Goal: Task Accomplishment & Management: Use online tool/utility

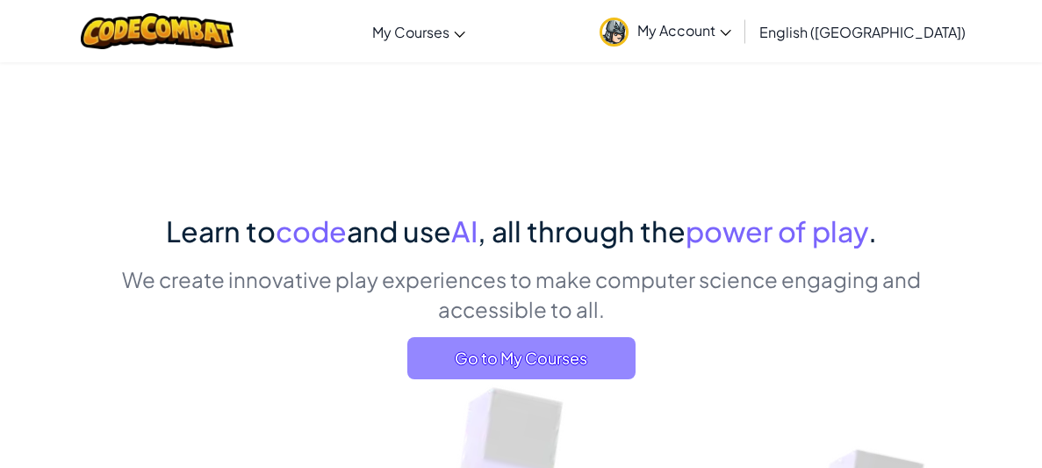
click at [567, 369] on span "Go to My Courses" at bounding box center [521, 358] width 228 height 42
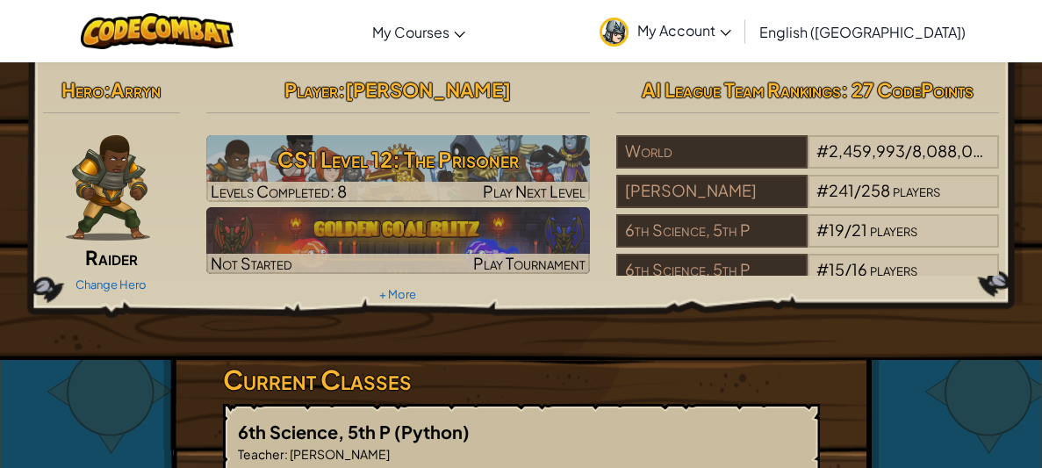
click at [653, 357] on div "Hero : [PERSON_NAME] Change Hero Player : [PERSON_NAME] CS1 Level 12: The Priso…" at bounding box center [521, 211] width 1063 height 298
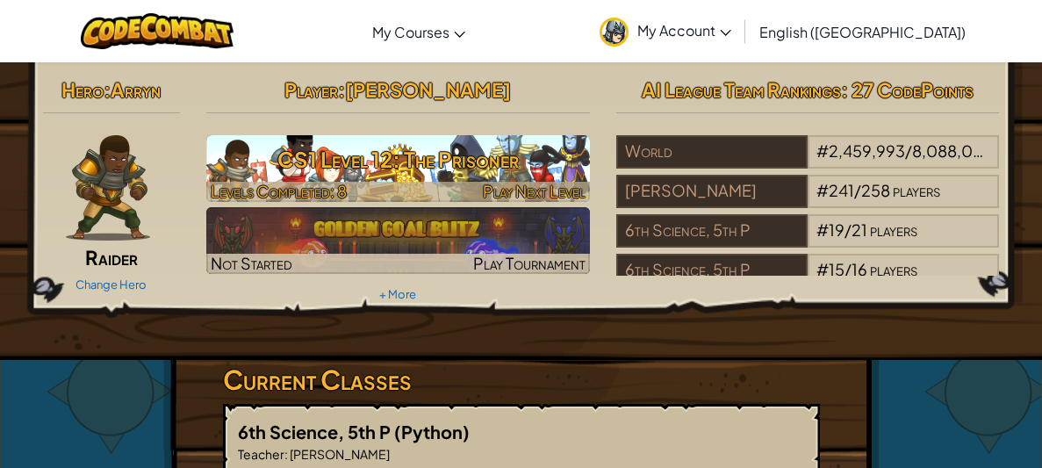
click at [472, 140] on h3 "CS1 Level 12: The Prisoner" at bounding box center [398, 160] width 384 height 40
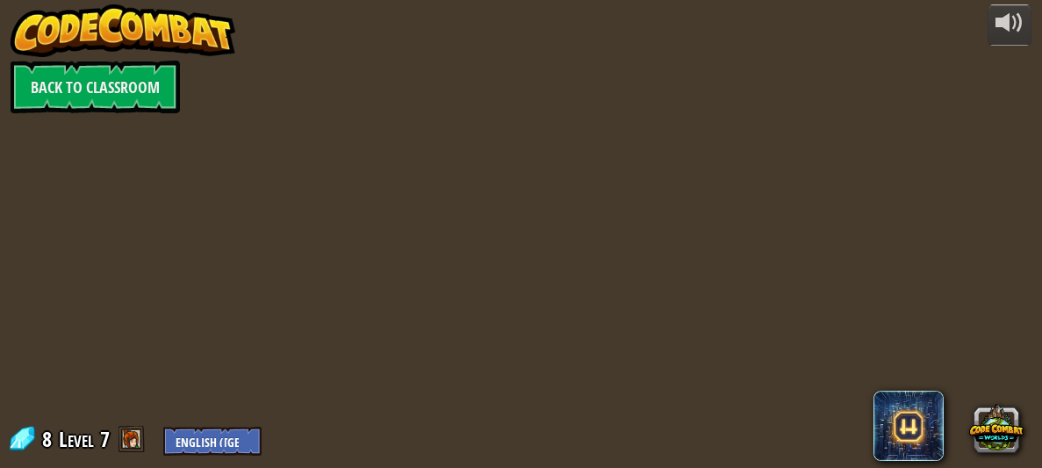
click at [485, 180] on div at bounding box center [521, 234] width 716 height 468
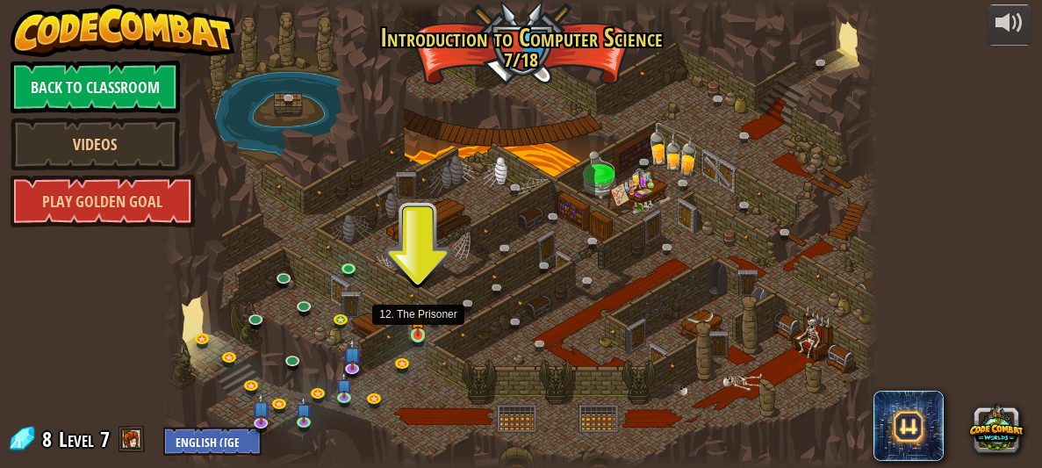
click at [421, 329] on img at bounding box center [418, 318] width 16 height 35
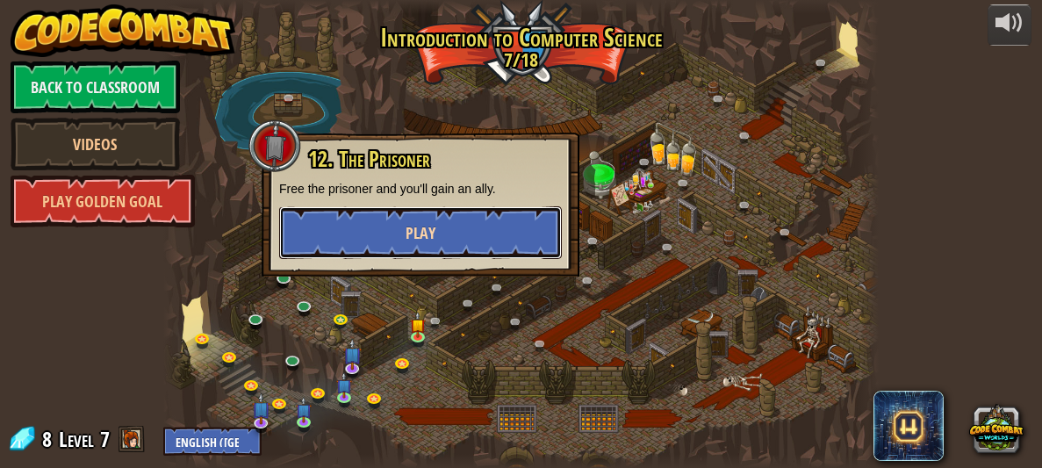
click at [422, 252] on button "Play" at bounding box center [420, 232] width 283 height 53
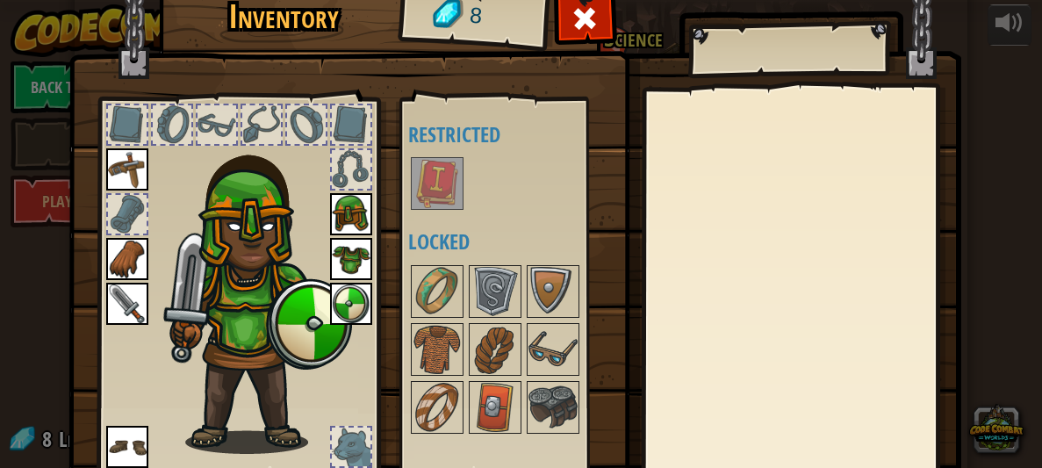
click at [422, 252] on h4 "Locked" at bounding box center [511, 241] width 207 height 23
click at [579, 23] on span at bounding box center [586, 18] width 28 height 28
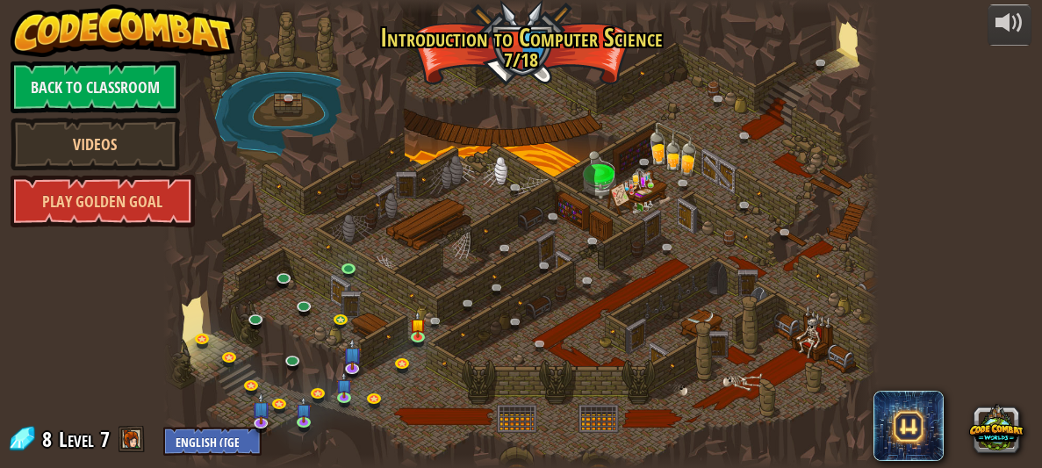
click at [406, 329] on div at bounding box center [521, 234] width 716 height 468
click at [417, 331] on img at bounding box center [418, 318] width 16 height 35
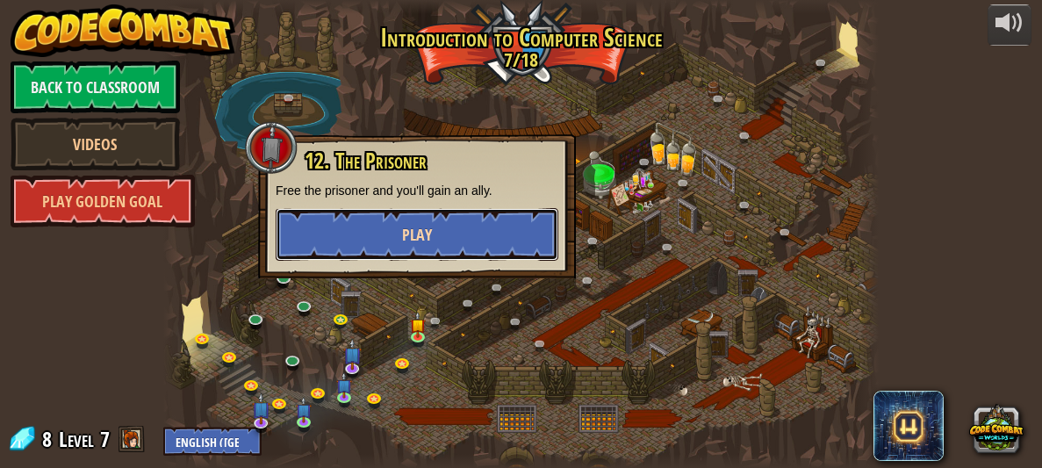
click at [397, 227] on button "Play" at bounding box center [417, 234] width 283 height 53
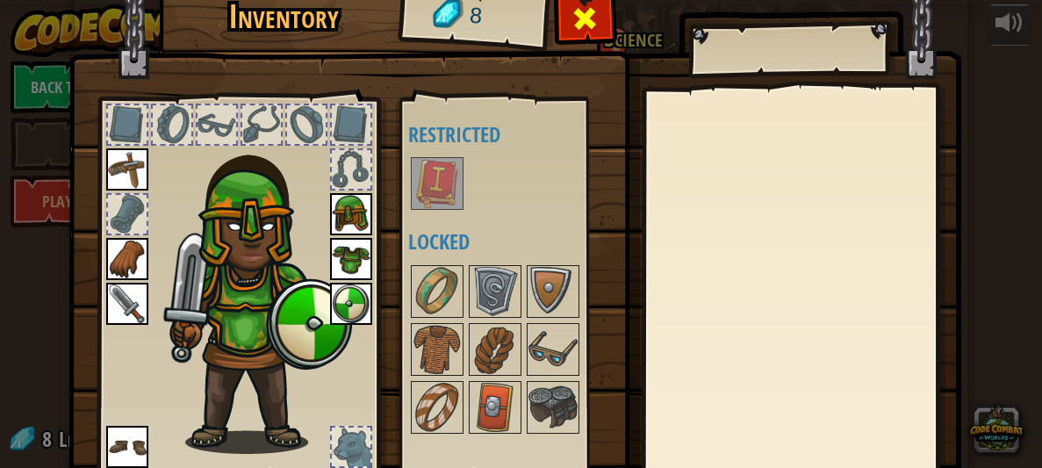
click at [595, 26] on span at bounding box center [586, 18] width 28 height 28
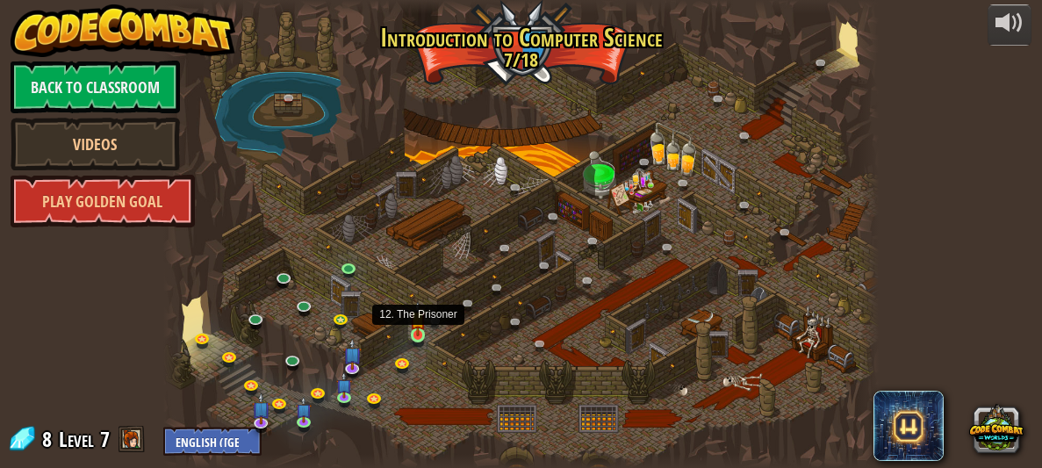
click at [414, 330] on img at bounding box center [418, 318] width 16 height 35
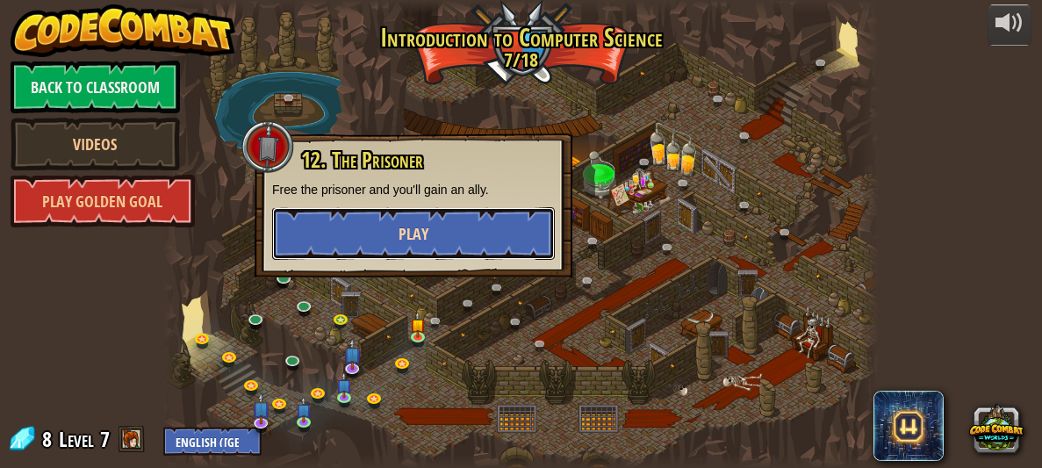
click at [403, 246] on button "Play" at bounding box center [413, 233] width 283 height 53
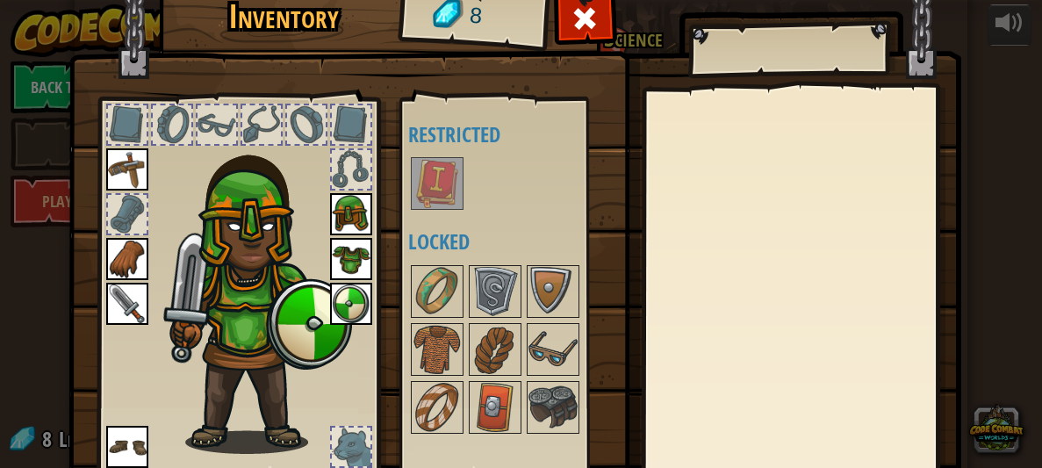
scroll to position [138, 0]
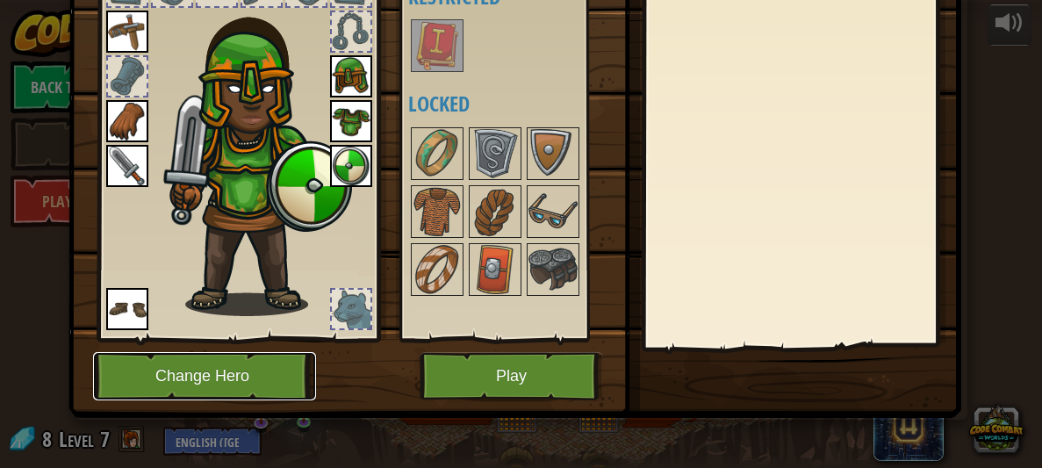
click at [170, 379] on button "Change Hero" at bounding box center [204, 376] width 223 height 48
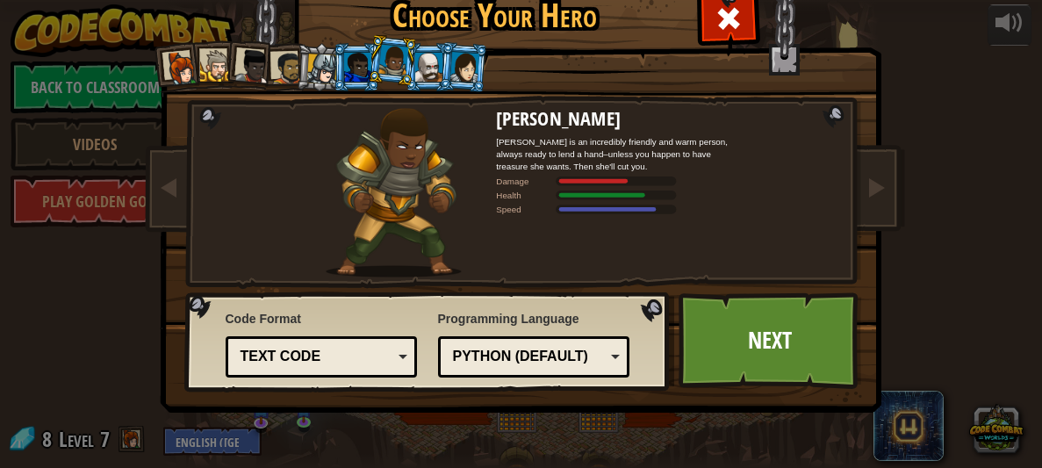
click at [416, 68] on div at bounding box center [428, 67] width 27 height 28
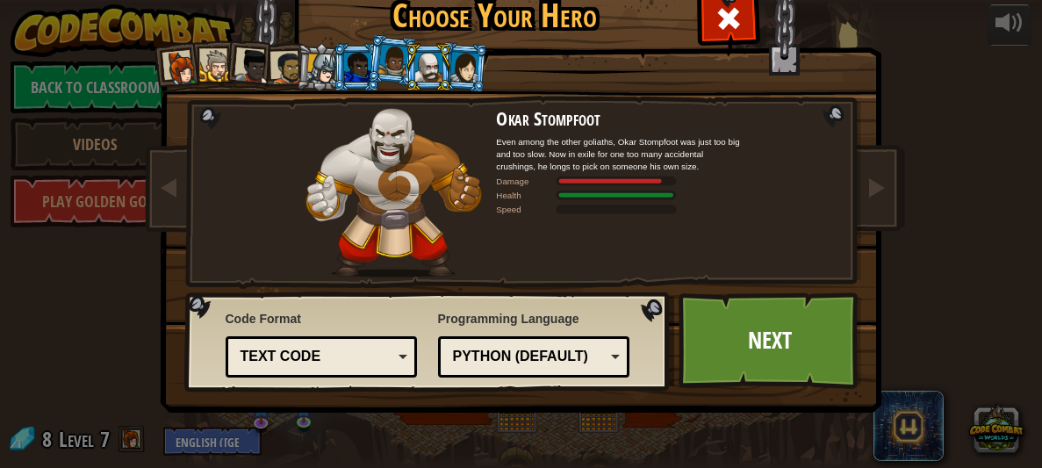
click at [325, 68] on div at bounding box center [322, 69] width 30 height 30
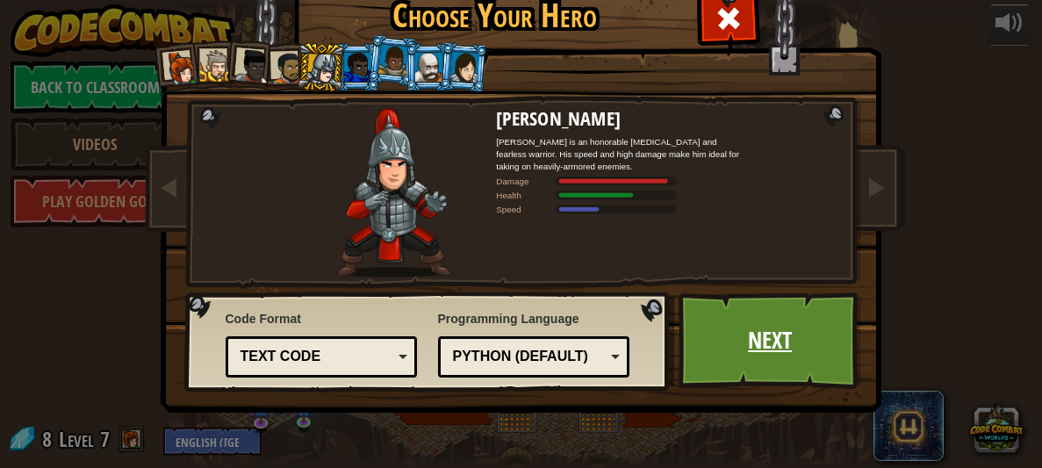
click at [764, 343] on link "Next" at bounding box center [771, 340] width 184 height 97
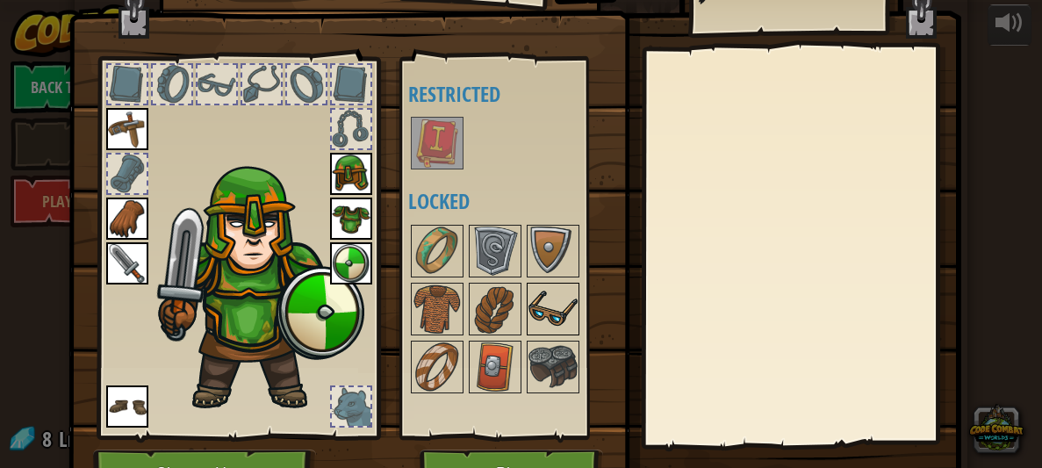
click at [529, 314] on img at bounding box center [553, 309] width 49 height 49
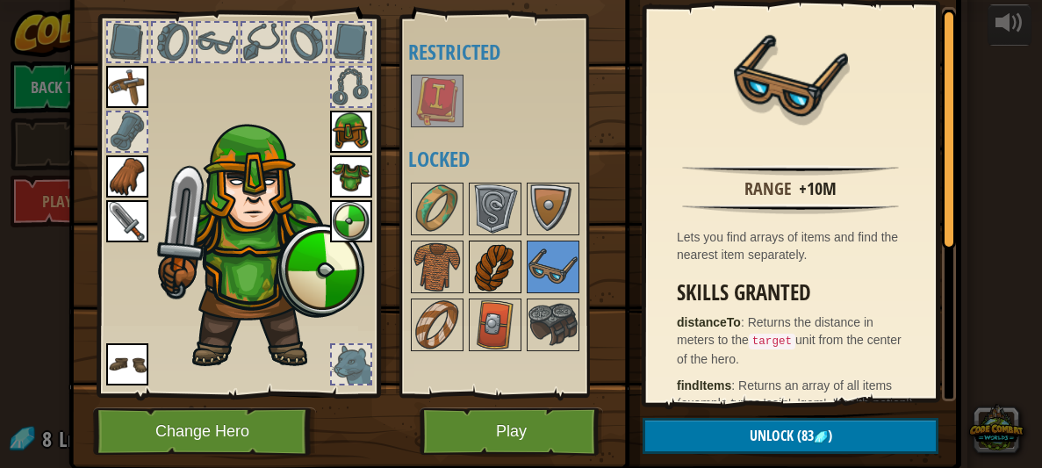
click at [508, 287] on img at bounding box center [495, 266] width 49 height 49
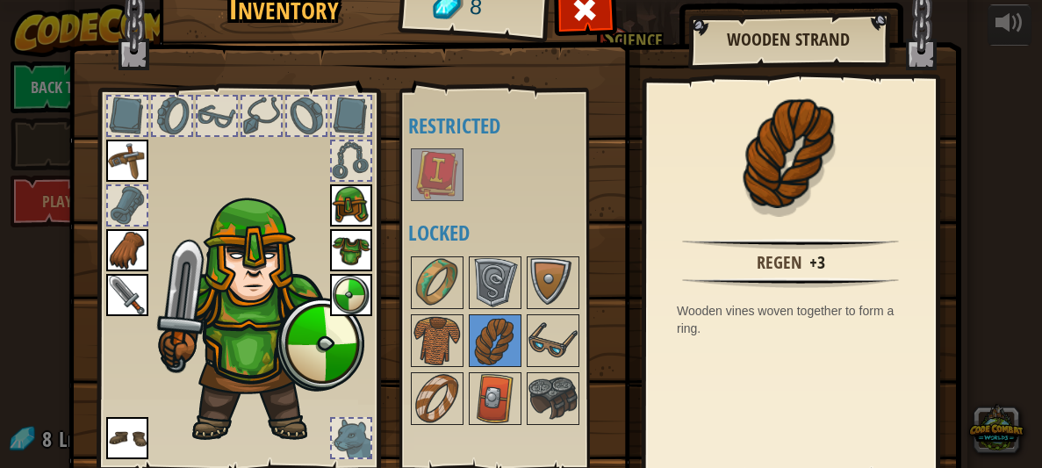
scroll to position [0, 0]
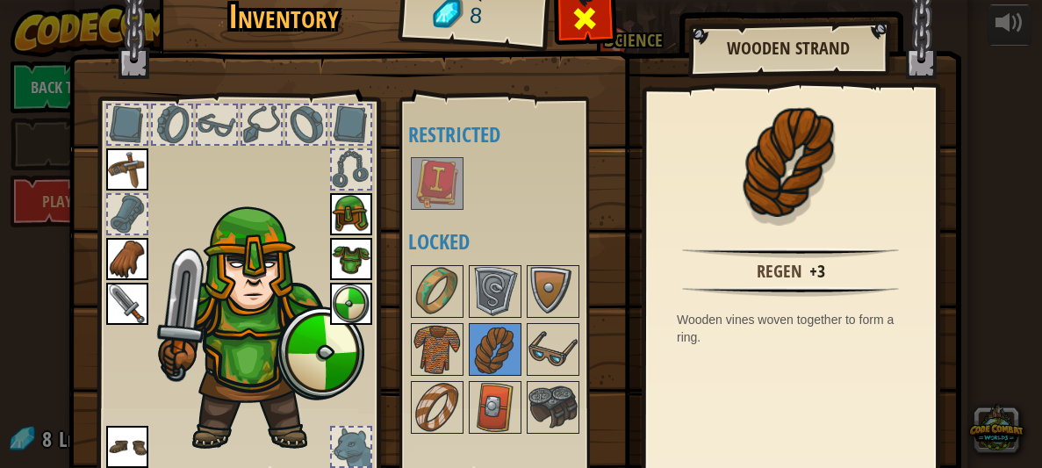
click at [588, 29] on span at bounding box center [586, 18] width 28 height 28
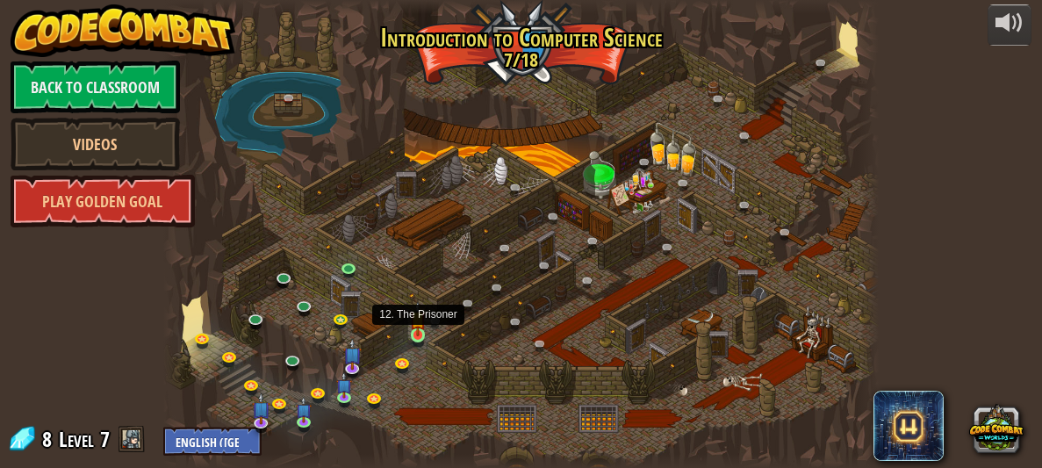
click at [420, 331] on img at bounding box center [418, 318] width 16 height 35
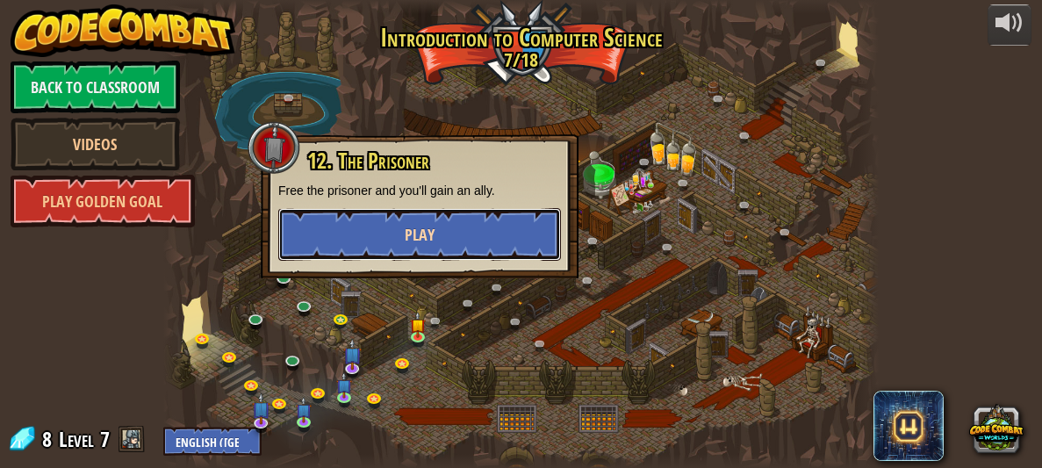
click at [458, 255] on button "Play" at bounding box center [419, 234] width 283 height 53
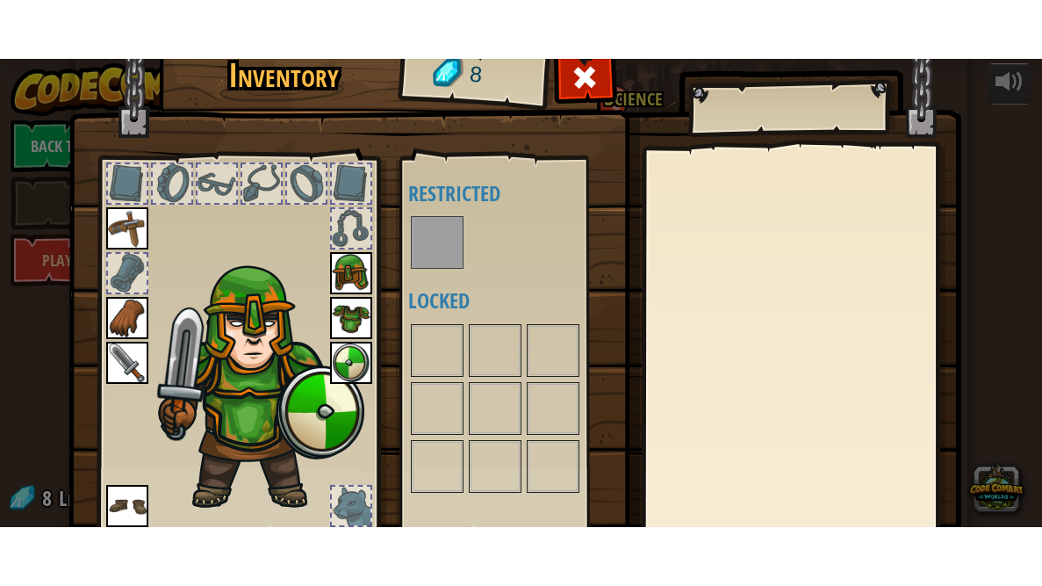
scroll to position [86, 0]
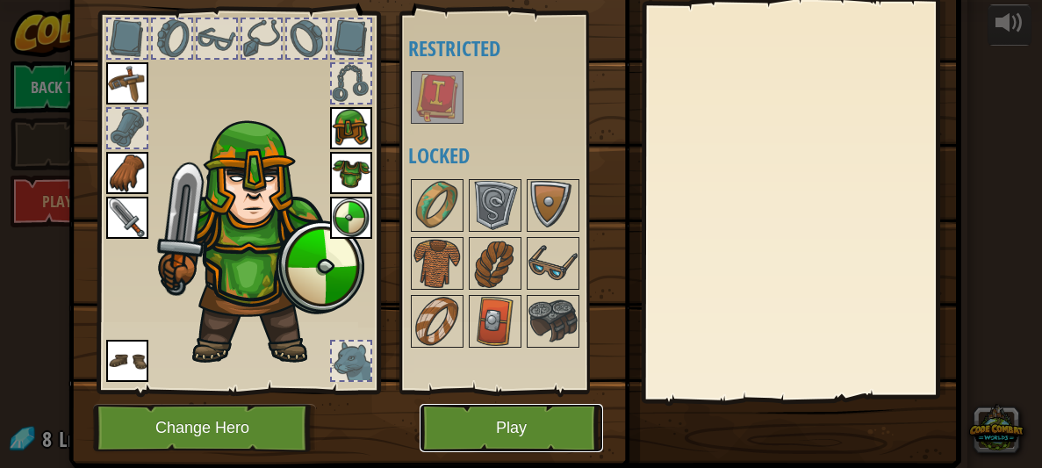
click at [524, 412] on button "Play" at bounding box center [512, 428] width 184 height 48
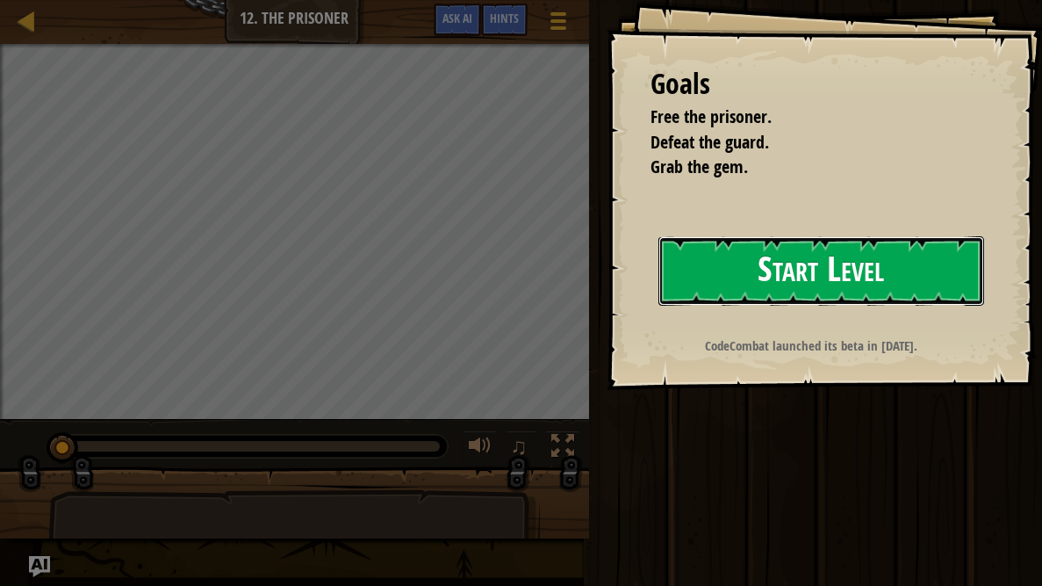
click at [745, 279] on button "Start Level" at bounding box center [822, 270] width 326 height 69
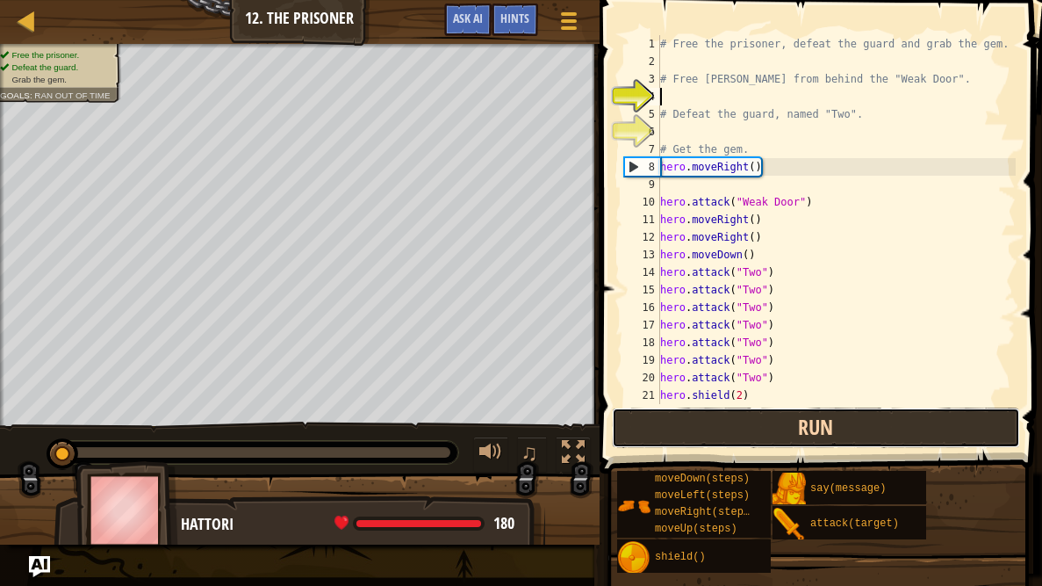
click at [855, 424] on button "Run" at bounding box center [816, 427] width 409 height 40
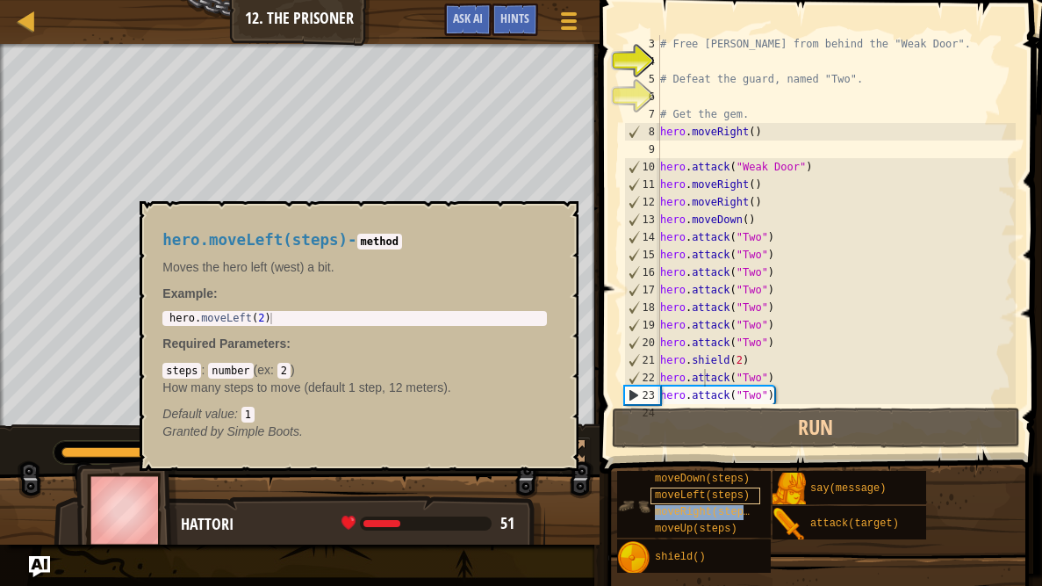
scroll to position [87, 0]
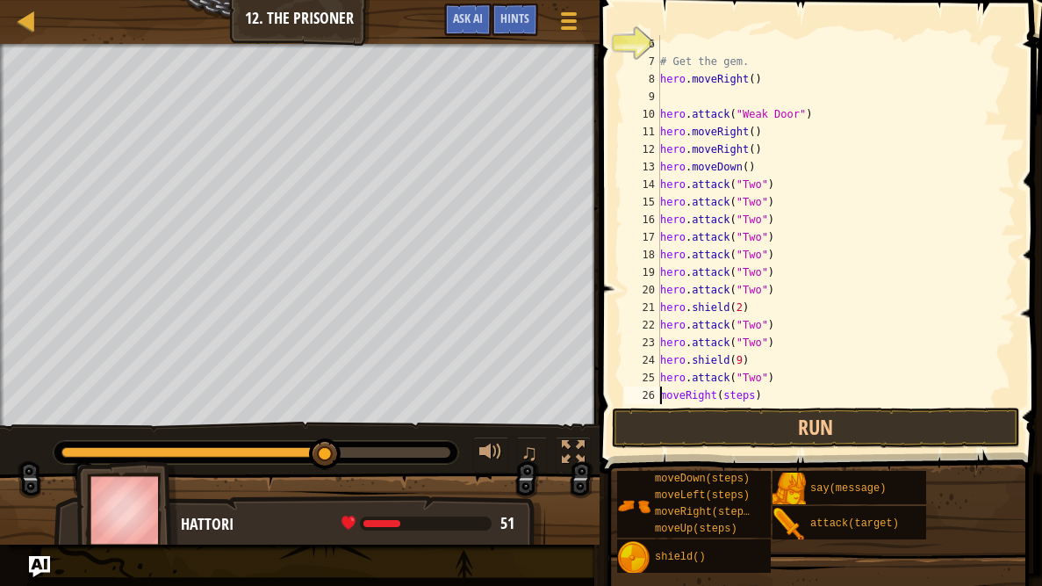
click at [752, 393] on div "# Get the gem. hero . moveRight ( ) hero . attack ( "Weak Door" ) hero . moveRi…" at bounding box center [836, 237] width 359 height 404
click at [757, 390] on div "# Get the gem. hero . moveRight ( ) hero . attack ( "Weak Door" ) hero . moveRi…" at bounding box center [836, 237] width 359 height 404
click at [962, 431] on button "Run" at bounding box center [816, 427] width 409 height 40
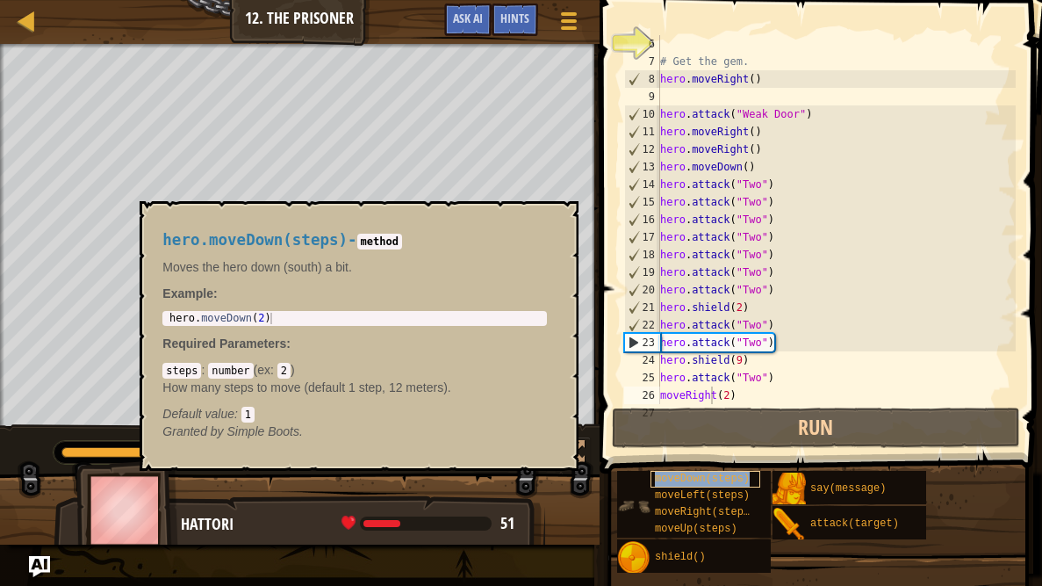
scroll to position [105, 0]
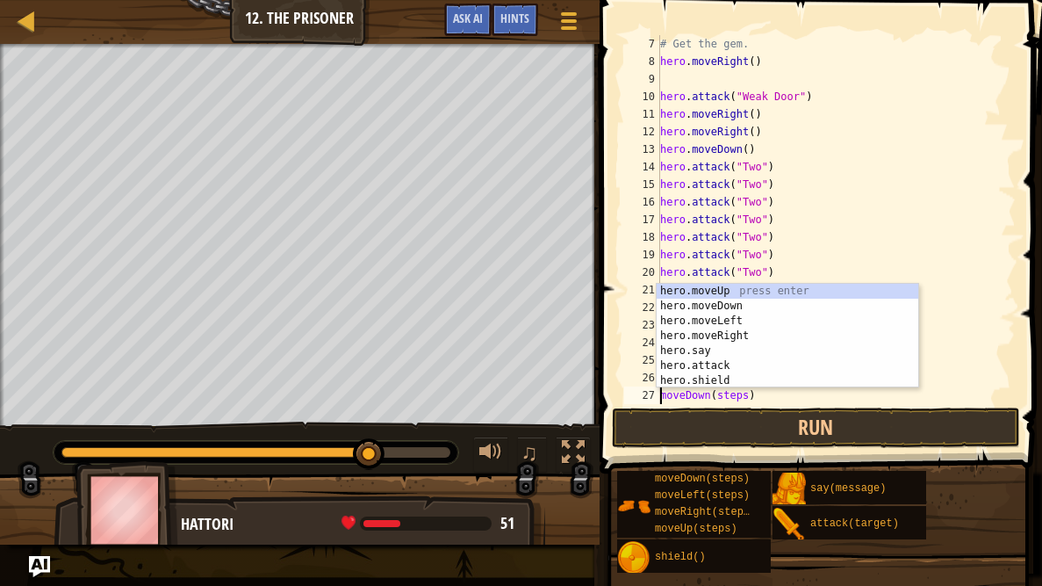
click at [750, 394] on div "# Get the gem. hero . moveRight ( ) hero . attack ( "Weak Door" ) hero . moveRi…" at bounding box center [836, 237] width 359 height 404
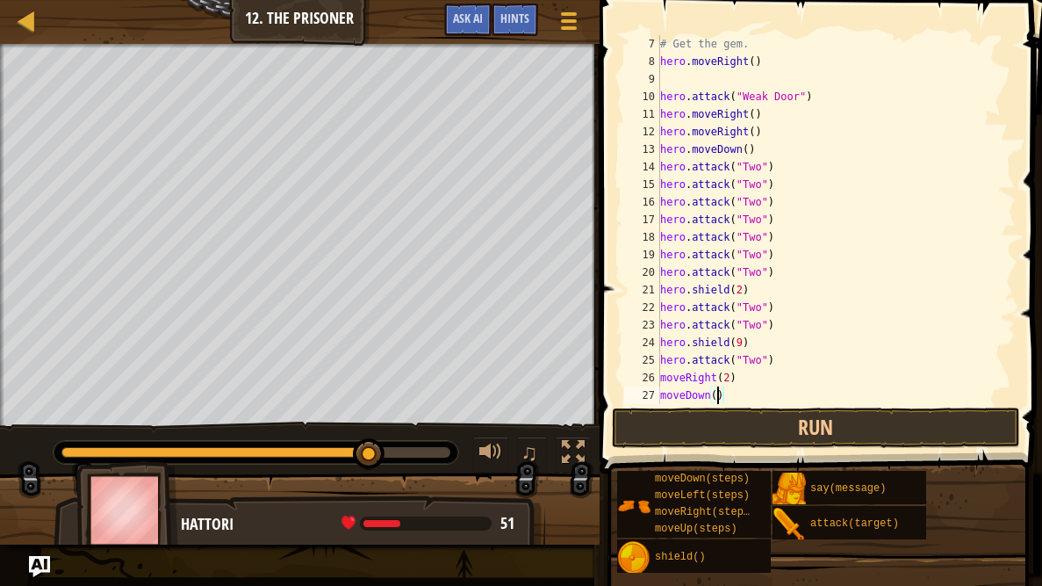
scroll to position [8, 4]
click at [767, 422] on button "Run" at bounding box center [816, 427] width 409 height 40
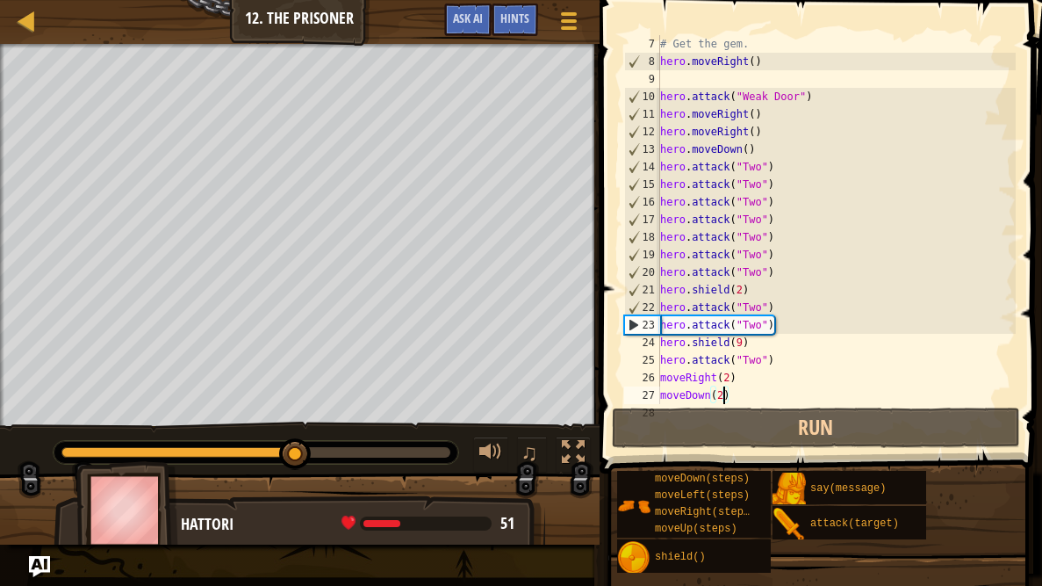
click at [742, 341] on div "# Get the gem. hero . moveRight ( ) hero . attack ( "Weak Door" ) hero . moveRi…" at bounding box center [836, 237] width 359 height 404
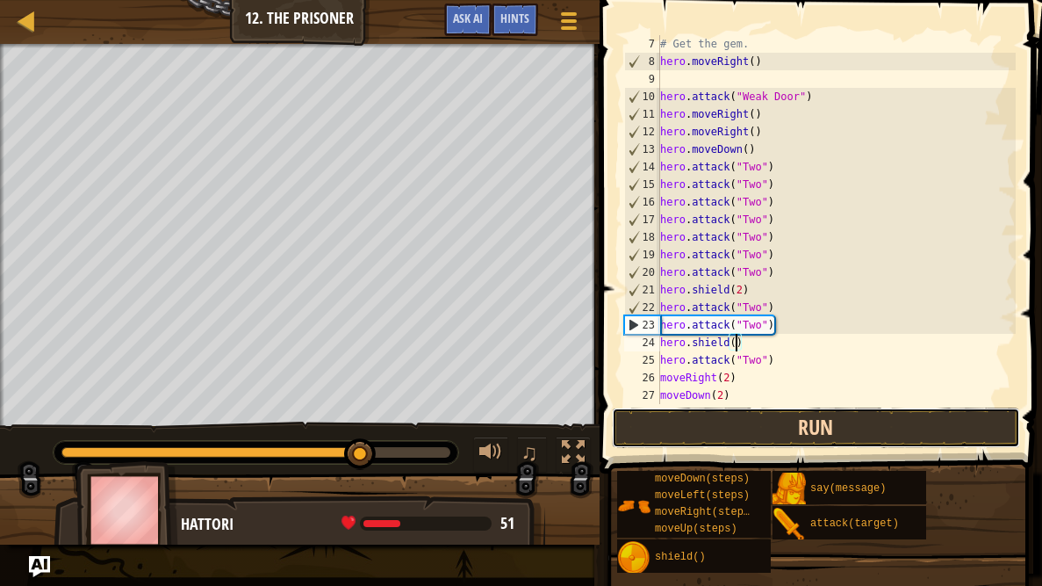
click at [743, 420] on button "Run" at bounding box center [816, 427] width 409 height 40
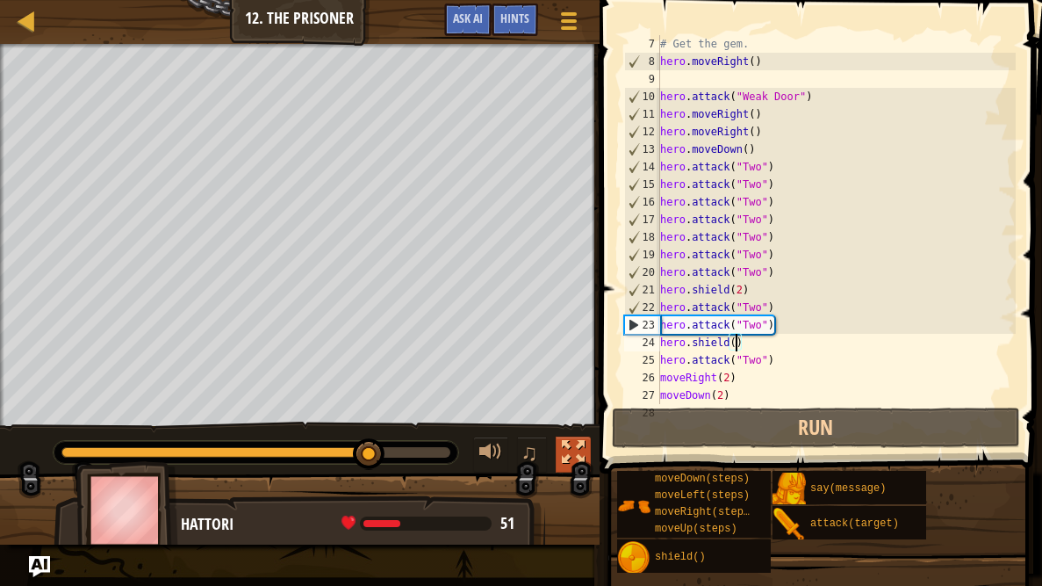
click at [567, 450] on div at bounding box center [573, 452] width 23 height 23
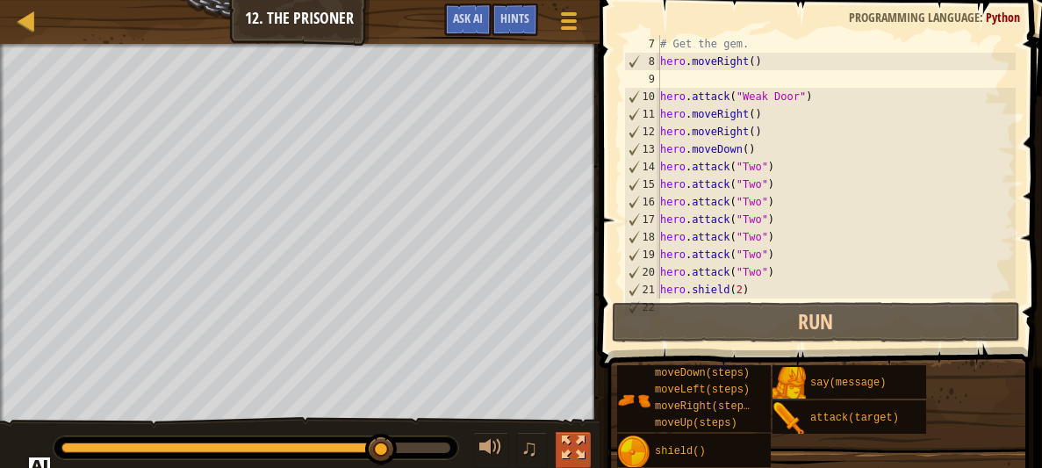
click at [571, 436] on div at bounding box center [573, 447] width 23 height 23
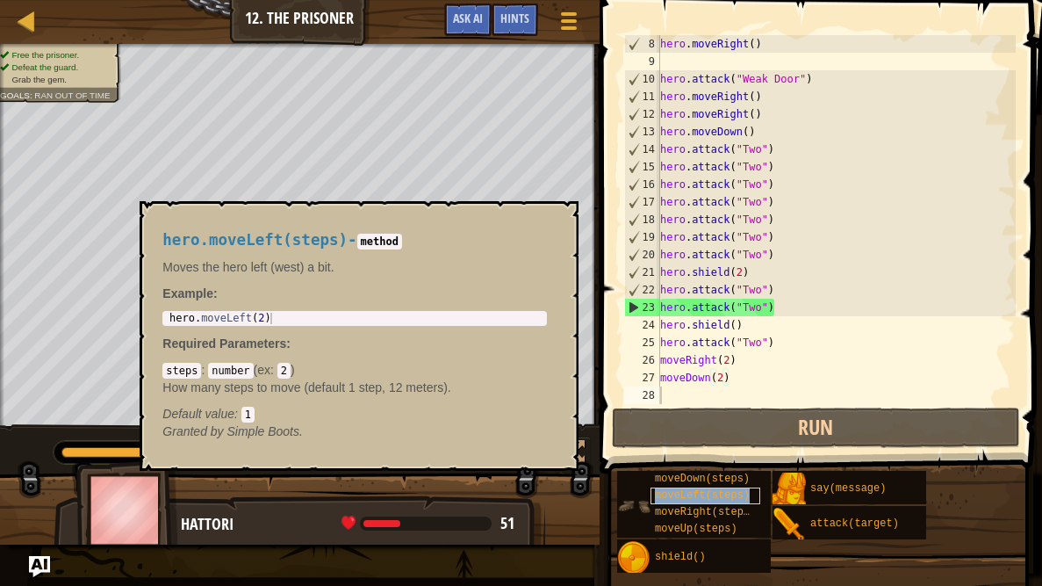
scroll to position [122, 0]
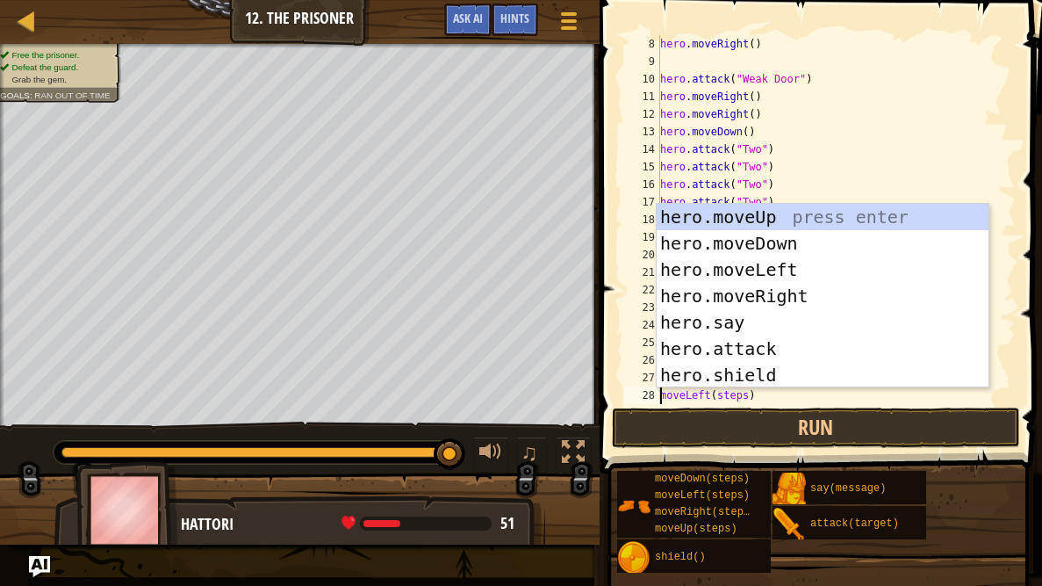
click at [748, 393] on div "hero . moveRight ( ) hero . attack ( "Weak Door" ) hero . moveRight ( ) hero . …" at bounding box center [836, 237] width 359 height 404
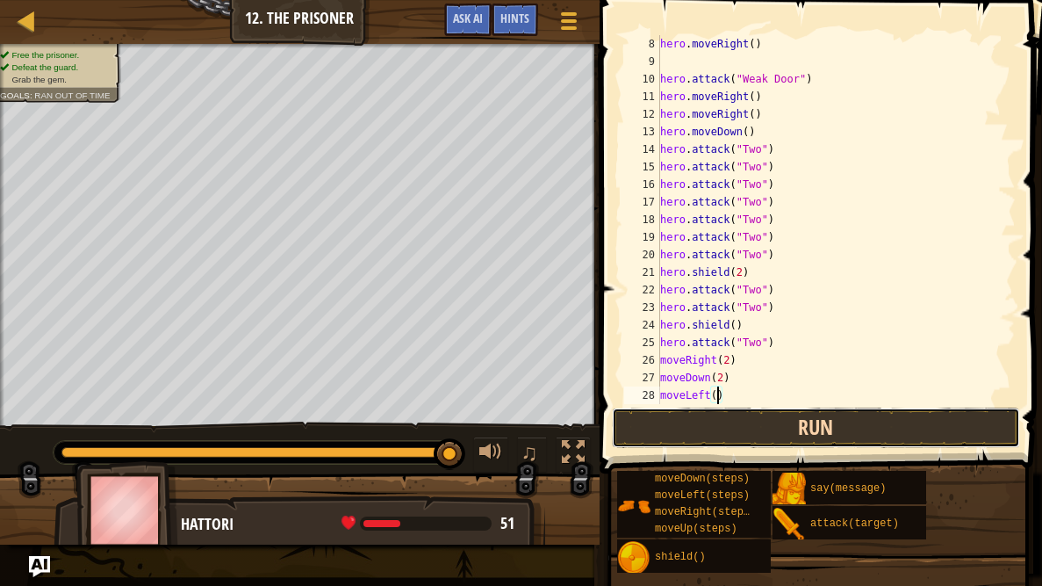
click at [932, 425] on button "Run" at bounding box center [816, 427] width 409 height 40
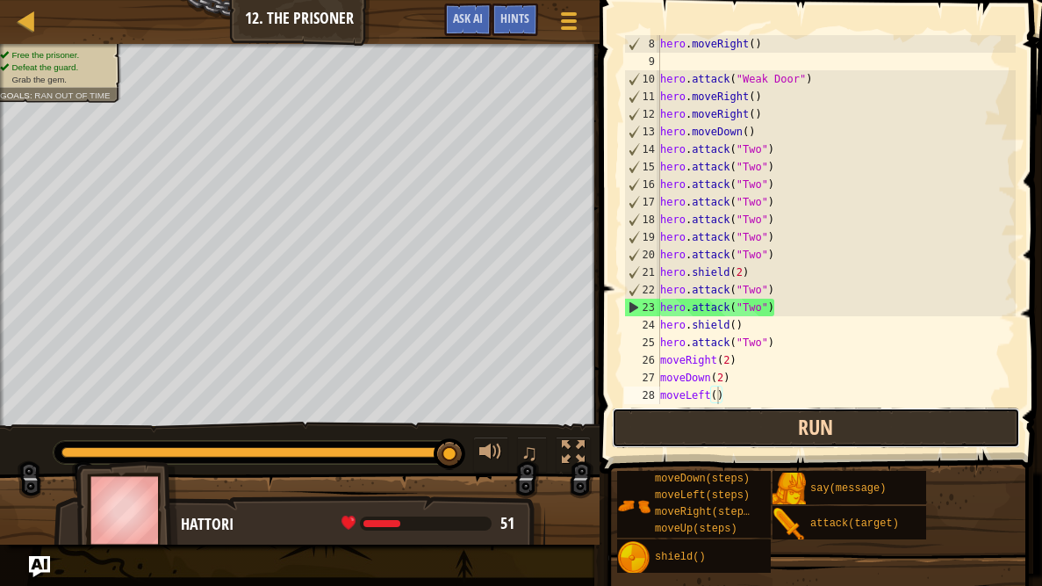
click at [847, 414] on button "Run" at bounding box center [816, 427] width 409 height 40
click at [986, 425] on button "Run" at bounding box center [816, 427] width 409 height 40
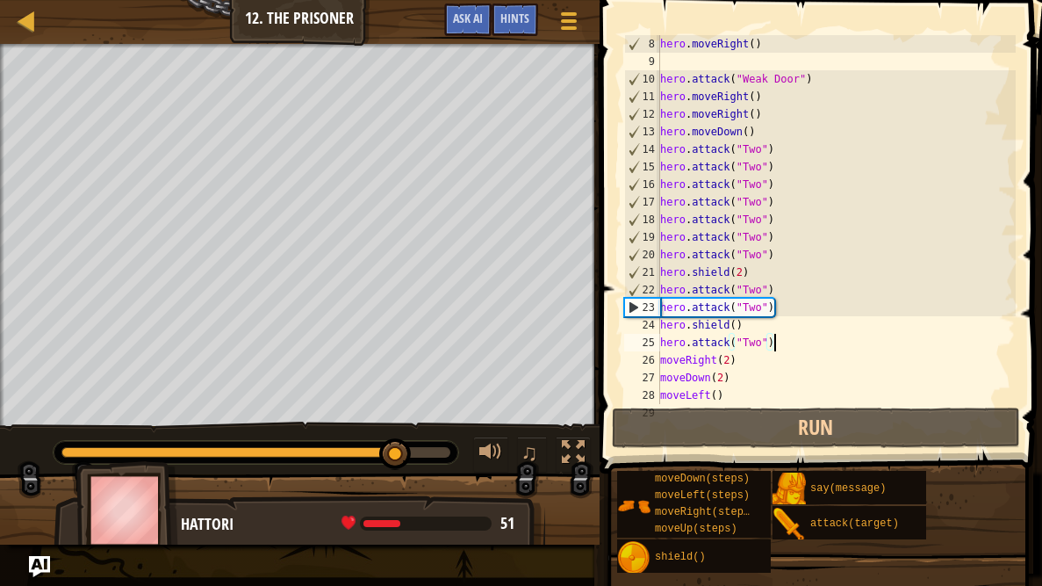
click at [809, 347] on div "hero . moveRight ( ) hero . attack ( "Weak Door" ) hero . moveRight ( ) hero . …" at bounding box center [836, 237] width 359 height 404
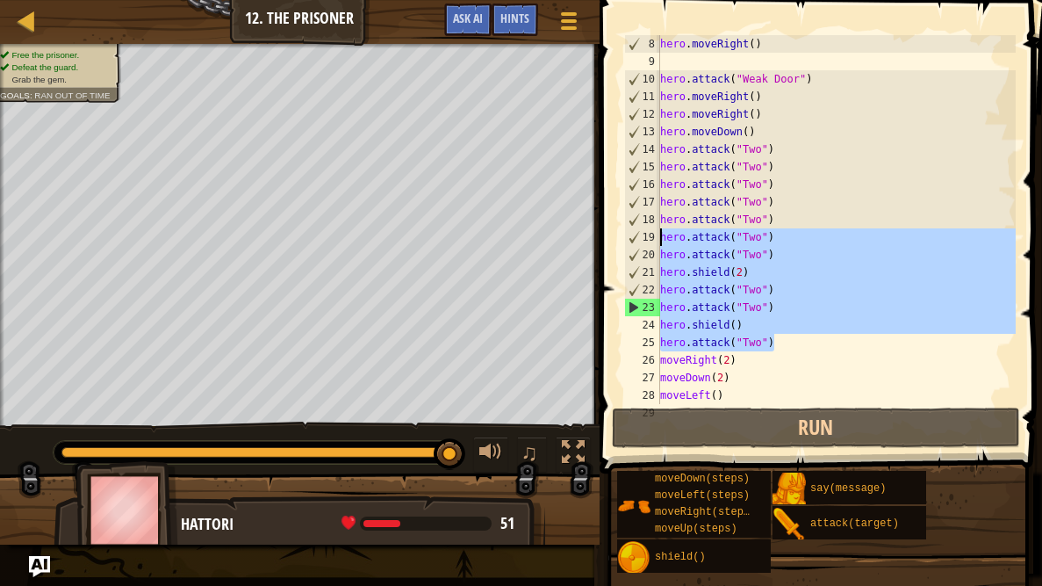
drag, startPoint x: 809, startPoint y: 347, endPoint x: 631, endPoint y: 234, distance: 210.7
click at [631, 234] on div "hero.attack("Two") 8 9 10 11 12 13 14 15 16 17 18 19 20 21 22 23 24 25 26 27 28…" at bounding box center [818, 219] width 395 height 369
type textarea "hero.attack("Two") hero.attack("Two")"
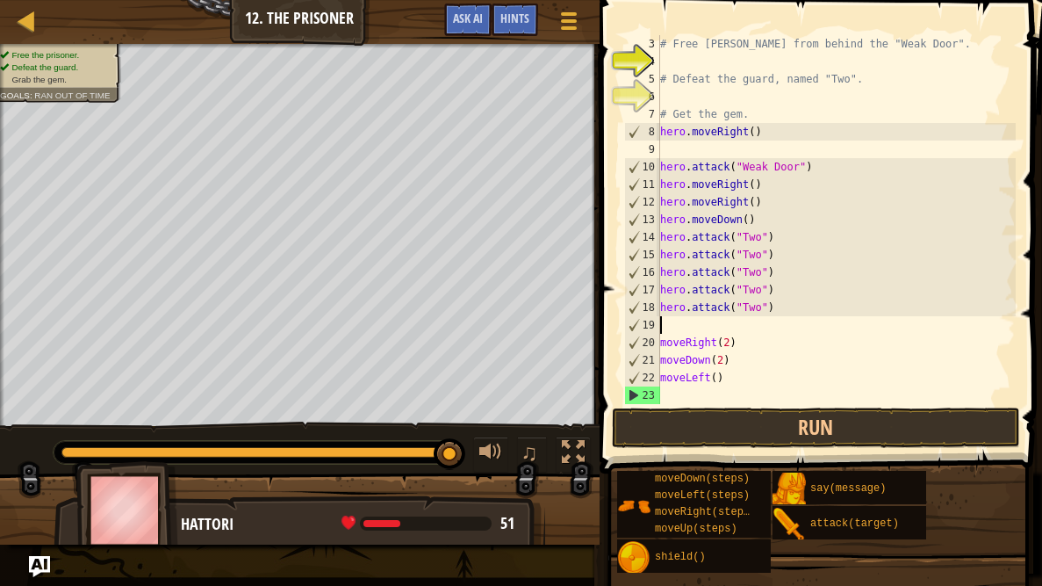
scroll to position [34, 0]
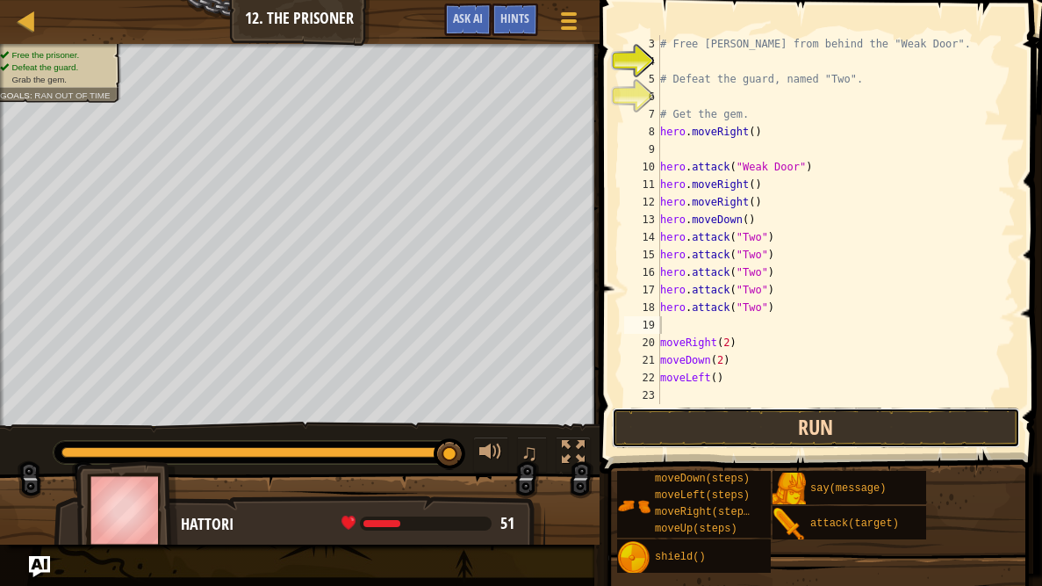
click at [869, 417] on button "Run" at bounding box center [816, 427] width 409 height 40
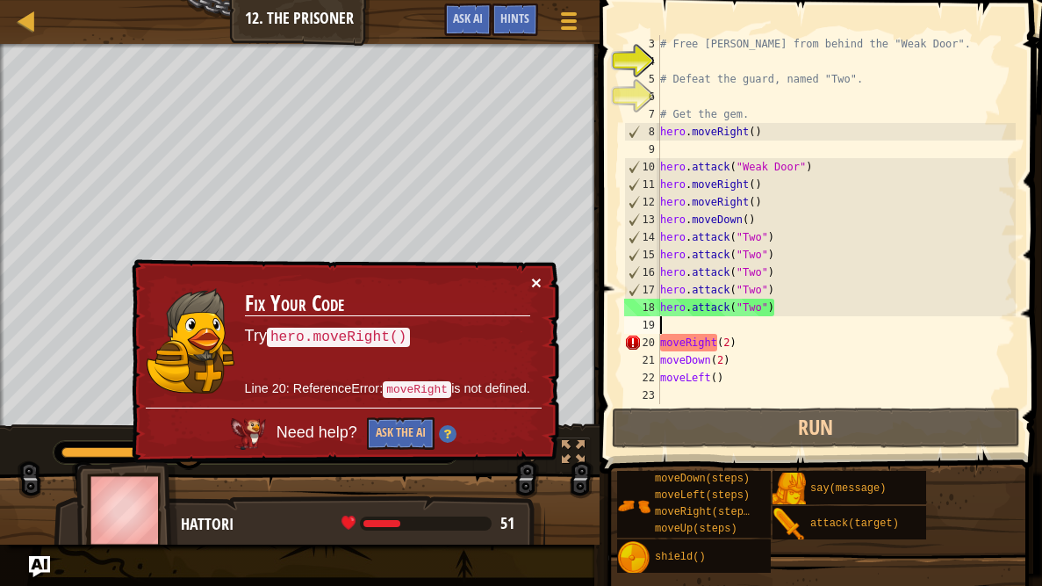
click at [538, 285] on button "×" at bounding box center [536, 282] width 11 height 18
click at [528, 287] on td "Fix Your Code Try hero.moveRight() Line 20: ReferenceError: moveRight is not de…" at bounding box center [387, 340] width 287 height 134
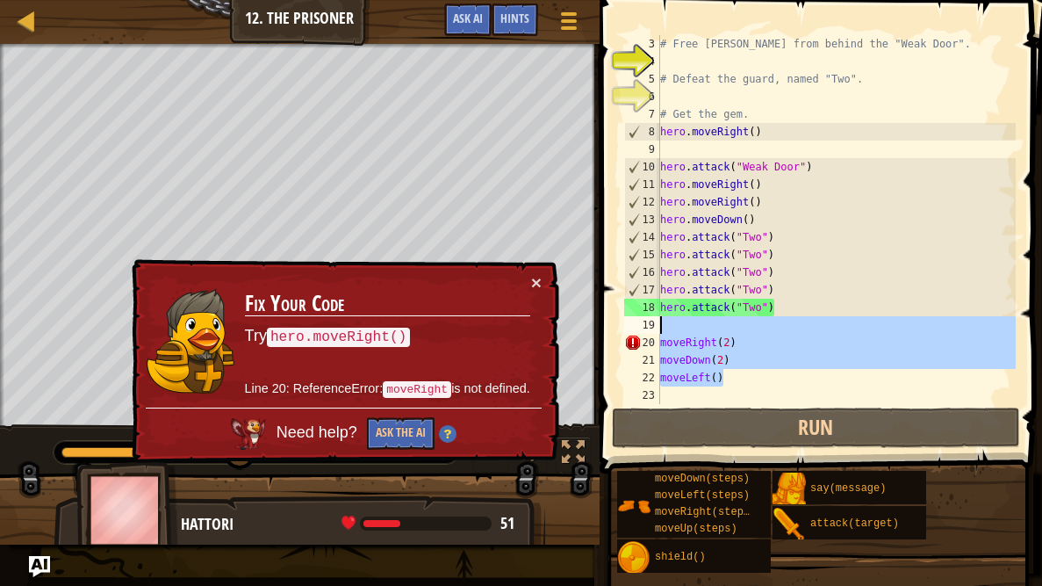
drag, startPoint x: 742, startPoint y: 370, endPoint x: 676, endPoint y: 326, distance: 79.2
click at [676, 326] on div "# Free [PERSON_NAME] from behind the "Weak Door". # Defeat the guard, named "Tw…" at bounding box center [836, 237] width 359 height 404
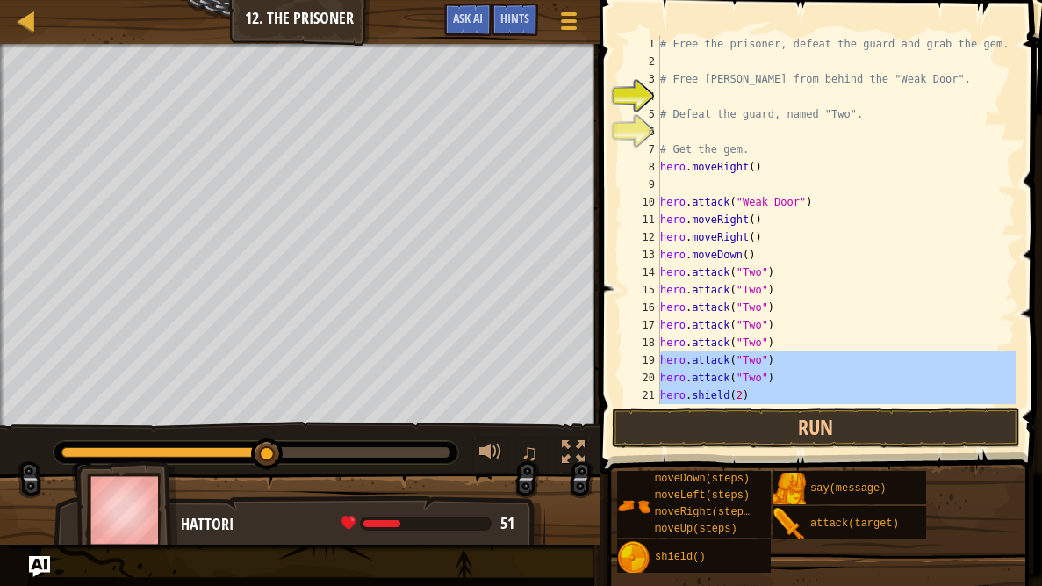
scroll to position [0, 0]
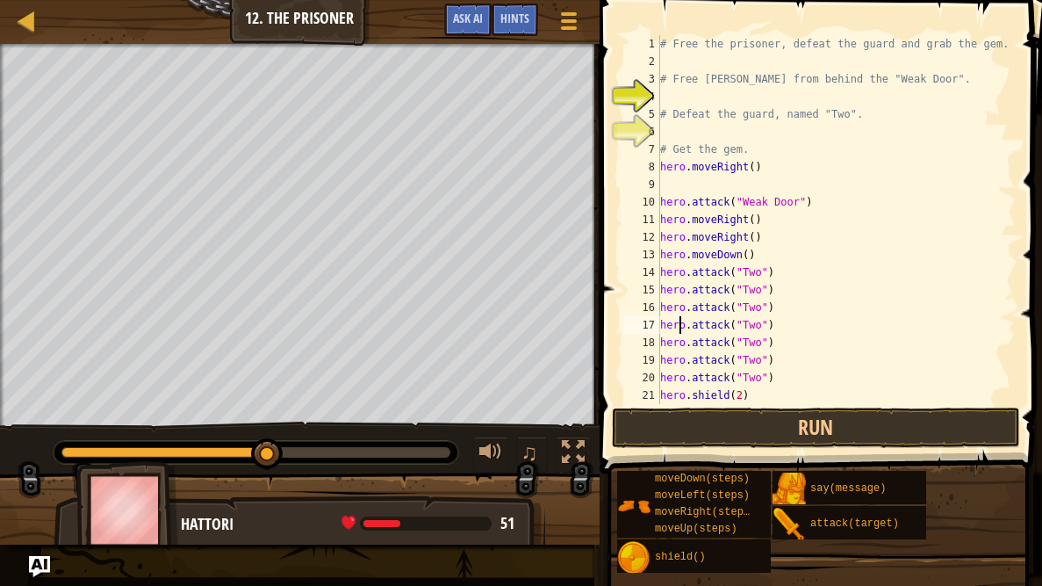
click at [676, 326] on div "# Free the prisoner, defeat the guard and grab the gem. # Free [PERSON_NAME] fr…" at bounding box center [836, 237] width 359 height 404
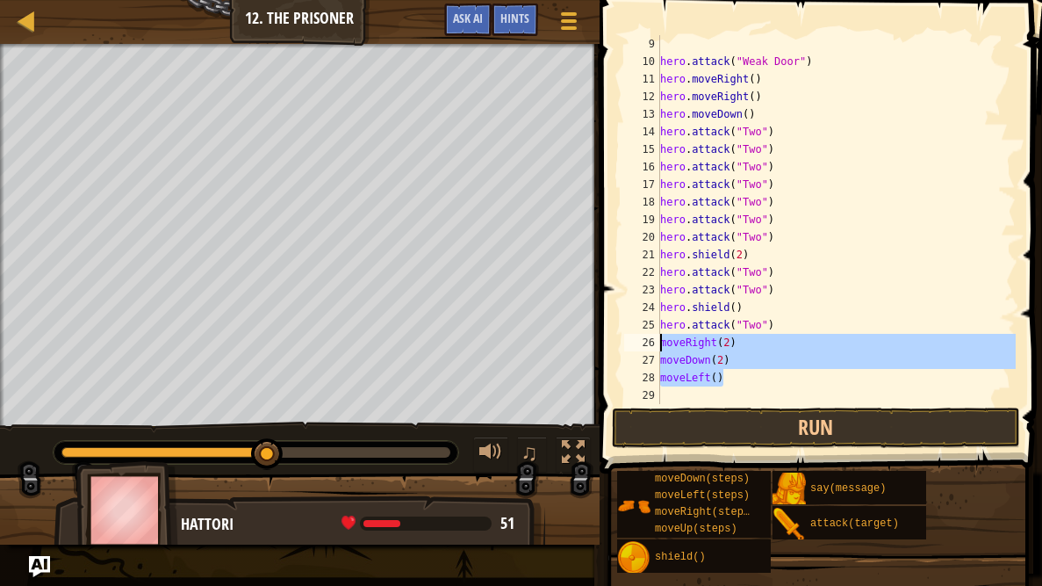
drag, startPoint x: 735, startPoint y: 376, endPoint x: 662, endPoint y: 340, distance: 81.3
click at [662, 340] on div "hero . attack ( "Weak Door" ) hero . moveRight ( ) hero . moveRight ( ) hero . …" at bounding box center [836, 237] width 359 height 404
type textarea "moveRight(2) moveDown(2)"
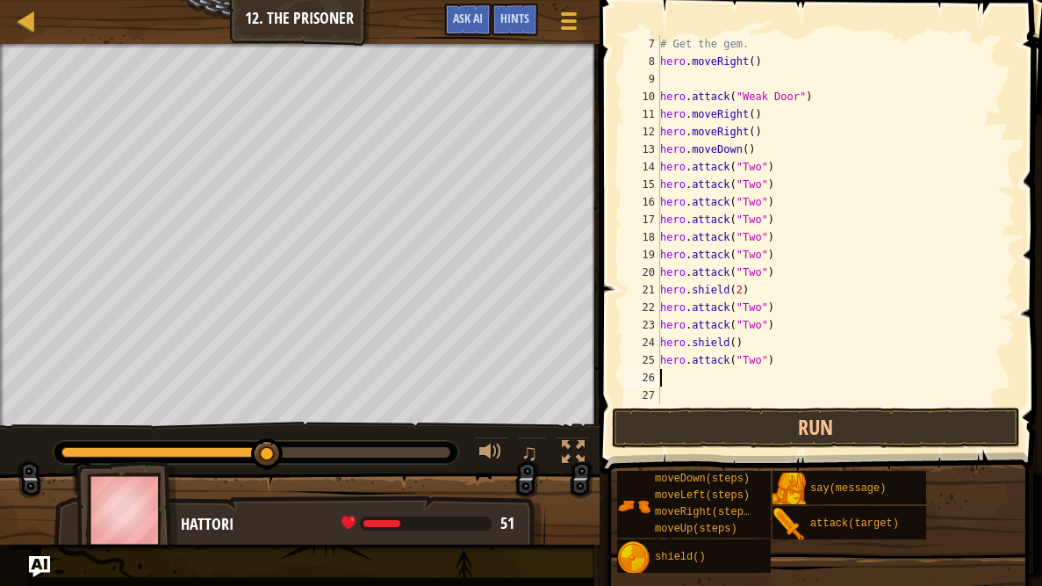
scroll to position [105, 0]
type textarea "h"
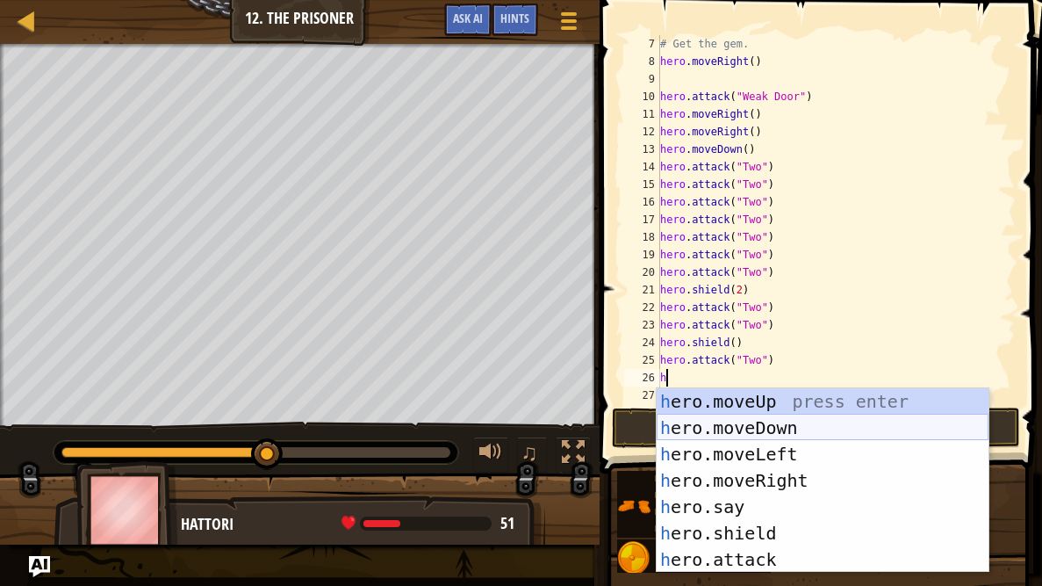
click at [801, 432] on div "h ero.moveUp press enter h ero.moveDown press enter h ero.moveLeft press enter …" at bounding box center [823, 506] width 332 height 237
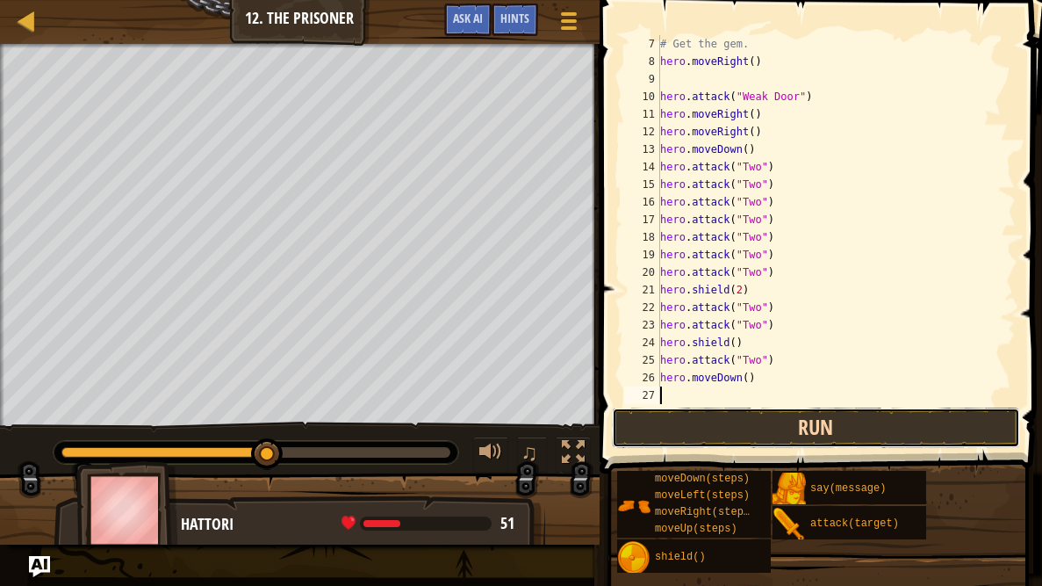
click at [766, 411] on button "Run" at bounding box center [816, 427] width 409 height 40
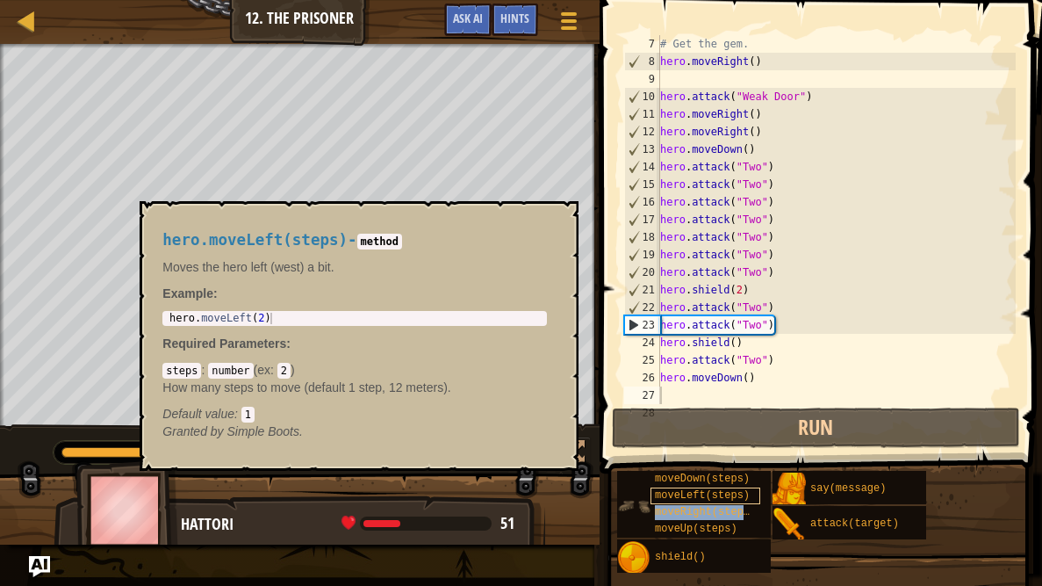
scroll to position [122, 0]
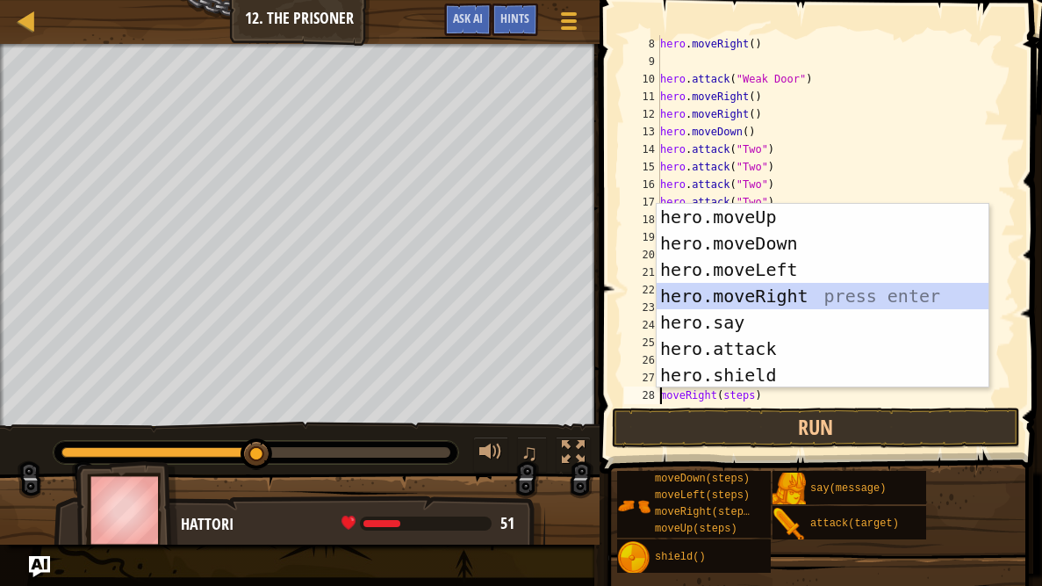
click at [732, 297] on div "hero.moveUp press enter hero.moveDown press enter hero.moveLeft press enter her…" at bounding box center [823, 322] width 332 height 237
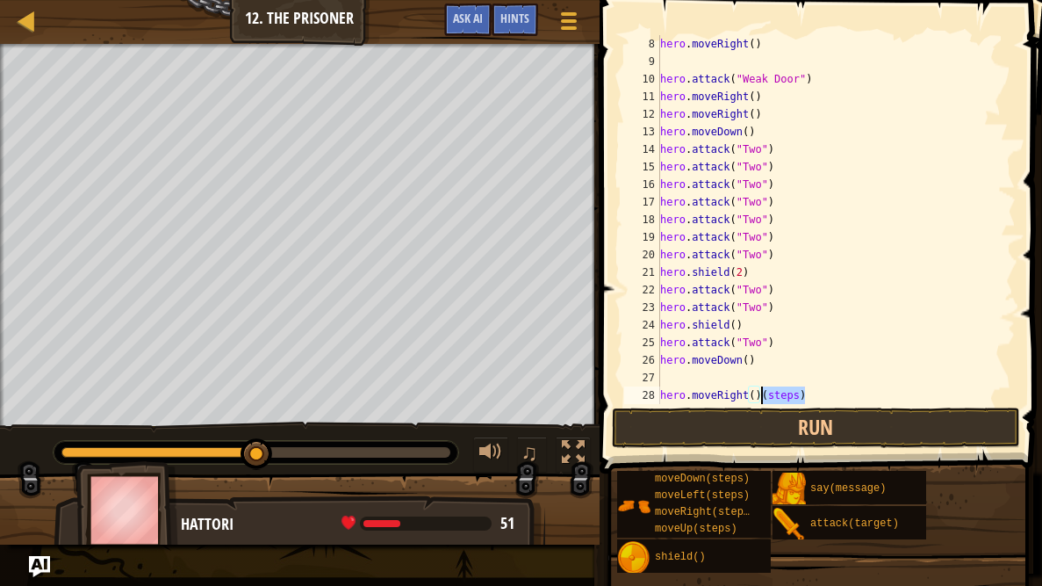
drag, startPoint x: 810, startPoint y: 396, endPoint x: 758, endPoint y: 397, distance: 51.8
click at [758, 397] on div "hero . moveRight ( ) hero . attack ( "Weak Door" ) hero . moveRight ( ) hero . …" at bounding box center [836, 237] width 359 height 404
click at [822, 431] on button "Run" at bounding box center [816, 427] width 409 height 40
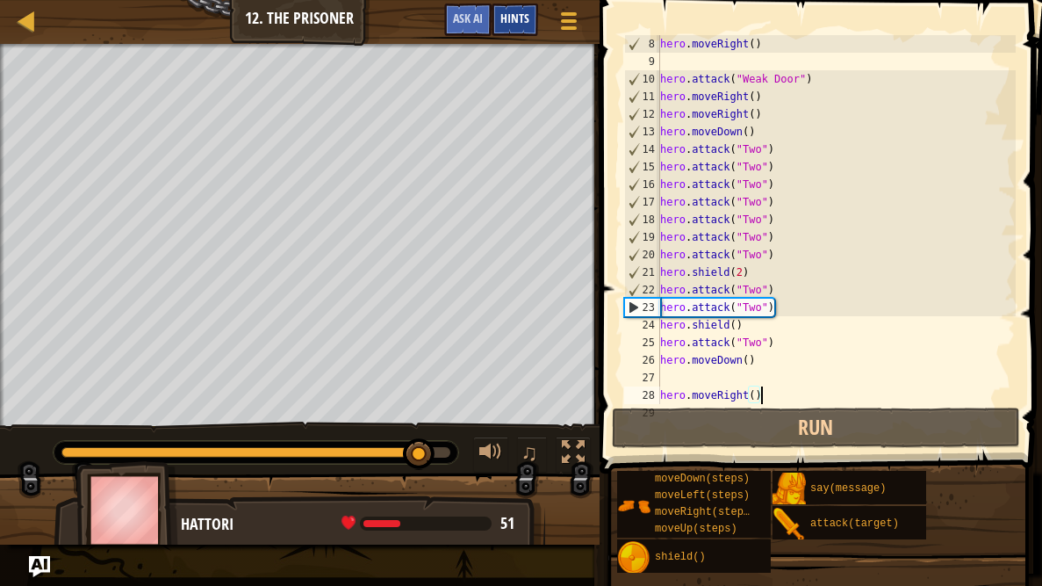
click at [494, 8] on div "Hints" at bounding box center [515, 20] width 47 height 32
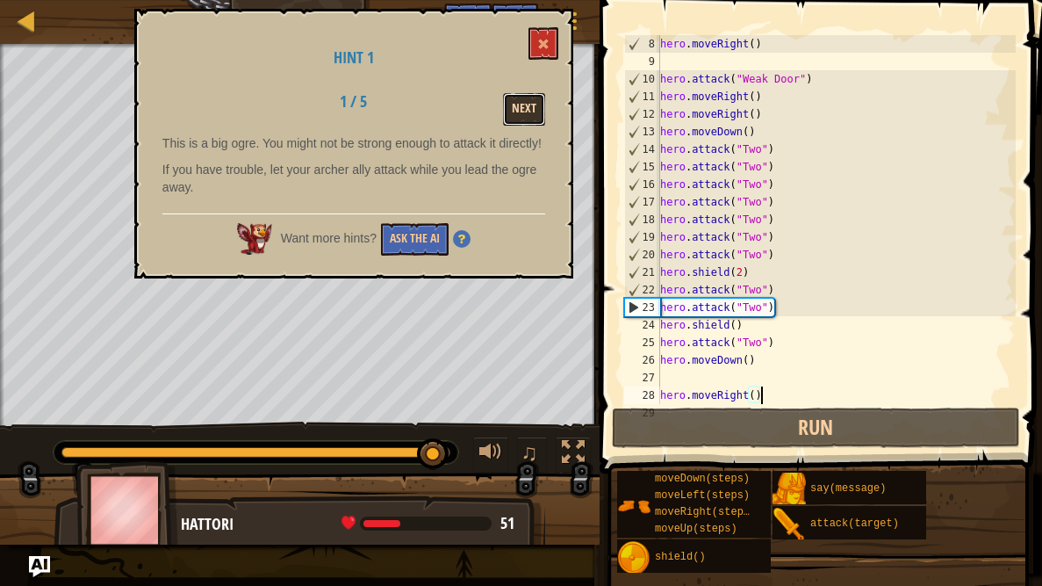
click at [522, 105] on button "Next" at bounding box center [524, 109] width 42 height 32
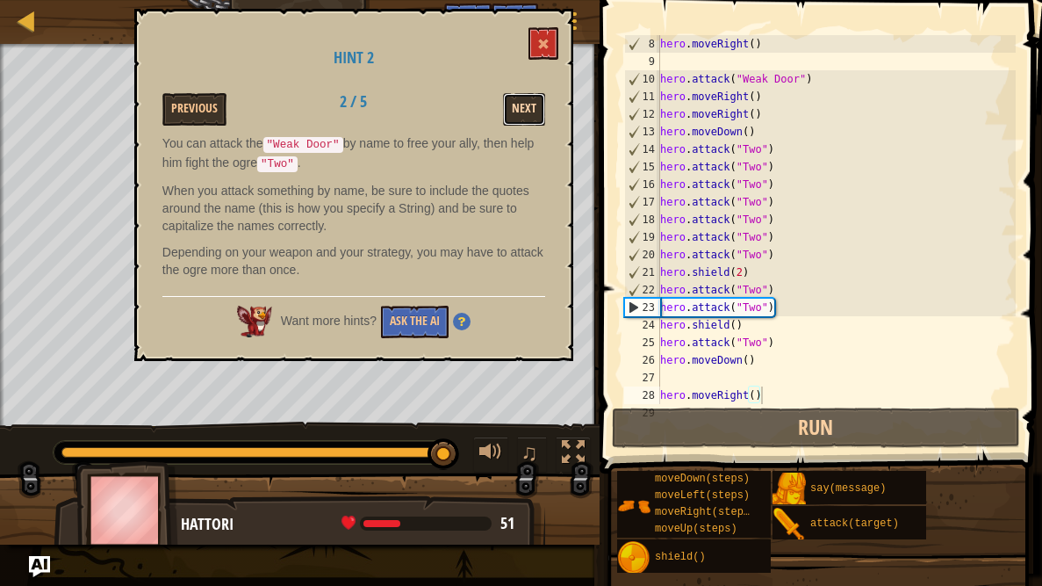
click at [522, 105] on button "Next" at bounding box center [524, 109] width 42 height 32
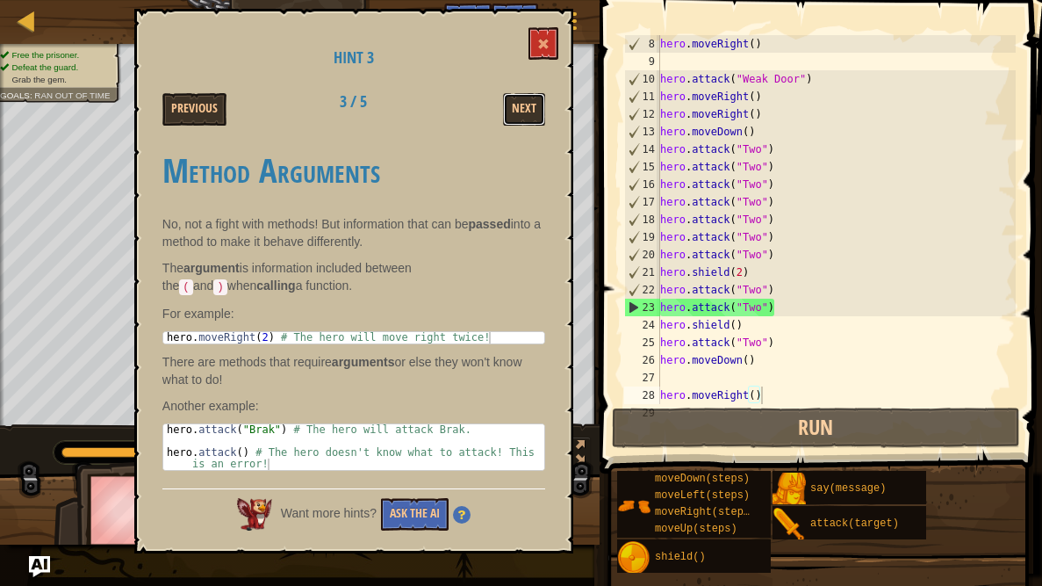
click at [522, 105] on button "Next" at bounding box center [524, 109] width 42 height 32
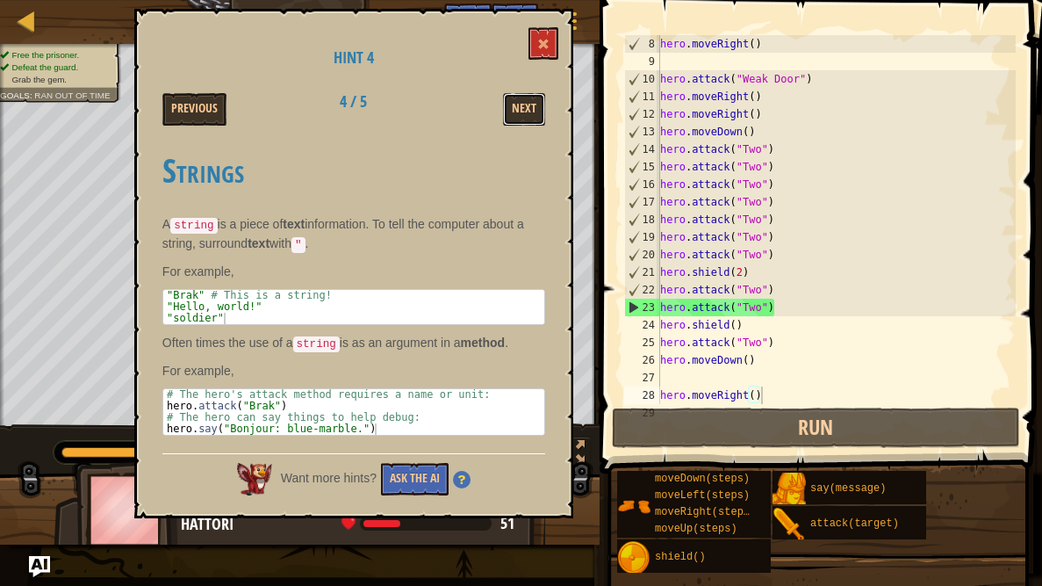
click at [522, 105] on button "Next" at bounding box center [524, 109] width 42 height 32
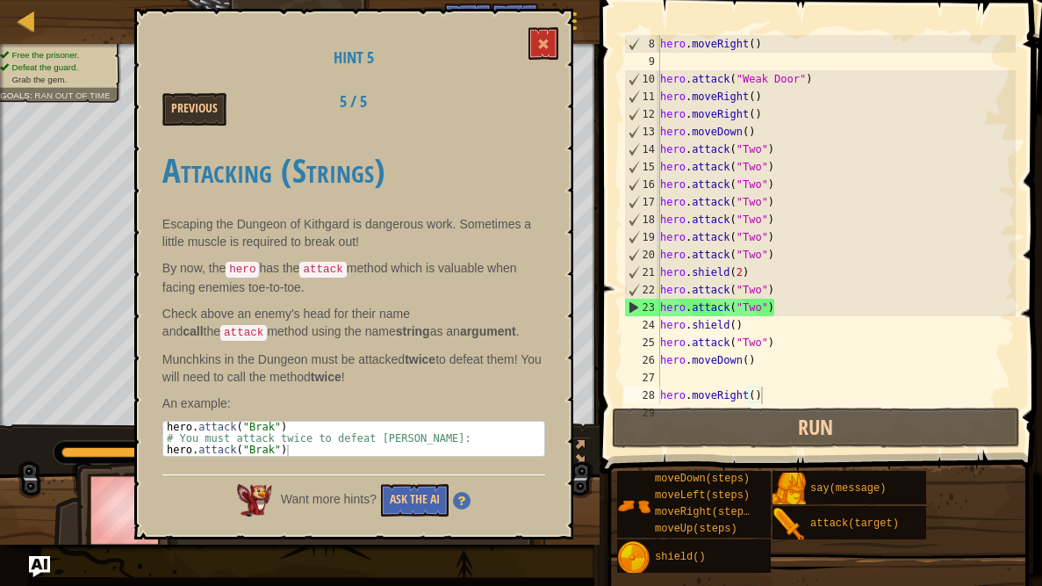
click at [522, 105] on div "Previous 5 / 5" at bounding box center [353, 109] width 409 height 32
click at [566, 48] on div "Hint 5 Previous 5 / 5 Attacking (Strings) Escaping the Dungeon of Kithgard is d…" at bounding box center [353, 274] width 439 height 530
click at [543, 47] on span at bounding box center [543, 44] width 12 height 12
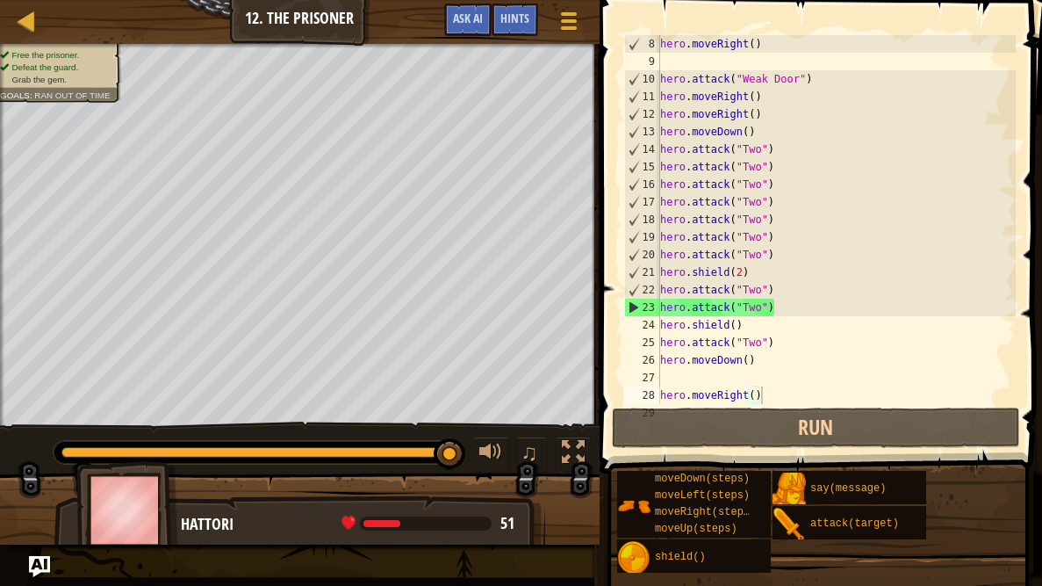
type textarea "hero.attack("Two")"
click at [782, 335] on div "hero . moveRight ( ) hero . attack ( "Weak Door" ) hero . moveRight ( ) hero . …" at bounding box center [836, 237] width 359 height 404
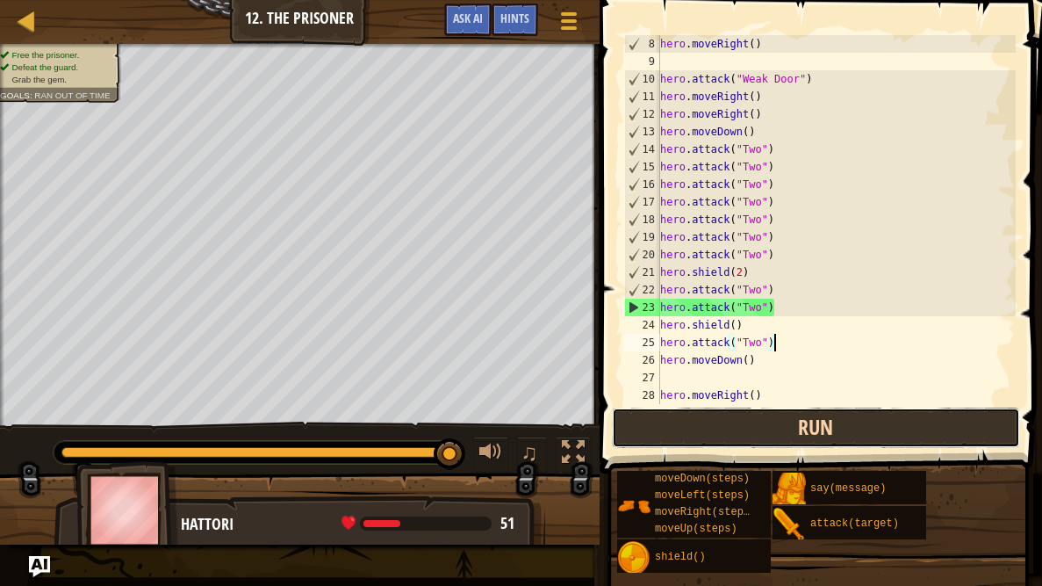
click at [764, 420] on button "Run" at bounding box center [816, 427] width 409 height 40
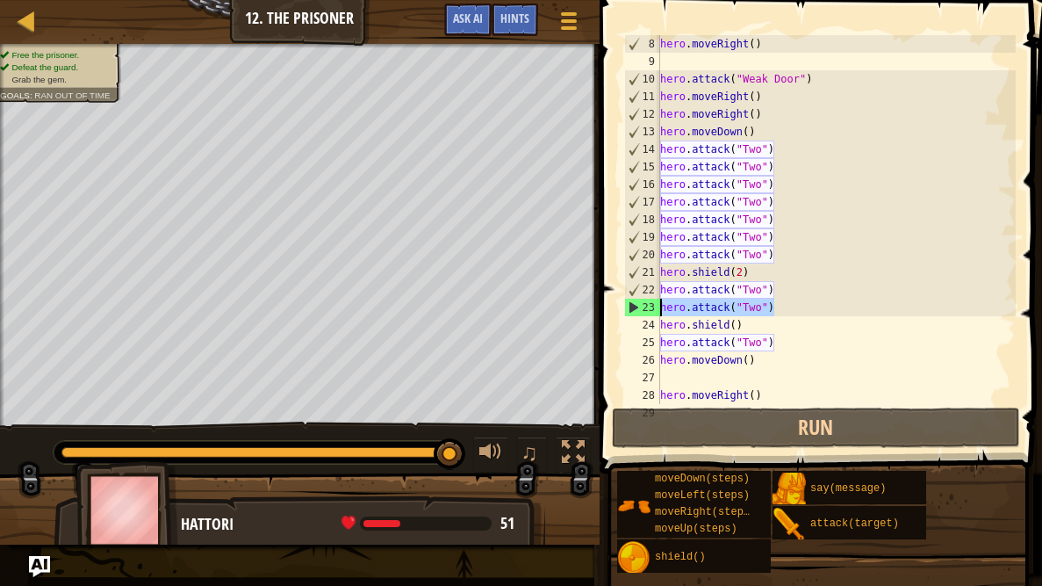
drag, startPoint x: 797, startPoint y: 310, endPoint x: 658, endPoint y: 312, distance: 139.6
click at [658, 312] on div "hero.attack("Two") 8 9 10 11 12 13 14 15 16 17 18 19 20 21 22 23 24 25 26 27 28…" at bounding box center [818, 219] width 395 height 369
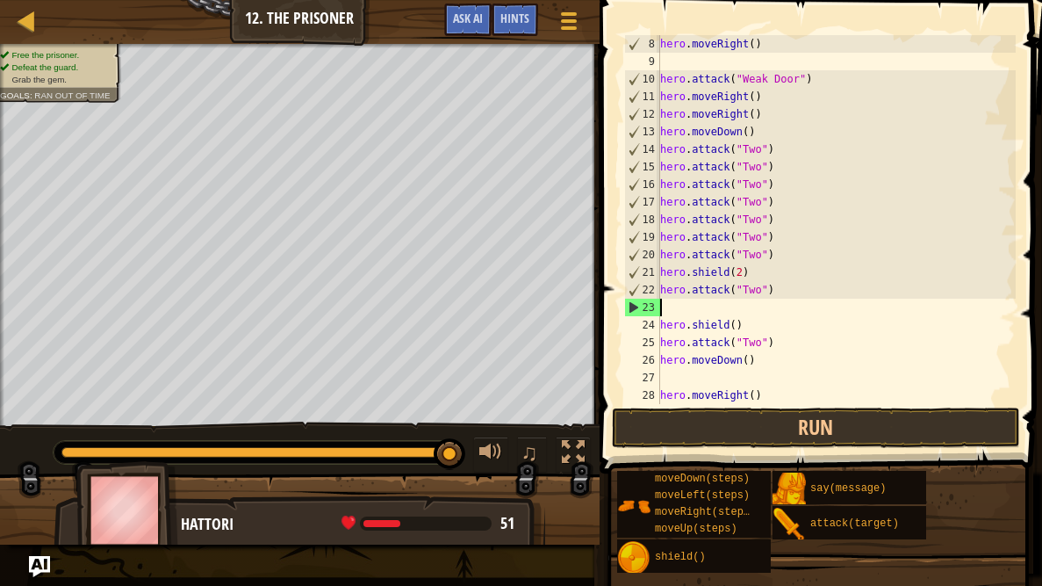
scroll to position [8, 0]
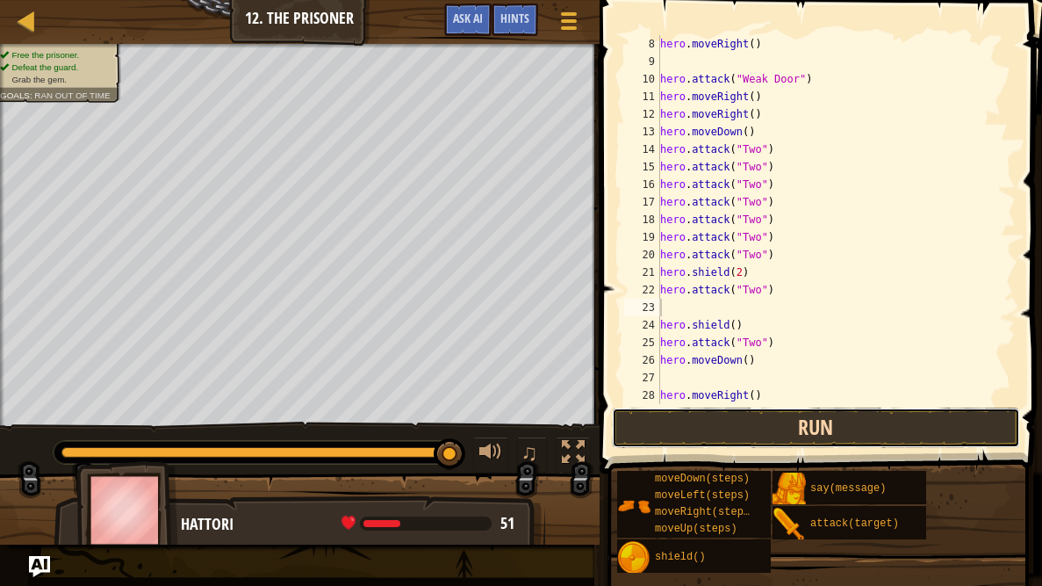
click at [730, 432] on button "Run" at bounding box center [816, 427] width 409 height 40
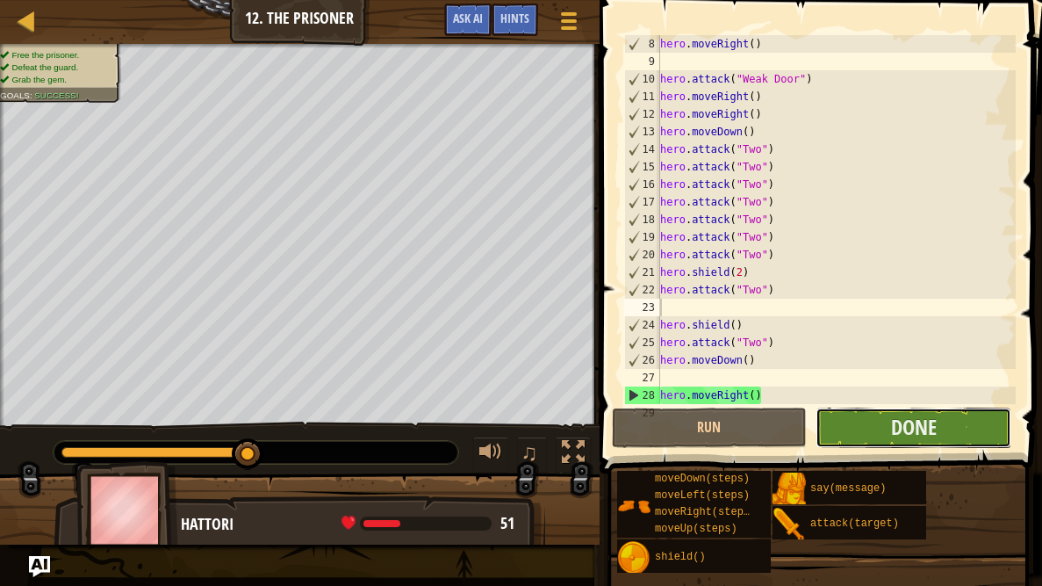
click at [864, 438] on button "Done" at bounding box center [914, 427] width 196 height 40
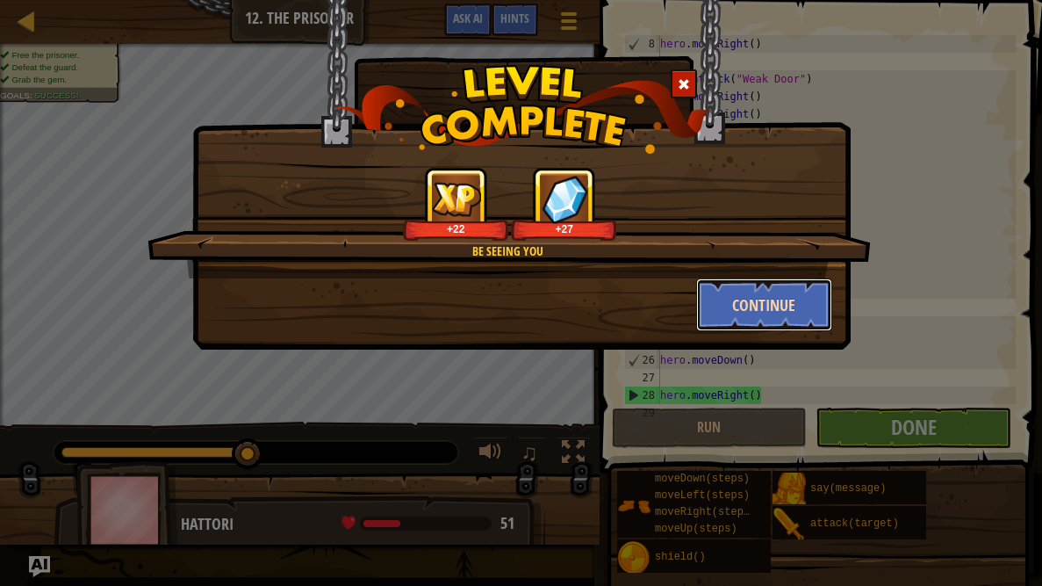
click at [755, 304] on button "Continue" at bounding box center [764, 304] width 136 height 53
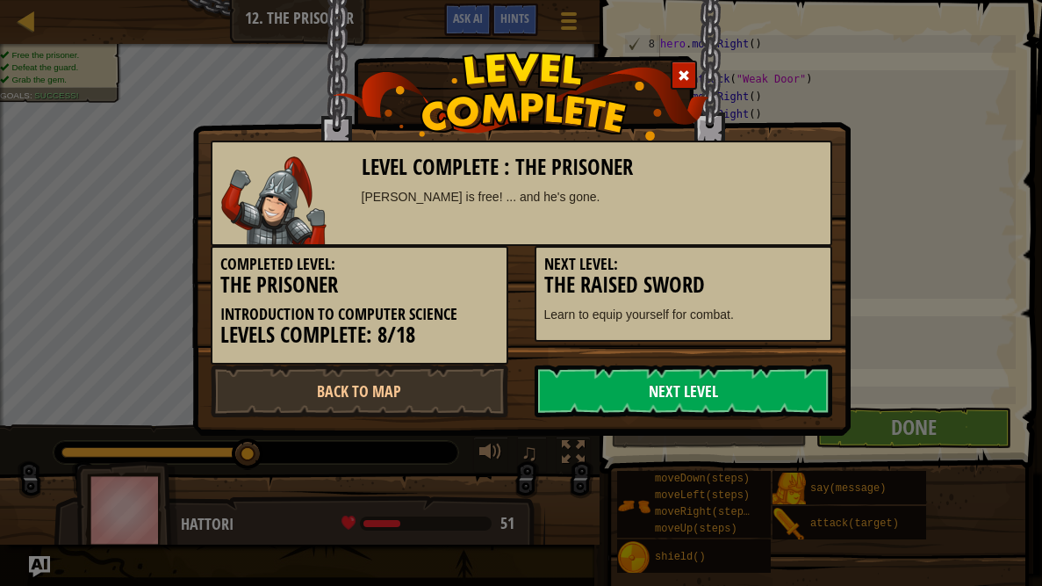
click at [730, 380] on link "Next Level" at bounding box center [684, 390] width 298 height 53
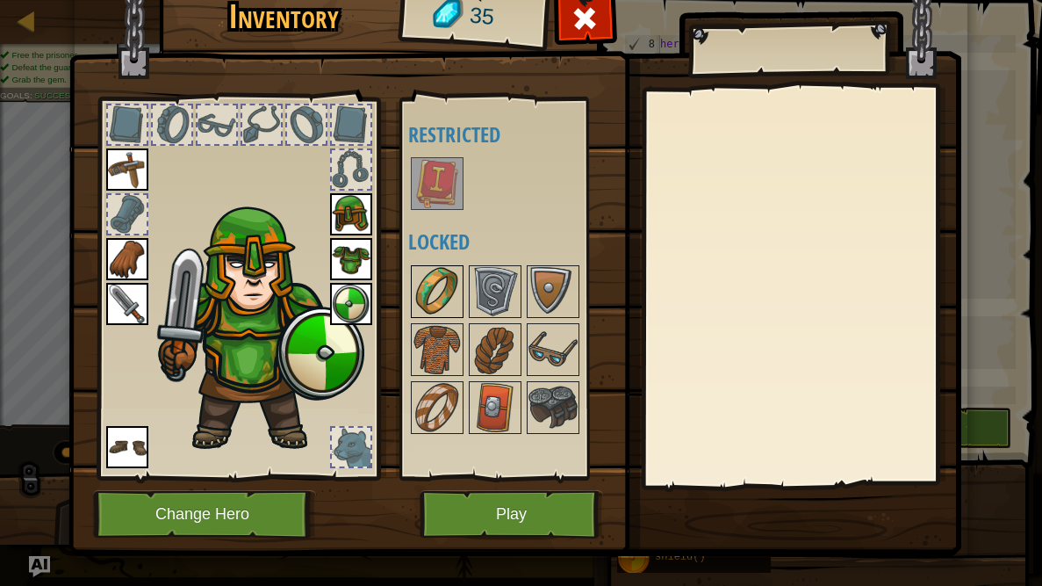
click at [457, 293] on img at bounding box center [437, 291] width 49 height 49
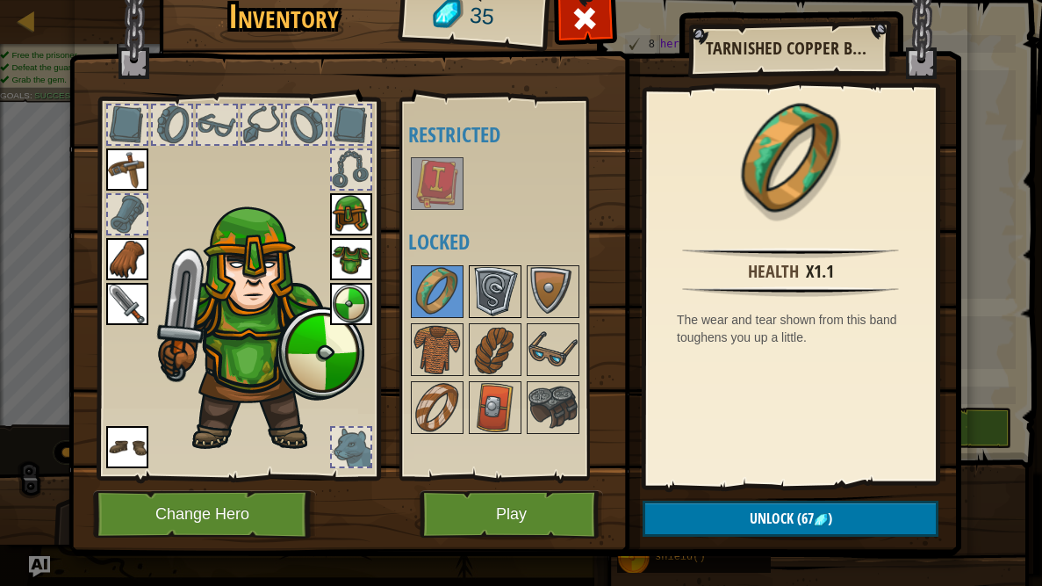
click at [501, 299] on img at bounding box center [495, 291] width 49 height 49
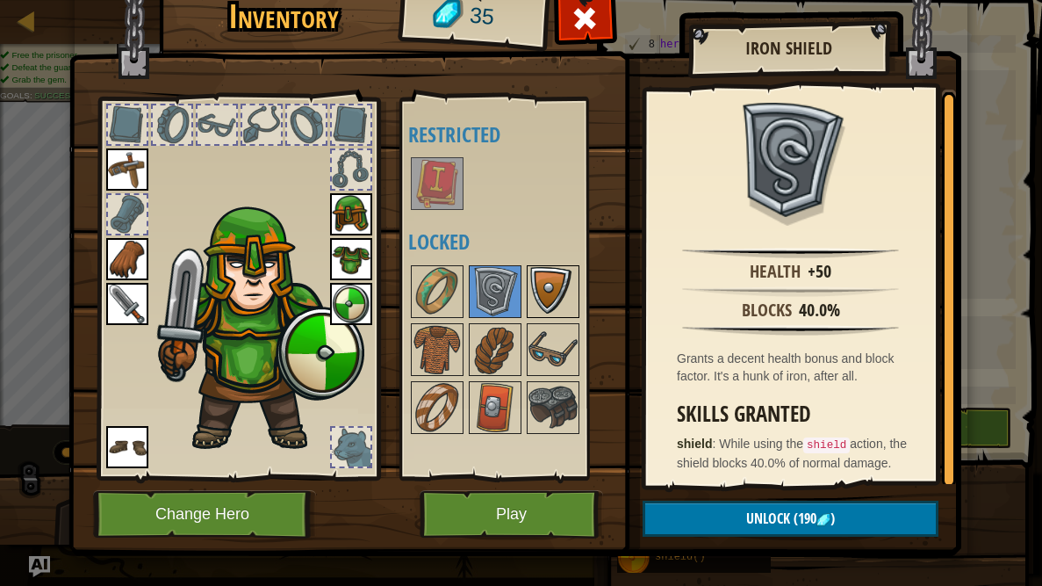
click at [537, 292] on img at bounding box center [553, 291] width 49 height 49
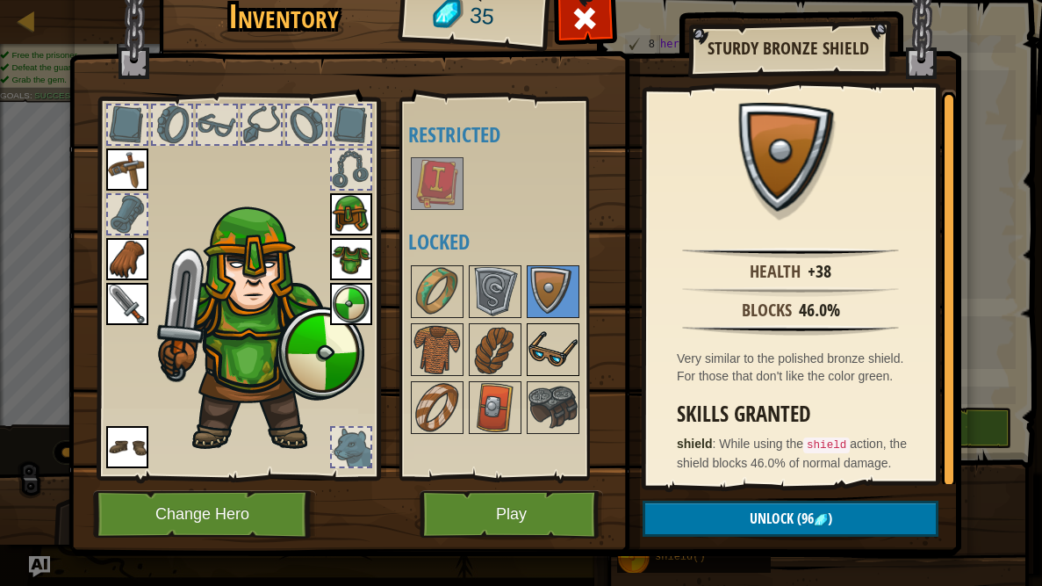
click at [538, 342] on img at bounding box center [553, 349] width 49 height 49
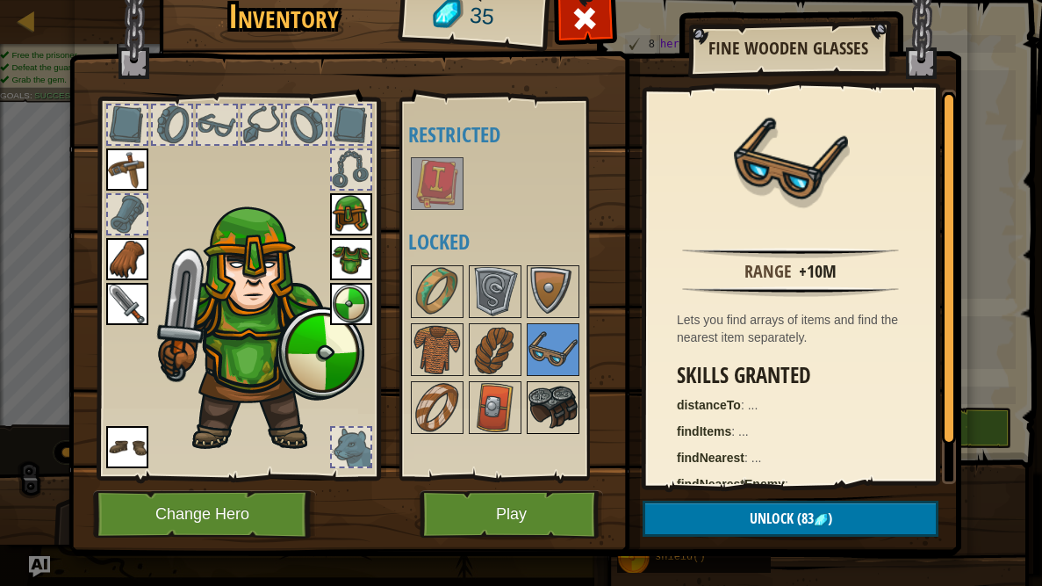
click at [550, 400] on img at bounding box center [553, 407] width 49 height 49
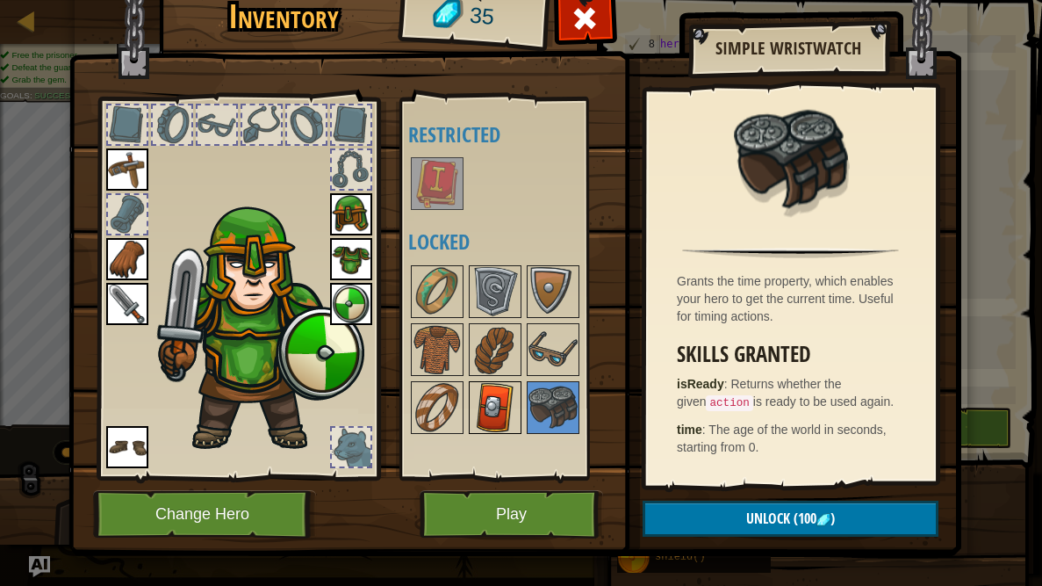
click at [489, 405] on img at bounding box center [495, 407] width 49 height 49
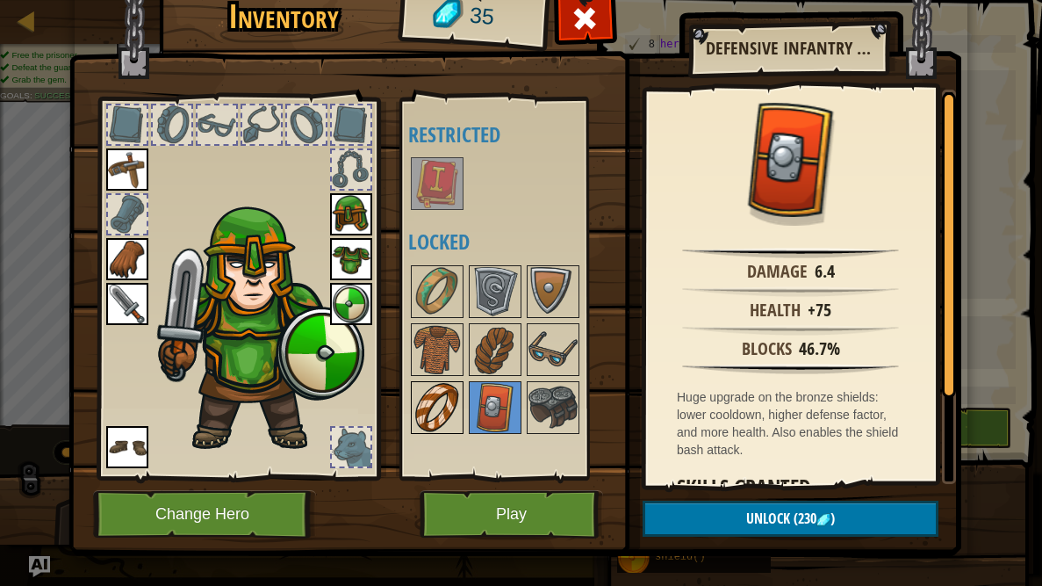
click at [449, 409] on img at bounding box center [437, 407] width 49 height 49
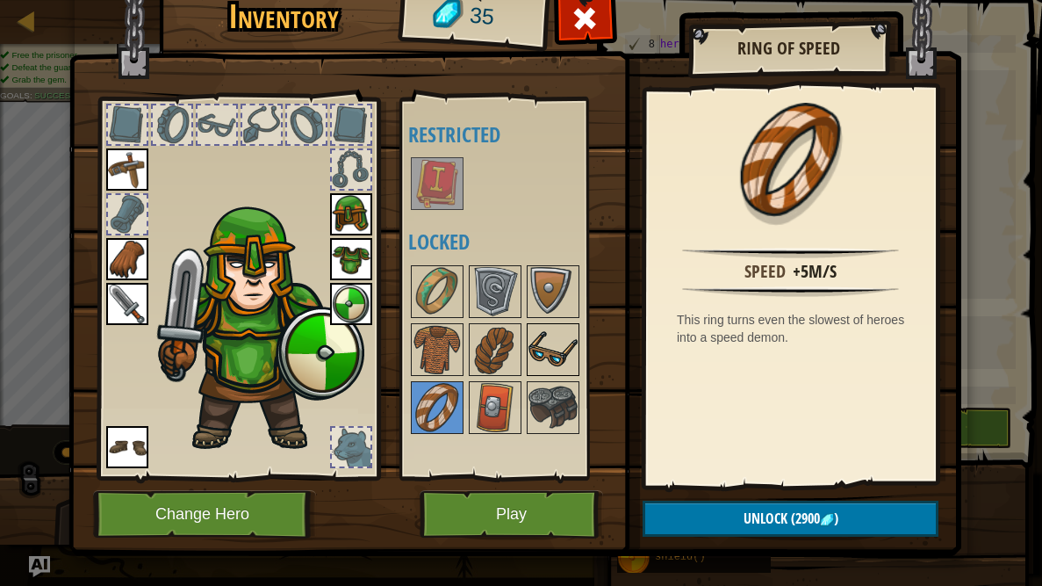
click at [563, 364] on img at bounding box center [553, 349] width 49 height 49
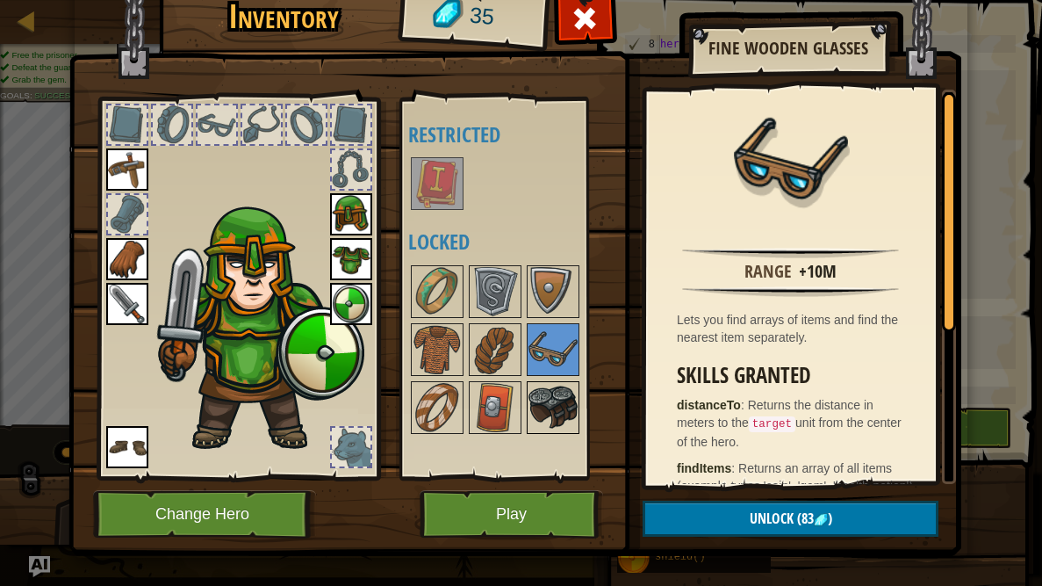
click at [568, 383] on img at bounding box center [553, 407] width 49 height 49
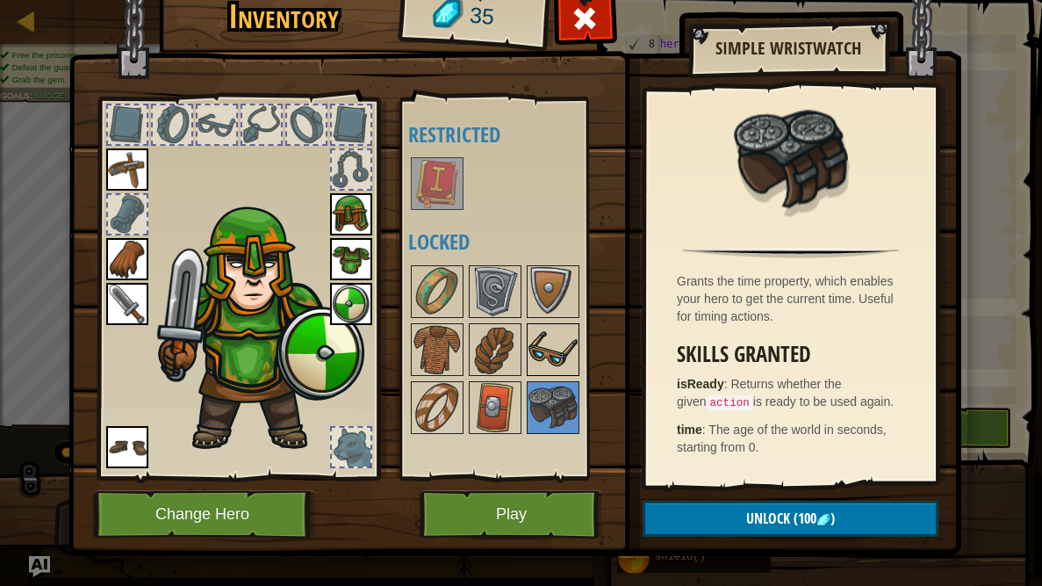
click at [574, 342] on img at bounding box center [553, 349] width 49 height 49
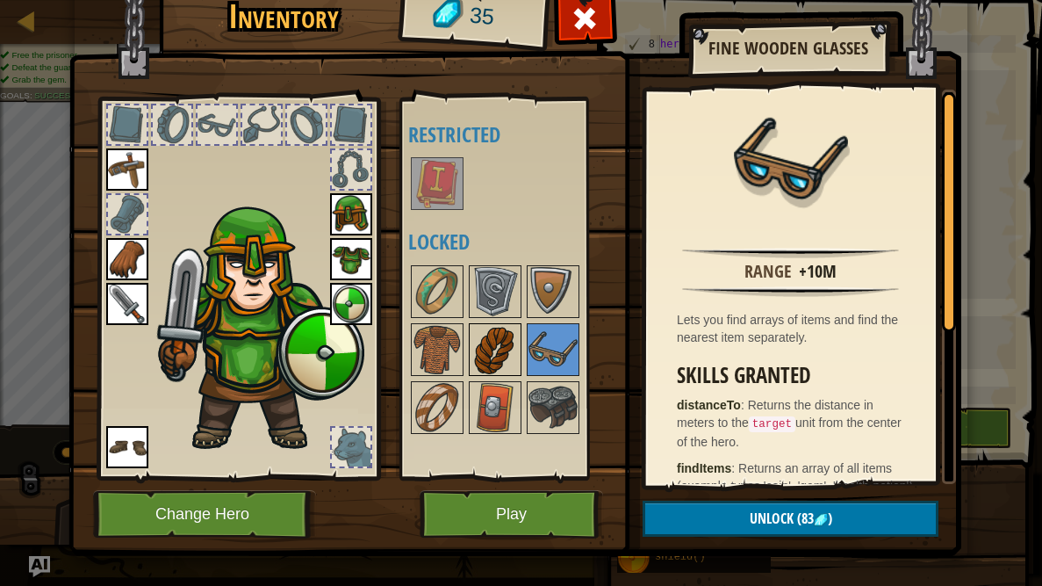
click at [480, 362] on img at bounding box center [495, 349] width 49 height 49
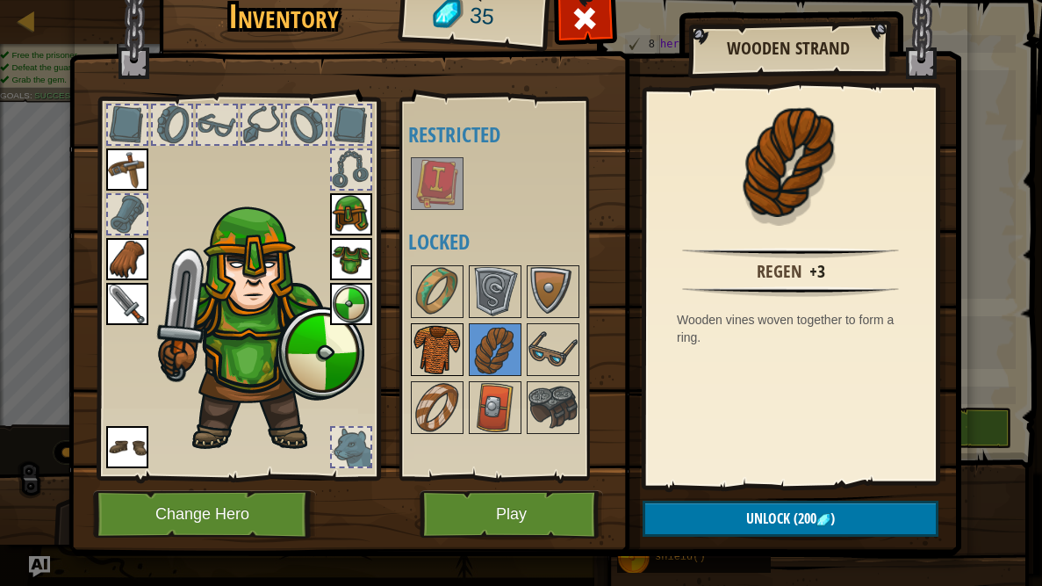
click at [433, 357] on img at bounding box center [437, 349] width 49 height 49
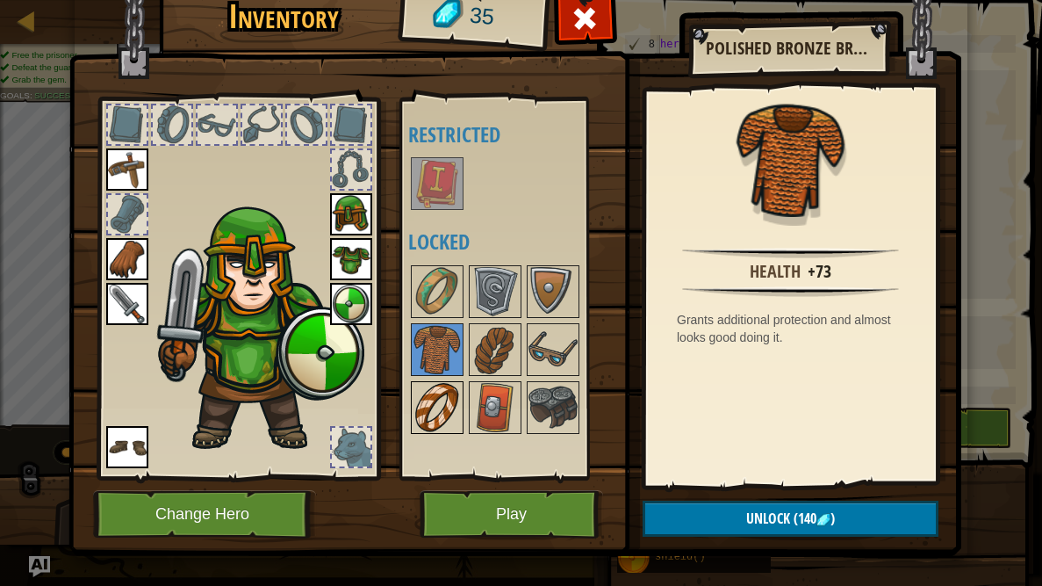
click at [441, 407] on img at bounding box center [437, 407] width 49 height 49
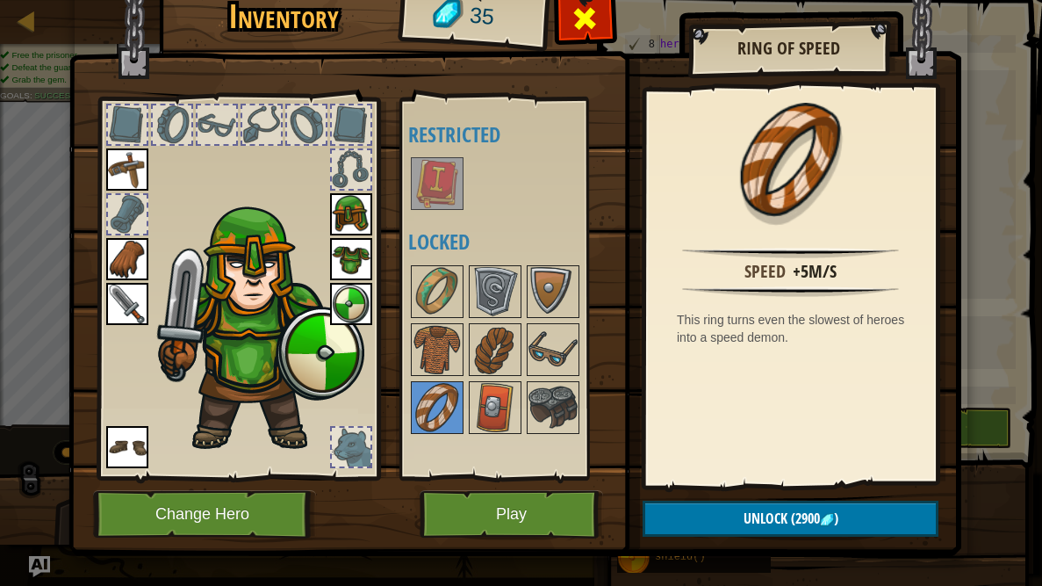
click at [573, 0] on div at bounding box center [585, 23] width 55 height 55
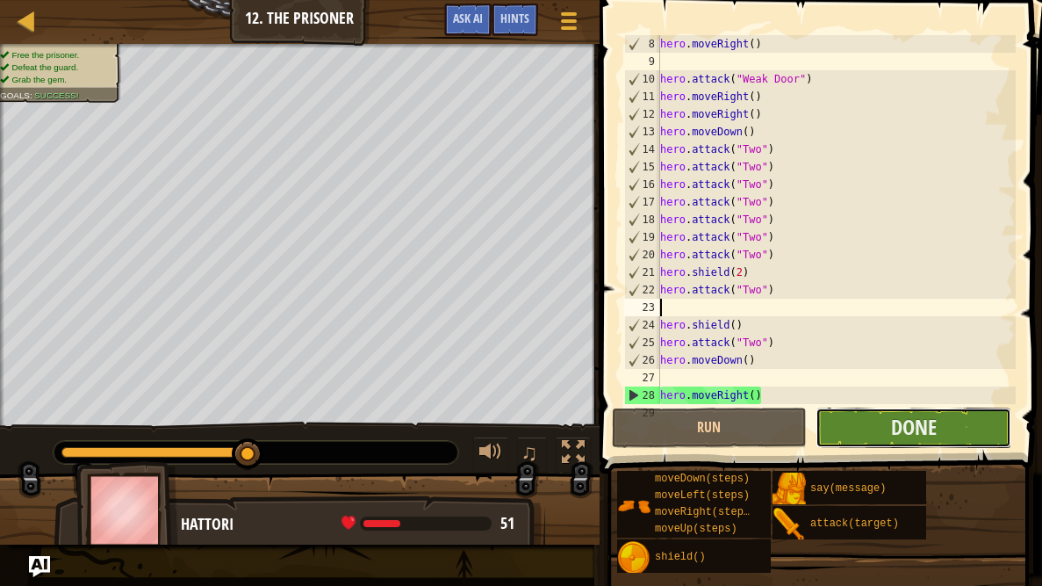
click at [849, 436] on button "Done" at bounding box center [914, 427] width 196 height 40
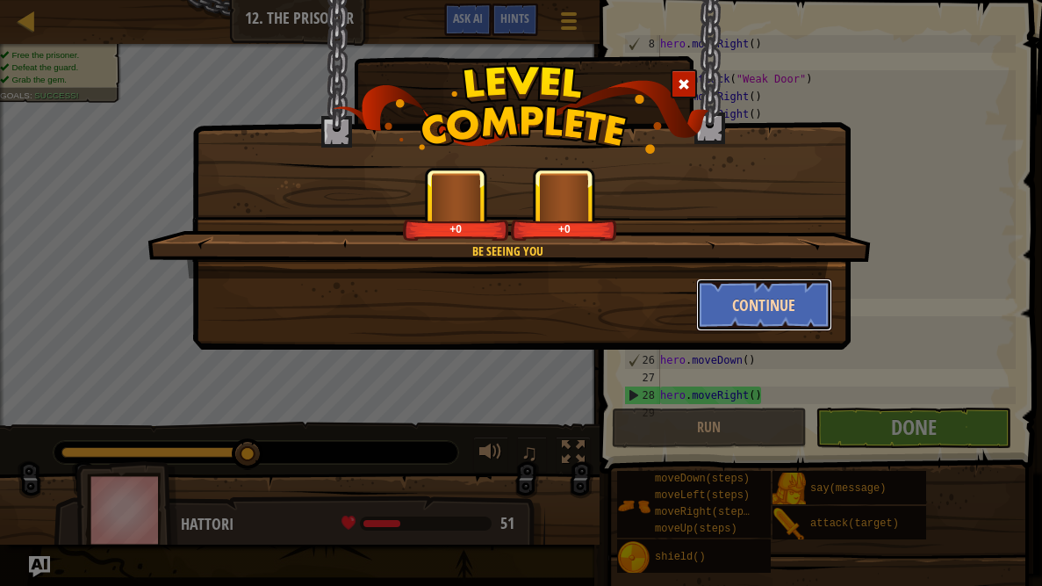
click at [722, 307] on button "Continue" at bounding box center [764, 304] width 136 height 53
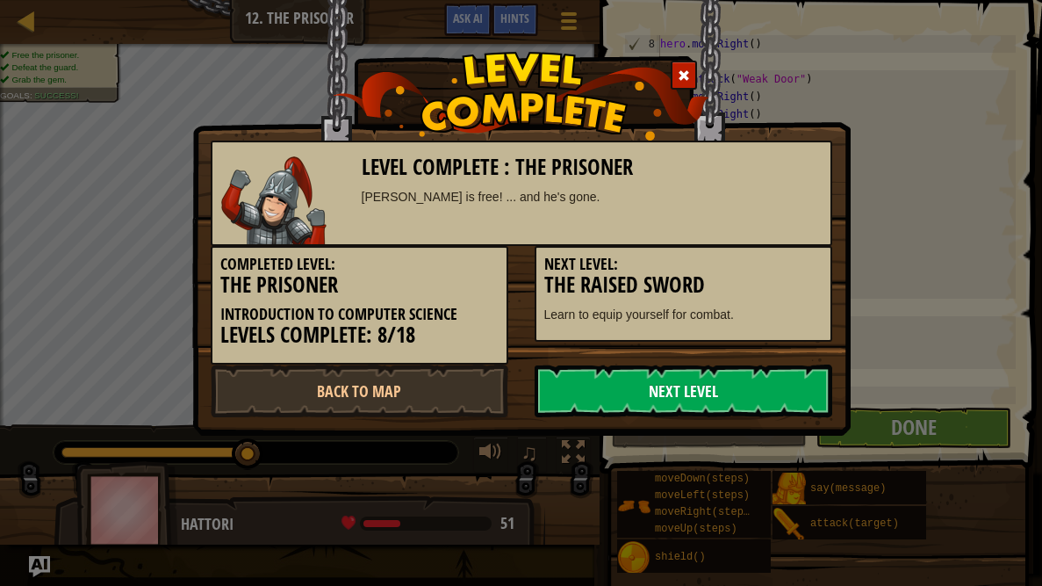
click at [704, 373] on link "Next Level" at bounding box center [684, 390] width 298 height 53
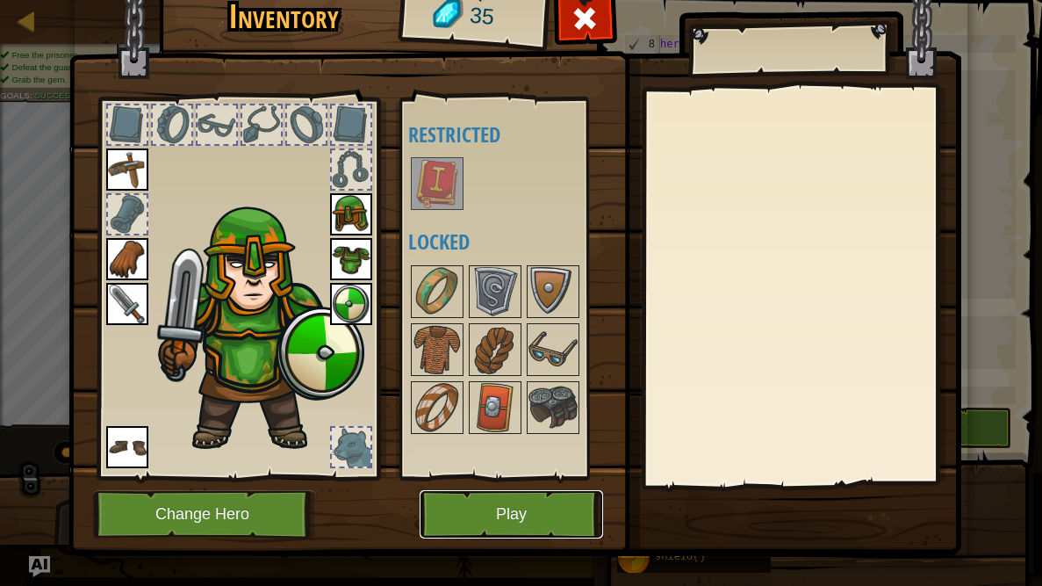
click at [532, 467] on button "Play" at bounding box center [512, 514] width 184 height 48
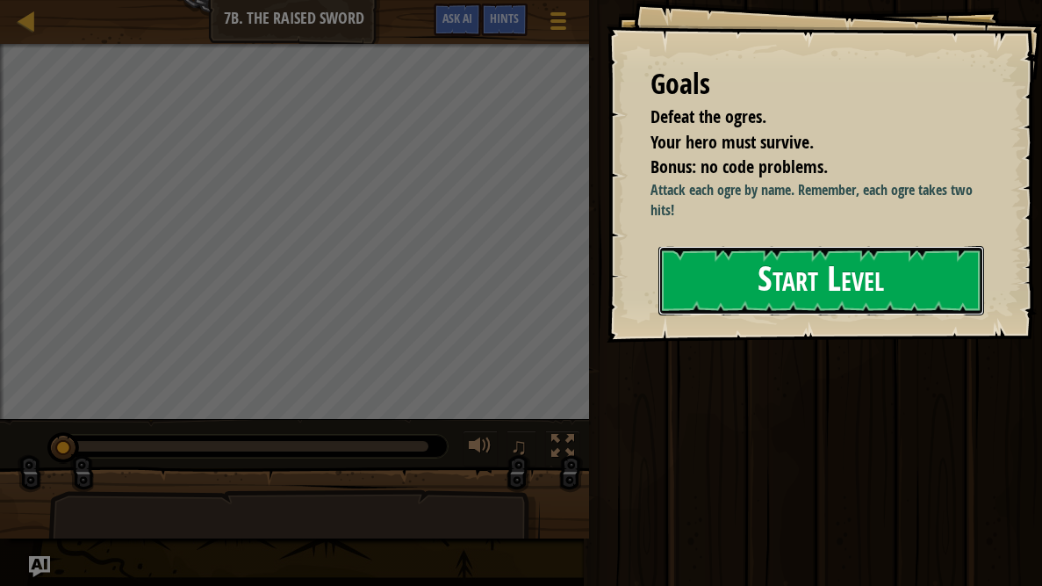
click at [825, 284] on button "Start Level" at bounding box center [822, 280] width 326 height 69
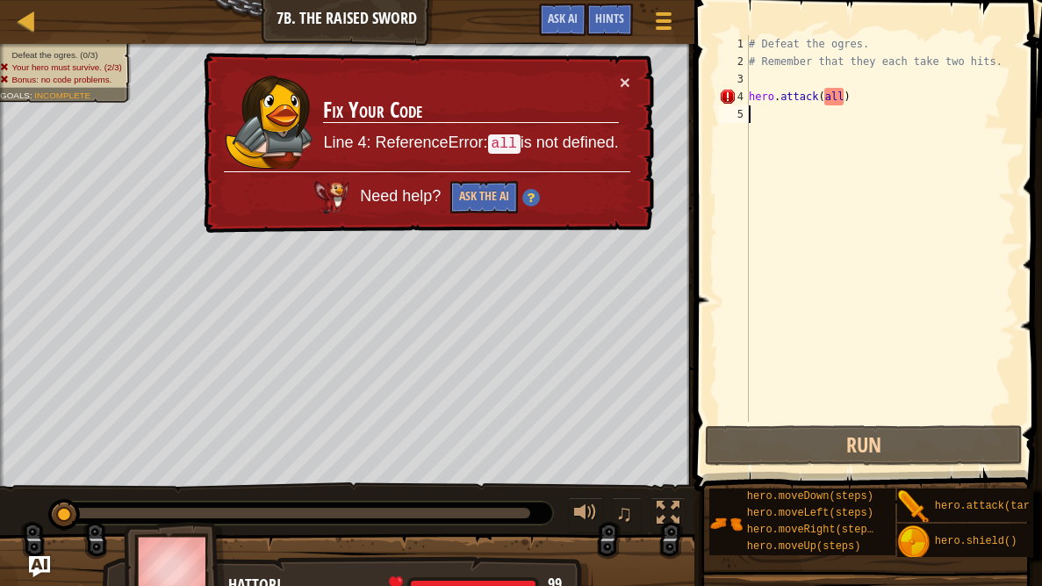
click at [635, 80] on div "× Fix Your Code Line 4: ReferenceError: all is not defined. Need help? Ask the …" at bounding box center [427, 143] width 454 height 181
click at [620, 78] on button "×" at bounding box center [625, 82] width 11 height 18
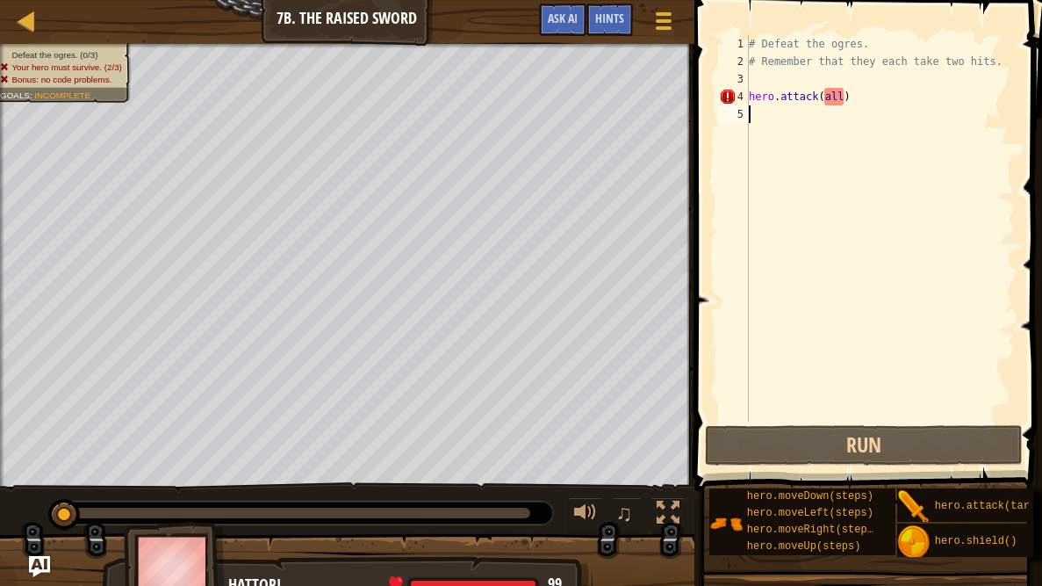
click at [841, 96] on div "# Defeat the ogres. # Remember that they each take two hits. hero . attack ( al…" at bounding box center [881, 246] width 270 height 422
click at [844, 97] on div "# Defeat the ogres. # Remember that they each take two hits. hero . attack ( al…" at bounding box center [881, 246] width 270 height 422
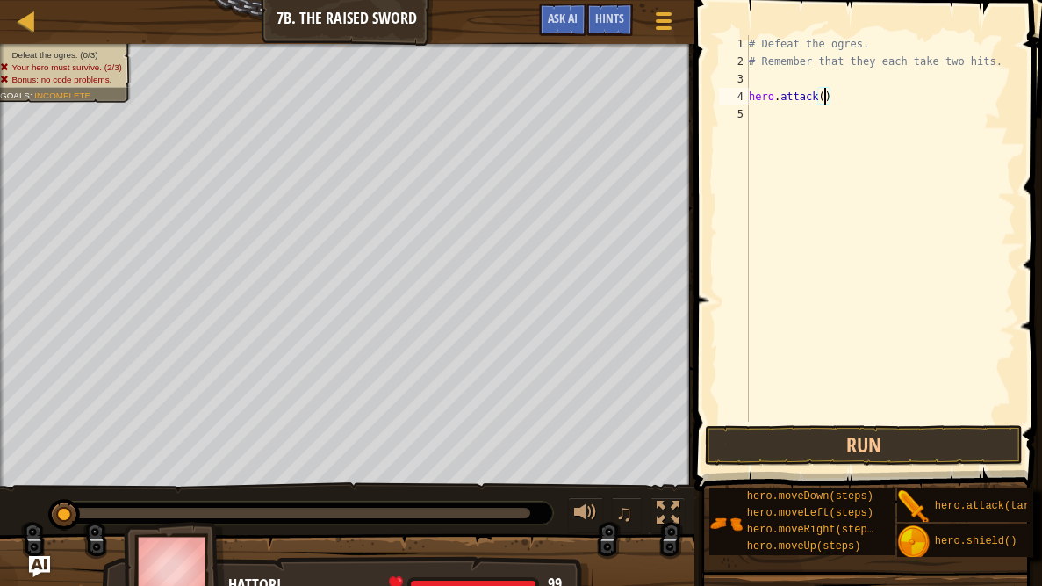
scroll to position [8, 6]
drag, startPoint x: 918, startPoint y: 502, endPoint x: 808, endPoint y: 192, distance: 328.9
click at [808, 192] on div "Hints Videos hero.attack(Rig) 1 2 3 4 5 # Defeat the ogres. # Remember that the…" at bounding box center [865, 288] width 353 height 577
click at [866, 116] on div "# Defeat the ogres. # Remember that they each take two hits. hero . attack ( Ri…" at bounding box center [881, 246] width 270 height 422
click at [862, 115] on div "# Defeat the ogres. # Remember that they each take two hits. hero . attack ( Ri…" at bounding box center [881, 246] width 270 height 422
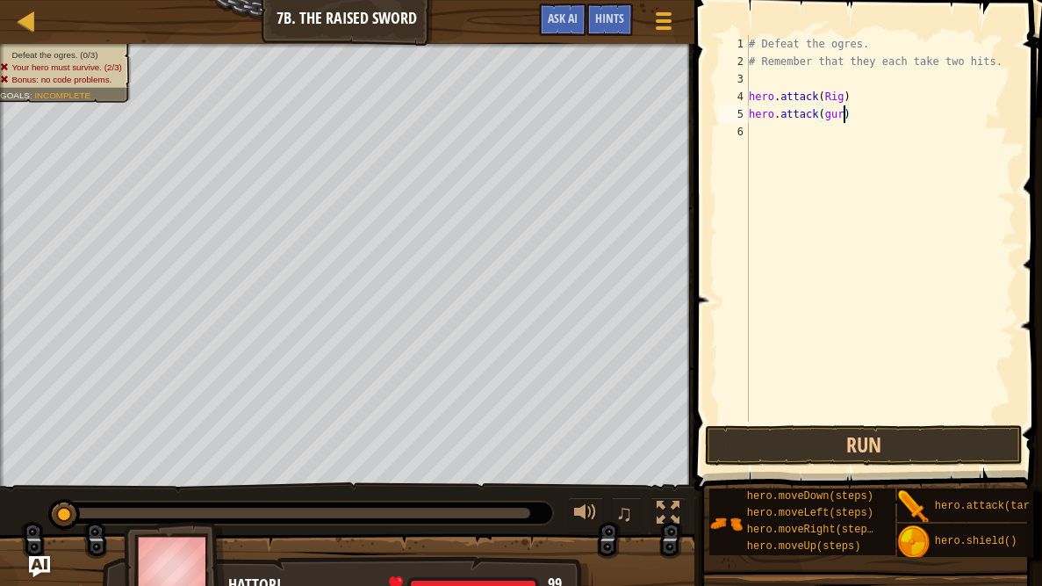
scroll to position [8, 7]
click at [861, 128] on div "# Defeat the ogres. # Remember that they each take two hits. hero . attack ( Ri…" at bounding box center [881, 246] width 270 height 422
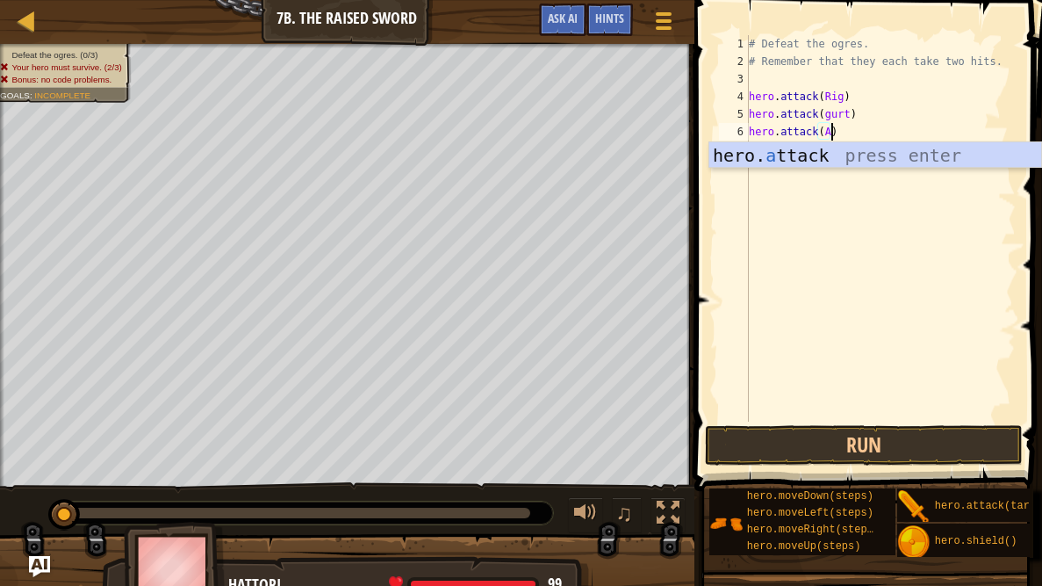
scroll to position [8, 6]
click at [910, 443] on button "Run" at bounding box center [863, 445] width 317 height 40
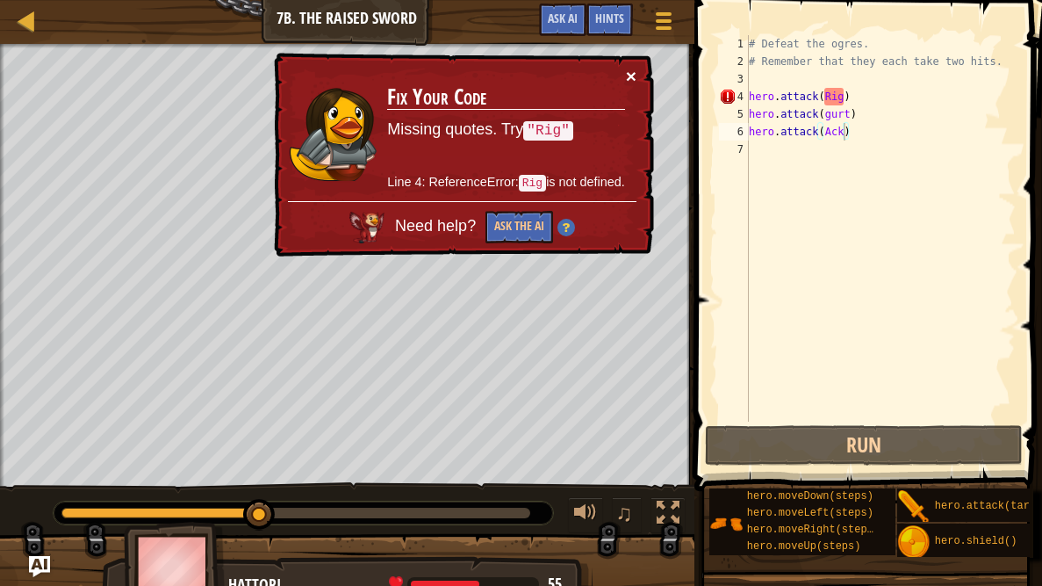
click at [626, 67] on button "×" at bounding box center [631, 76] width 11 height 18
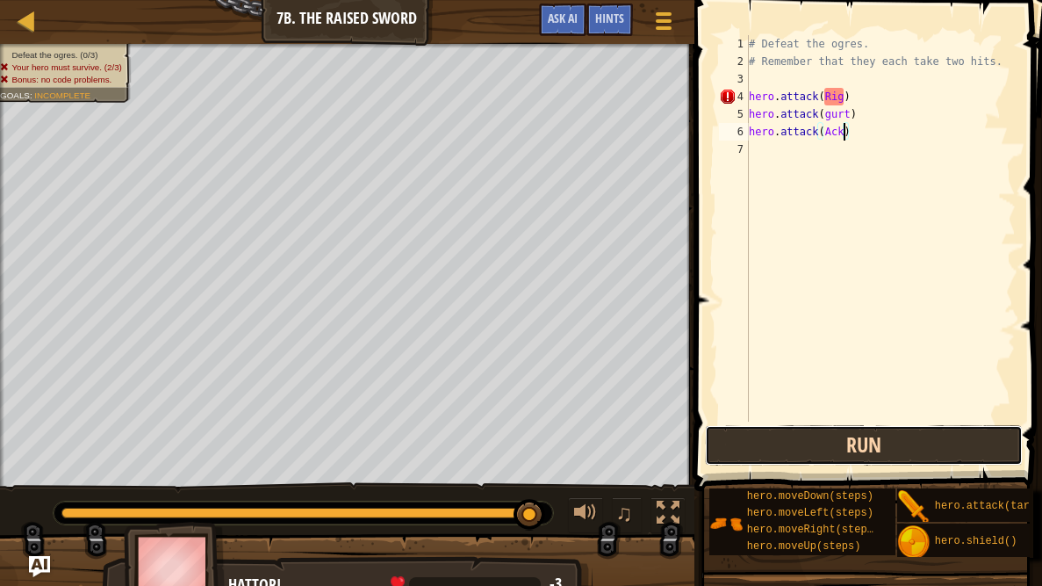
click at [832, 457] on button "Run" at bounding box center [863, 445] width 317 height 40
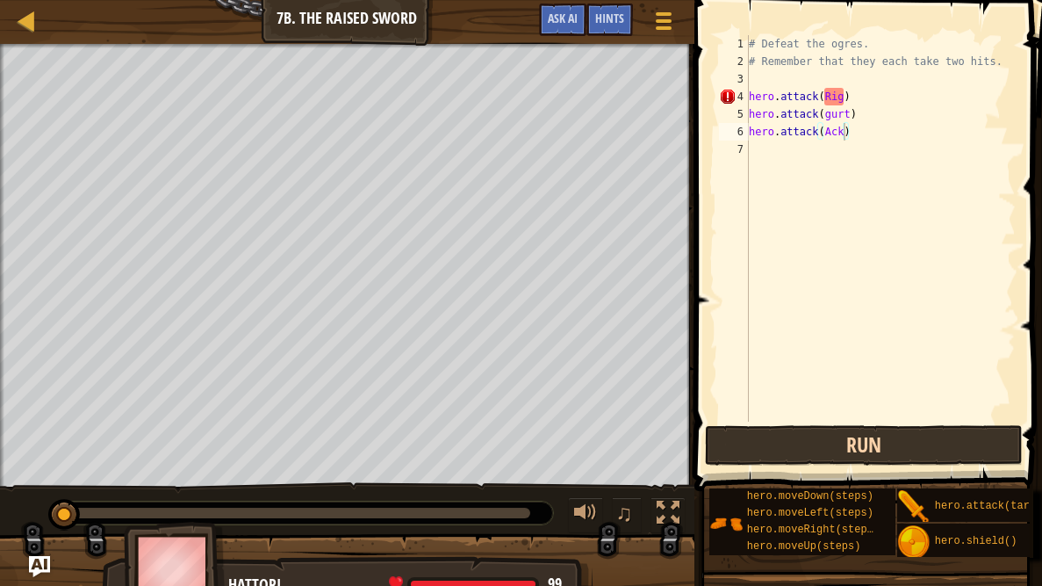
click at [832, 457] on button "Run" at bounding box center [863, 445] width 317 height 40
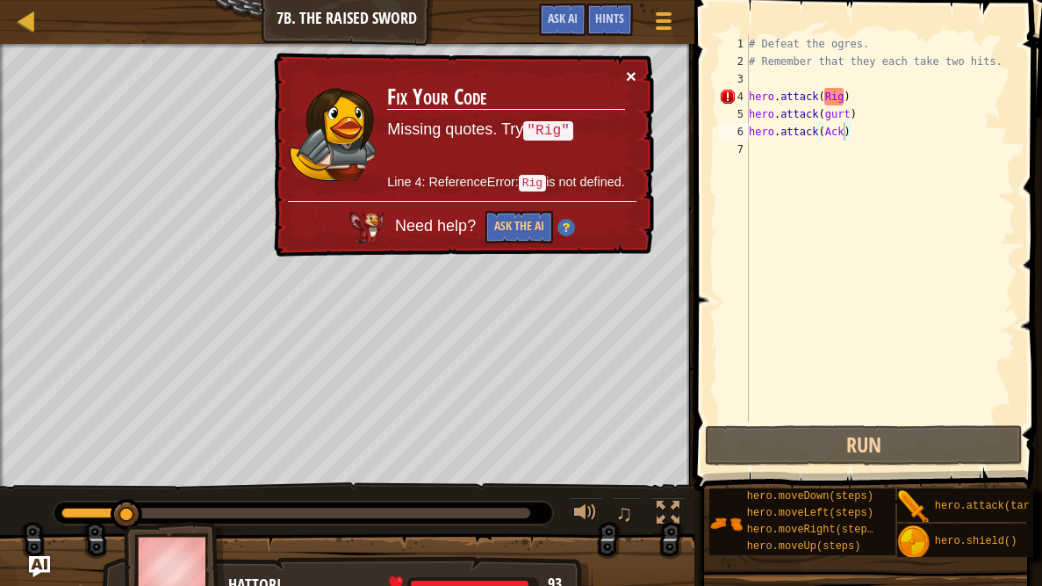
click at [631, 74] on button "×" at bounding box center [631, 76] width 11 height 18
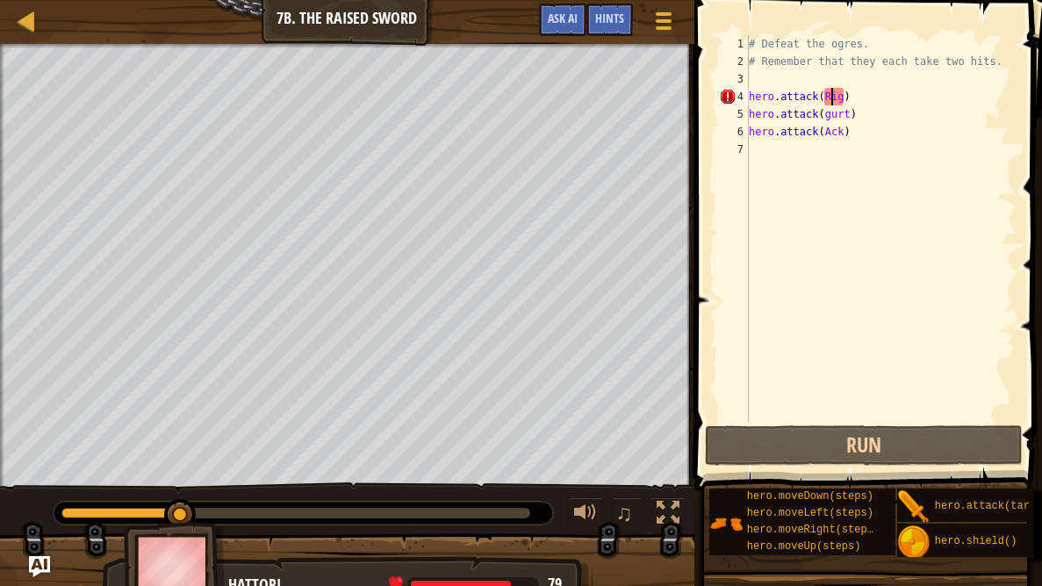
click at [833, 94] on div "# Defeat the ogres. # Remember that they each take two hits. hero . attack ( Ri…" at bounding box center [881, 246] width 270 height 422
click at [836, 102] on div "# Defeat the ogres. # Remember that they each take two hits. hero . attack ( Ri…" at bounding box center [881, 246] width 270 height 422
click at [851, 111] on div "# Defeat the ogres. # Remember that they each take two hits. hero . attack ( Ri…" at bounding box center [881, 246] width 270 height 422
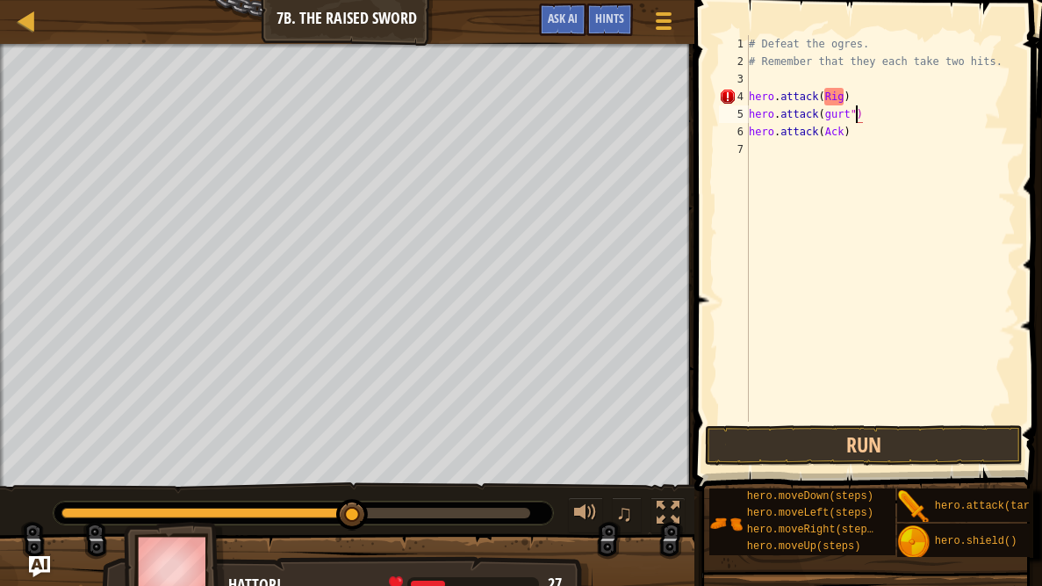
scroll to position [8, 8]
click at [821, 113] on div "# Defeat the ogres. # Remember that they each take two hits. hero . attack ( Ri…" at bounding box center [881, 246] width 270 height 422
click at [825, 110] on div "# Defeat the ogres. # Remember that they each take two hits. hero . attack ( Ri…" at bounding box center [881, 246] width 270 height 422
click at [845, 95] on div "# Defeat the ogres. # Remember that they each take two hits. hero . attack ( Ri…" at bounding box center [881, 246] width 270 height 422
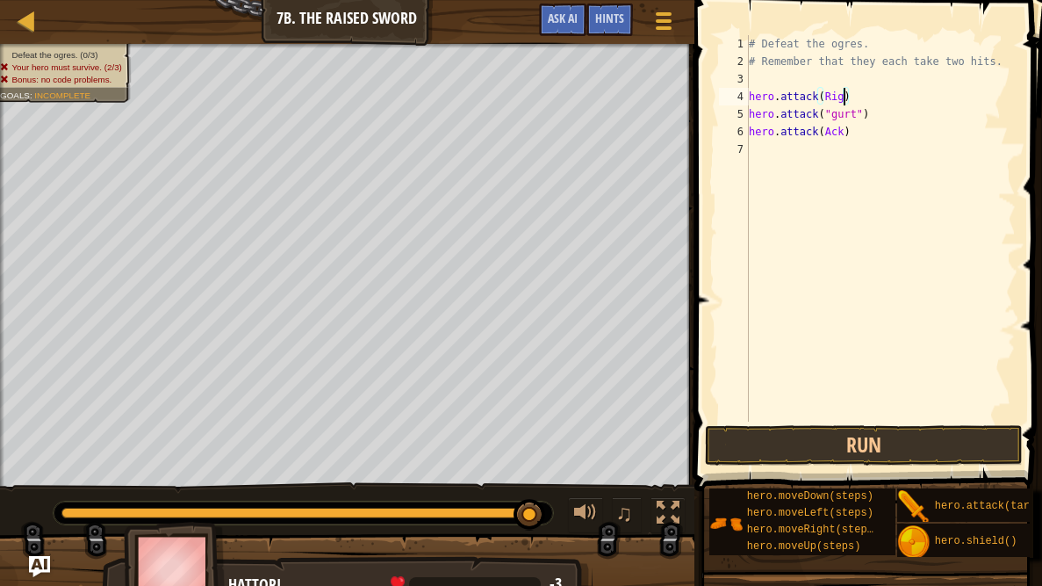
scroll to position [8, 7]
click at [825, 92] on div "# Defeat the ogres. # Remember that they each take two hits. hero . attack ( Ri…" at bounding box center [881, 246] width 270 height 422
click at [845, 127] on div "# Defeat the ogres. # Remember that they each take two hits. hero . attack ( "R…" at bounding box center [881, 246] width 270 height 422
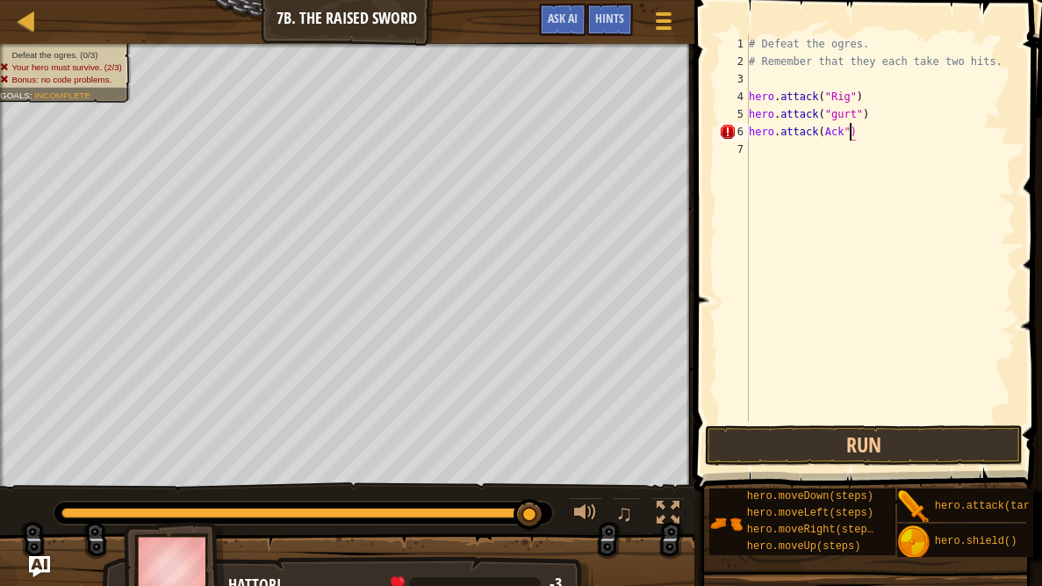
click at [830, 128] on div "# Defeat the ogres. # Remember that they each take two hits. hero . attack ( "R…" at bounding box center [881, 246] width 270 height 422
click at [827, 128] on div "# Defeat the ogres. # Remember that they each take two hits. hero . attack ( "R…" at bounding box center [881, 246] width 270 height 422
click at [840, 441] on button "Run" at bounding box center [863, 445] width 317 height 40
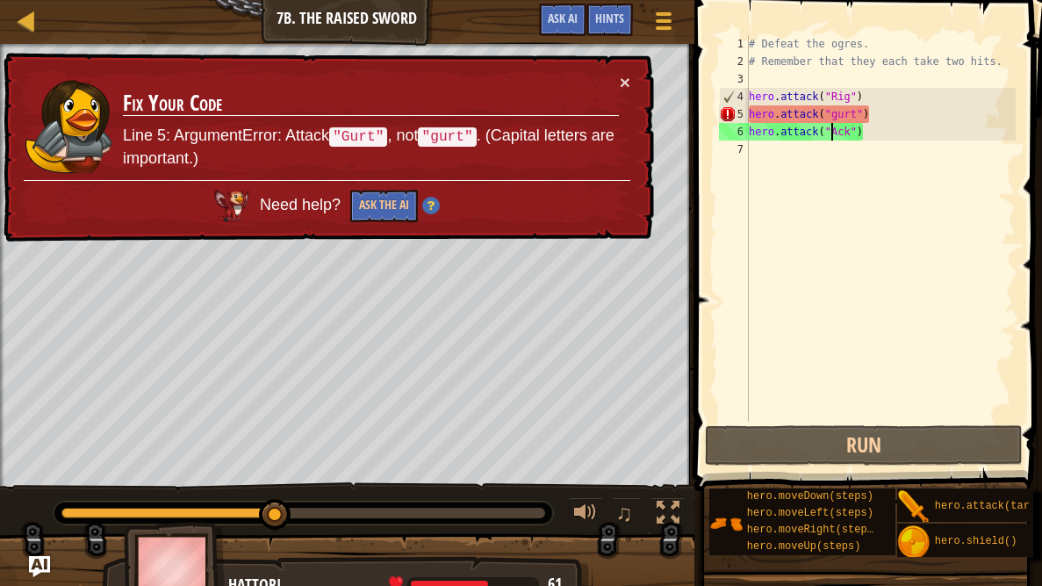
click at [623, 67] on div "× Fix Your Code Line 5: ArgumentError: Attack "Gurt" , not "gurt" . (Capital le…" at bounding box center [327, 148] width 654 height 190
click at [634, 76] on div "× Fix Your Code Line 5: ArgumentError: Attack "Gurt" , not "gurt" . (Capital le…" at bounding box center [327, 148] width 654 height 190
click at [631, 77] on div "× Fix Your Code Line 5: ArgumentError: Attack "Gurt" , not "gurt" . (Capital le…" at bounding box center [327, 148] width 654 height 190
click at [623, 77] on button "×" at bounding box center [625, 82] width 11 height 18
click at [836, 111] on div "# Defeat the ogres. # Remember that they each take two hits. hero . attack ( "R…" at bounding box center [881, 246] width 270 height 422
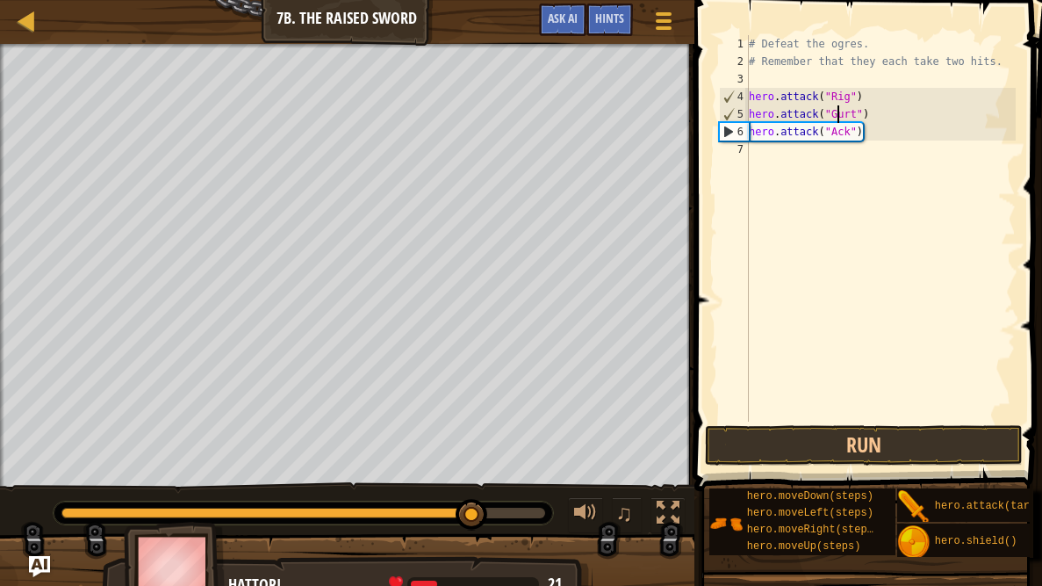
click at [876, 422] on span at bounding box center [870, 220] width 362 height 543
click at [908, 446] on button "Run" at bounding box center [863, 445] width 317 height 40
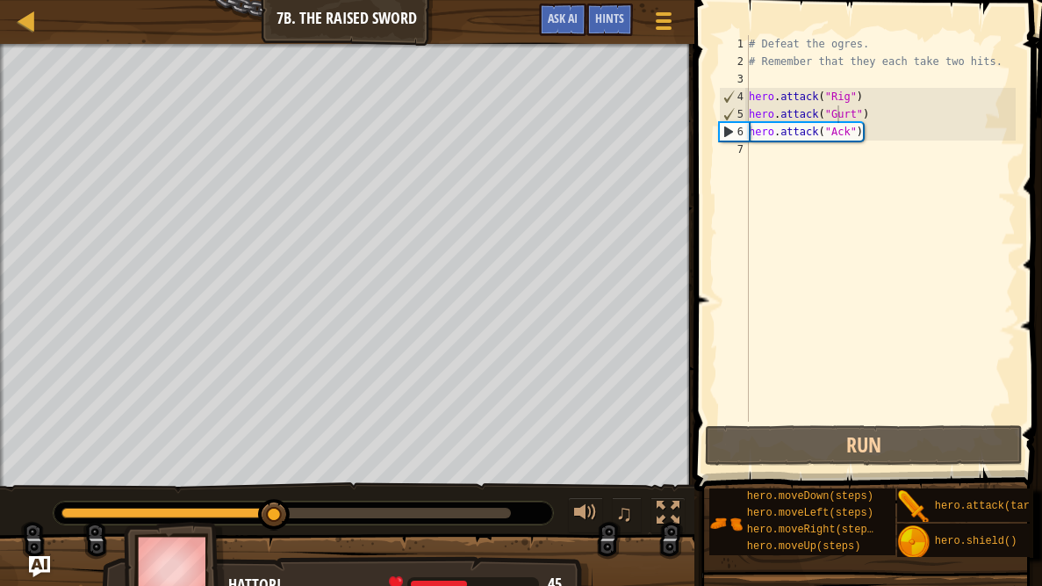
drag, startPoint x: 926, startPoint y: 506, endPoint x: 926, endPoint y: 401, distance: 104.5
click at [926, 401] on div "Hints Videos hero.attack("Gurt") 1 2 3 4 5 6 7 # Defeat the ogres. # Remember t…" at bounding box center [865, 288] width 353 height 577
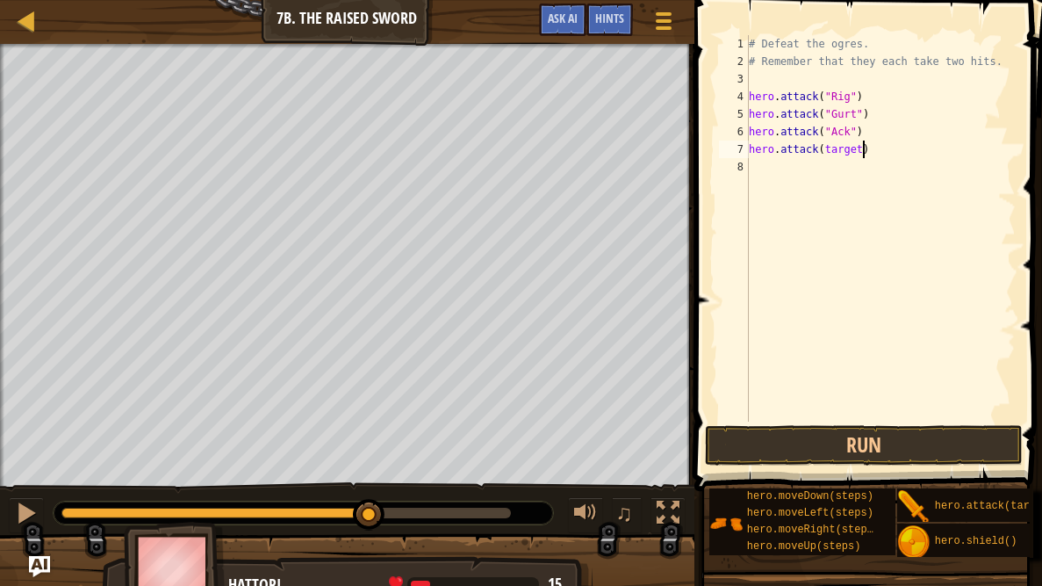
click at [864, 148] on div "# Defeat the ogres. # Remember that they each take two hits. hero . attack ( "R…" at bounding box center [881, 246] width 270 height 422
drag, startPoint x: 916, startPoint y: 494, endPoint x: 911, endPoint y: 485, distance: 11.0
click at [911, 467] on div "hero.moveDown(steps) hero.moveLeft(steps) hero.moveRight(steps) hero.moveUp(ste…" at bounding box center [869, 522] width 321 height 70
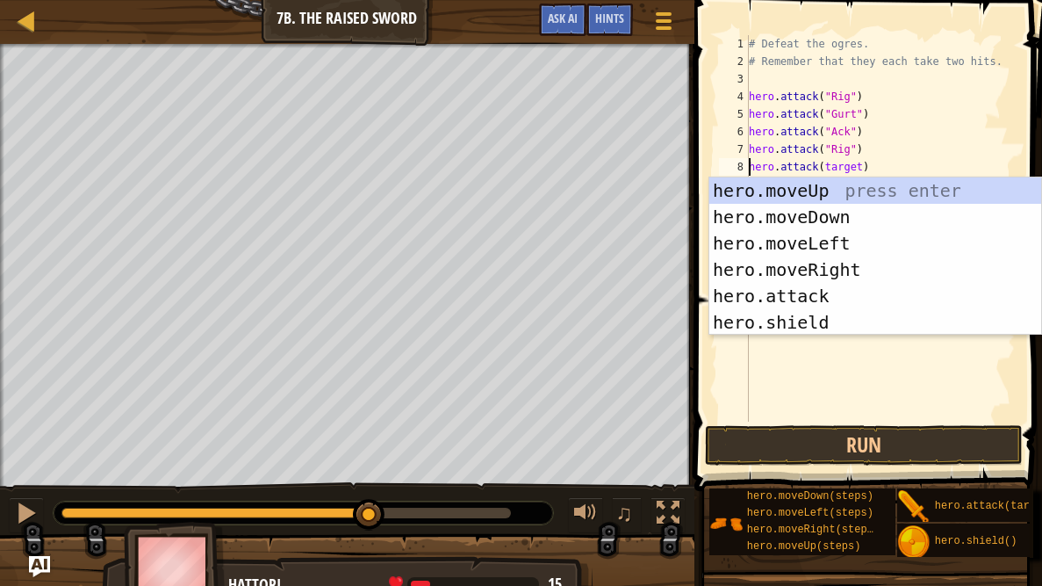
click at [861, 166] on div "# Defeat the ogres. # Remember that they each take two hits. hero . attack ( "R…" at bounding box center [881, 246] width 270 height 422
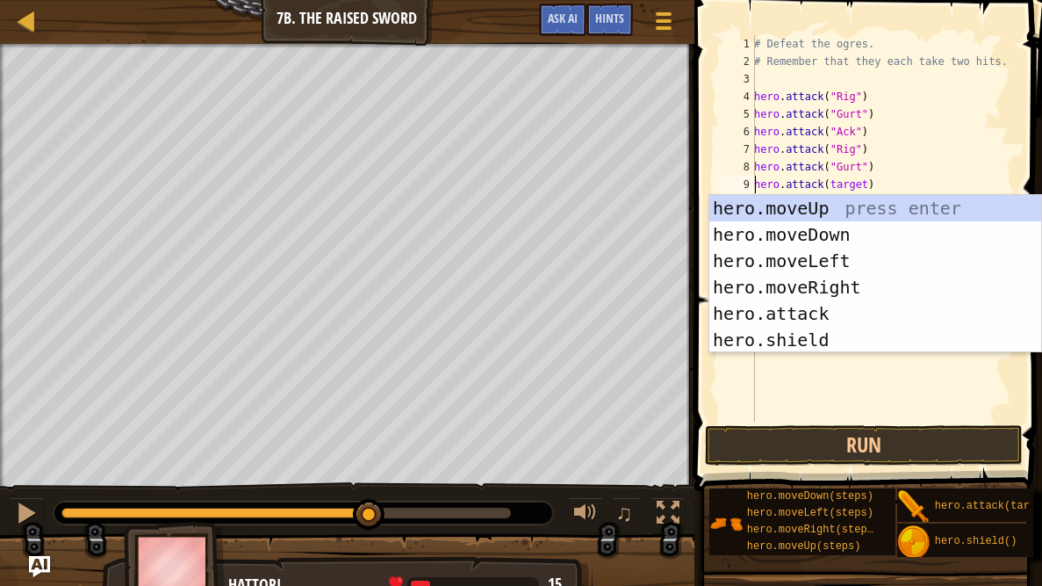
click at [868, 184] on div "# Defeat the ogres. # Remember that they each take two hits. hero . attack ( "R…" at bounding box center [883, 246] width 265 height 422
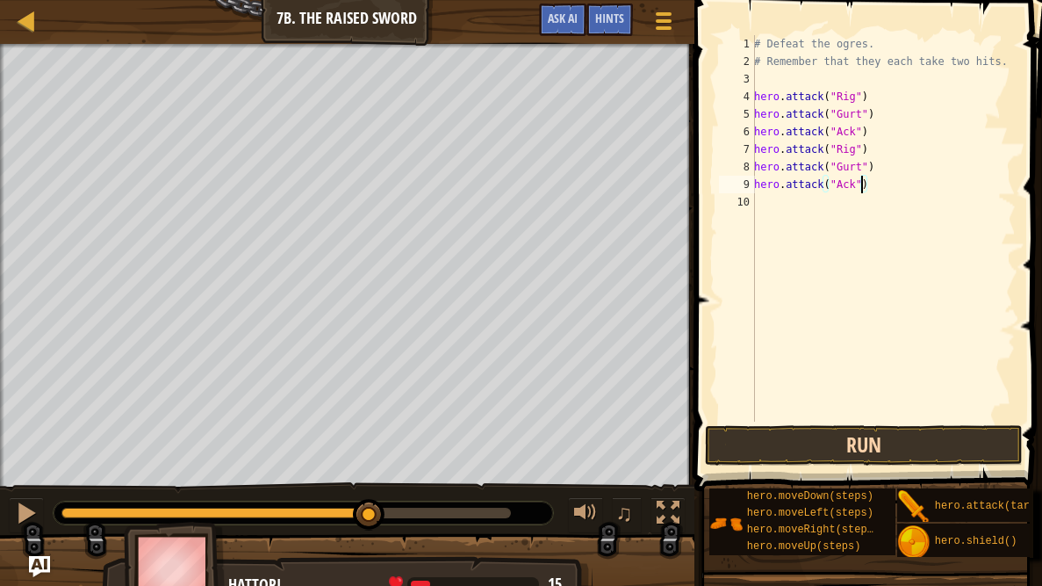
type textarea "hero.attack("Ack")"
click at [938, 443] on button "Run" at bounding box center [863, 445] width 317 height 40
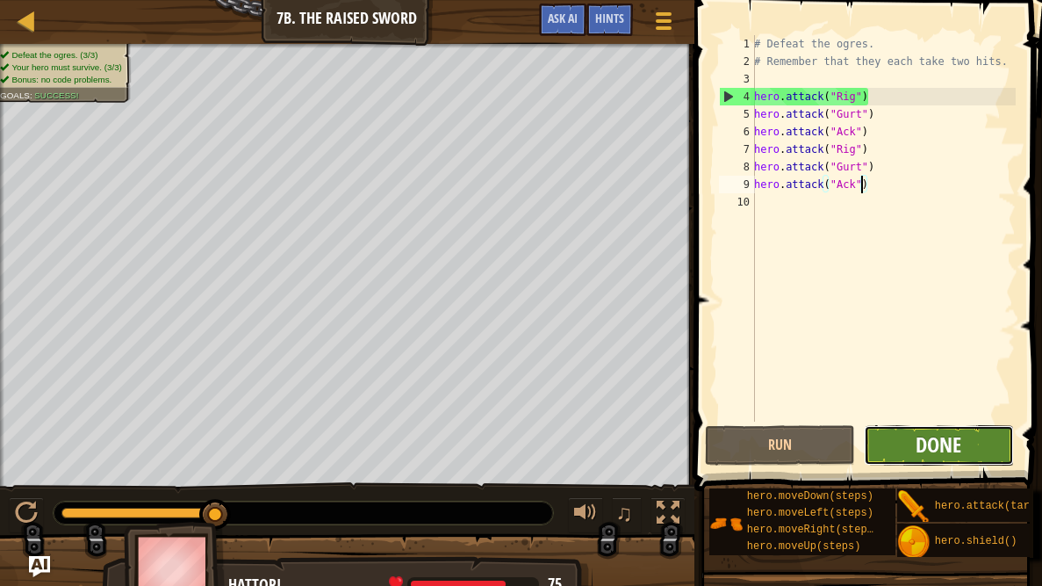
click at [938, 443] on span "Done" at bounding box center [939, 444] width 46 height 28
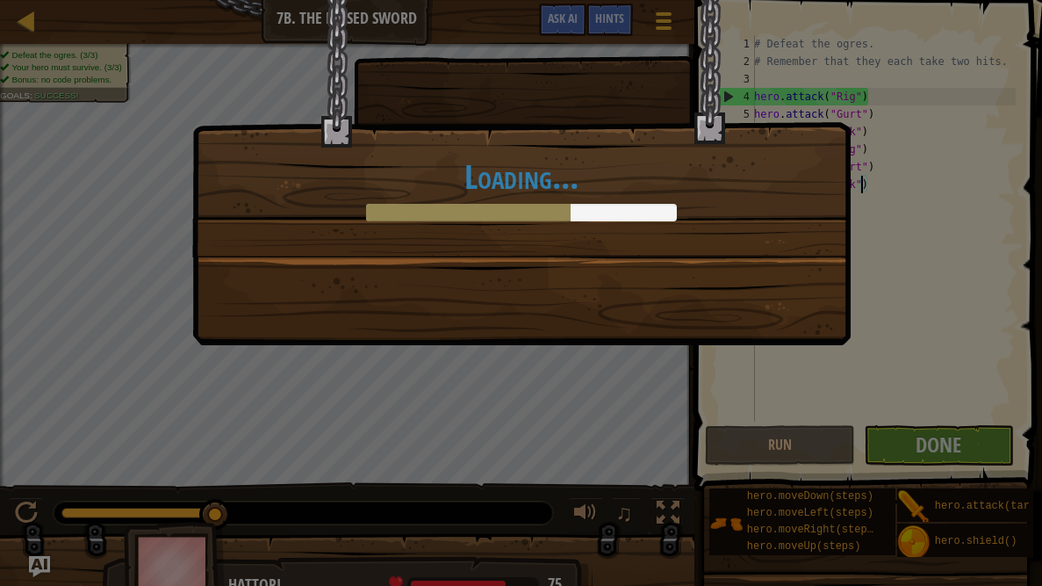
click at [702, 264] on div "Loading..." at bounding box center [521, 172] width 659 height 345
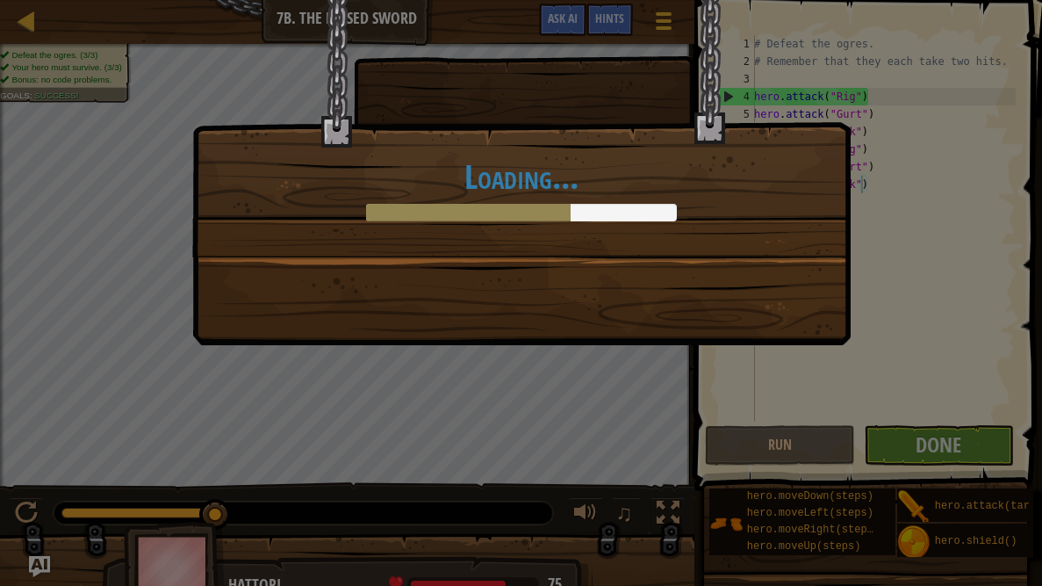
click at [702, 264] on div "Loading..." at bounding box center [521, 172] width 659 height 345
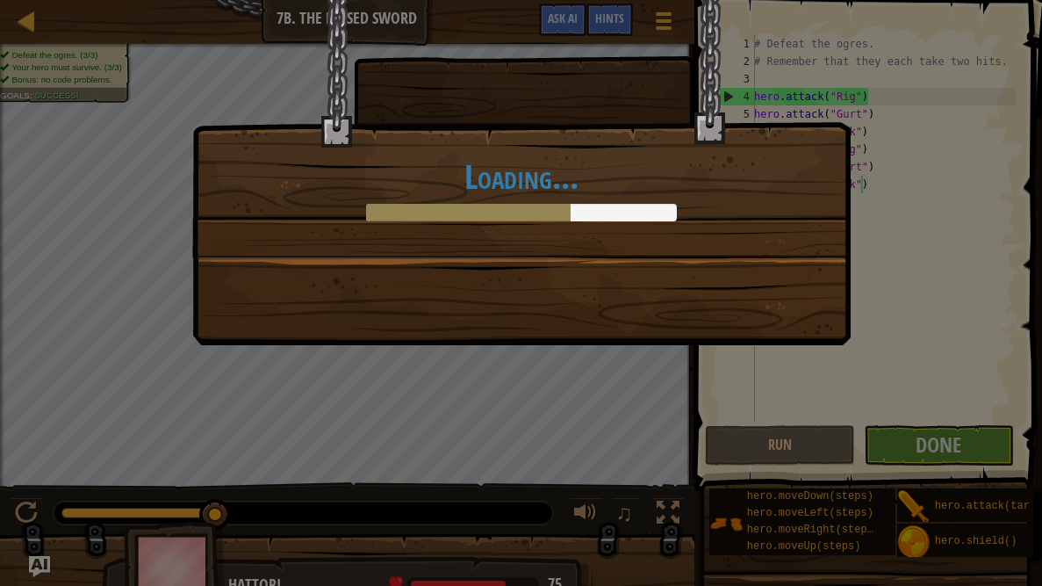
click at [818, 312] on div "Loading..." at bounding box center [521, 172] width 659 height 345
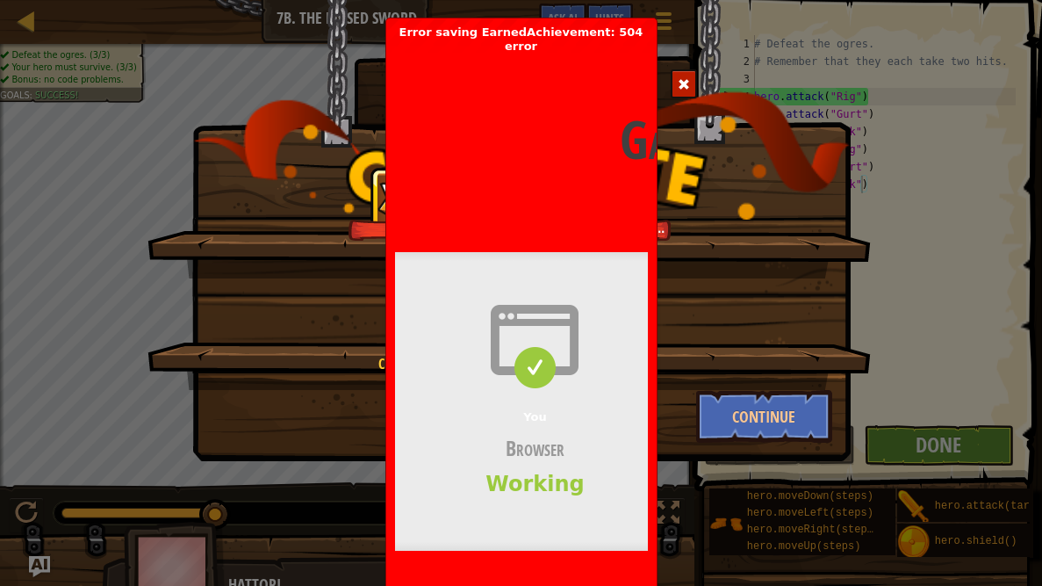
click at [684, 82] on span at bounding box center [684, 84] width 12 height 12
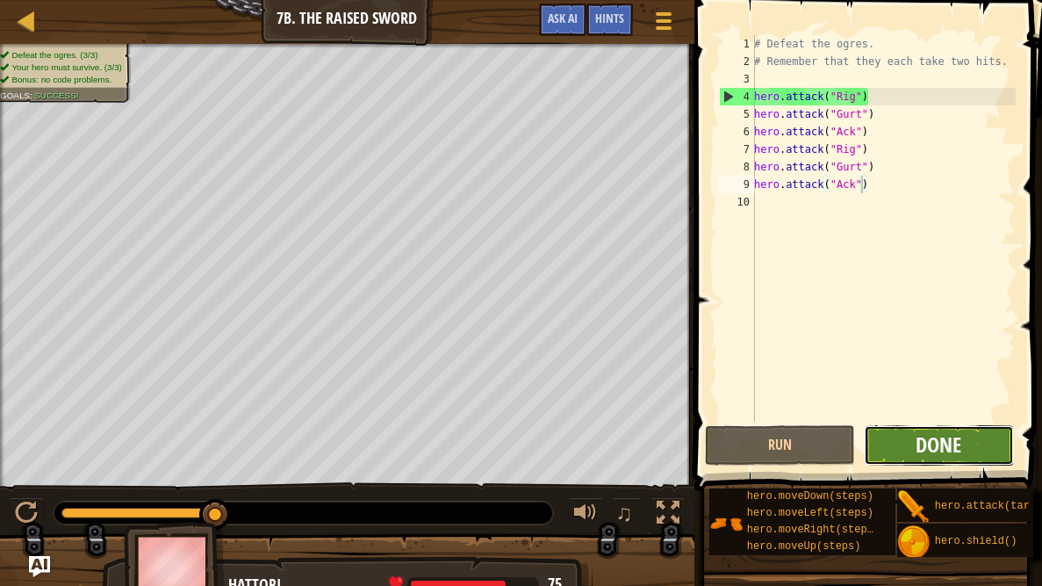
click at [926, 438] on span "Done" at bounding box center [939, 444] width 46 height 28
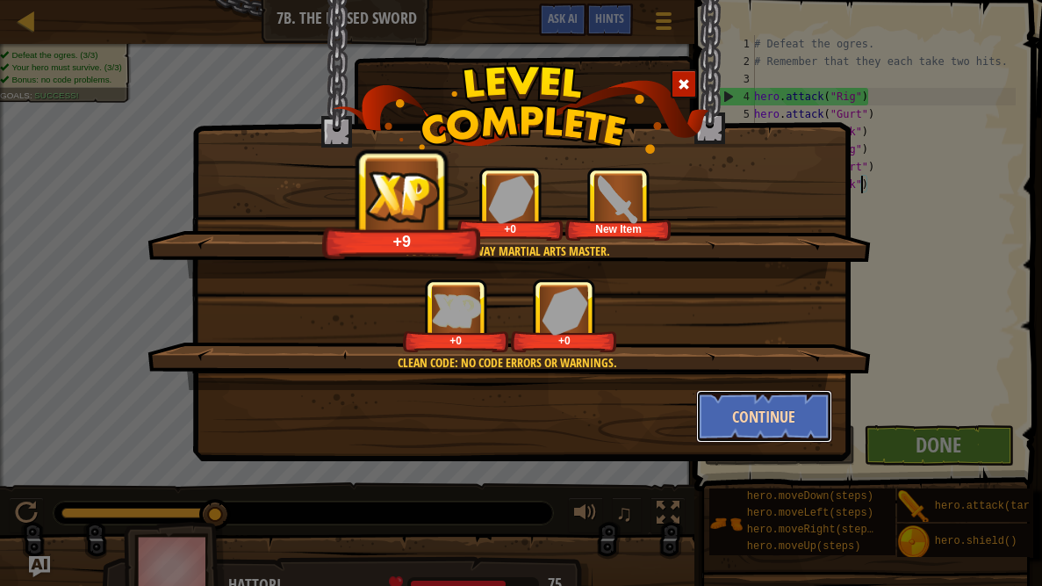
click at [761, 414] on button "Continue" at bounding box center [764, 416] width 136 height 53
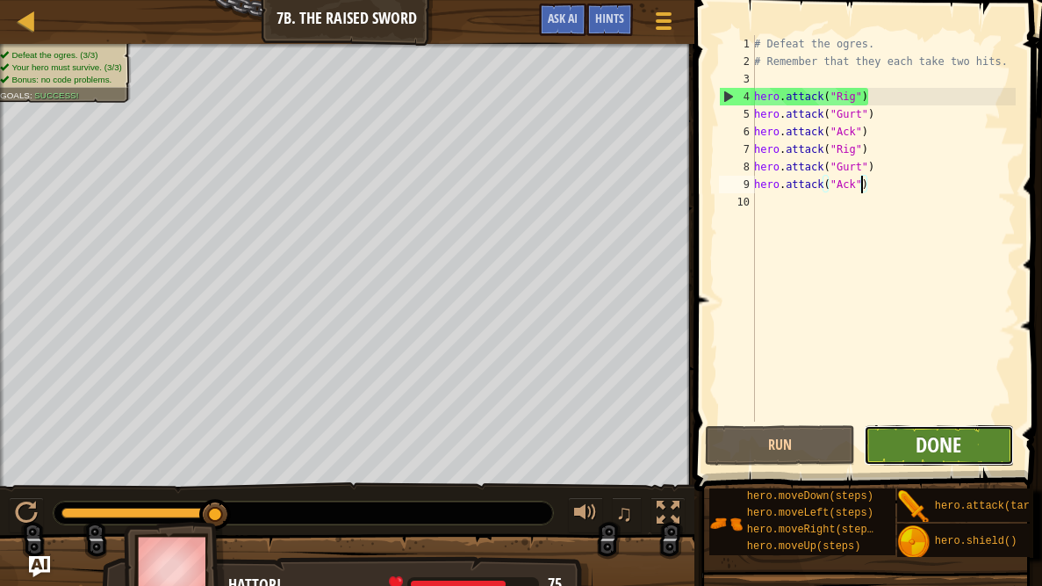
click at [941, 430] on span "Done" at bounding box center [939, 444] width 46 height 28
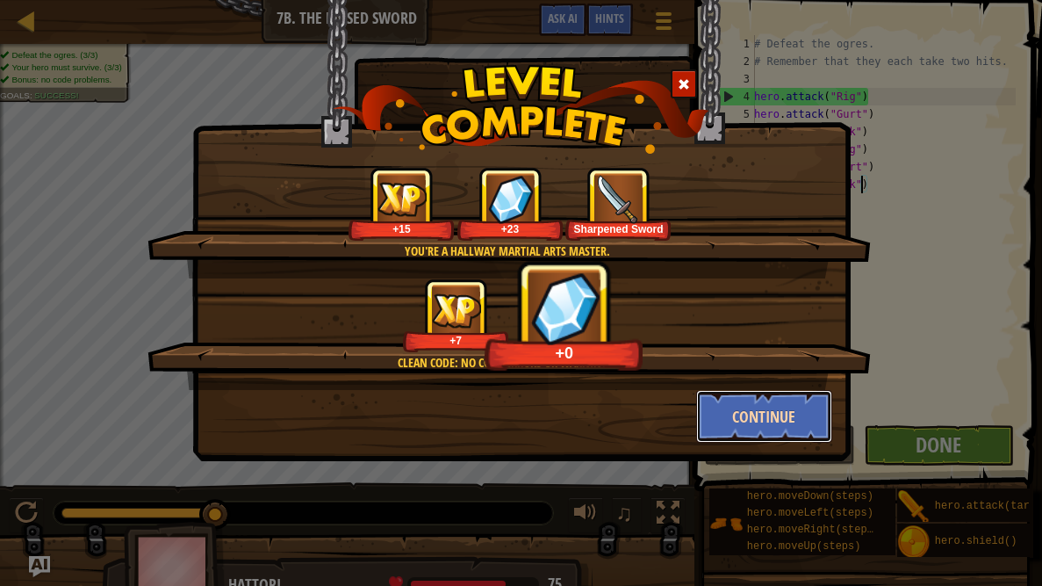
click at [812, 417] on button "Continue" at bounding box center [764, 416] width 136 height 53
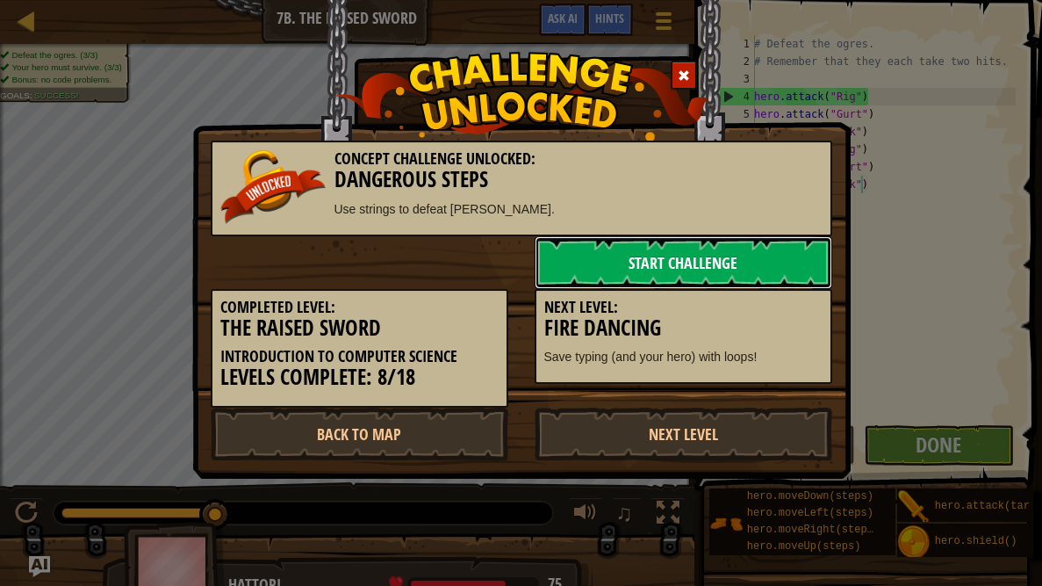
click at [730, 265] on link "Start Challenge" at bounding box center [684, 262] width 298 height 53
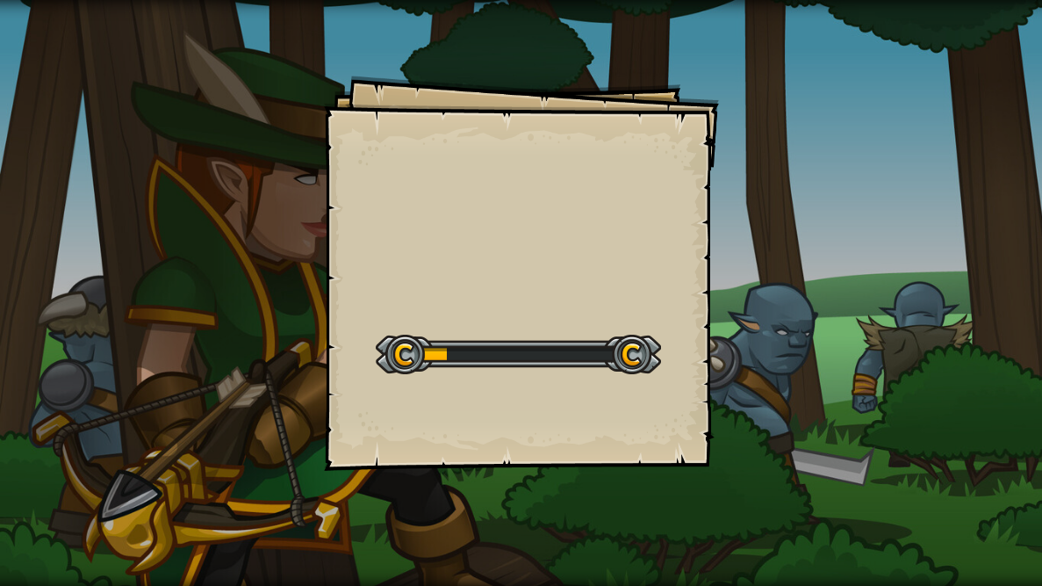
click at [692, 279] on div "Goals Start Level Error loading from server. Try refreshing the page. You'll ne…" at bounding box center [521, 273] width 395 height 395
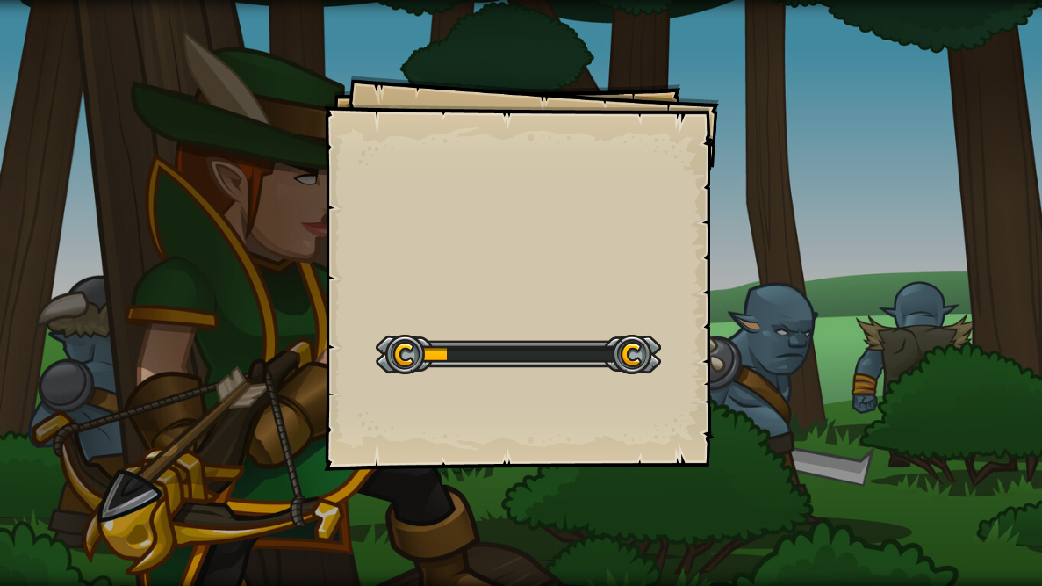
click at [692, 279] on div "Goals Start Level Error loading from server. Try refreshing the page. You'll ne…" at bounding box center [521, 273] width 395 height 395
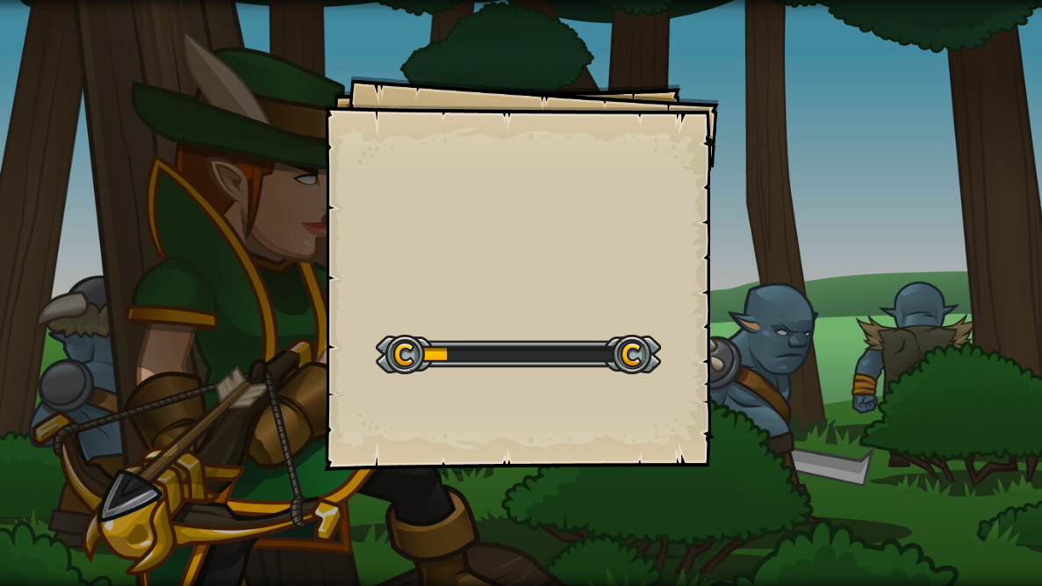
click at [692, 279] on div "Goals Start Level Error loading from server. Try refreshing the page. You'll ne…" at bounding box center [521, 273] width 395 height 395
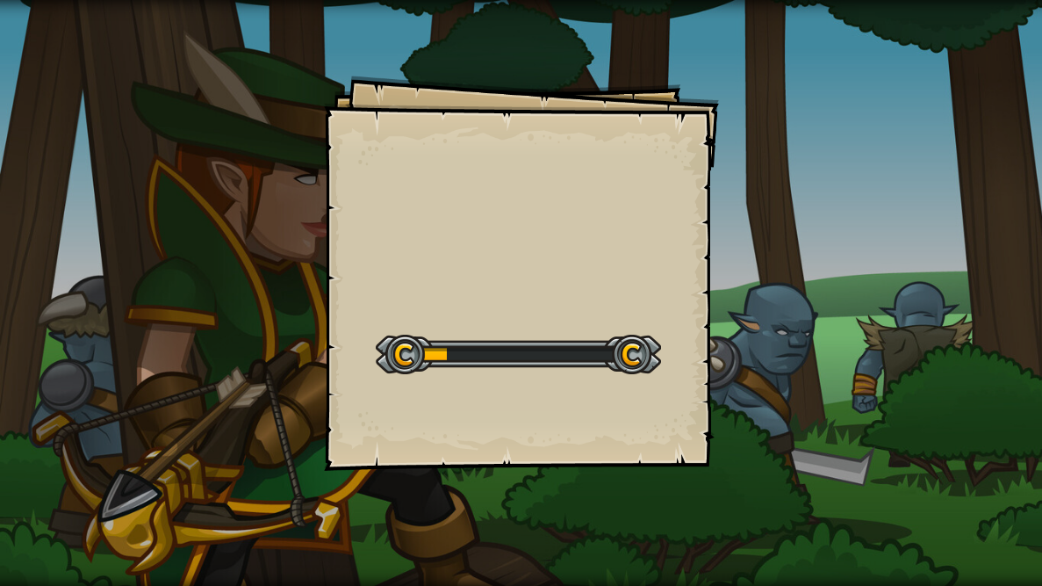
click at [692, 279] on div "Goals Start Level Error loading from server. Try refreshing the page. You'll ne…" at bounding box center [521, 273] width 395 height 395
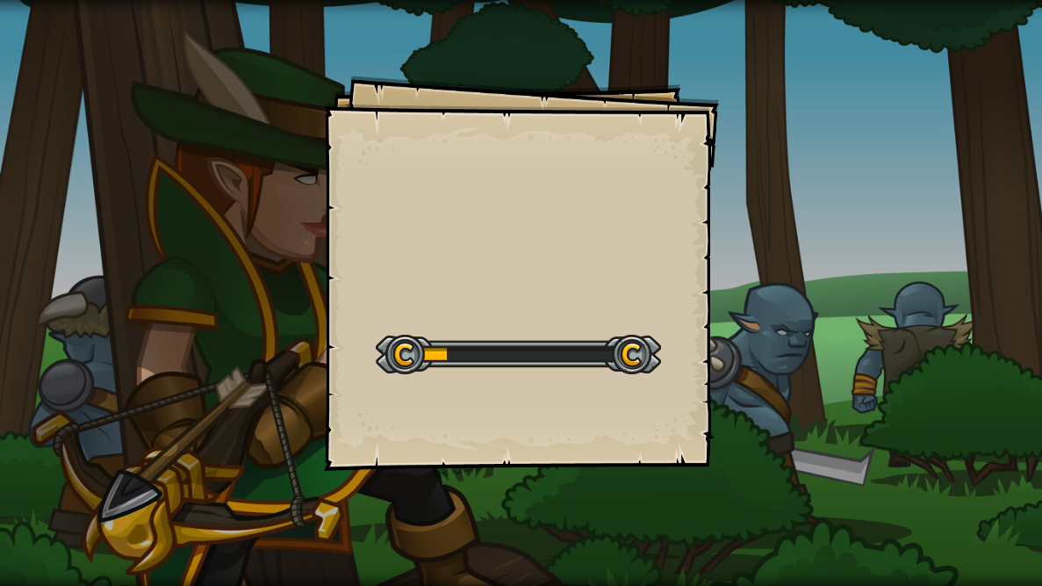
click at [692, 279] on div "Goals Start Level Error loading from server. Try refreshing the page. You'll ne…" at bounding box center [521, 273] width 395 height 395
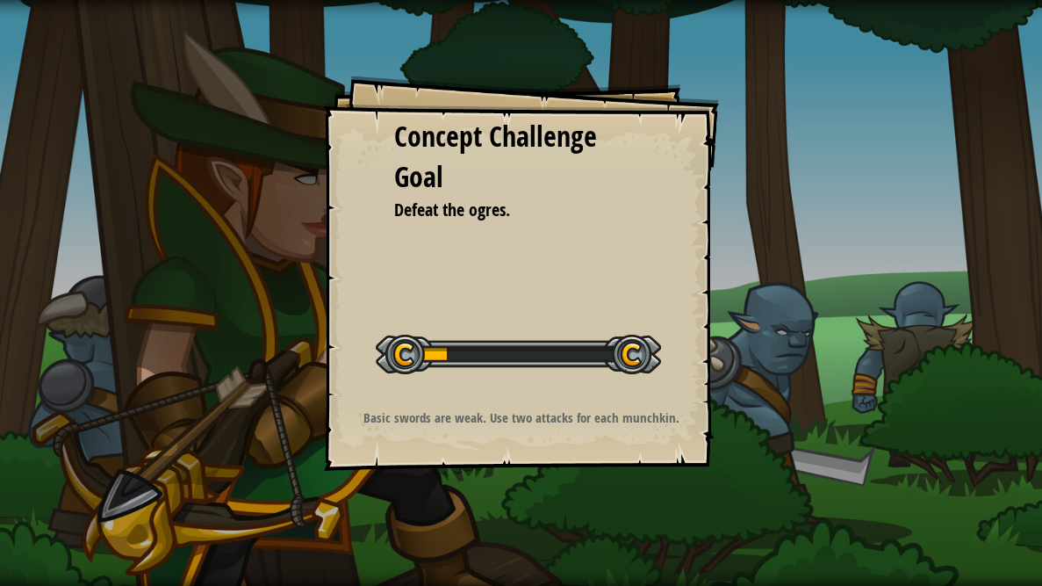
click at [692, 279] on div "Concept Challenge Goal Defeat the ogres. Start Concept Challenge Error loading …" at bounding box center [521, 273] width 395 height 395
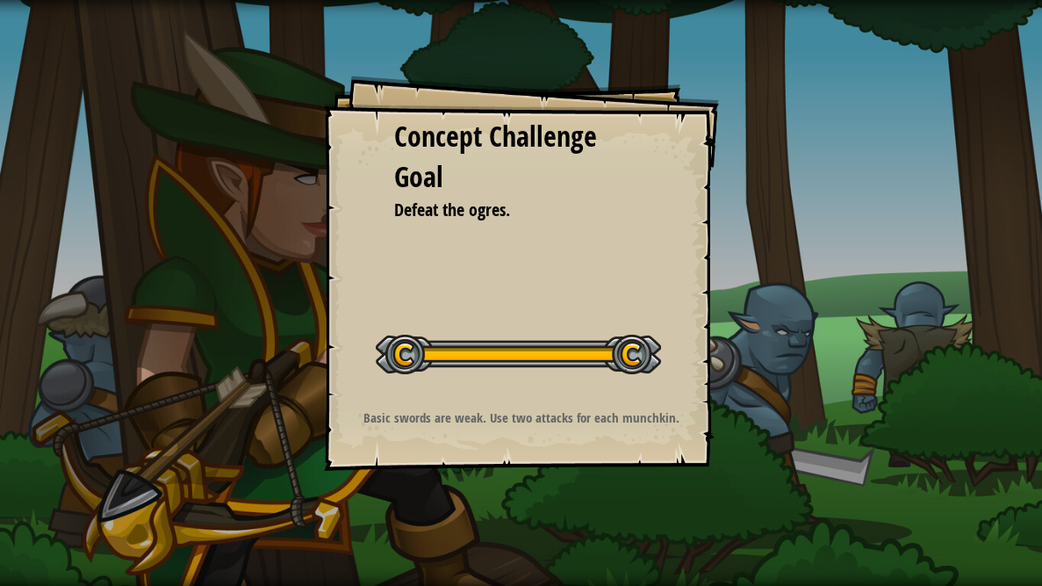
click at [692, 279] on div "Concept Challenge Goal Defeat the ogres. Start Concept Challenge Error loading …" at bounding box center [521, 273] width 395 height 395
click at [636, 278] on div "Concept Challenge Goal Defeat the ogres. Start Concept Challenge Error loading …" at bounding box center [521, 273] width 395 height 395
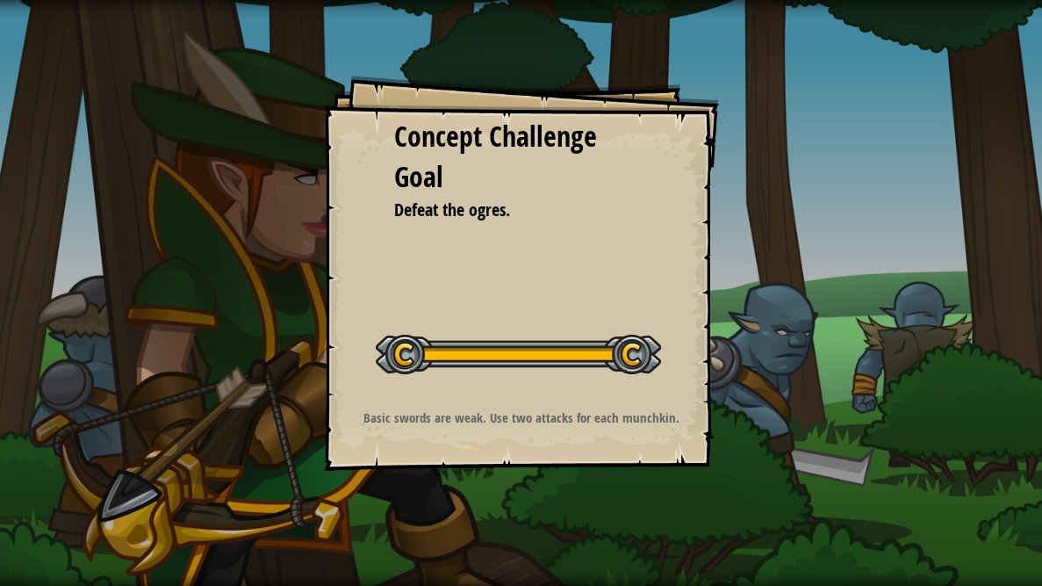
click at [636, 278] on div "Concept Challenge Goal Defeat the ogres. Start Concept Challenge Error loading …" at bounding box center [521, 273] width 395 height 395
click at [0, 0] on button "Start Concept Challenge" at bounding box center [0, 0] width 0 height 0
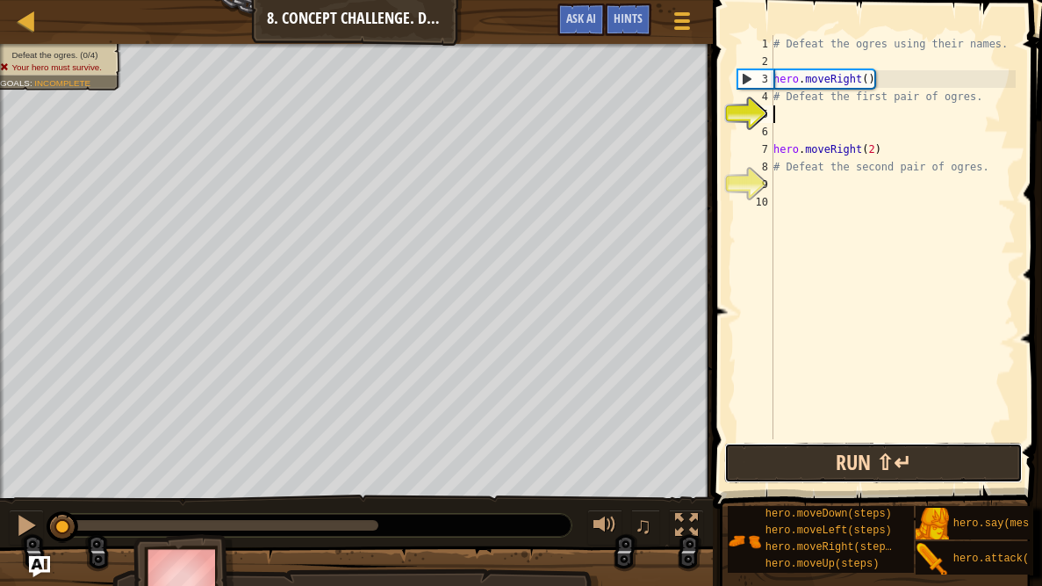
click at [814, 454] on button "Run ⇧↵" at bounding box center [873, 463] width 299 height 40
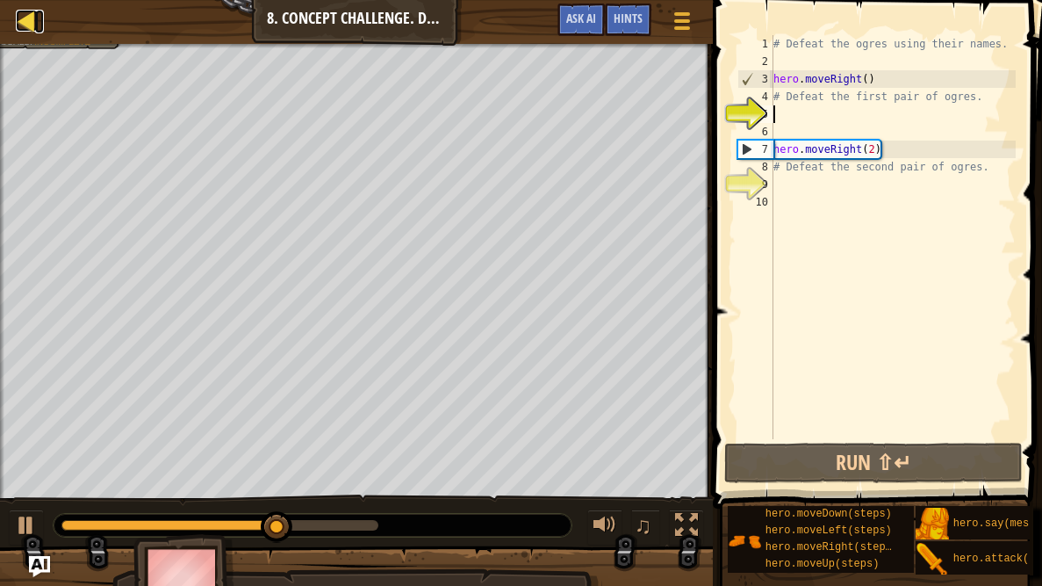
click at [17, 21] on div at bounding box center [27, 21] width 22 height 22
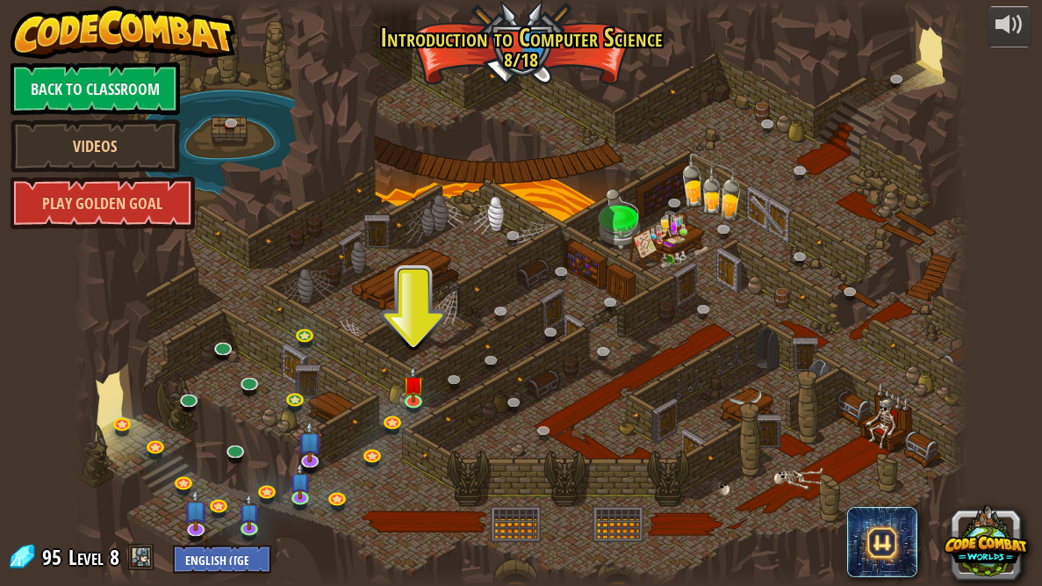
click at [400, 357] on div at bounding box center [521, 293] width 896 height 586
click at [411, 377] on img at bounding box center [413, 374] width 21 height 49
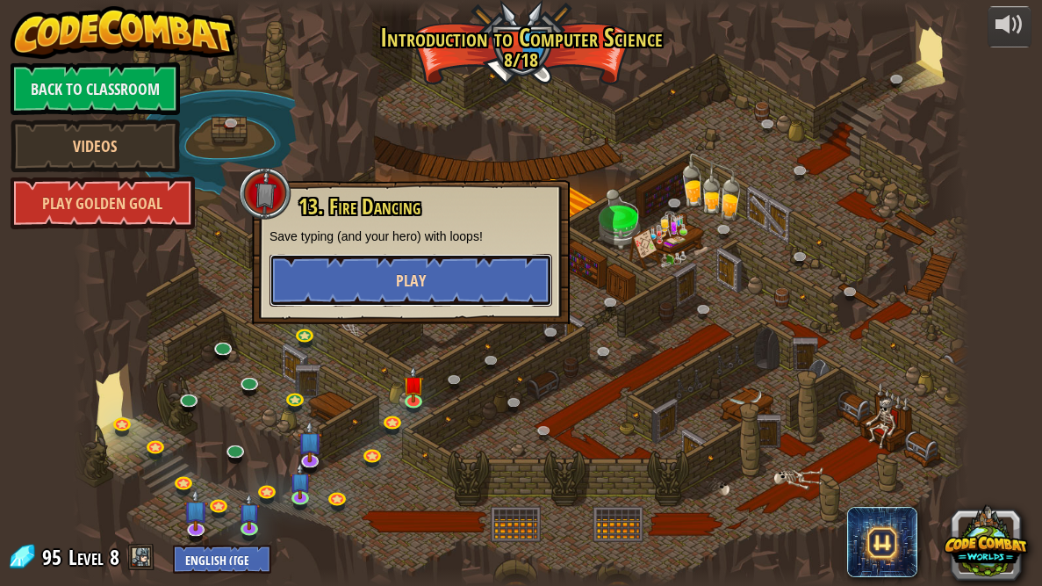
click at [444, 269] on button "Play" at bounding box center [411, 280] width 283 height 53
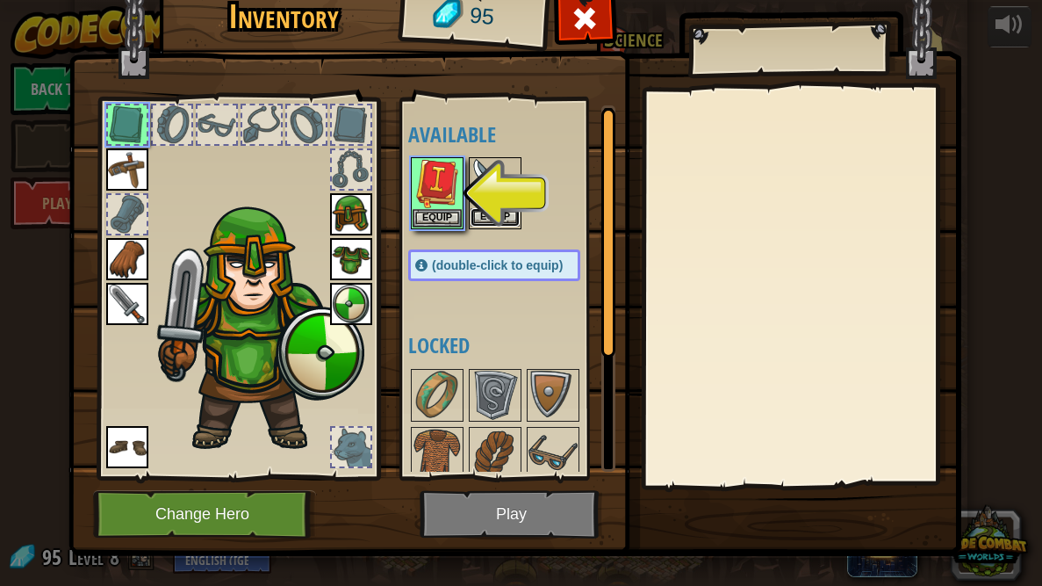
click at [482, 217] on button "Equip" at bounding box center [495, 217] width 49 height 18
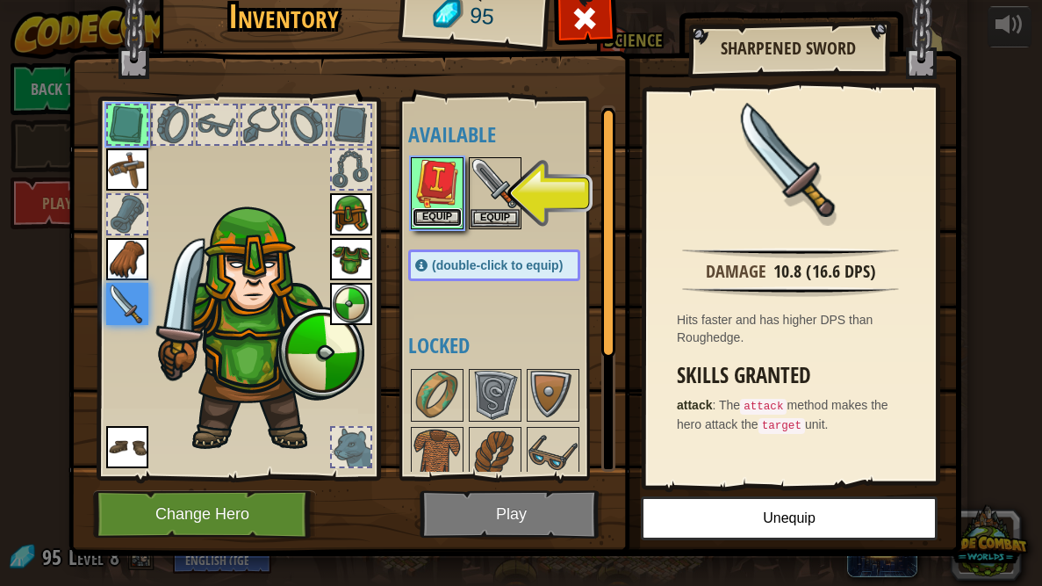
click at [442, 217] on button "Equip" at bounding box center [437, 217] width 49 height 18
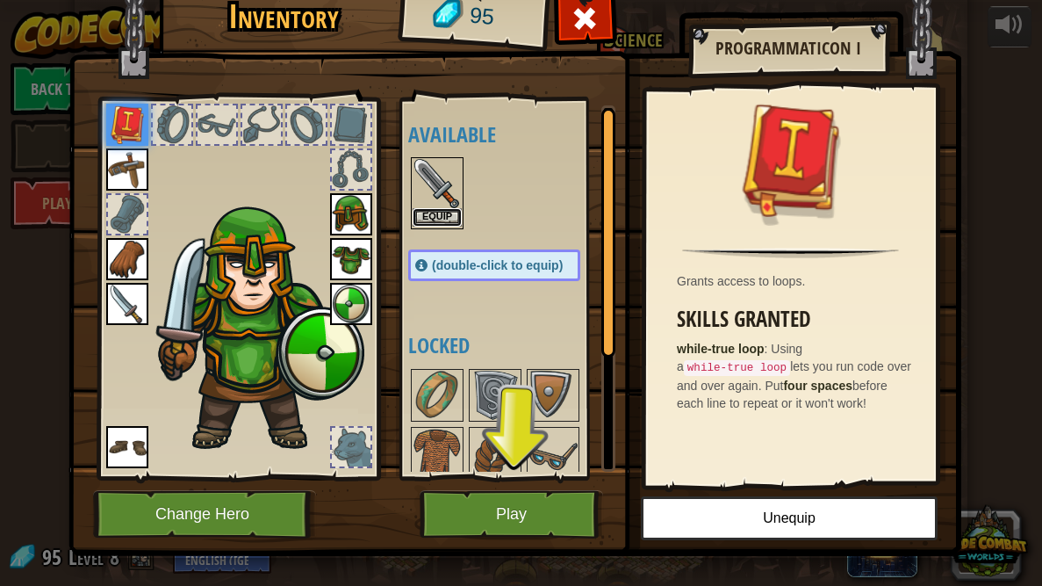
click at [438, 221] on button "Equip" at bounding box center [437, 217] width 49 height 18
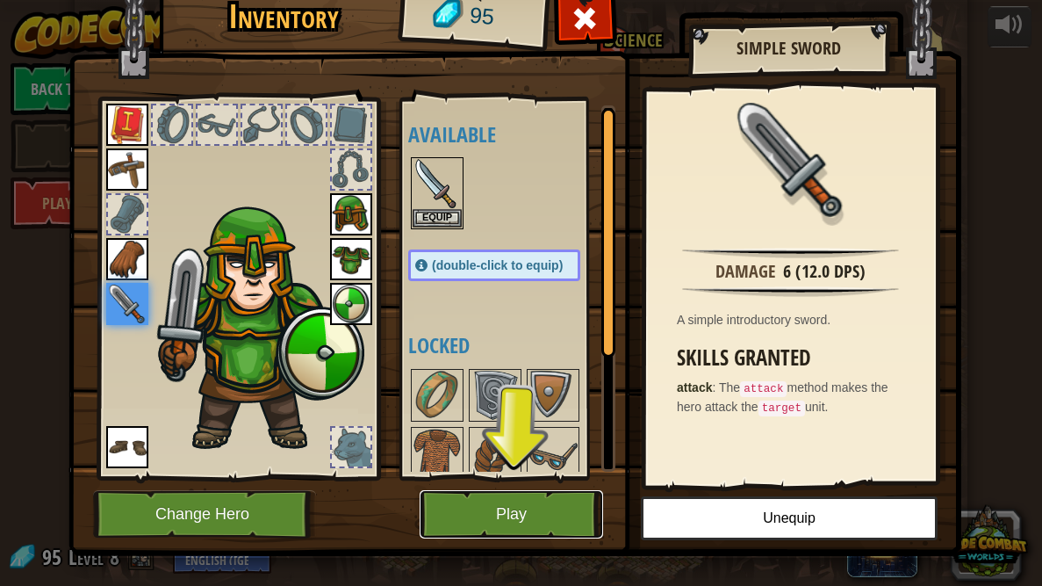
click at [513, 467] on button "Play" at bounding box center [512, 514] width 184 height 48
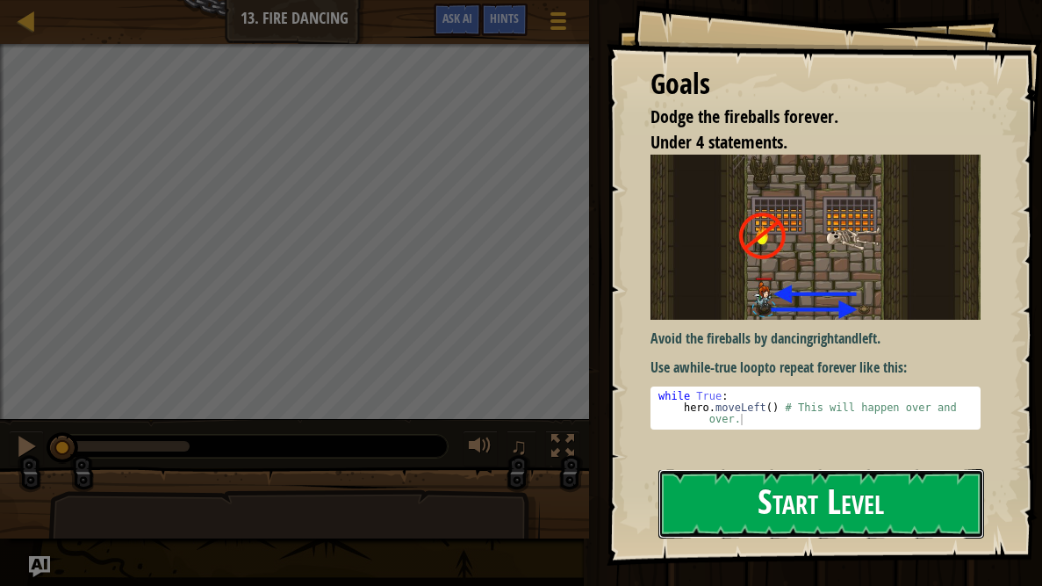
click at [859, 467] on button "Start Level" at bounding box center [822, 503] width 326 height 69
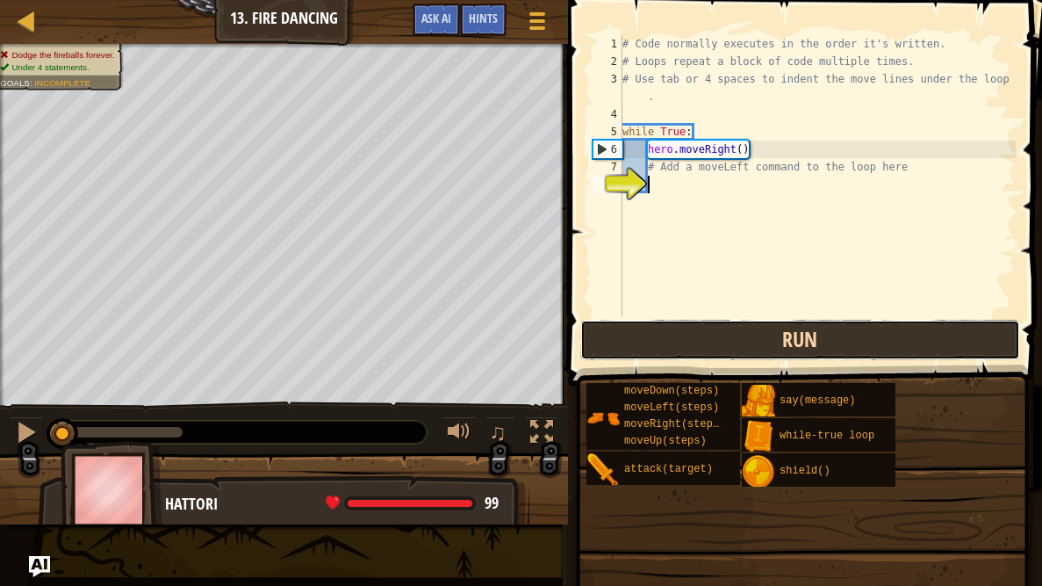
click at [695, 340] on button "Run" at bounding box center [800, 340] width 440 height 40
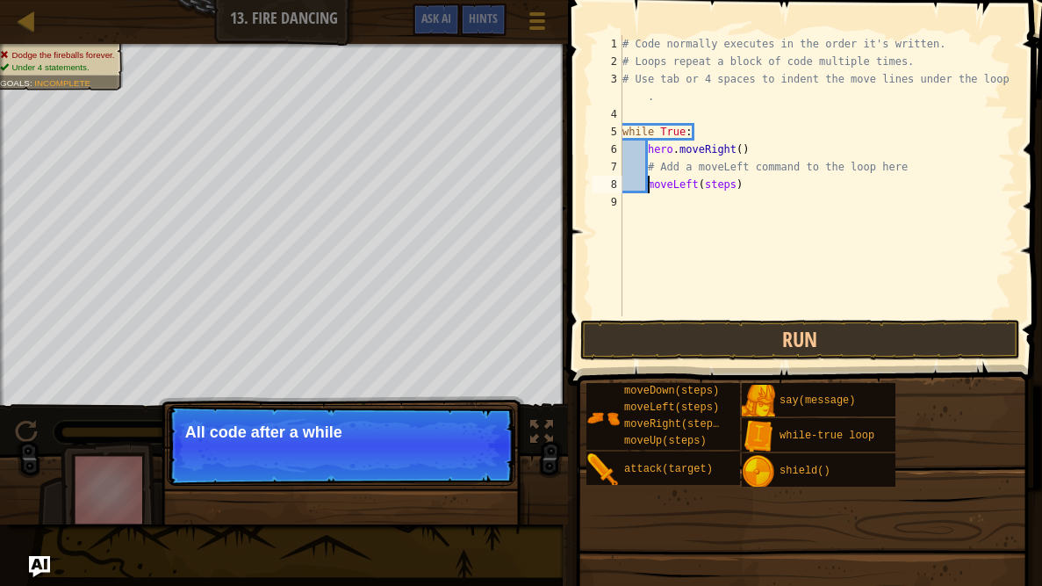
click at [738, 181] on div "# Code normally executes in the order it's written. # Loops repeat a block of c…" at bounding box center [817, 193] width 397 height 316
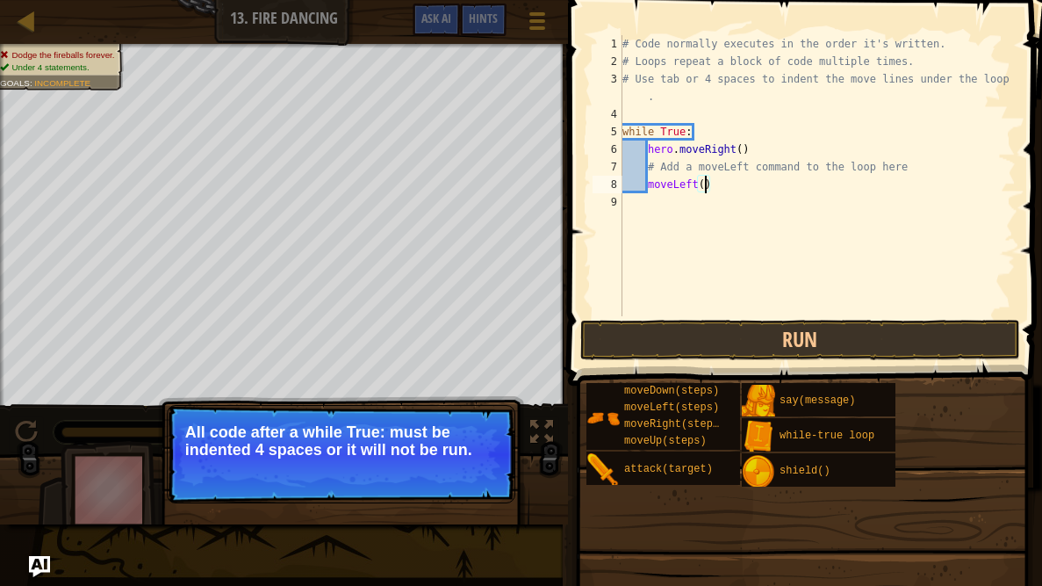
scroll to position [8, 6]
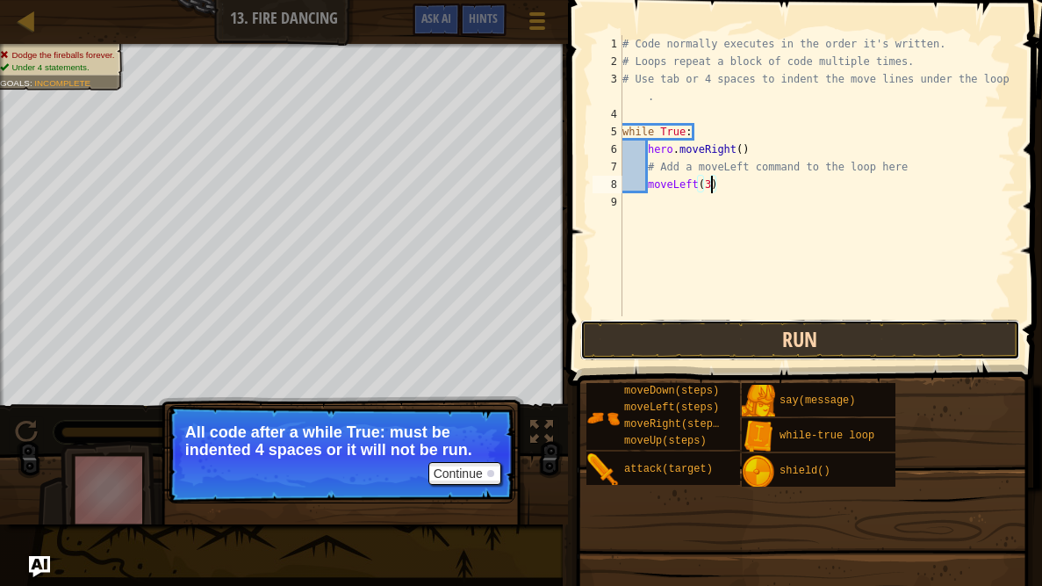
click at [965, 340] on button "Run" at bounding box center [800, 340] width 440 height 40
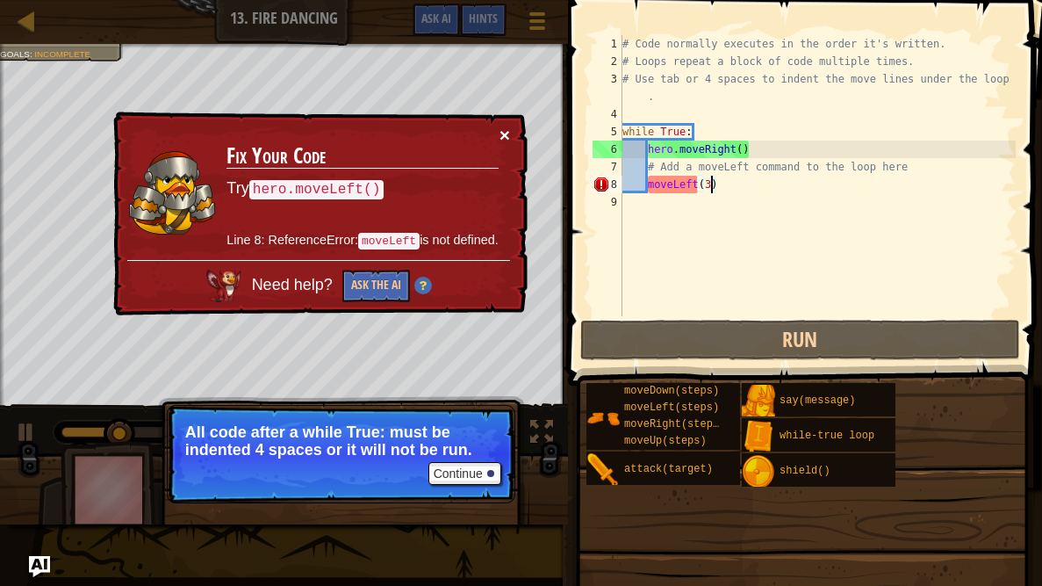
click at [505, 133] on button "×" at bounding box center [505, 135] width 11 height 18
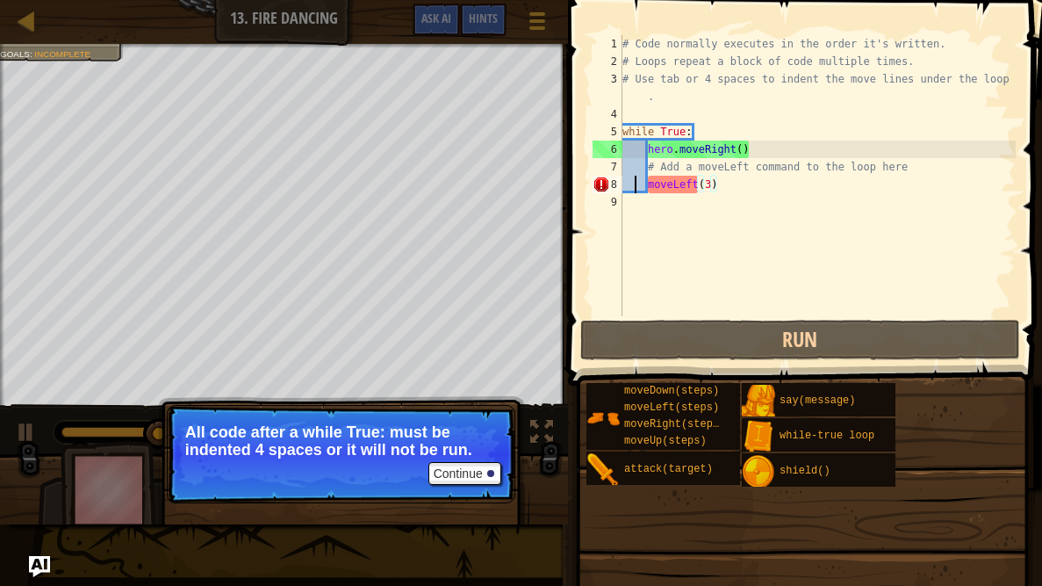
click at [632, 184] on div "# Code normally executes in the order it's written. # Loops repeat a block of c…" at bounding box center [817, 193] width 397 height 316
click at [691, 177] on div "# Code normally executes in the order it's written. # Loops repeat a block of c…" at bounding box center [817, 193] width 397 height 316
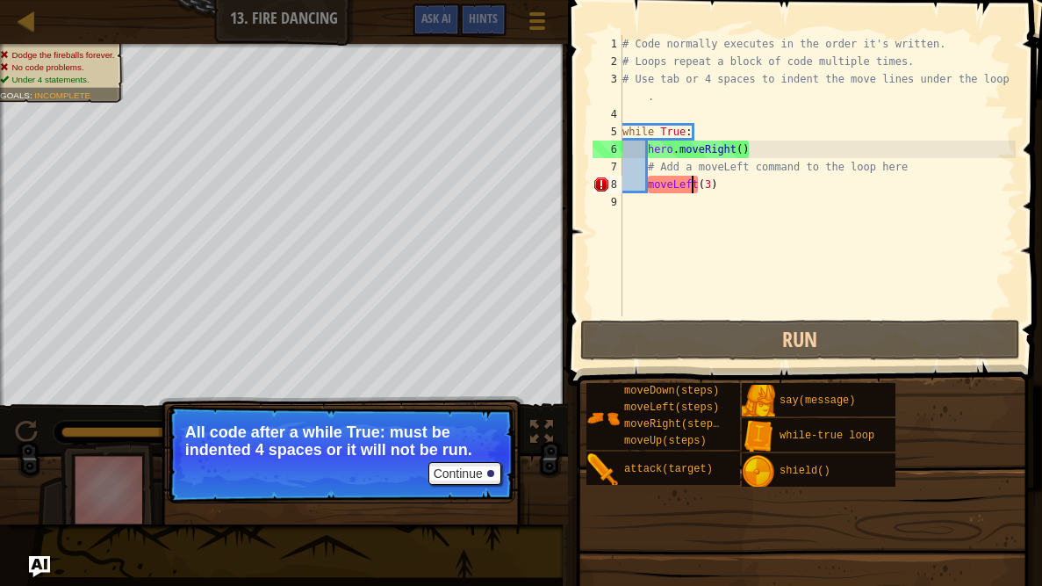
click at [637, 182] on div "# Code normally executes in the order it's written. # Loops repeat a block of c…" at bounding box center [817, 193] width 397 height 316
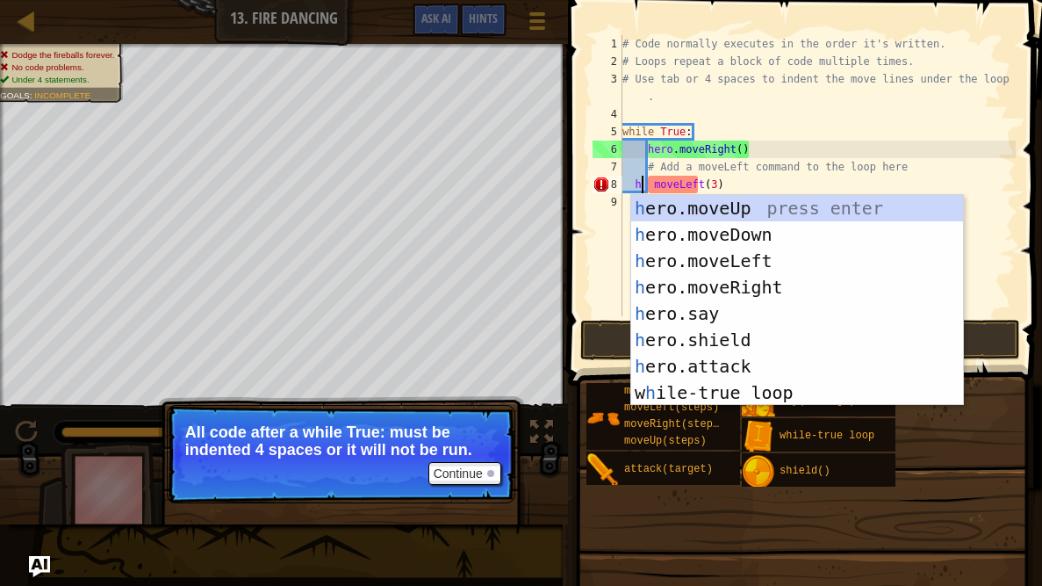
scroll to position [8, 0]
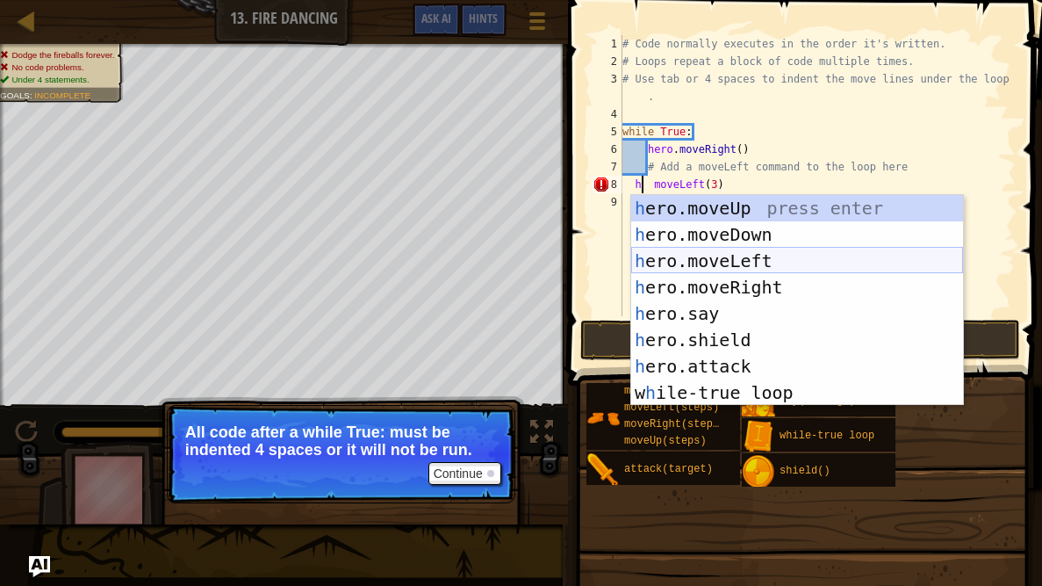
click at [715, 261] on div "h ero.moveUp press enter h ero.moveDown press enter h ero.moveLeft press enter …" at bounding box center [797, 326] width 332 height 263
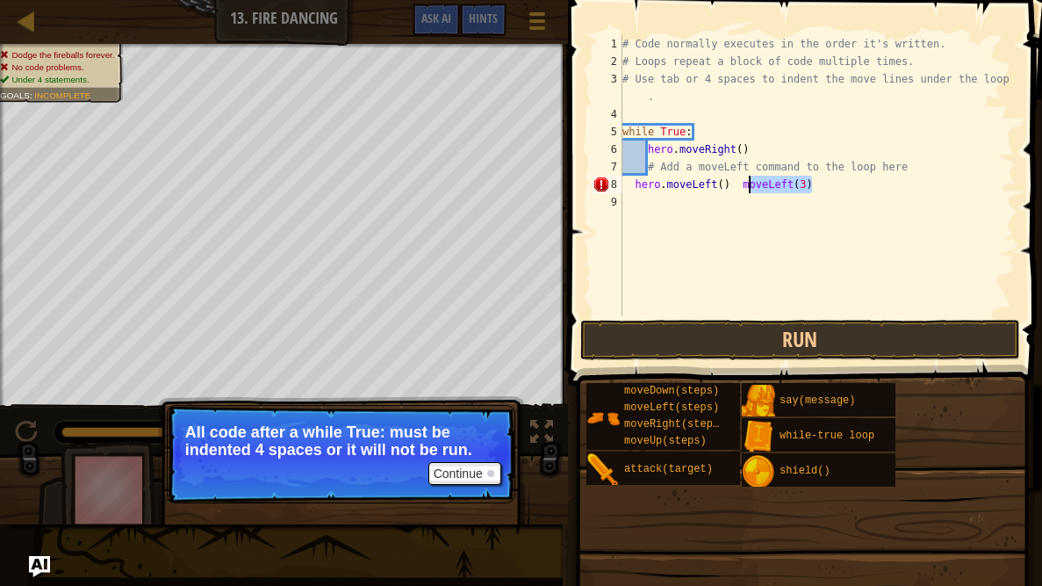
drag, startPoint x: 818, startPoint y: 181, endPoint x: 746, endPoint y: 176, distance: 71.3
click at [746, 176] on div "# Code normally executes in the order it's written. # Loops repeat a block of c…" at bounding box center [817, 193] width 397 height 316
click at [728, 186] on div "# Code normally executes in the order it's written. # Loops repeat a block of c…" at bounding box center [817, 193] width 397 height 316
click at [725, 186] on div "# Code normally executes in the order it's written. # Loops repeat a block of c…" at bounding box center [817, 193] width 397 height 316
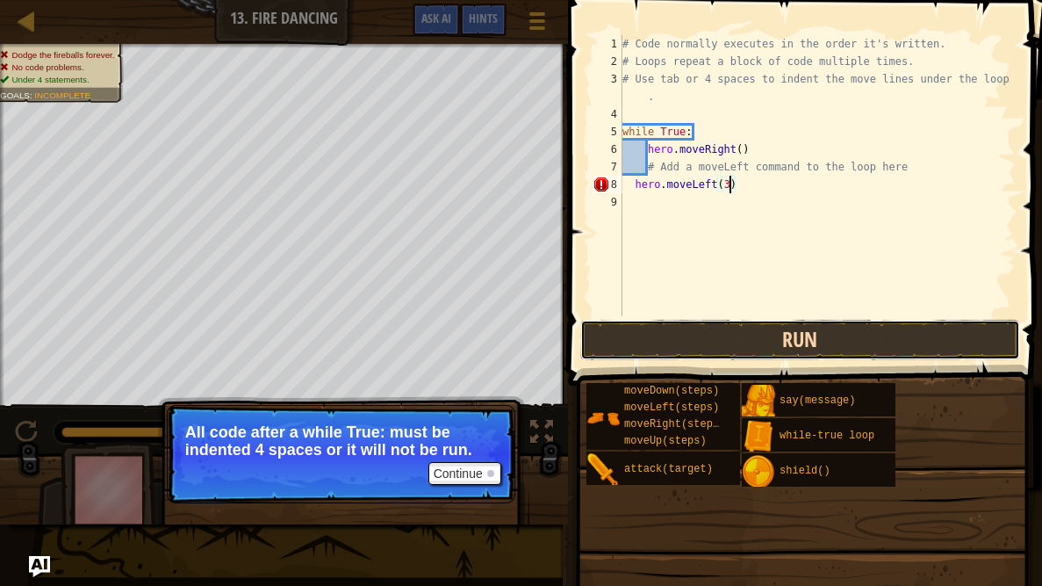
click at [898, 354] on button "Run" at bounding box center [800, 340] width 440 height 40
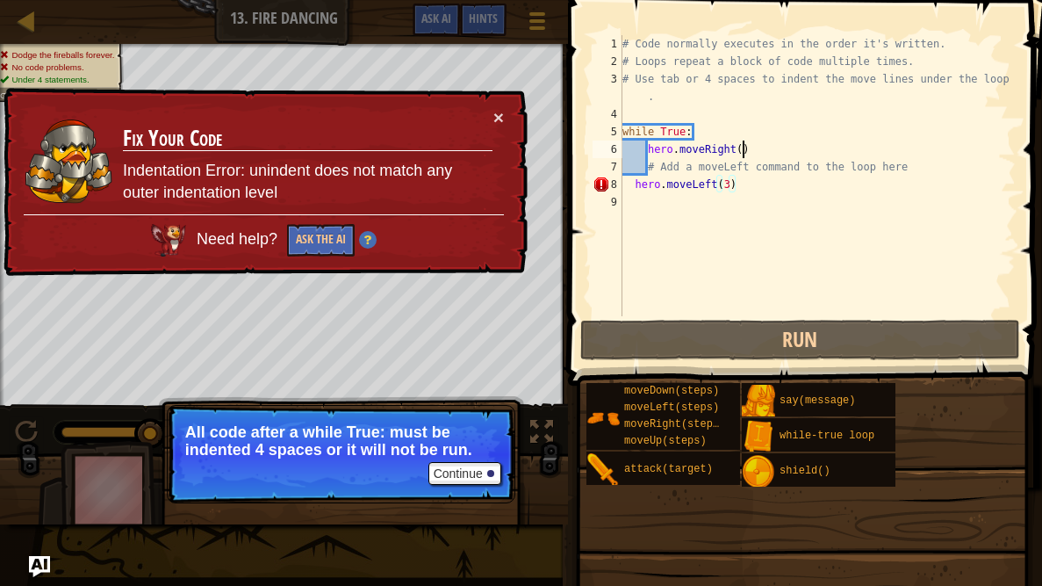
click at [739, 150] on div "# Code normally executes in the order it's written. # Loops repeat a block of c…" at bounding box center [817, 193] width 397 height 316
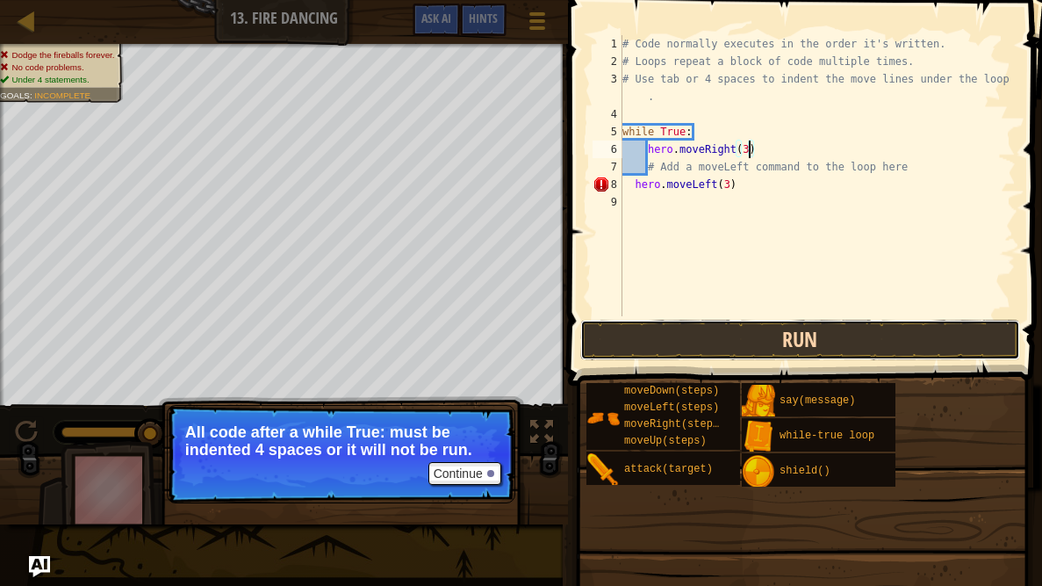
click at [711, 328] on button "Run" at bounding box center [800, 340] width 440 height 40
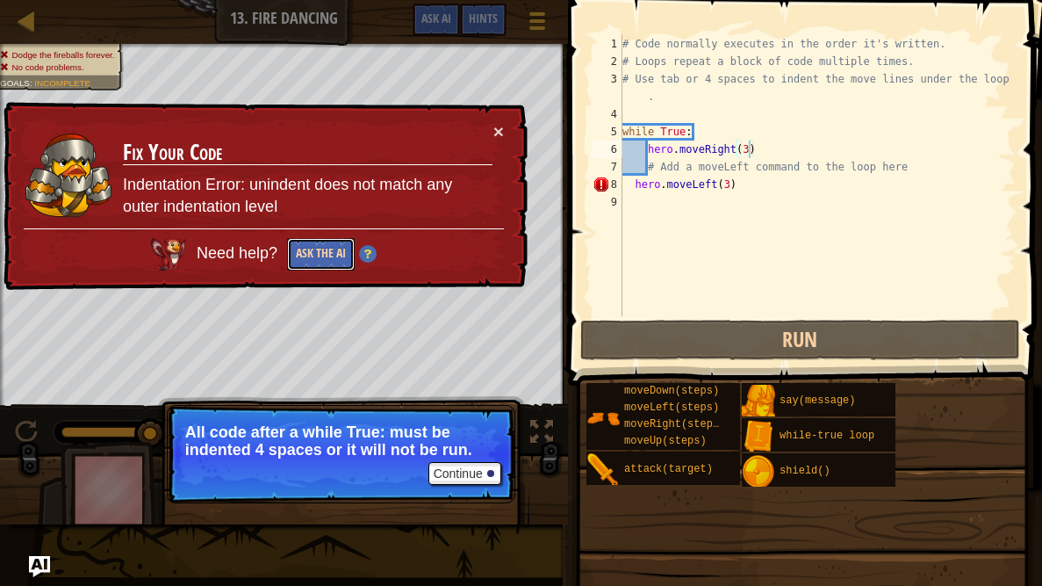
click at [333, 252] on button "Ask the AI" at bounding box center [321, 254] width 68 height 32
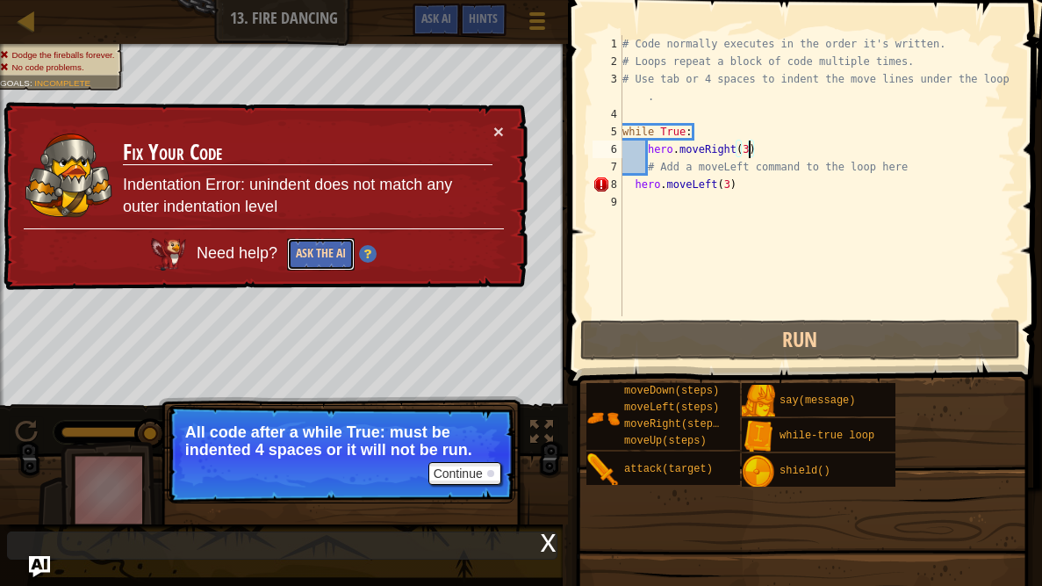
click at [328, 263] on button "Ask the AI" at bounding box center [321, 254] width 68 height 32
click at [463, 467] on button "Continue" at bounding box center [465, 473] width 73 height 23
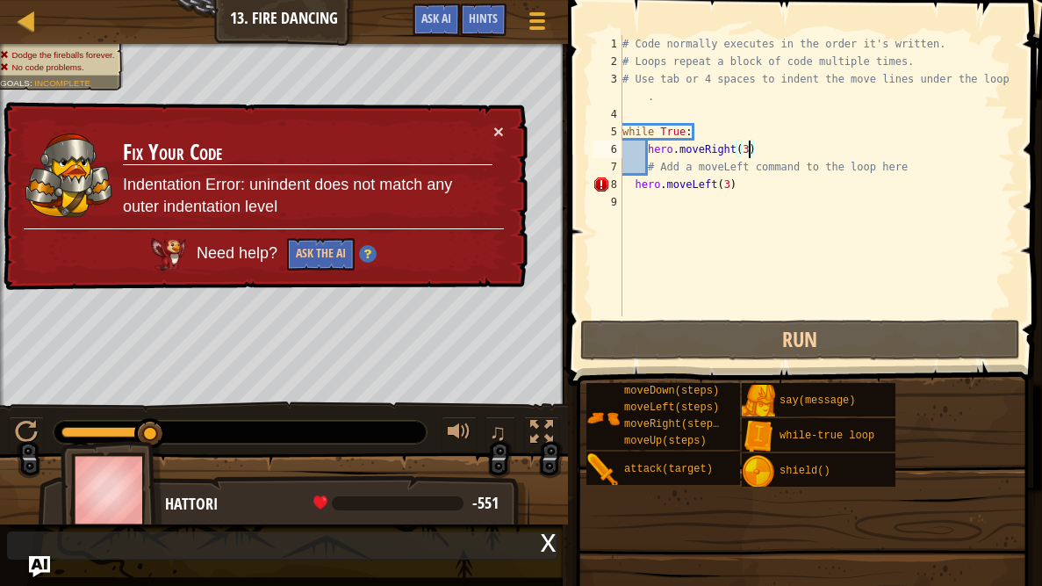
click at [731, 184] on div "# Code normally executes in the order it's written. # Loops repeat a block of c…" at bounding box center [817, 193] width 397 height 316
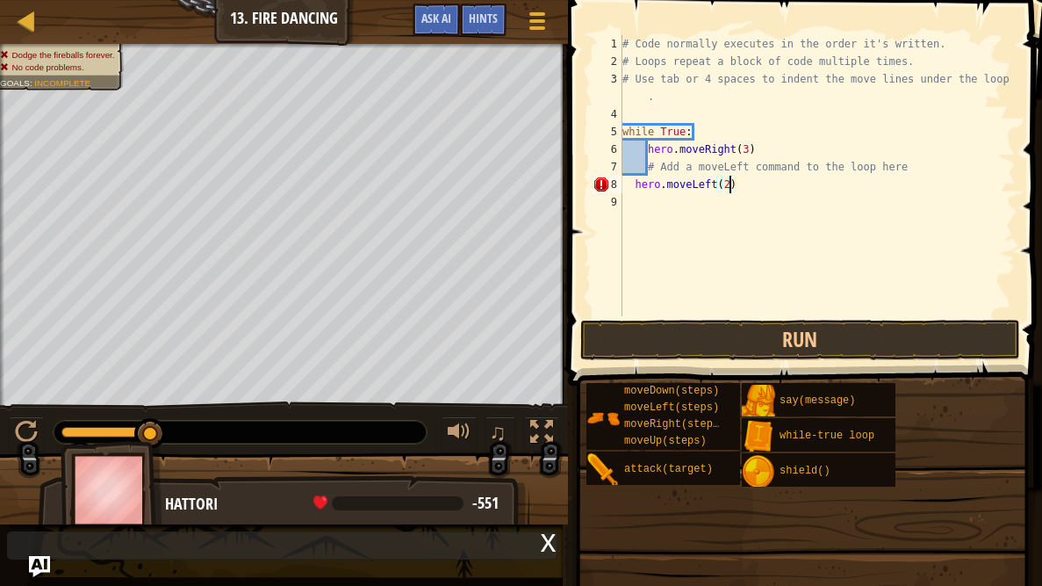
click at [748, 151] on div "# Code normally executes in the order it's written. # Loops repeat a block of c…" at bounding box center [817, 193] width 397 height 316
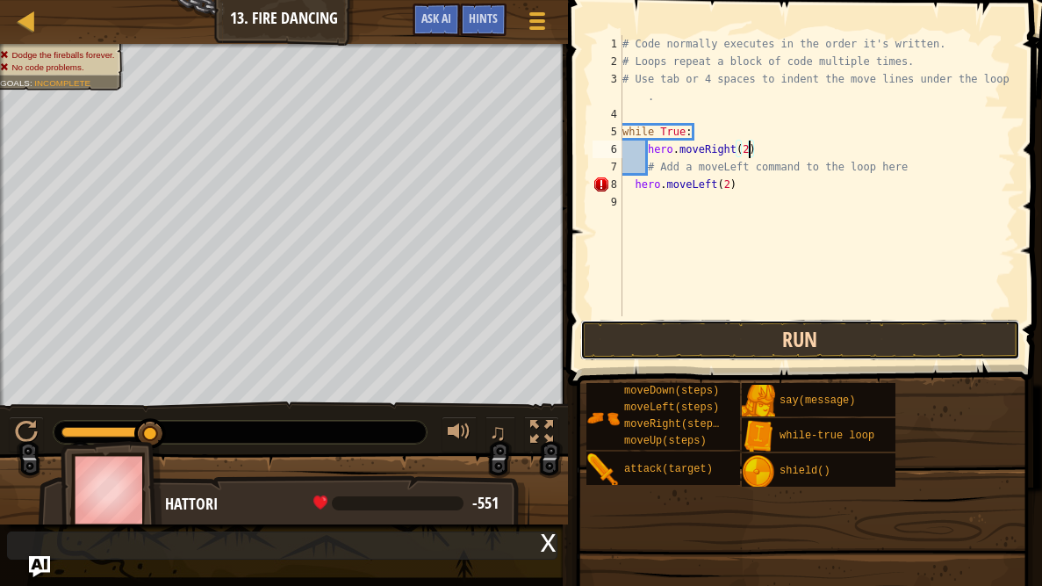
click at [782, 342] on button "Run" at bounding box center [800, 340] width 440 height 40
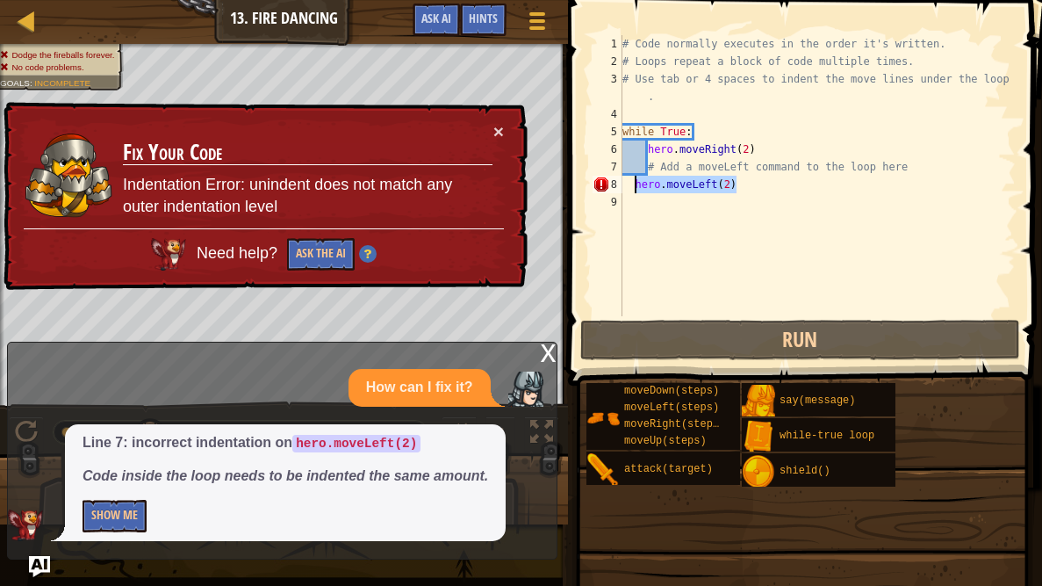
drag, startPoint x: 739, startPoint y: 179, endPoint x: 635, endPoint y: 184, distance: 104.6
click at [635, 184] on div "# Code normally executes in the order it's written. # Loops repeat a block of c…" at bounding box center [817, 193] width 397 height 316
type textarea "hero.moveLeft(2)"
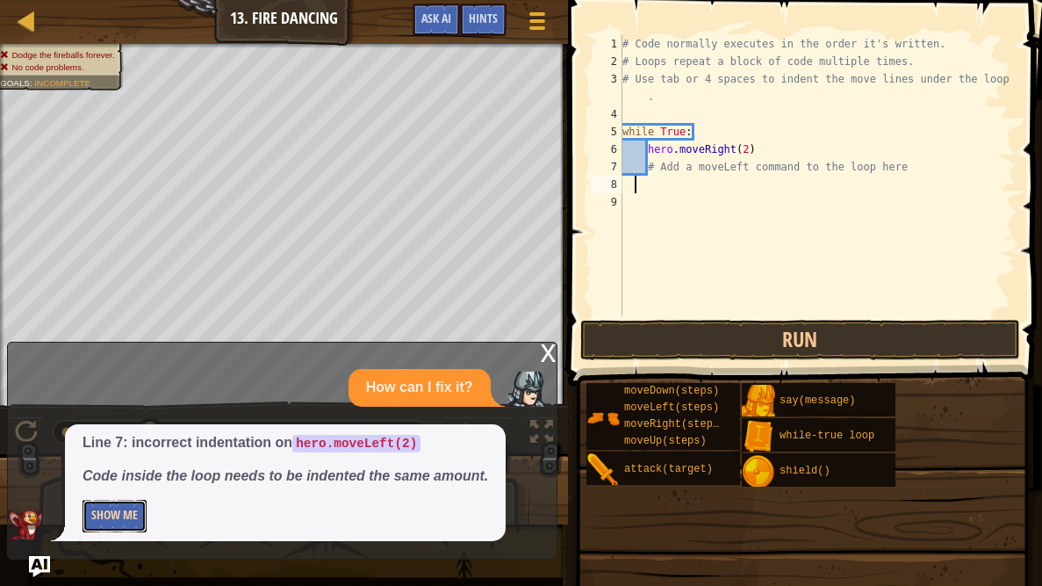
click at [114, 467] on button "Show Me" at bounding box center [115, 516] width 64 height 32
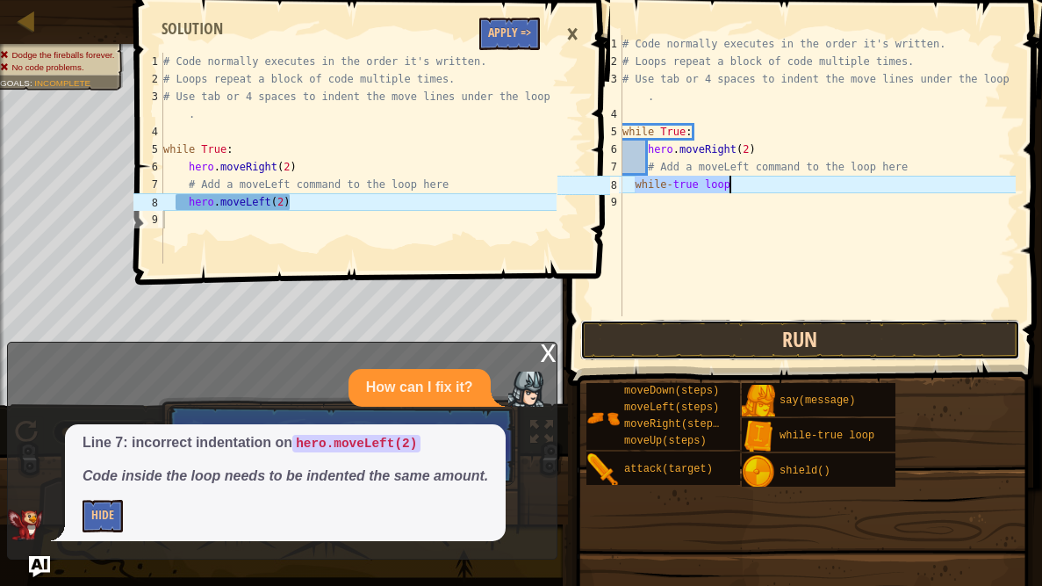
click at [724, 328] on button "Run" at bounding box center [800, 340] width 440 height 40
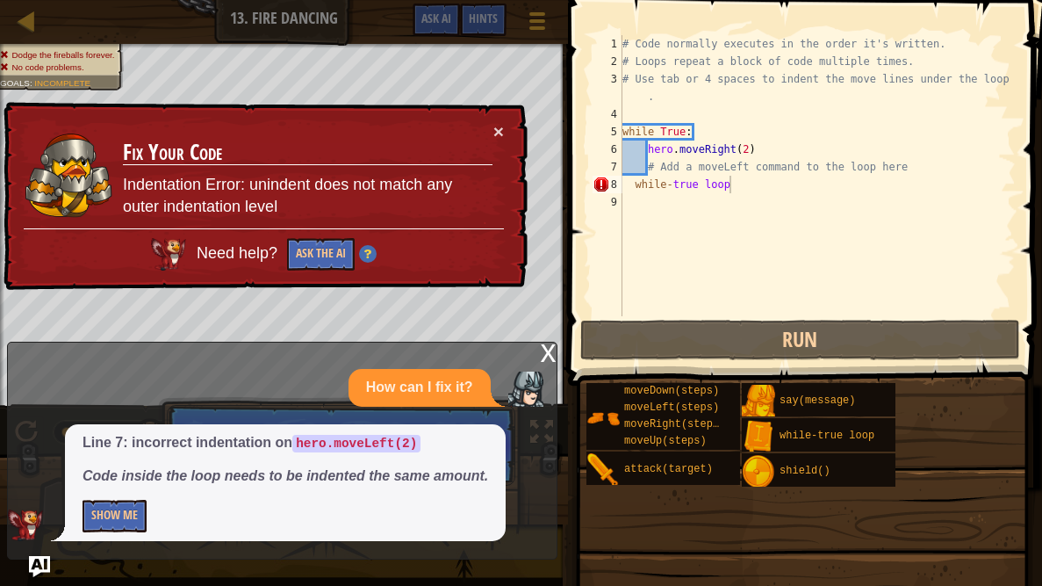
click at [545, 356] on div "x" at bounding box center [549, 351] width 16 height 18
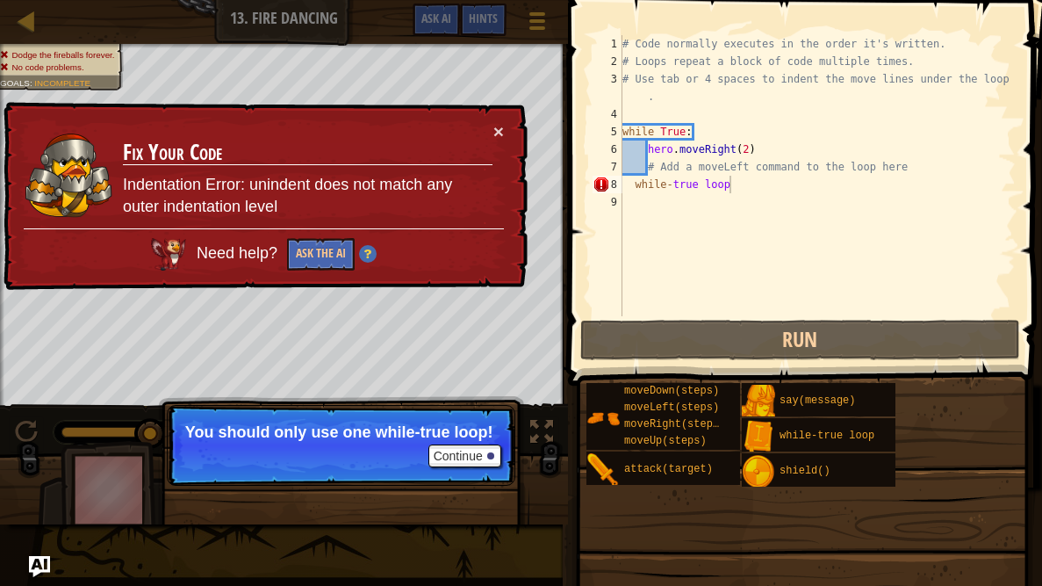
click at [625, 179] on div "# Code normally executes in the order it's written. # Loops repeat a block of c…" at bounding box center [817, 193] width 397 height 316
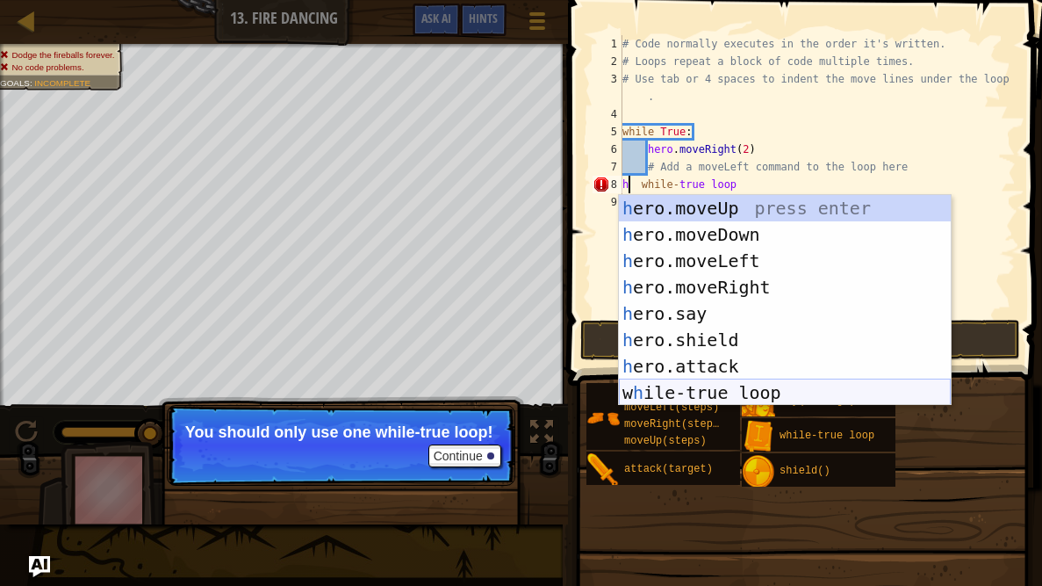
click at [722, 396] on div "h ero.moveUp press enter h ero.moveDown press enter h ero.moveLeft press enter …" at bounding box center [785, 326] width 332 height 263
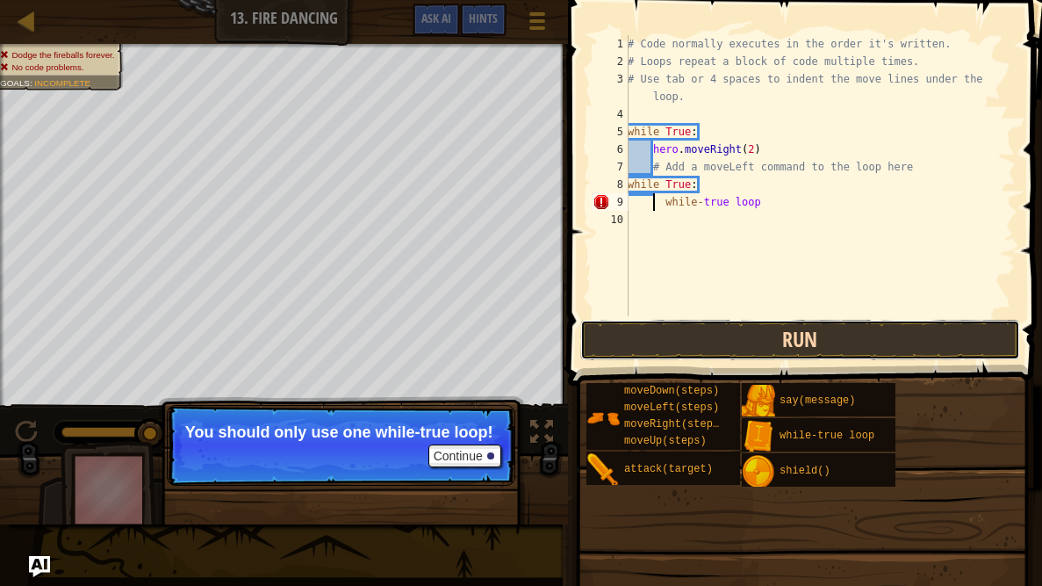
click at [735, 326] on button "Run" at bounding box center [800, 340] width 440 height 40
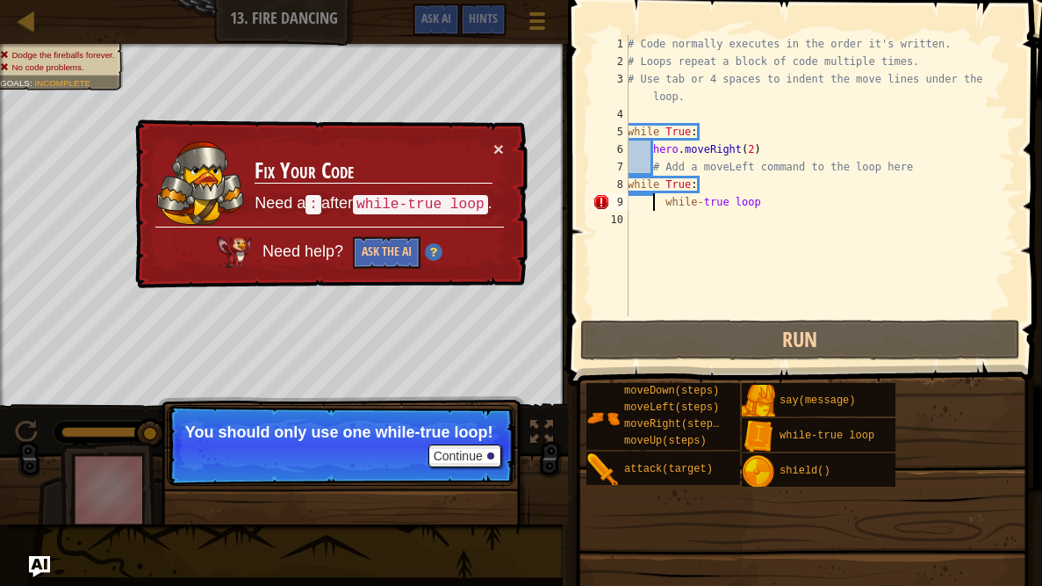
click at [505, 141] on div "× Fix Your Code Need a : after while-true loop . Need help? Ask the AI" at bounding box center [330, 203] width 396 height 169
click at [499, 144] on button "×" at bounding box center [499, 149] width 11 height 18
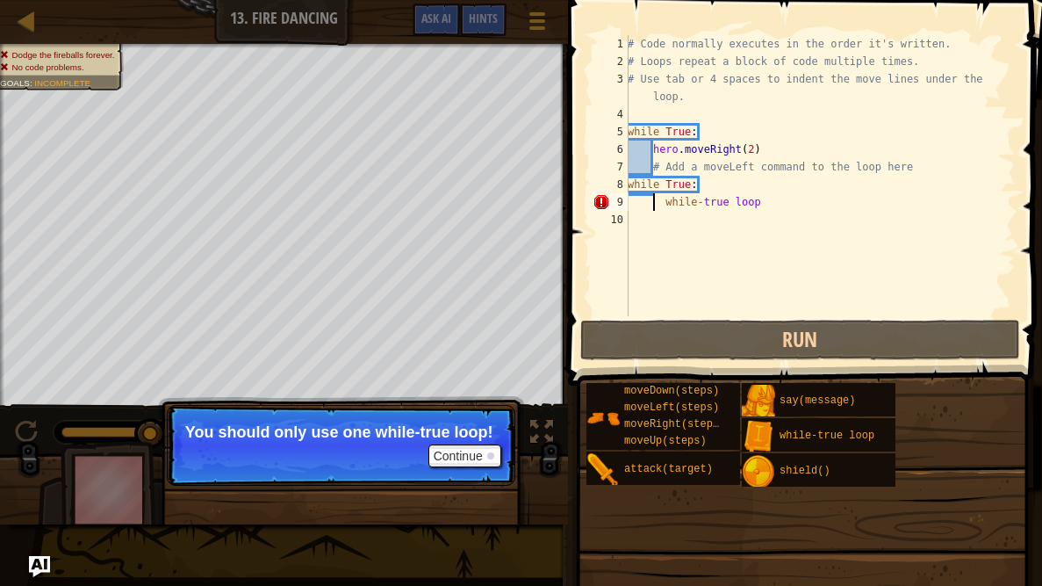
click at [660, 202] on div "# Code normally executes in the order it's written. # Loops repeat a block of c…" at bounding box center [820, 193] width 392 height 316
click at [666, 202] on div "# Code normally executes in the order it's written. # Loops repeat a block of c…" at bounding box center [820, 193] width 392 height 316
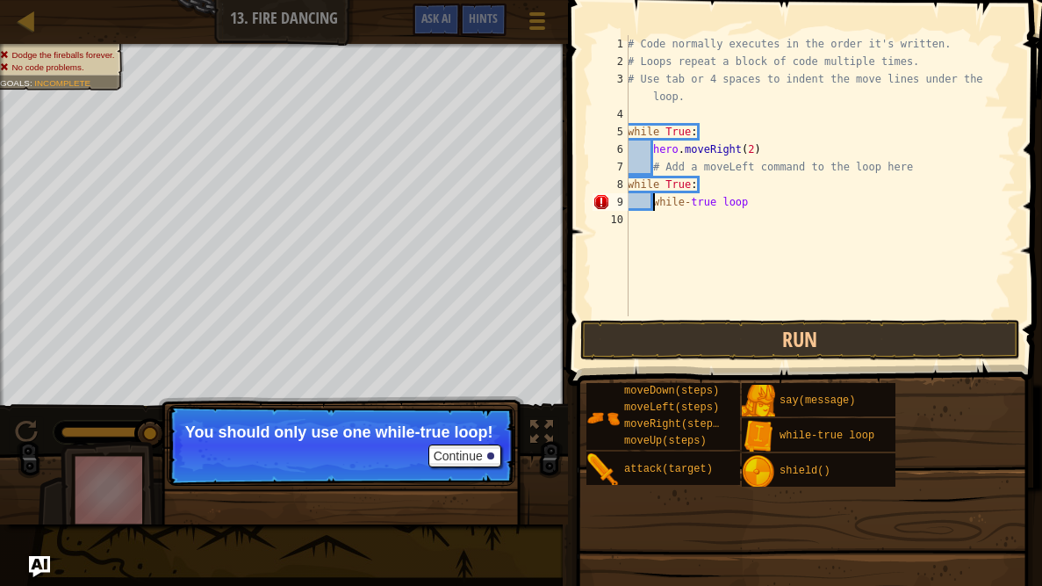
type textarea "while-true loop"
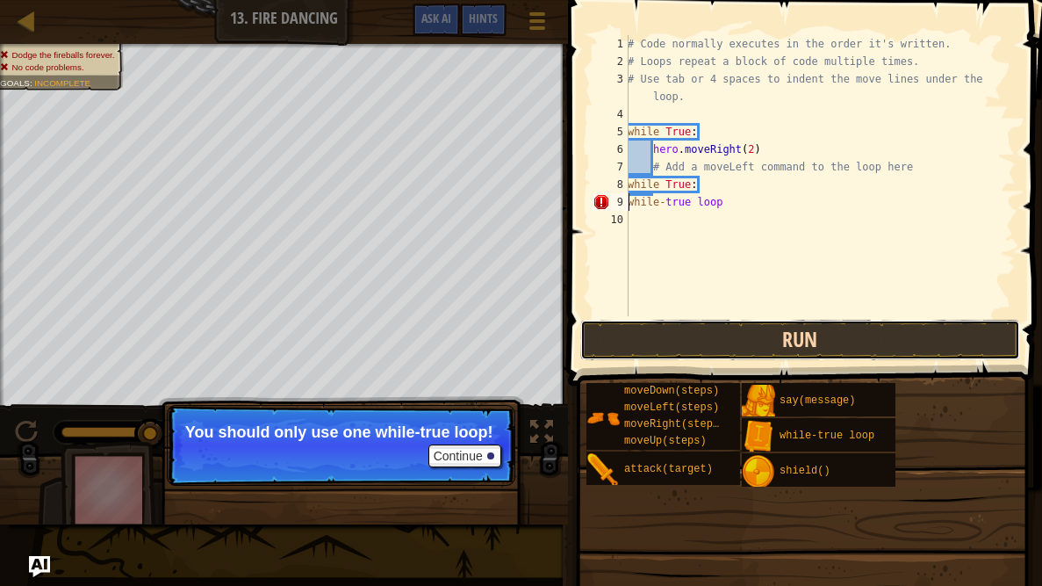
click at [702, 347] on button "Run" at bounding box center [800, 340] width 440 height 40
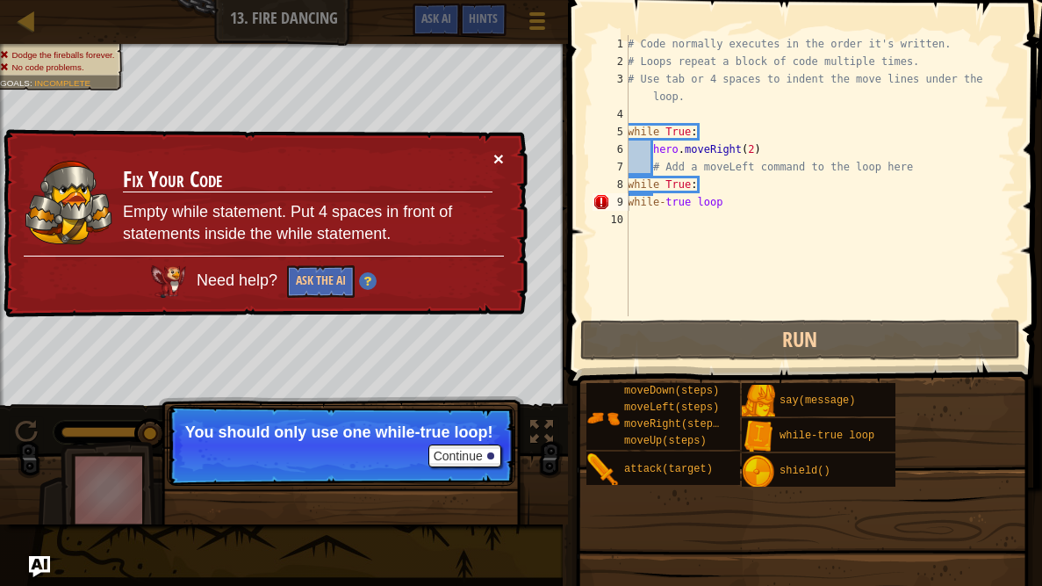
click at [501, 159] on button "×" at bounding box center [499, 158] width 11 height 18
drag, startPoint x: 730, startPoint y: 197, endPoint x: 625, endPoint y: 205, distance: 104.8
click at [625, 205] on div "while-true loop 1 2 3 4 5 6 7 8 9 10 # Code normally executes in the order it's…" at bounding box center [802, 175] width 427 height 281
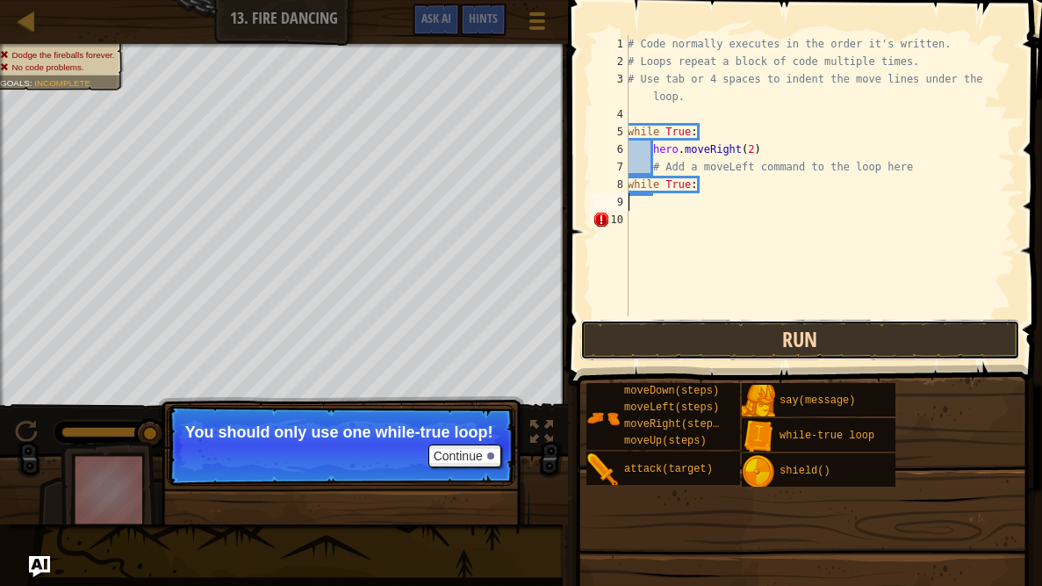
click at [667, 340] on button "Run" at bounding box center [800, 340] width 440 height 40
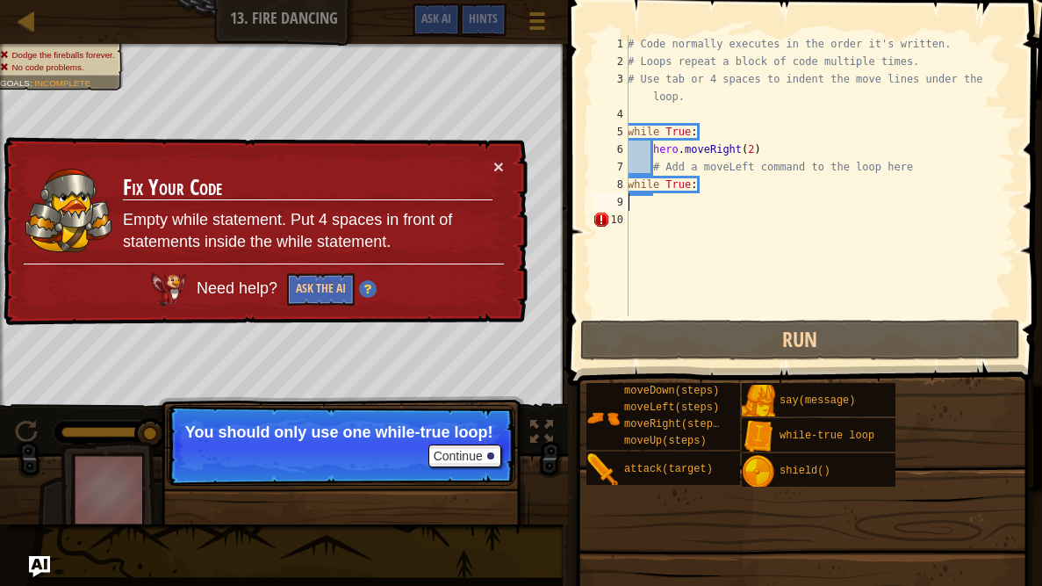
click at [651, 232] on div "# Code normally executes in the order it's written. # Loops repeat a block of c…" at bounding box center [820, 193] width 392 height 316
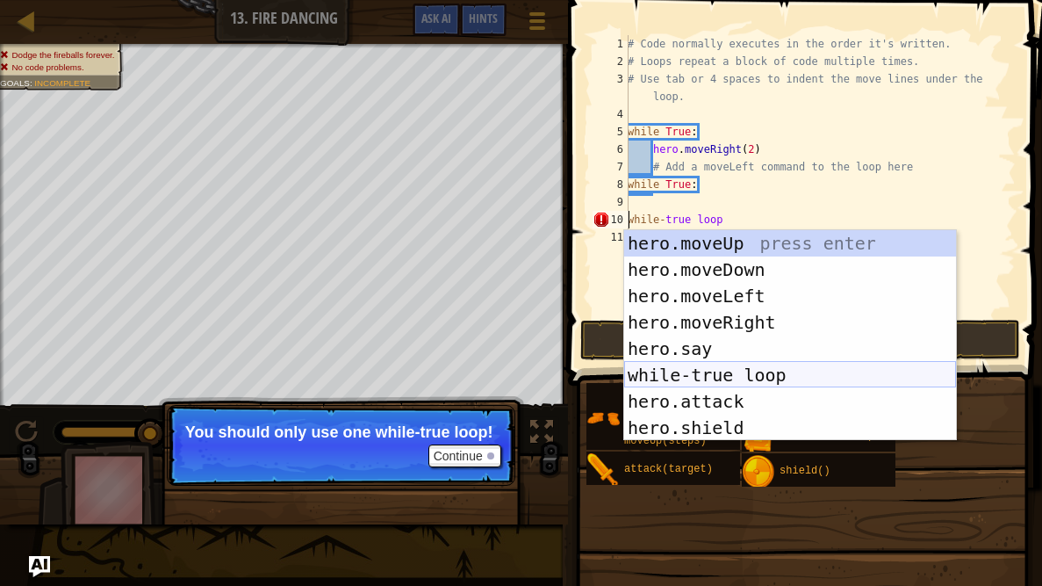
click at [734, 380] on div "hero.moveUp press enter hero.moveDown press enter hero.moveLeft press enter her…" at bounding box center [790, 361] width 332 height 263
type textarea "-true loop"
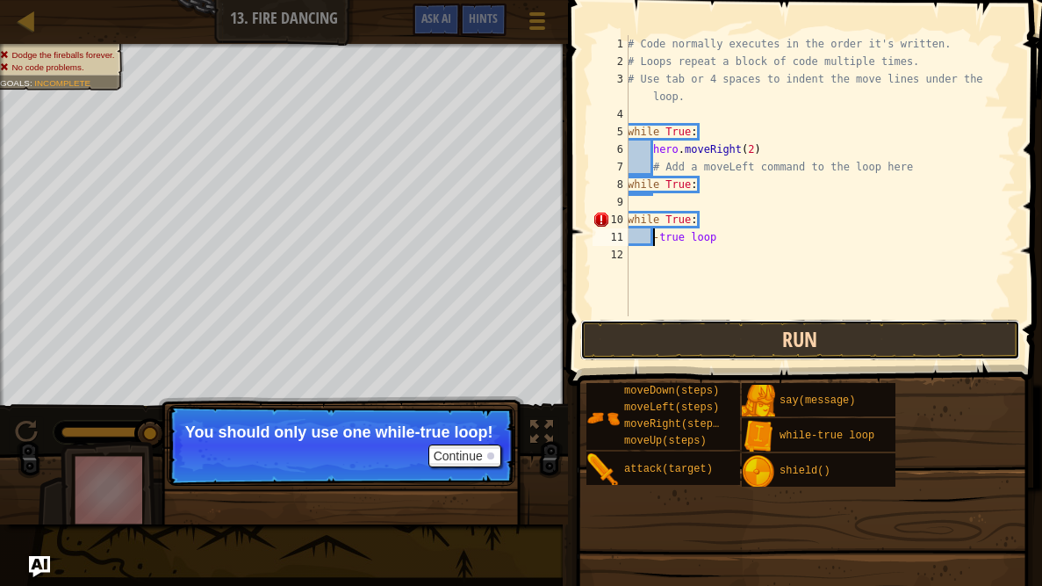
click at [717, 325] on button "Run" at bounding box center [800, 340] width 440 height 40
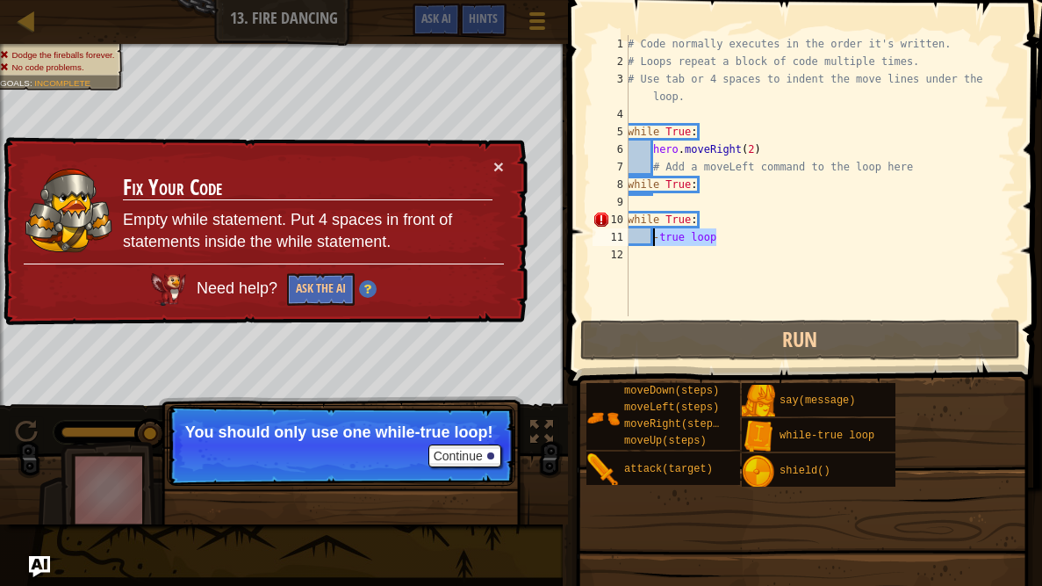
drag, startPoint x: 723, startPoint y: 236, endPoint x: 651, endPoint y: 238, distance: 72.0
click at [651, 238] on div "# Code normally executes in the order it's written. # Loops repeat a block of c…" at bounding box center [820, 193] width 392 height 316
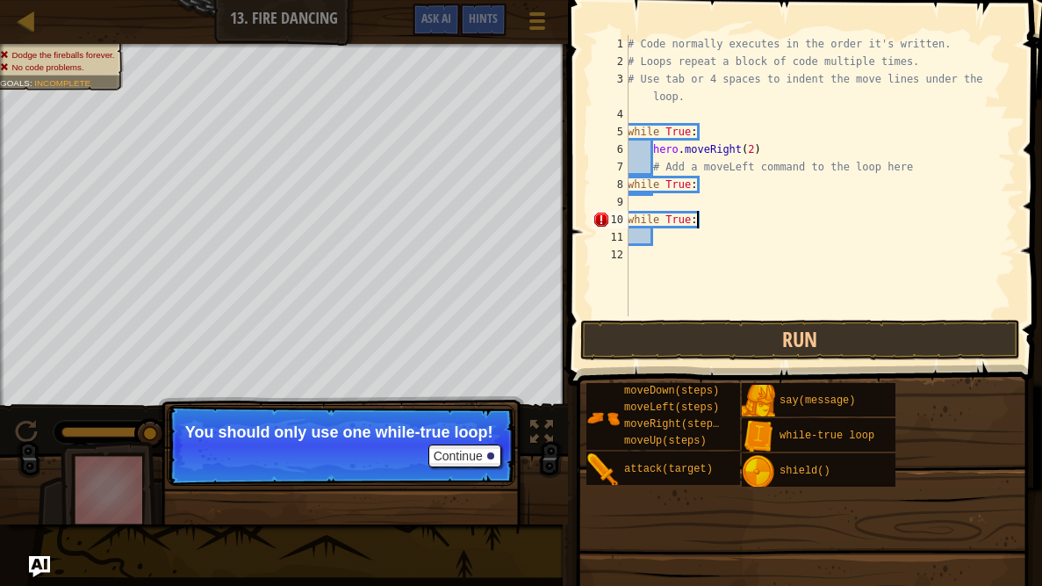
click at [701, 220] on div "# Code normally executes in the order it's written. # Loops repeat a block of c…" at bounding box center [820, 193] width 392 height 316
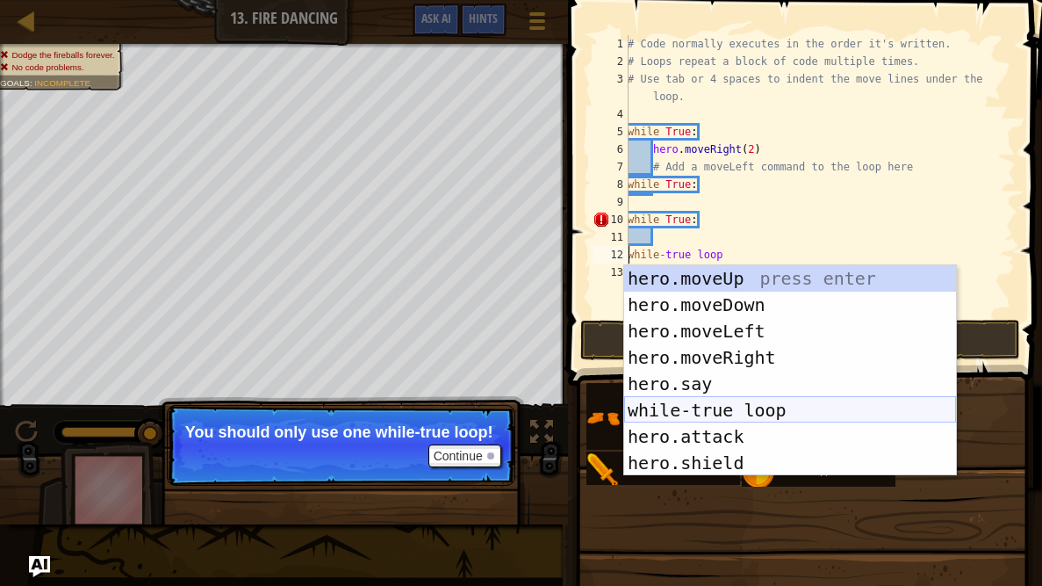
click at [770, 420] on div "hero.moveUp press enter hero.moveDown press enter hero.moveLeft press enter her…" at bounding box center [790, 396] width 332 height 263
type textarea "-true loop"
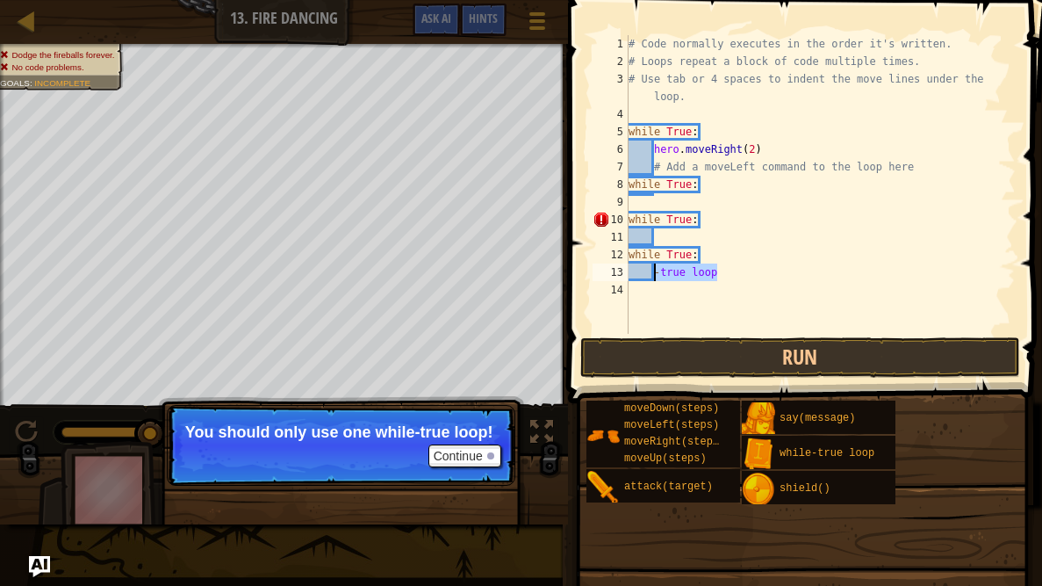
drag, startPoint x: 720, startPoint y: 269, endPoint x: 652, endPoint y: 266, distance: 67.7
click at [652, 266] on div "# Code normally executes in the order it's written. # Loops repeat a block of c…" at bounding box center [820, 202] width 391 height 334
click at [705, 258] on div "# Code normally executes in the order it's written. # Loops repeat a block of c…" at bounding box center [820, 202] width 391 height 334
click at [705, 223] on div "# Code normally executes in the order it's written. # Loops repeat a block of c…" at bounding box center [820, 202] width 391 height 334
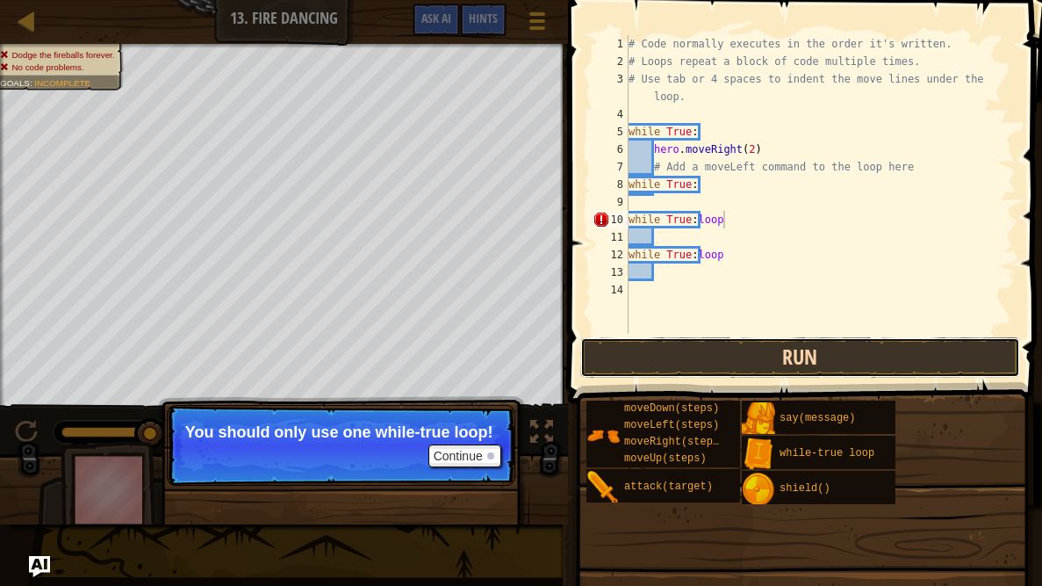
click at [759, 348] on button "Run" at bounding box center [800, 357] width 440 height 40
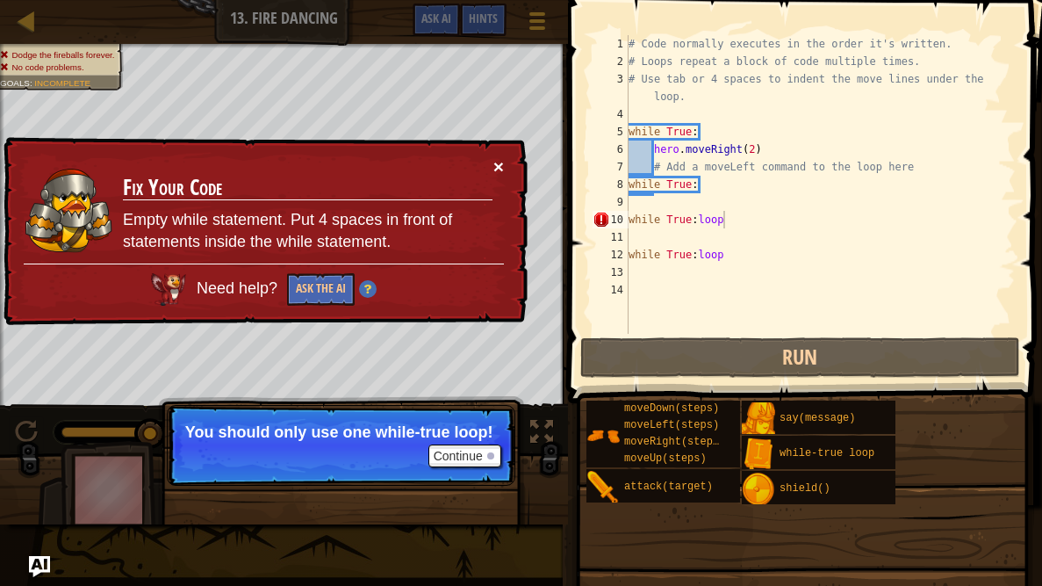
click at [498, 157] on button "×" at bounding box center [499, 166] width 11 height 18
drag, startPoint x: 735, startPoint y: 226, endPoint x: 609, endPoint y: 210, distance: 127.4
click at [609, 210] on div "while True:loop 1 2 3 4 5 6 7 8 9 10 11 12 13 14 # Code normally executes in th…" at bounding box center [802, 184] width 427 height 299
type textarea "while True:loop"
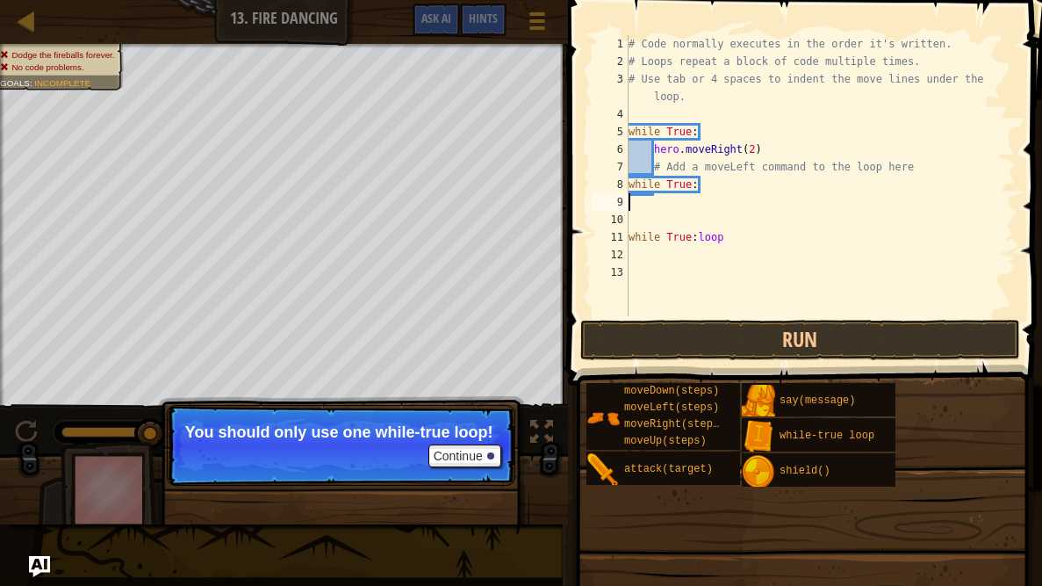
scroll to position [8, 0]
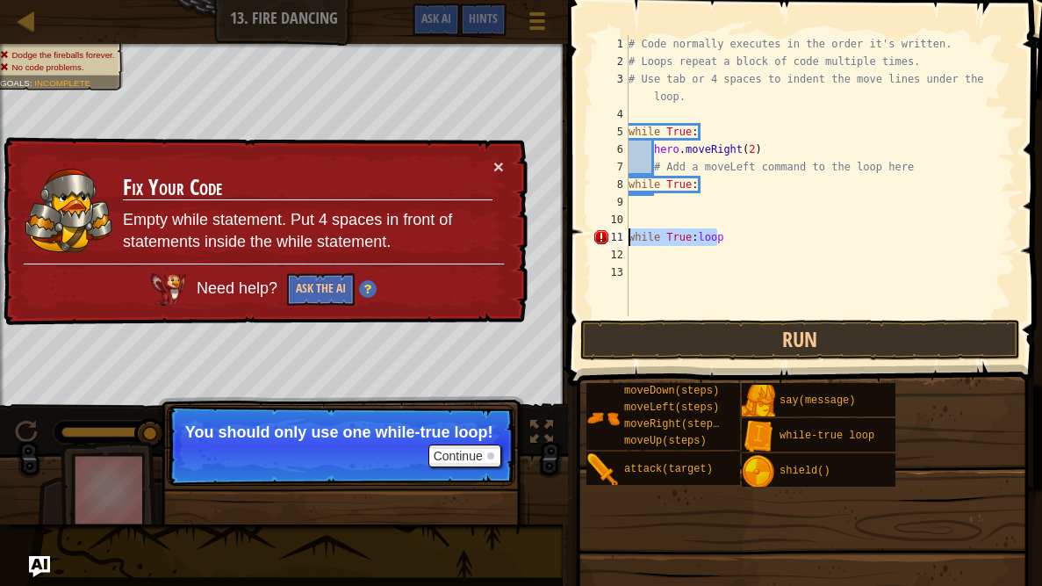
drag, startPoint x: 719, startPoint y: 245, endPoint x: 627, endPoint y: 234, distance: 92.9
click at [627, 234] on div "1 2 3 4 5 6 7 8 9 10 11 12 13 # Code normally executes in the order it's writte…" at bounding box center [802, 175] width 427 height 281
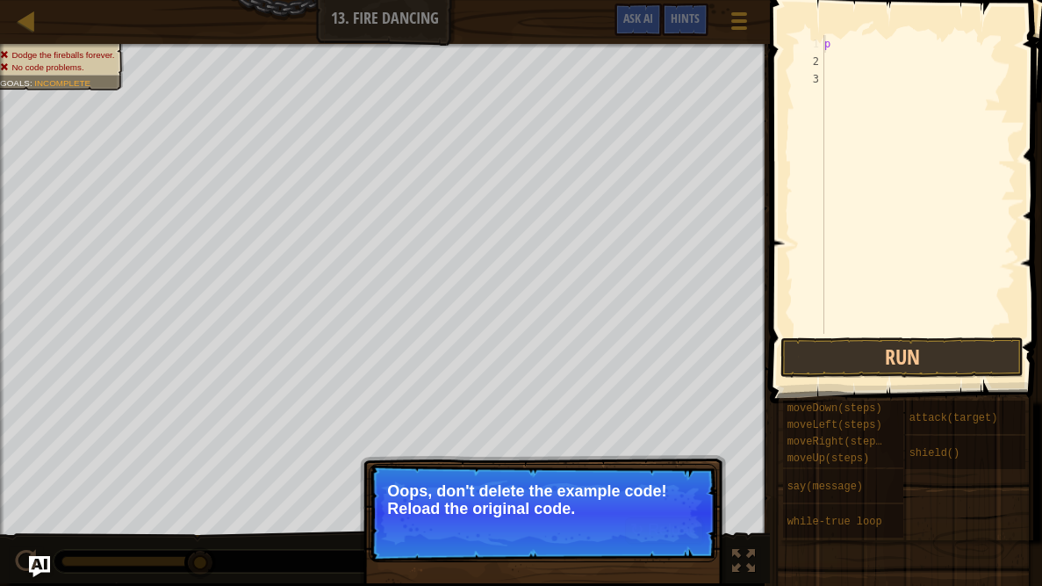
type textarea "p"
click at [720, 467] on div "↻ Reload Oops, don't delete the example code! Reload the original code." at bounding box center [543, 594] width 366 height 260
click at [688, 467] on button "↻ Reload" at bounding box center [664, 530] width 78 height 26
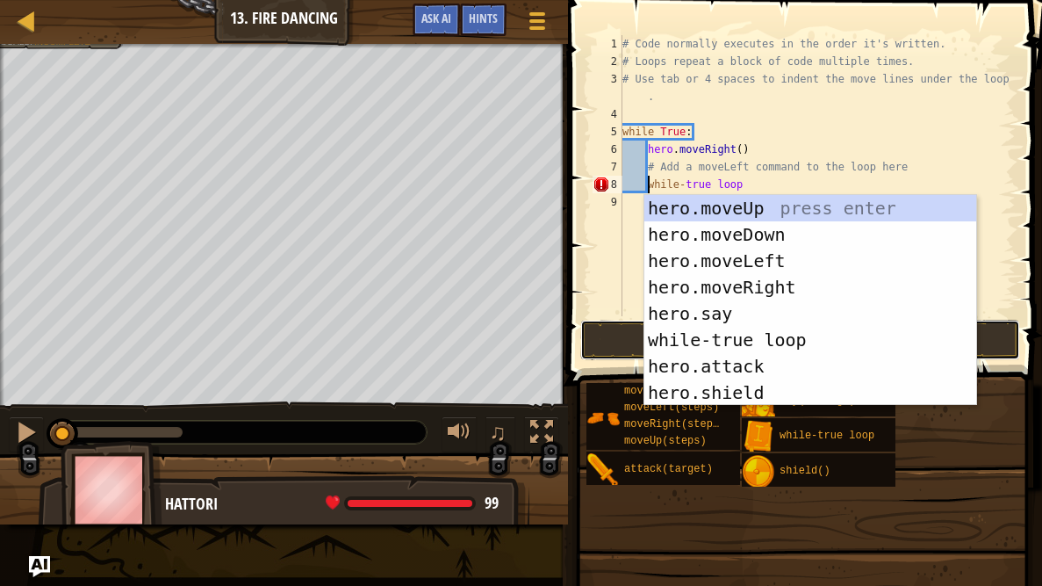
click at [618, 340] on button "Run" at bounding box center [800, 340] width 440 height 40
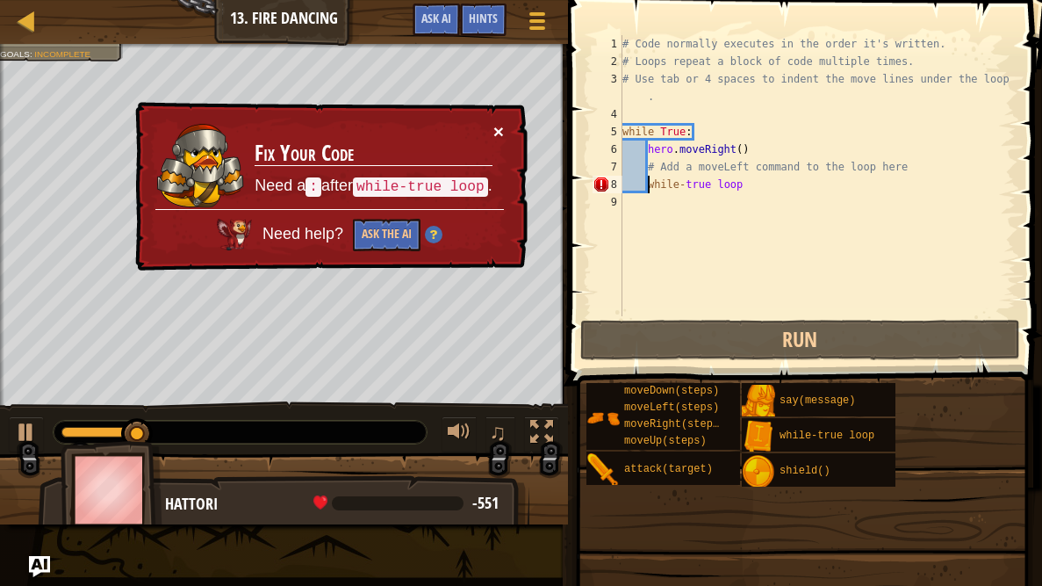
click at [502, 122] on button "×" at bounding box center [499, 131] width 11 height 18
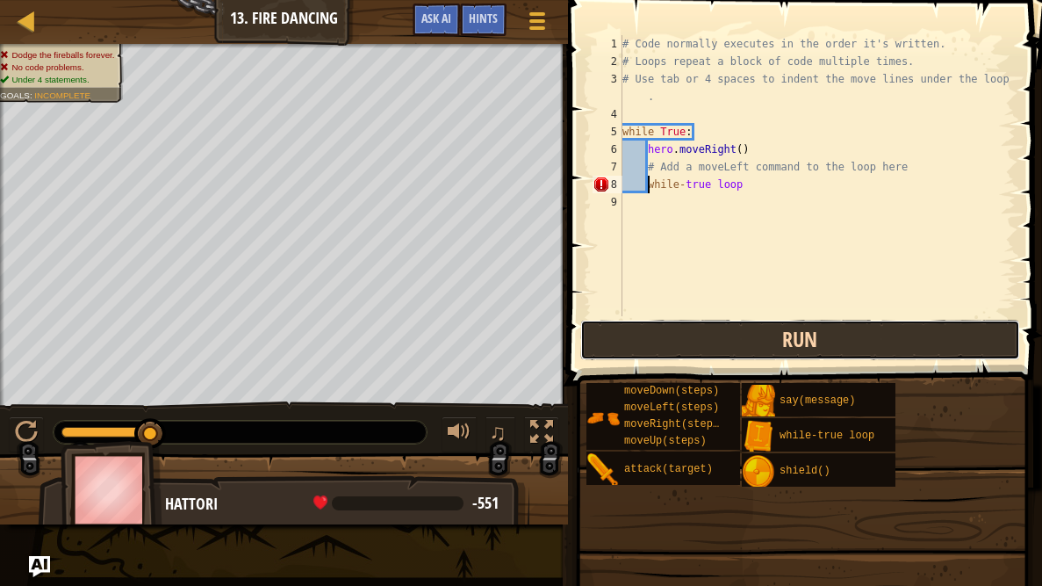
click at [631, 350] on button "Run" at bounding box center [800, 340] width 440 height 40
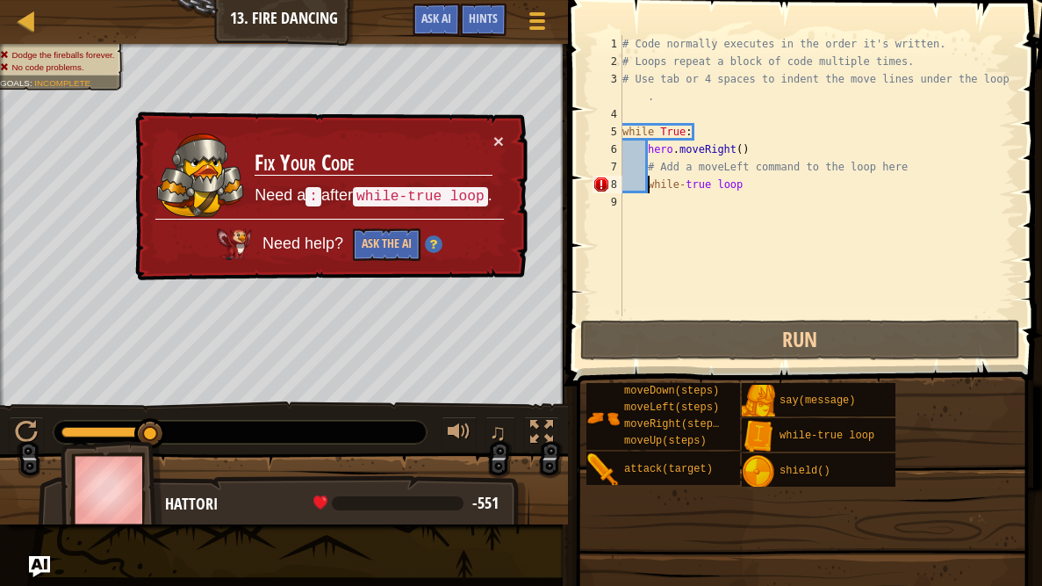
click at [680, 181] on div "# Code normally executes in the order it's written. # Loops repeat a block of c…" at bounding box center [817, 193] width 397 height 316
click at [685, 182] on div "# Code normally executes in the order it's written. # Loops repeat a block of c…" at bounding box center [817, 193] width 397 height 316
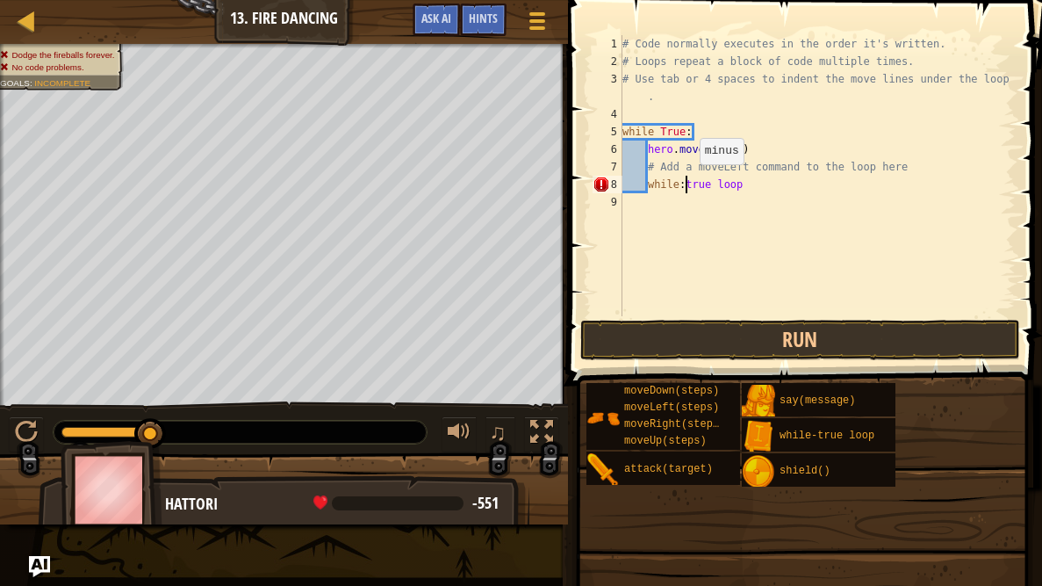
scroll to position [8, 4]
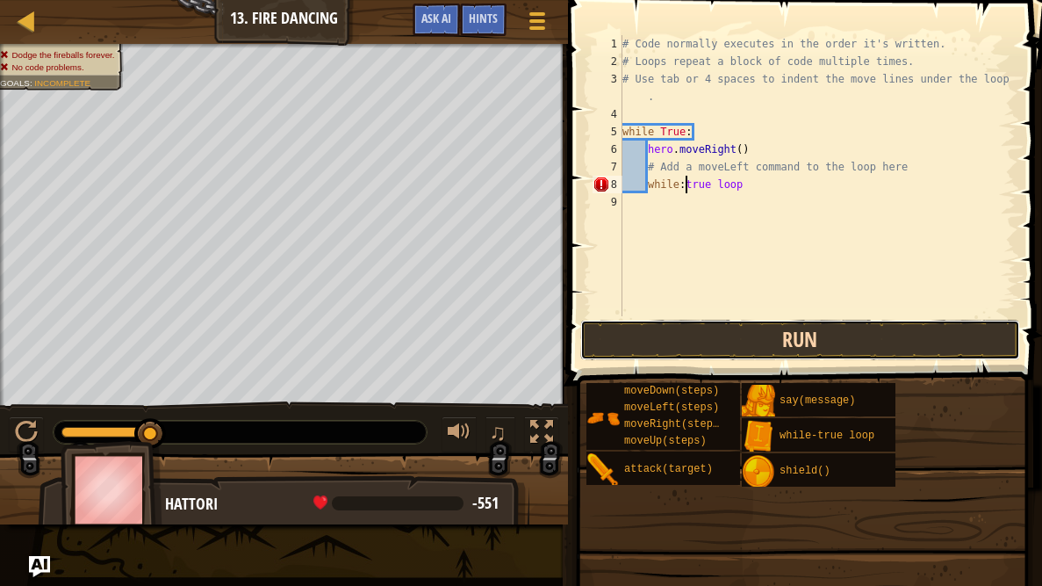
click at [672, 333] on button "Run" at bounding box center [800, 340] width 440 height 40
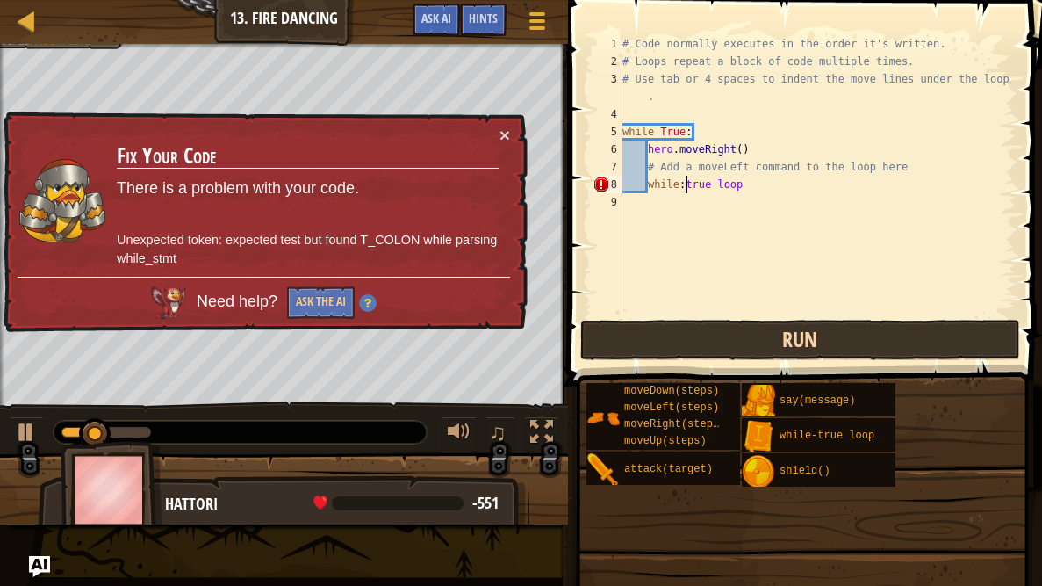
type textarea "while: true loop"
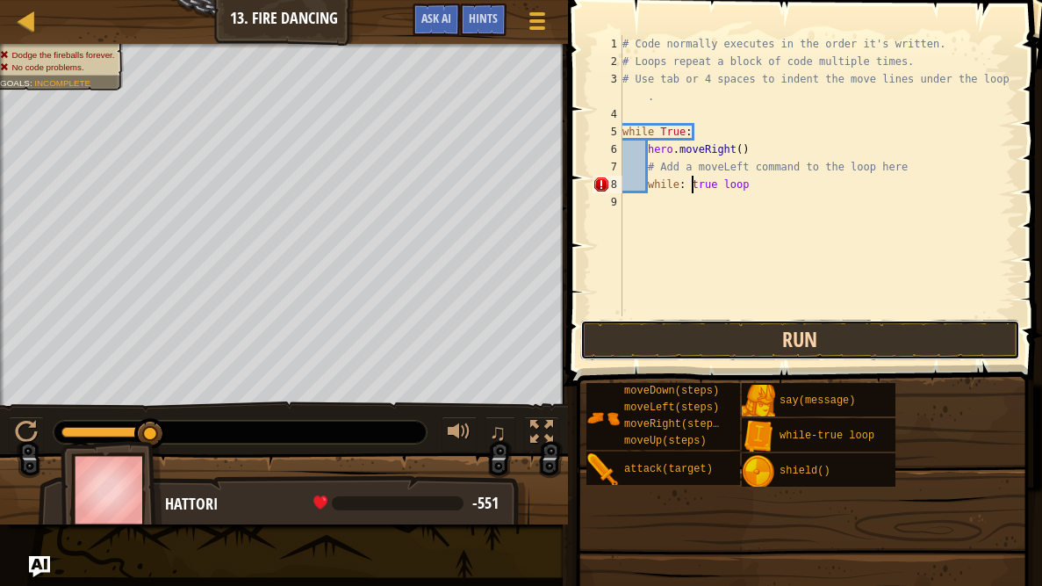
click at [680, 346] on button "Run" at bounding box center [800, 340] width 440 height 40
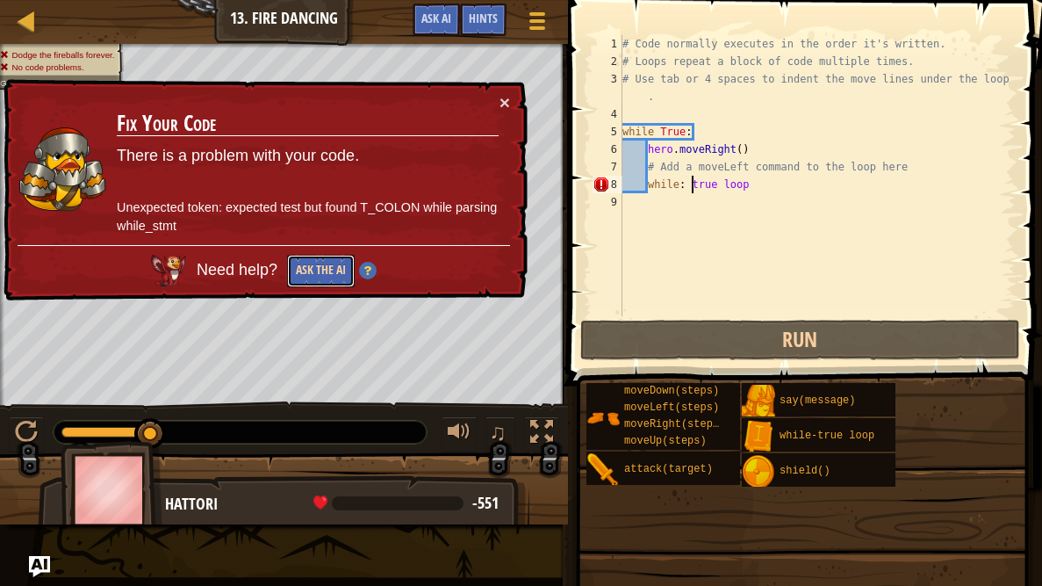
click at [310, 272] on button "Ask the AI" at bounding box center [321, 271] width 68 height 32
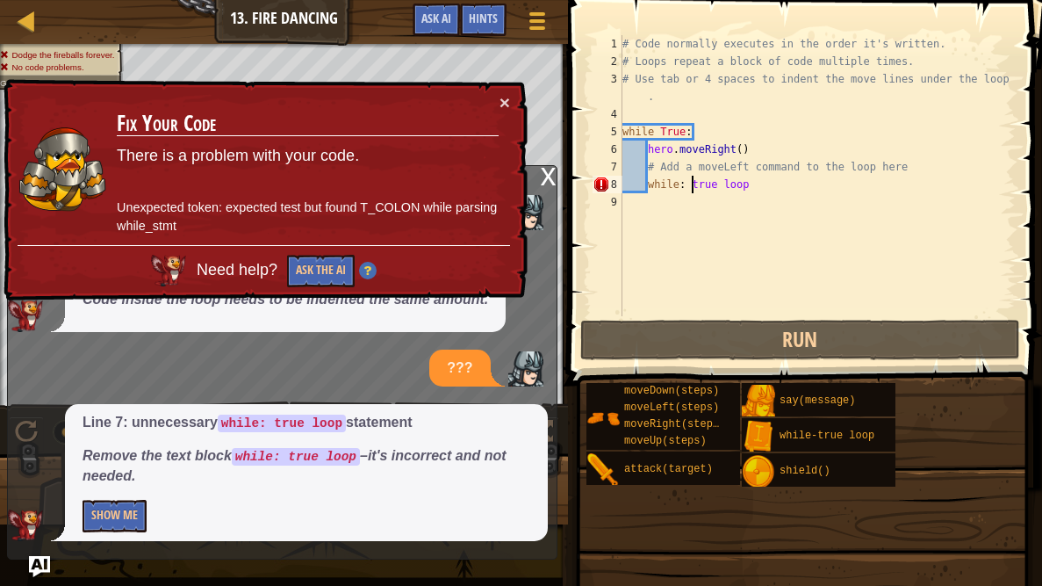
click at [697, 202] on div "# Code normally executes in the order it's written. # Loops repeat a block of c…" at bounding box center [817, 193] width 397 height 316
type textarea "while: true loop"
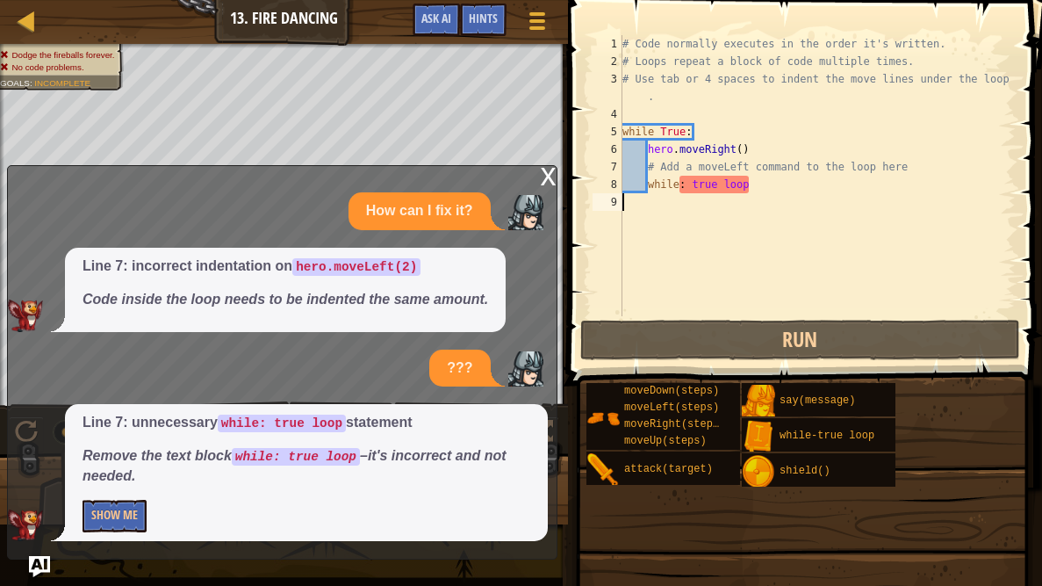
click at [739, 221] on div "# Code normally executes in the order it's written. # Loops repeat a block of c…" at bounding box center [817, 193] width 397 height 316
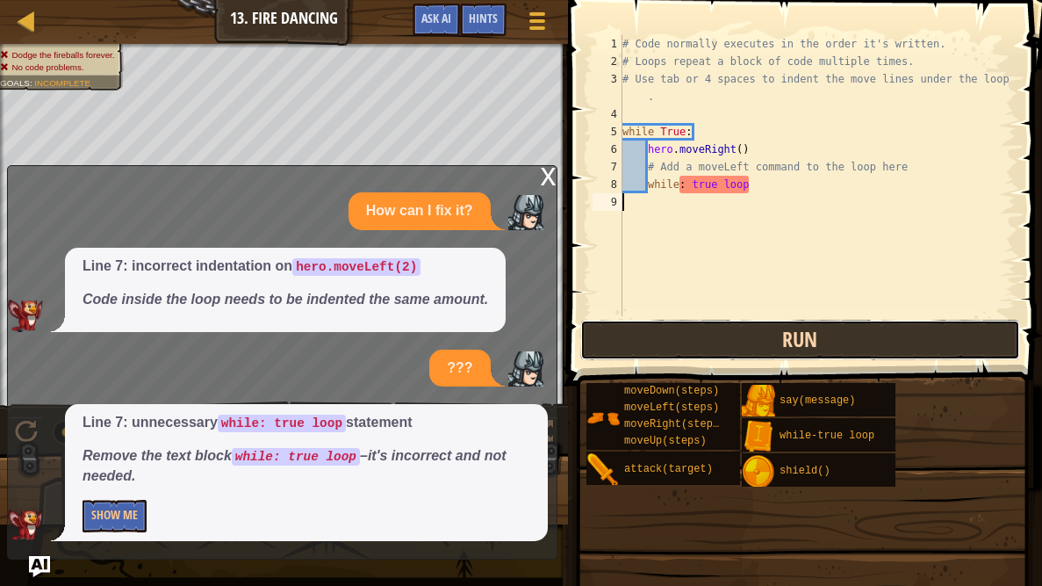
click at [707, 355] on button "Run" at bounding box center [800, 340] width 440 height 40
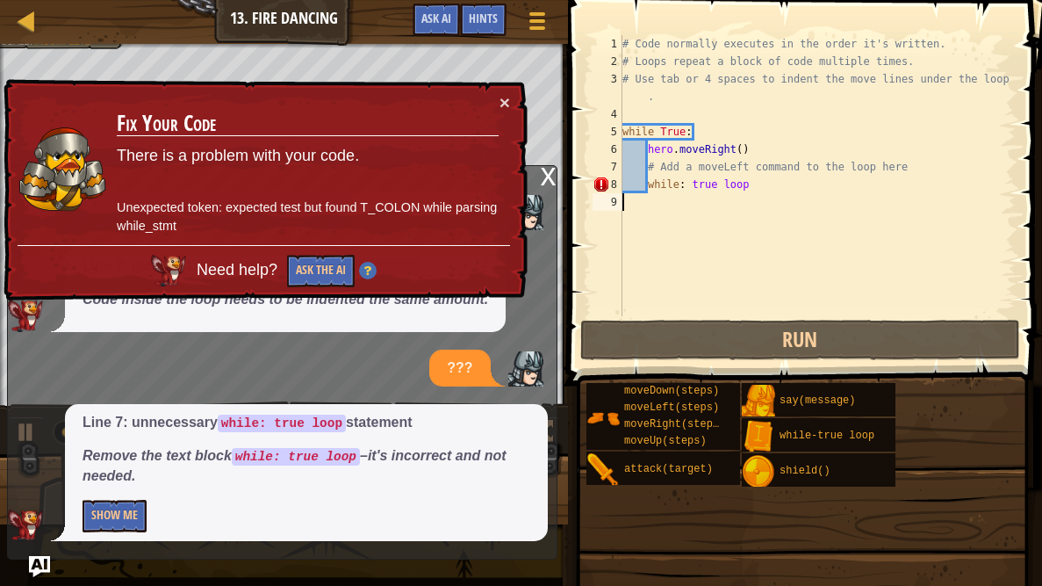
click at [692, 182] on div "# Code normally executes in the order it's written. # Loops repeat a block of c…" at bounding box center [817, 193] width 397 height 316
click at [314, 272] on button "Ask the AI" at bounding box center [319, 271] width 68 height 33
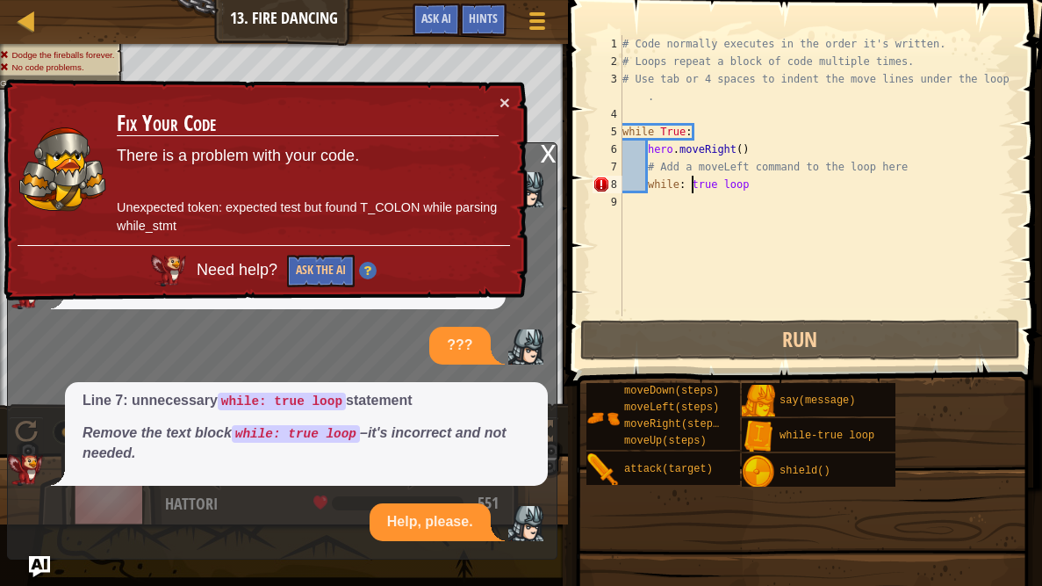
scroll to position [4, 0]
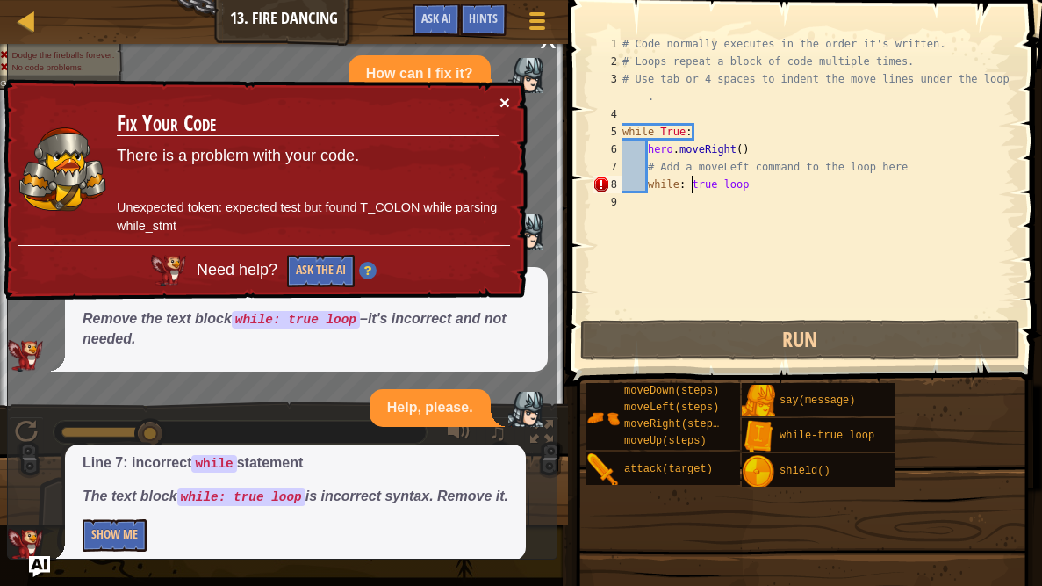
click at [502, 98] on button "×" at bounding box center [505, 102] width 11 height 18
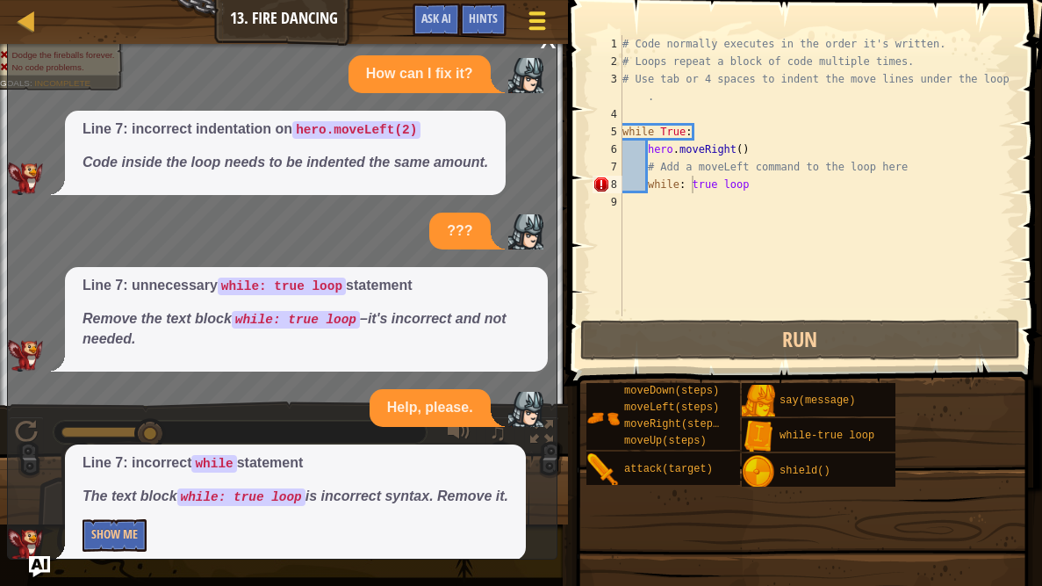
click at [543, 42] on button "Game Menu" at bounding box center [537, 24] width 47 height 43
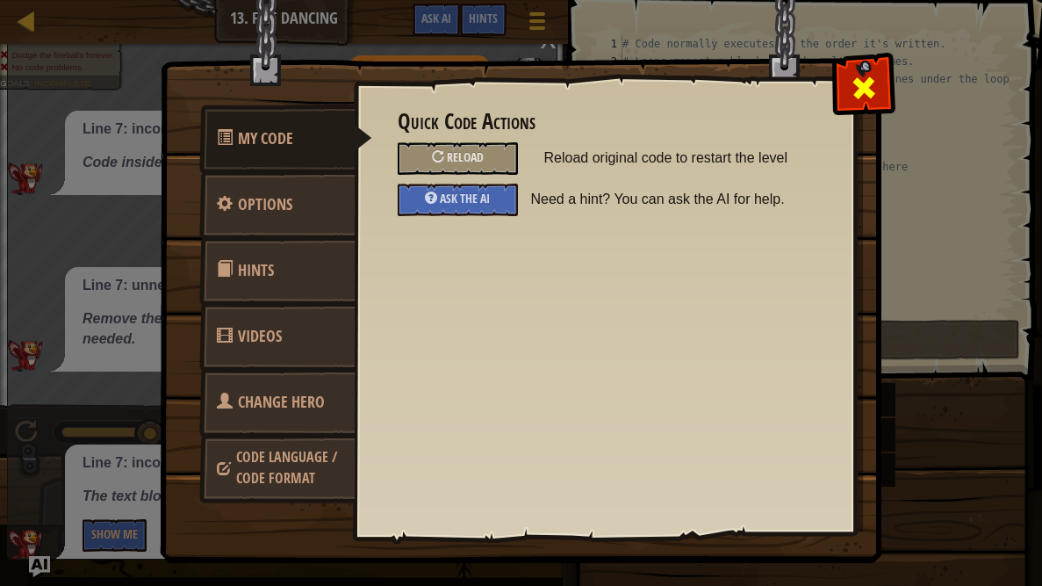
click at [858, 65] on div at bounding box center [863, 83] width 55 height 55
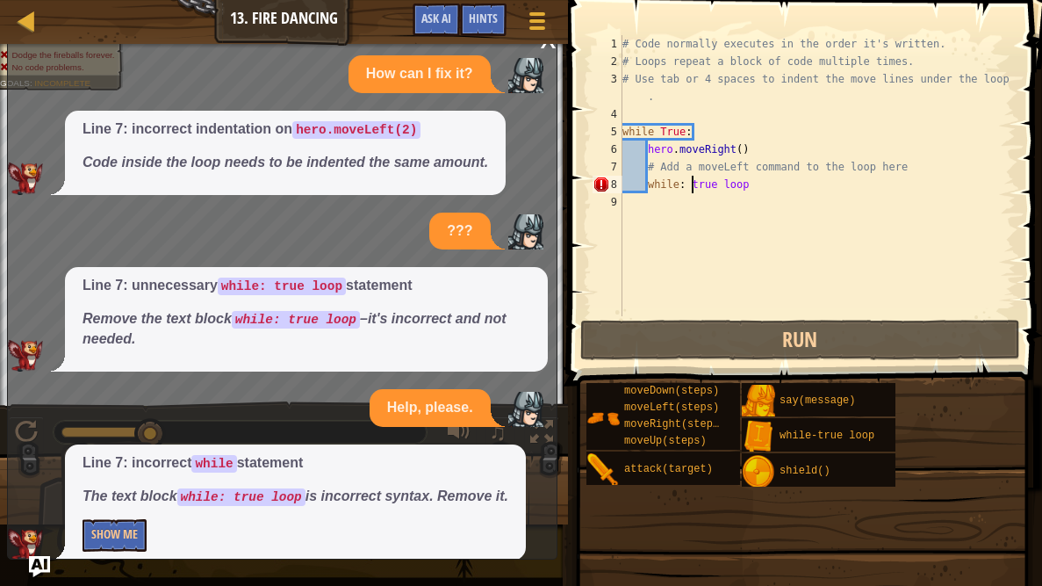
click at [545, 47] on div "x" at bounding box center [549, 38] width 16 height 18
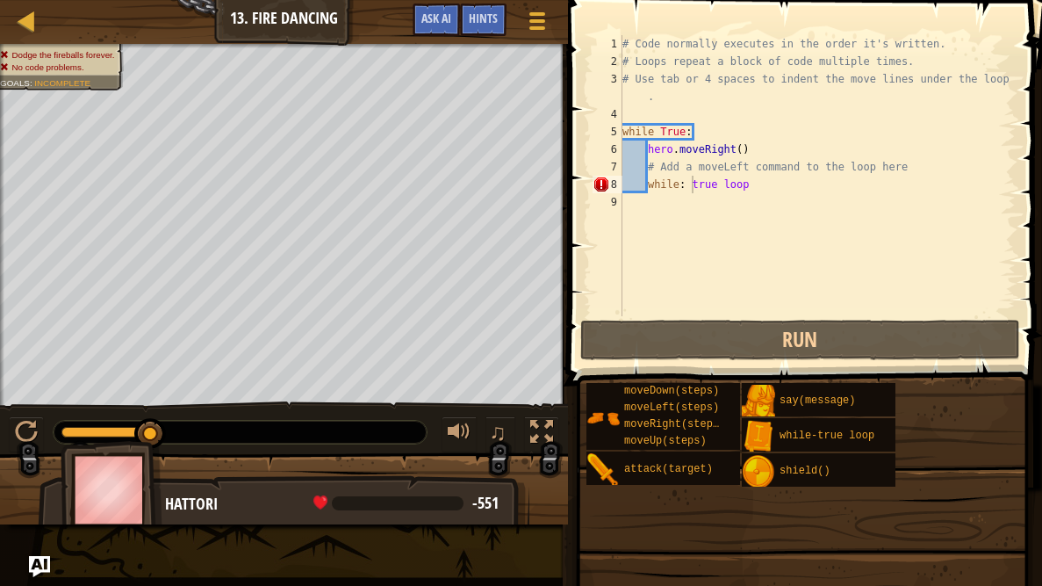
click at [753, 186] on div "# Code normally executes in the order it's written. # Loops repeat a block of c…" at bounding box center [817, 193] width 397 height 316
click at [695, 183] on div "# Code normally executes in the order it's written. # Loops repeat a block of c…" at bounding box center [817, 193] width 397 height 316
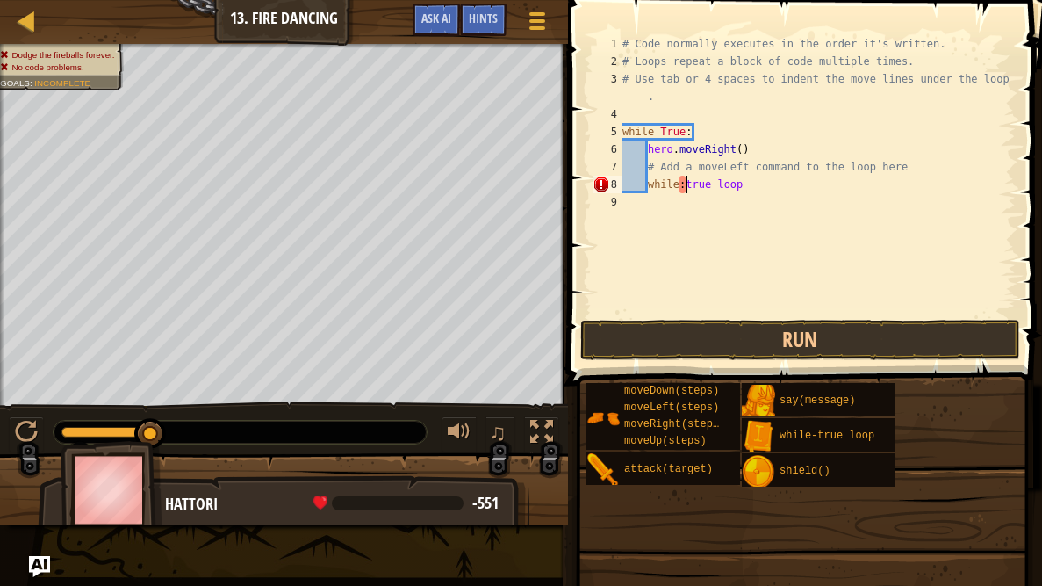
type textarea "whiletrue loop"
click at [897, 299] on div "# Code normally executes in the order it's written. # Loops repeat a block of c…" at bounding box center [817, 193] width 397 height 316
click at [682, 181] on div "# Code normally executes in the order it's written. # Loops repeat a block of c…" at bounding box center [817, 193] width 397 height 316
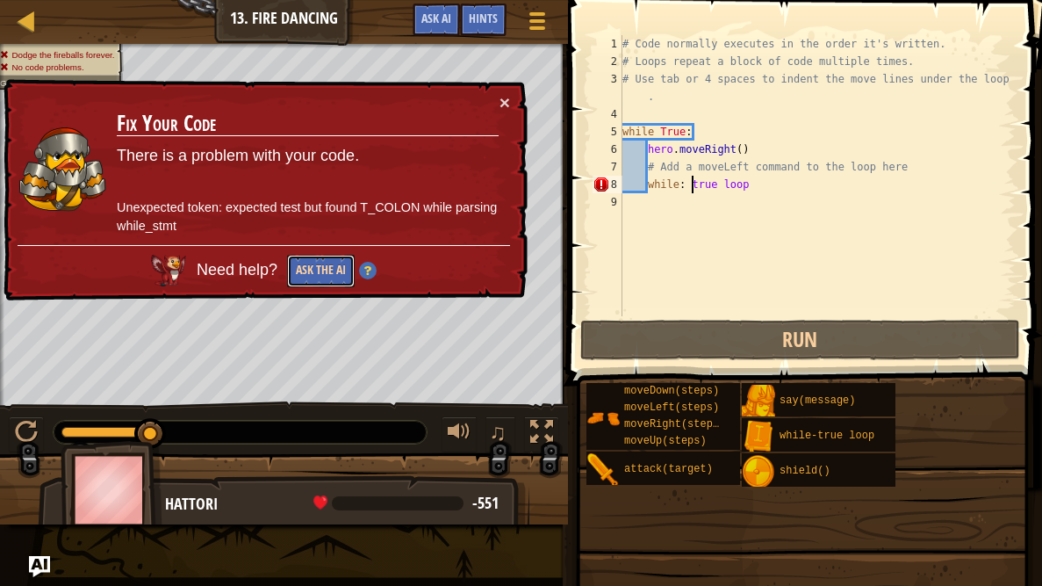
click at [317, 273] on button "Ask the AI" at bounding box center [320, 271] width 68 height 32
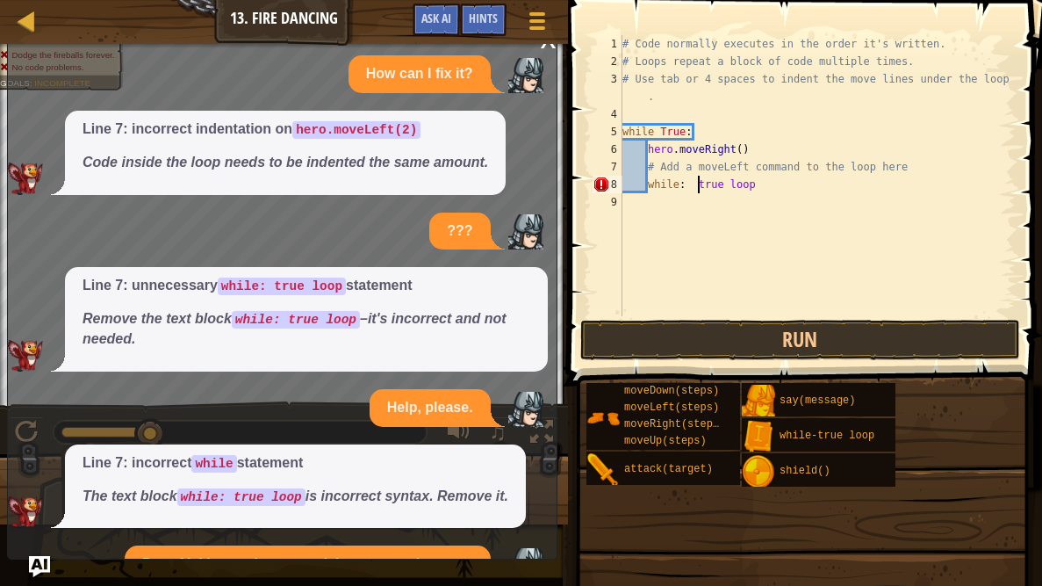
scroll to position [25, 0]
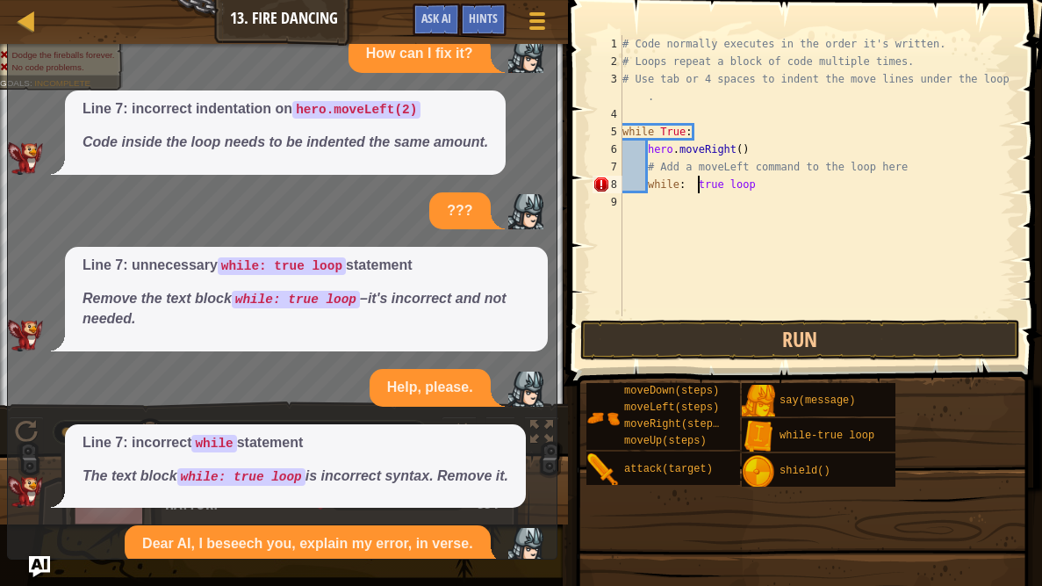
type textarea "while: true loop"
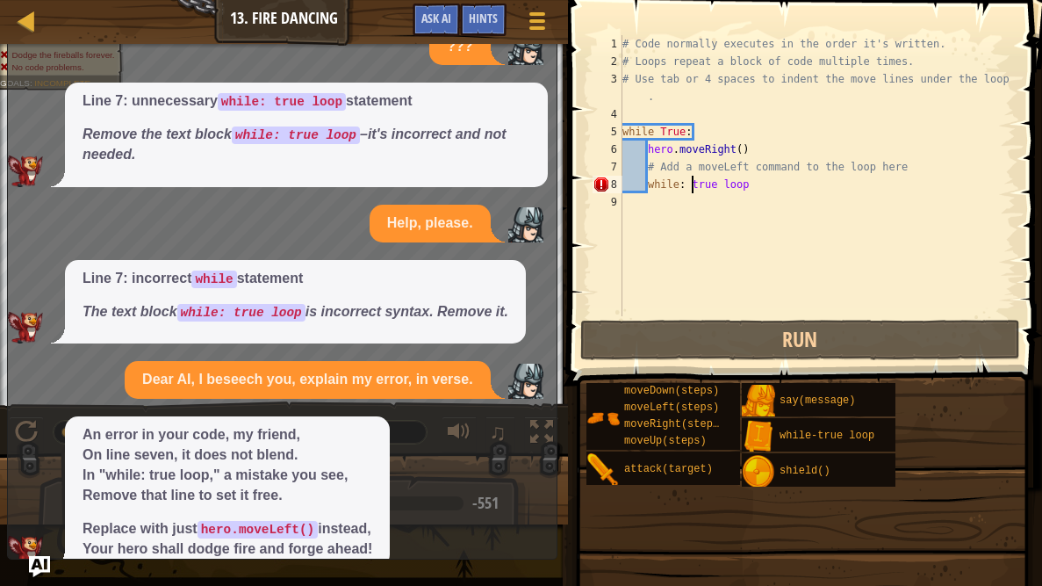
scroll to position [190, 0]
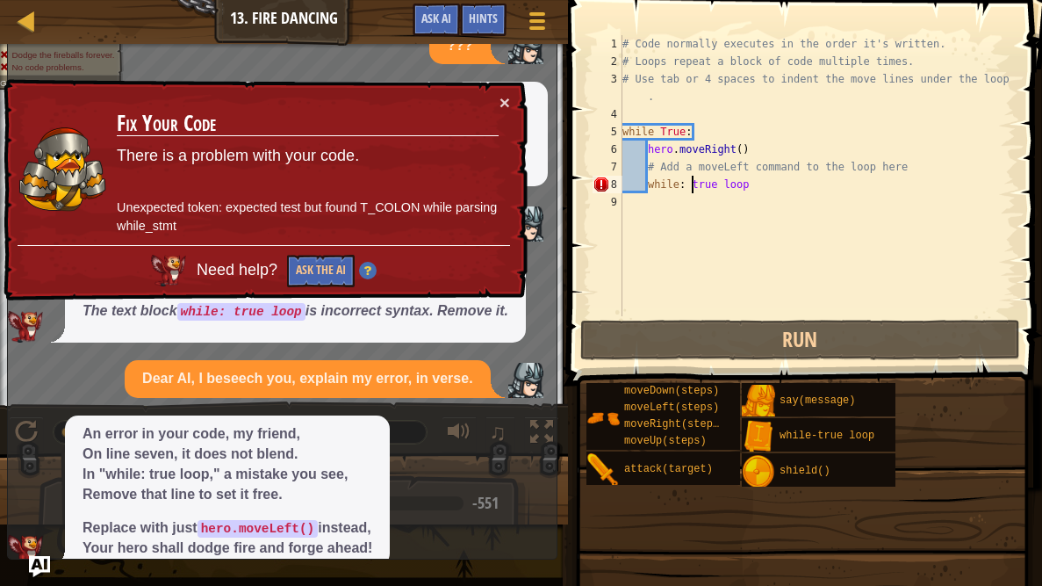
click at [782, 193] on div "# Code normally executes in the order it's written. # Loops repeat a block of c…" at bounding box center [817, 193] width 397 height 316
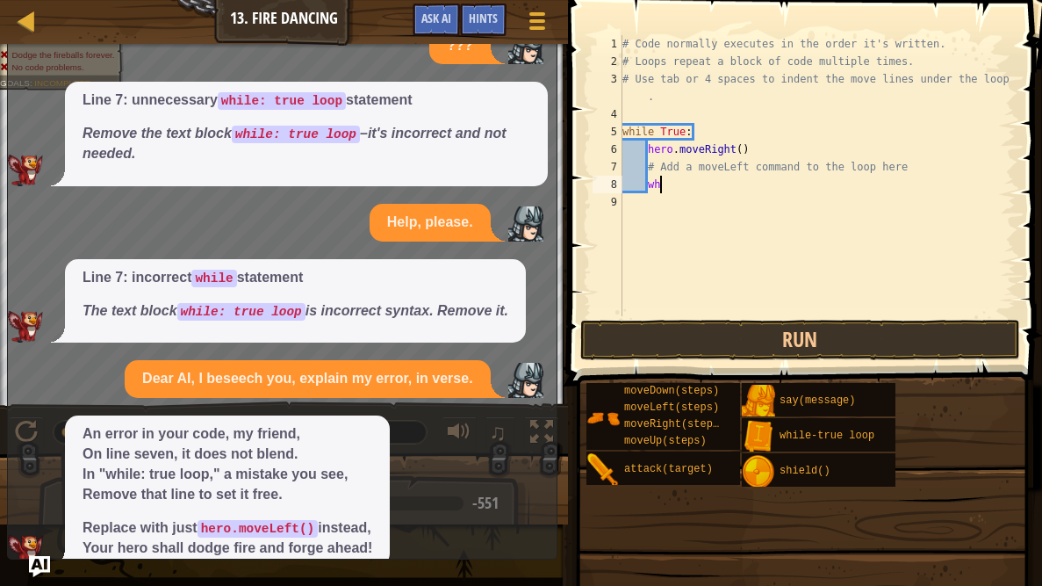
type textarea "w"
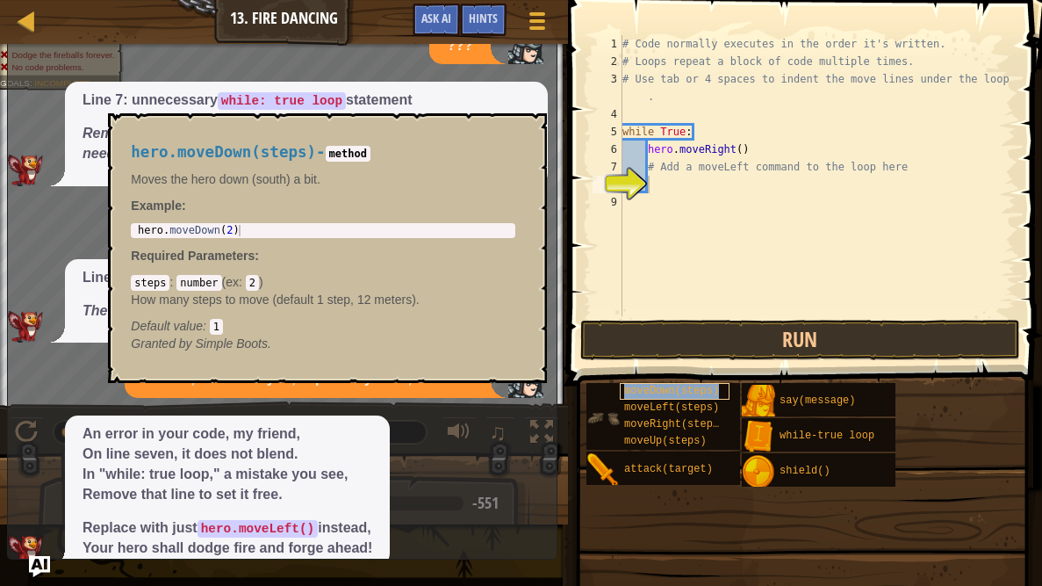
click at [671, 397] on div "moveDown(steps)" at bounding box center [675, 391] width 110 height 17
click at [736, 183] on div "# Code normally executes in the order it's written. # Loops repeat a block of c…" at bounding box center [817, 175] width 397 height 281
click at [736, 183] on div "# Code normally executes in the order it's written. # Loops repeat a block of c…" at bounding box center [817, 193] width 397 height 316
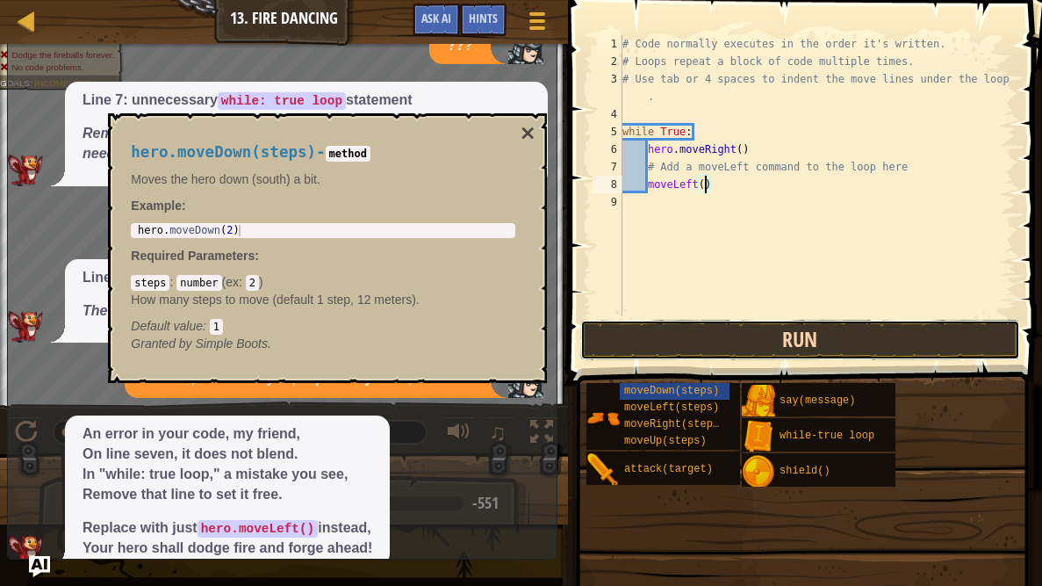
click at [783, 344] on button "Run" at bounding box center [800, 340] width 440 height 40
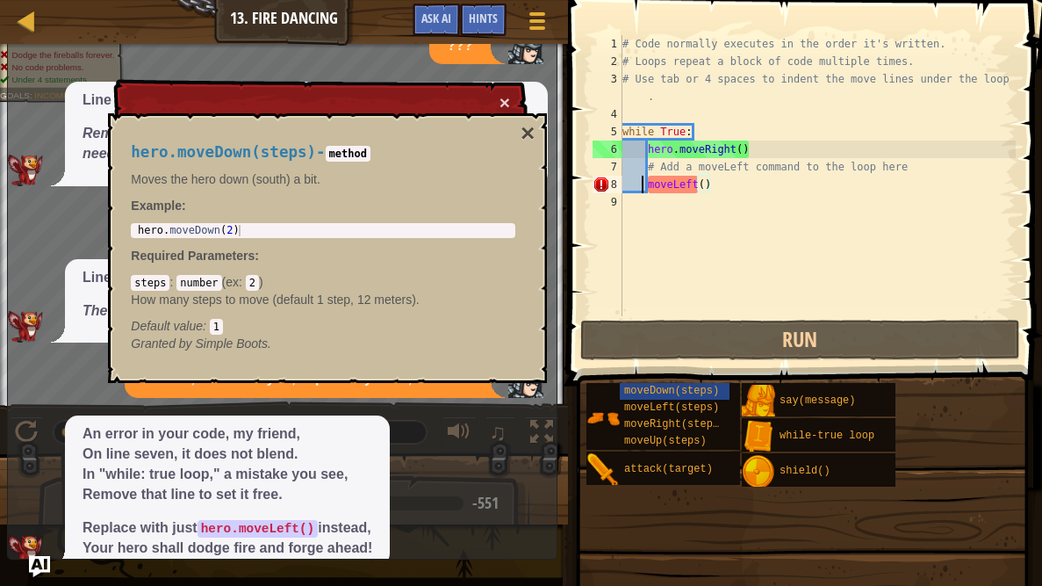
click at [643, 187] on div "# Code normally executes in the order it's written. # Loops repeat a block of c…" at bounding box center [817, 193] width 397 height 316
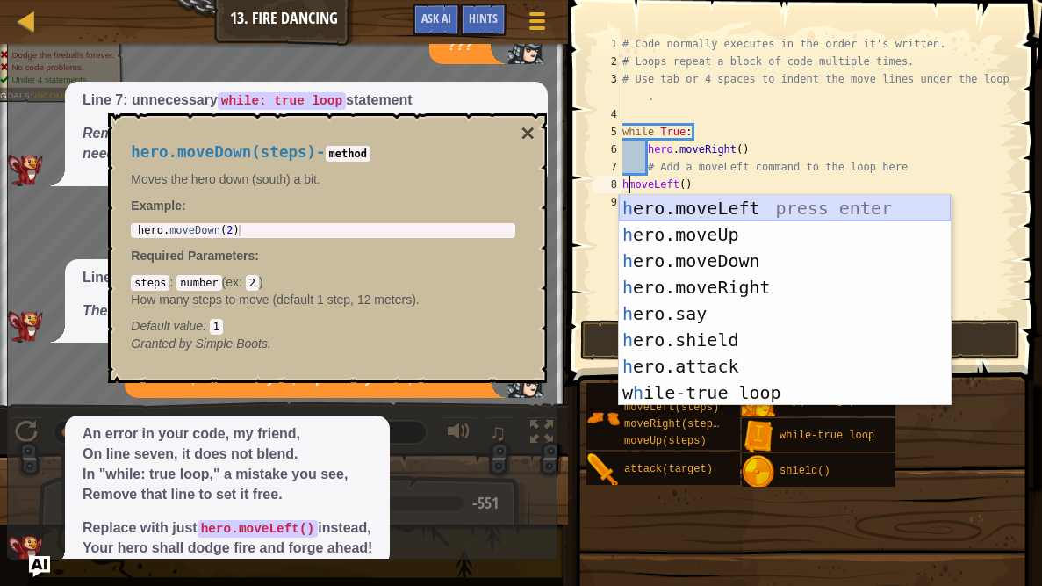
click at [738, 211] on div "h ero.moveLeft press enter h ero.moveUp press enter h ero.moveDown press enter …" at bounding box center [785, 326] width 332 height 263
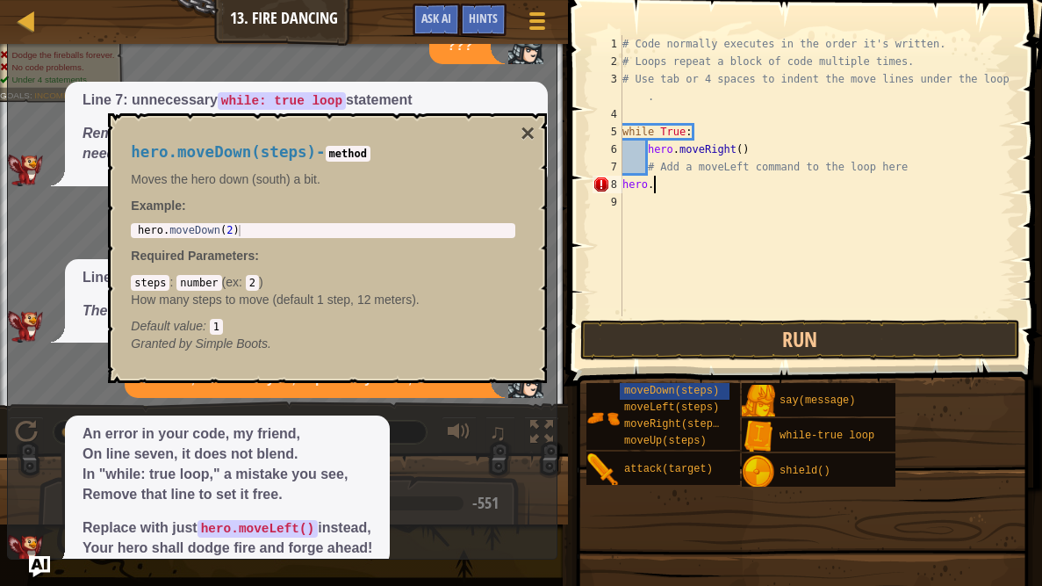
type textarea "hero.m"
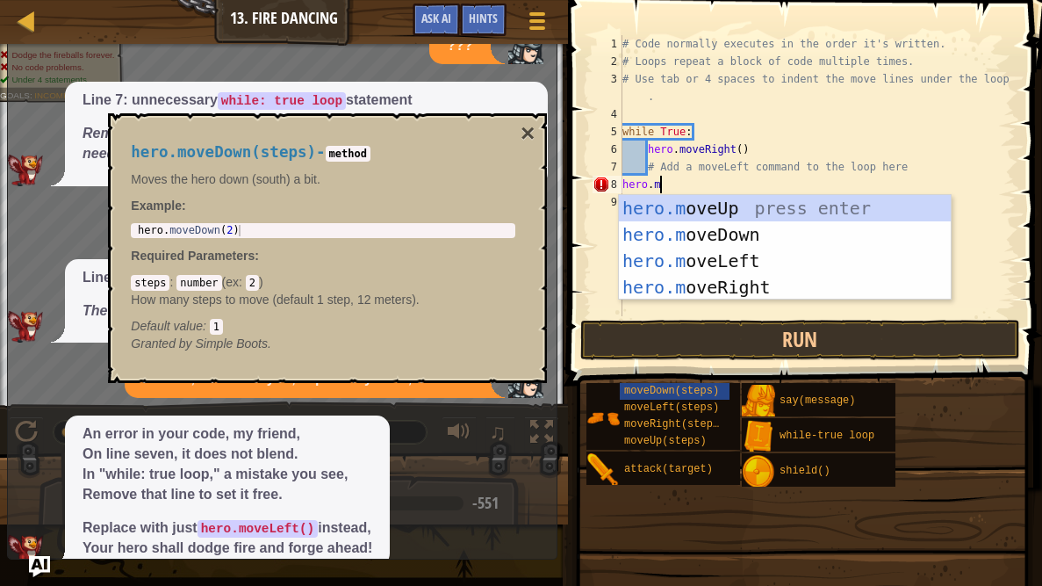
scroll to position [8, 2]
click at [742, 262] on div "hero.m oveUp press enter hero.m oveDown press enter hero.m oveLeft press enter …" at bounding box center [785, 274] width 332 height 158
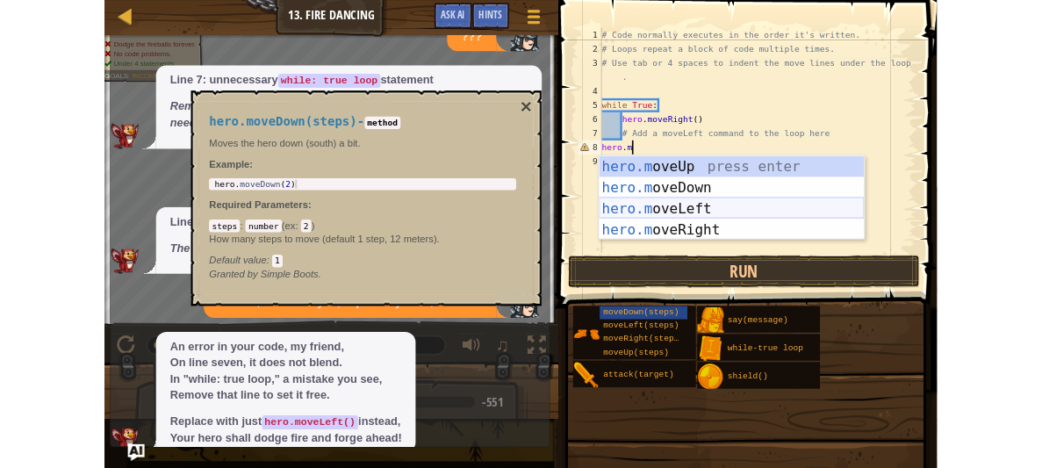
scroll to position [8, 0]
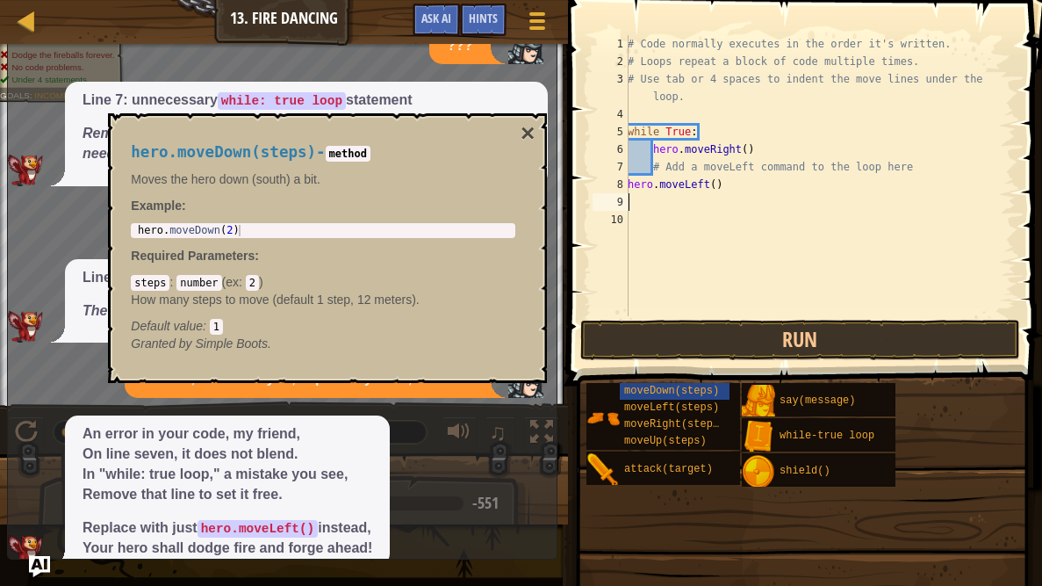
click at [717, 186] on div "# Code normally executes in the order it's written. # Loops repeat a block of c…" at bounding box center [820, 193] width 392 height 316
type textarea "hero.moveLeft()"
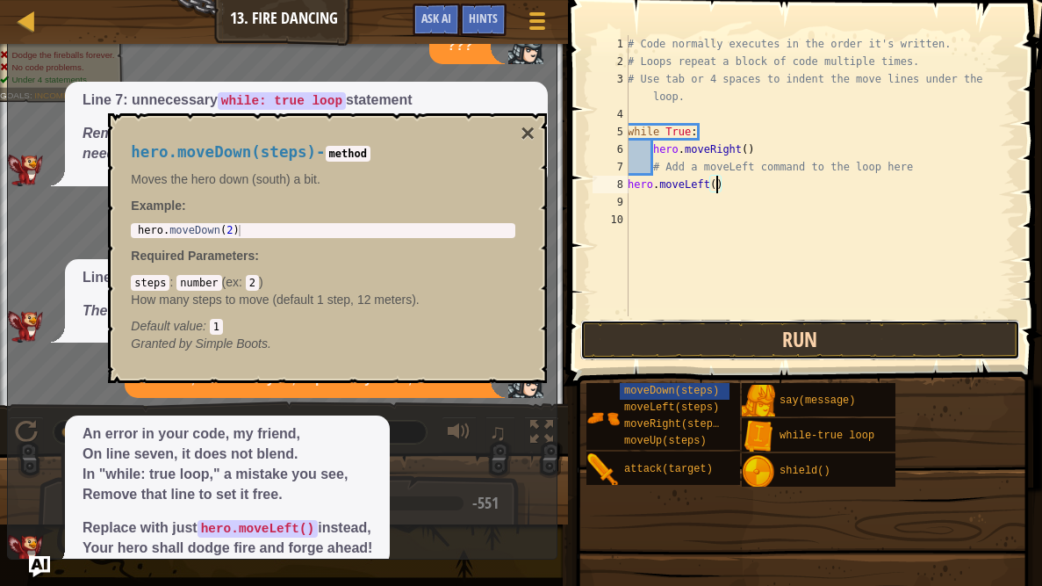
click at [706, 335] on button "Run" at bounding box center [800, 340] width 440 height 40
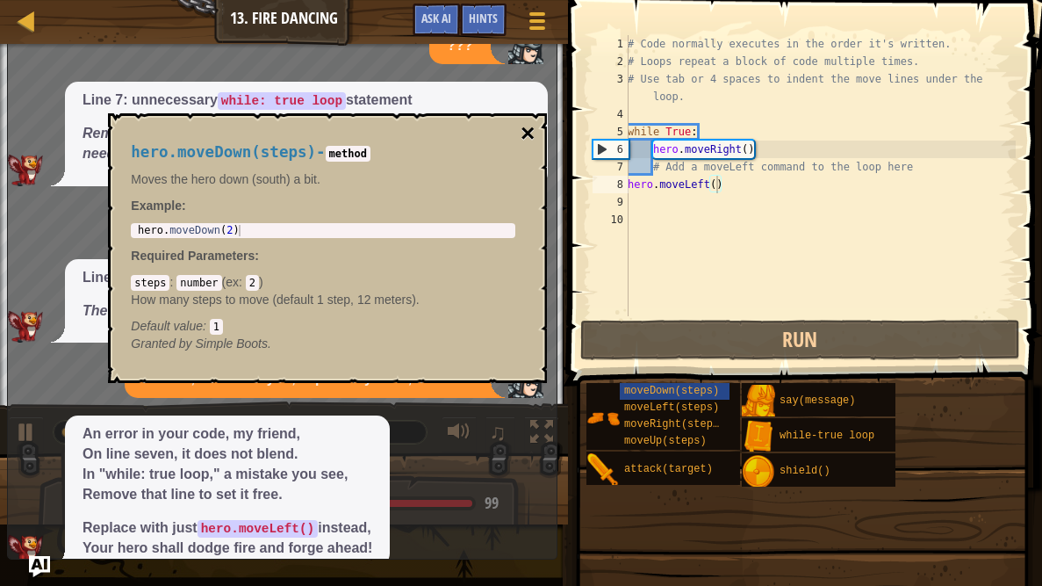
click at [521, 134] on button "×" at bounding box center [528, 133] width 14 height 25
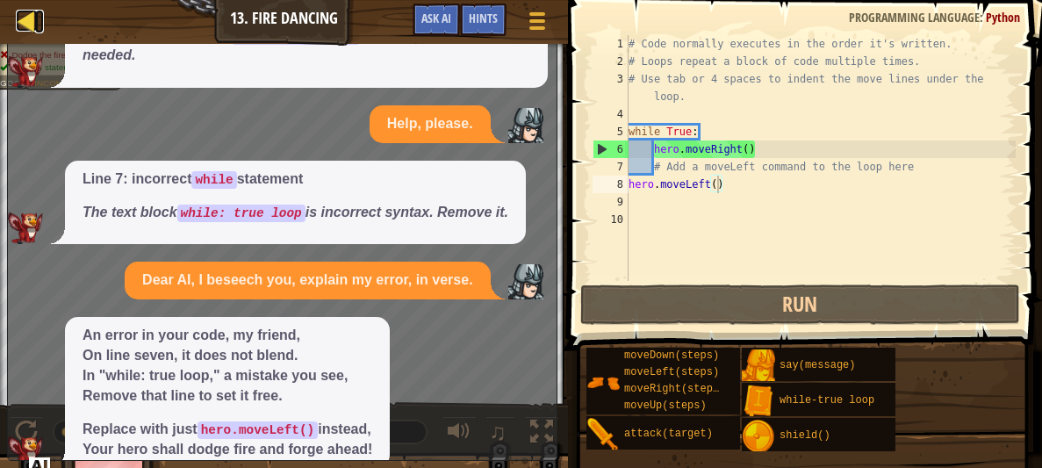
click at [19, 24] on div at bounding box center [27, 21] width 22 height 22
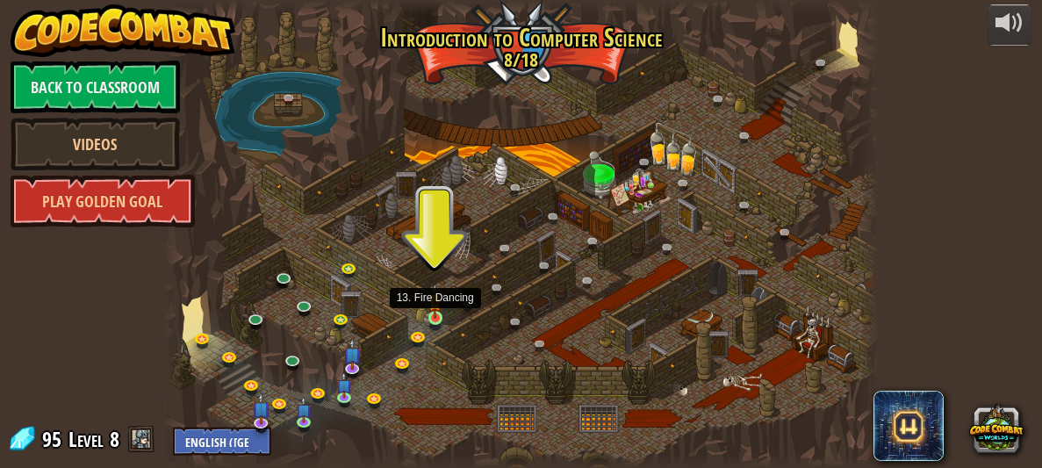
click at [428, 306] on img at bounding box center [436, 301] width 16 height 35
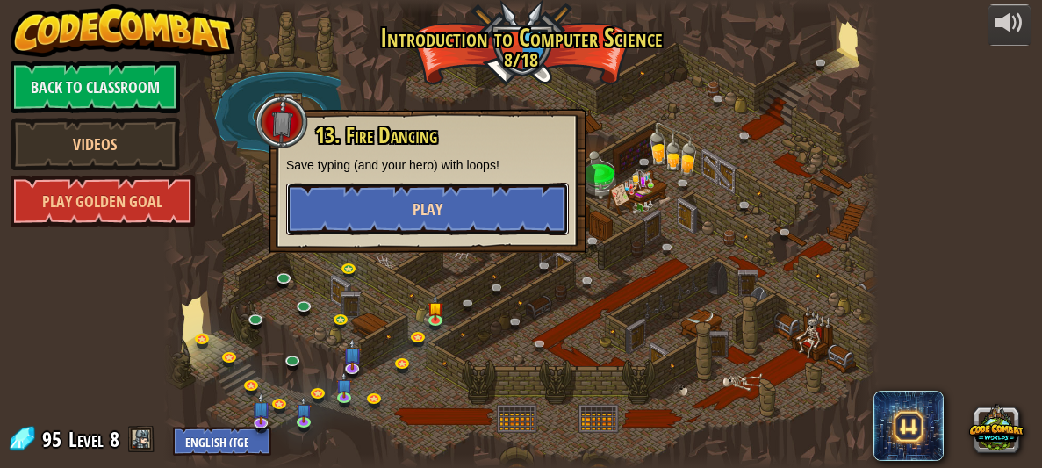
click at [425, 209] on span "Play" at bounding box center [428, 209] width 30 height 22
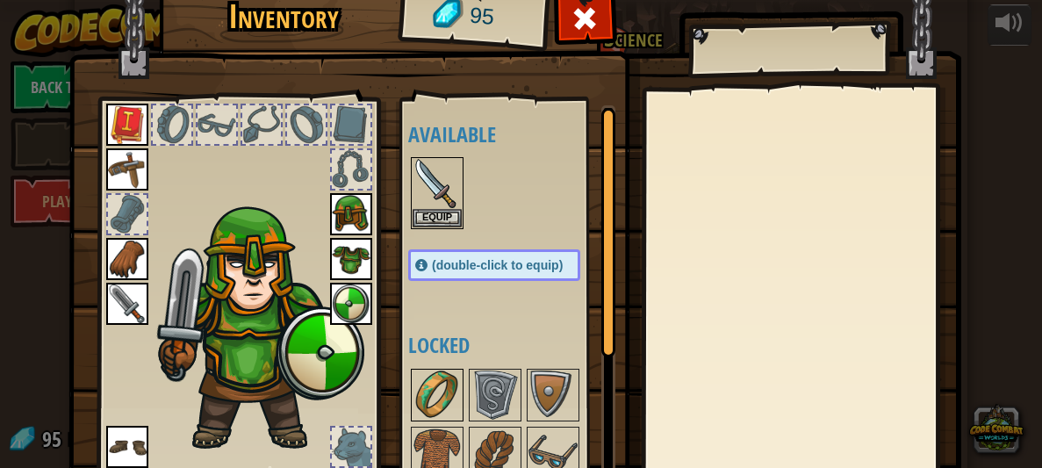
click at [450, 386] on img at bounding box center [437, 395] width 49 height 49
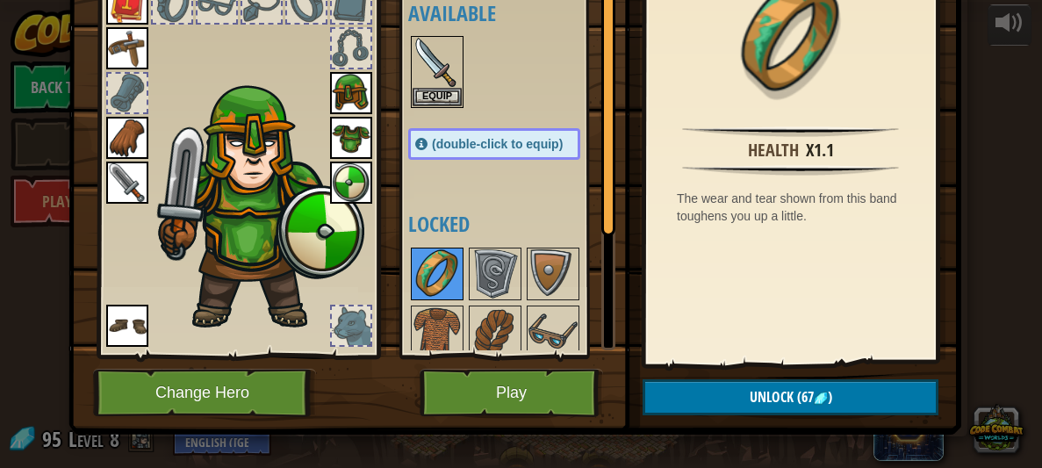
scroll to position [138, 0]
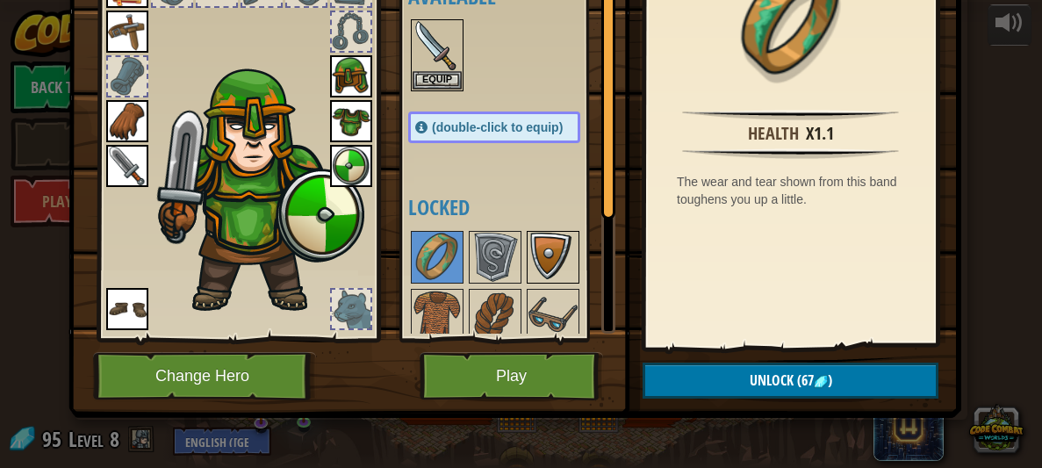
click at [555, 248] on img at bounding box center [553, 257] width 49 height 49
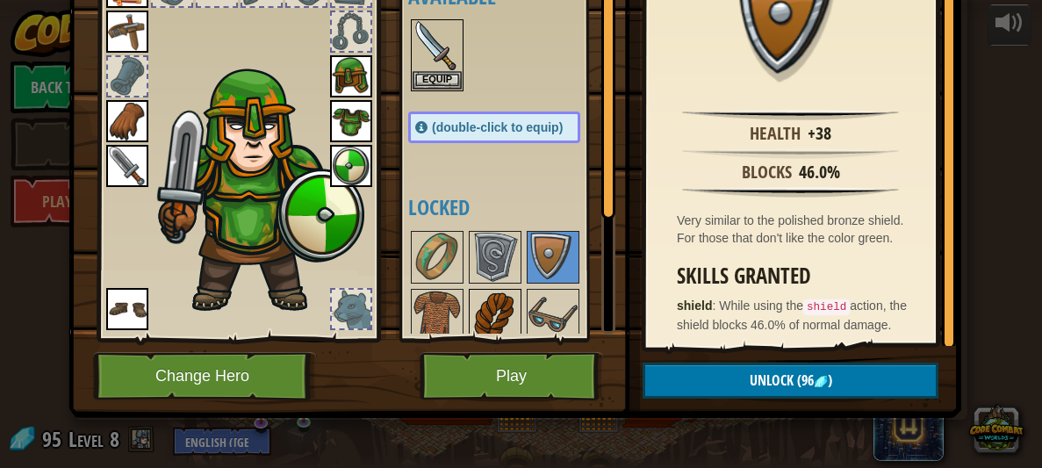
click at [487, 316] on img at bounding box center [495, 315] width 49 height 49
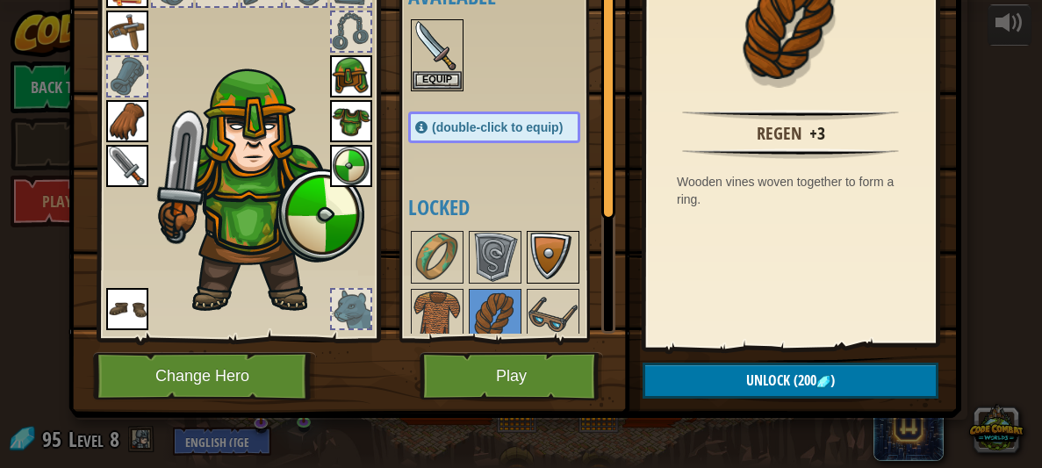
click at [537, 257] on img at bounding box center [553, 257] width 49 height 49
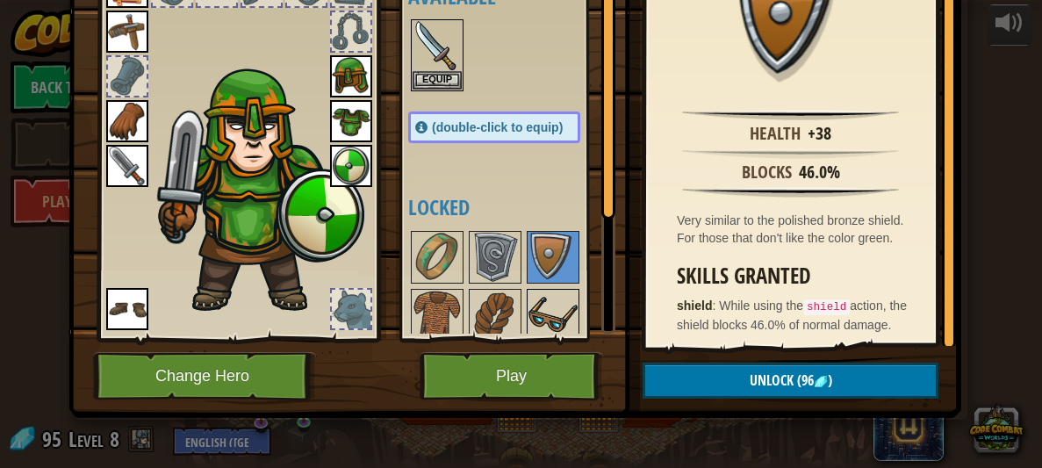
click at [531, 294] on img at bounding box center [553, 315] width 49 height 49
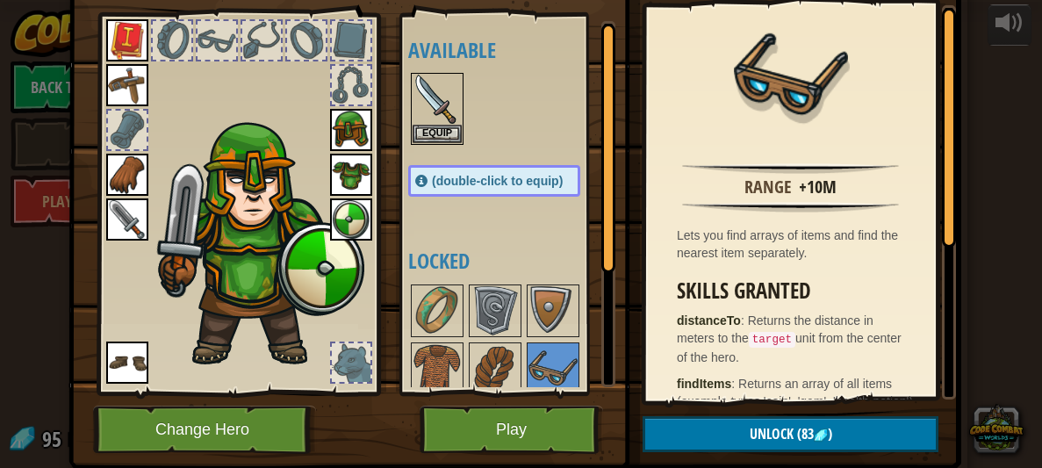
scroll to position [85, 0]
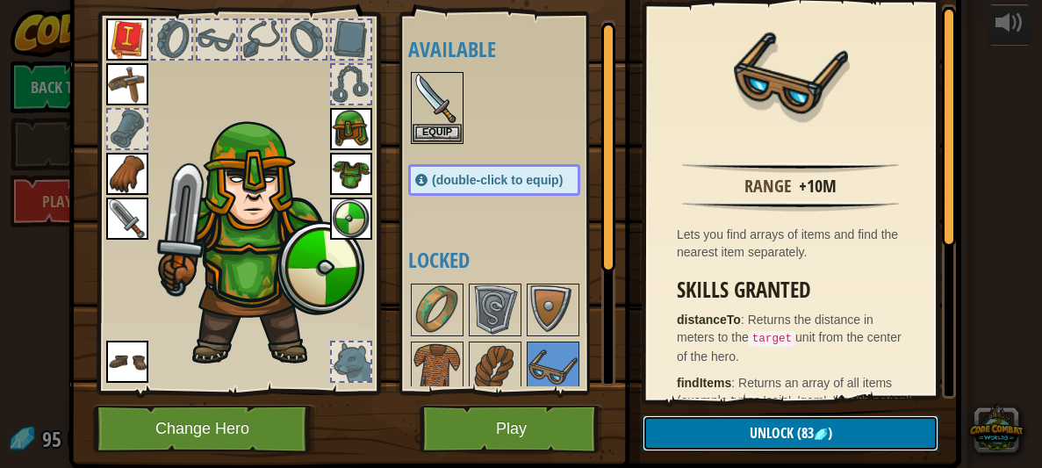
click at [800, 439] on span "(83" at bounding box center [804, 432] width 20 height 19
click at [800, 439] on button "Confirm" at bounding box center [791, 433] width 296 height 36
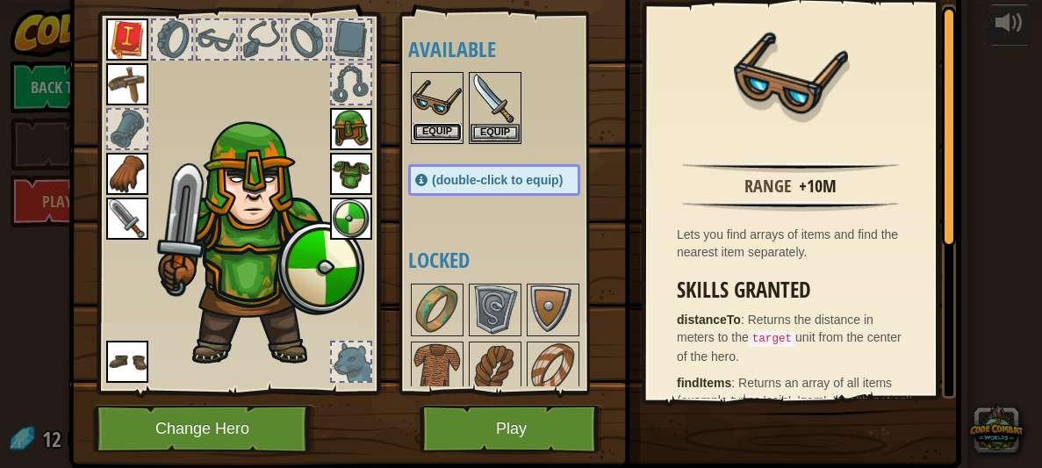
click at [429, 125] on button "Equip" at bounding box center [437, 132] width 49 height 18
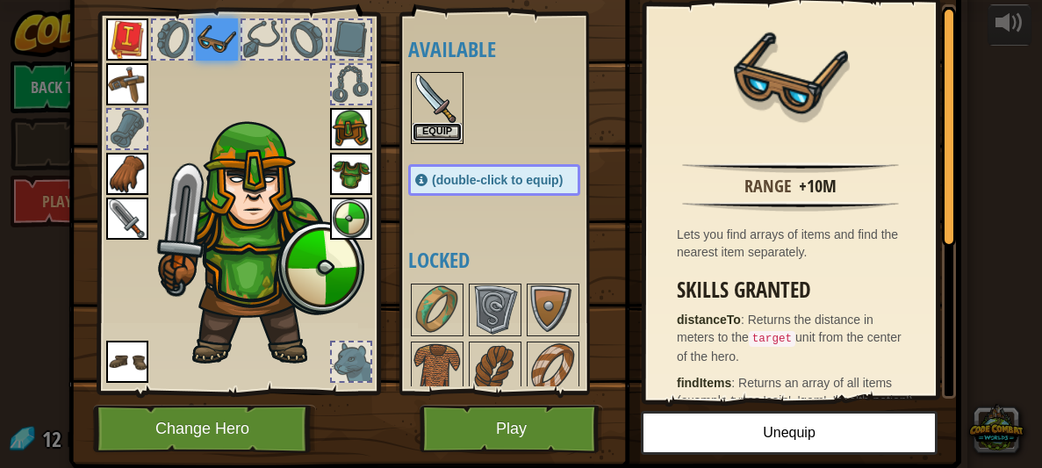
click at [444, 131] on button "Equip" at bounding box center [437, 132] width 49 height 18
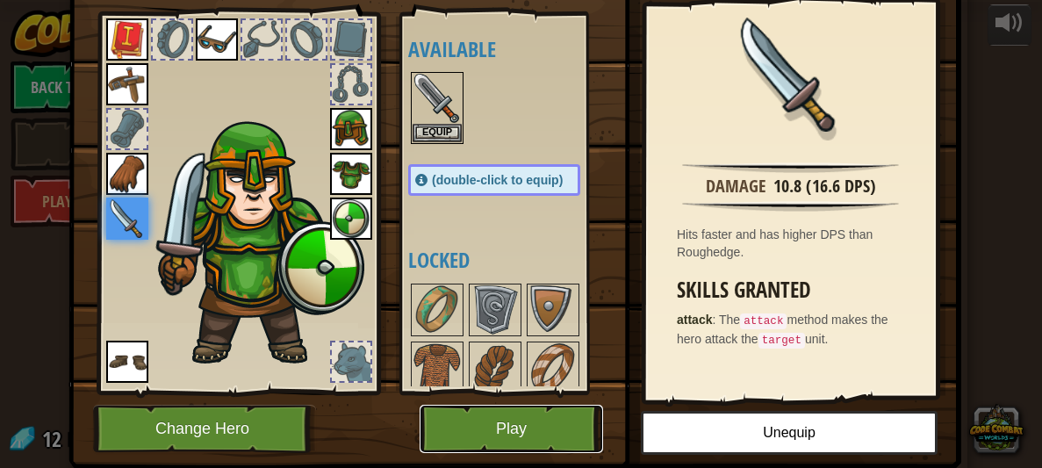
click at [519, 411] on button "Play" at bounding box center [512, 429] width 184 height 48
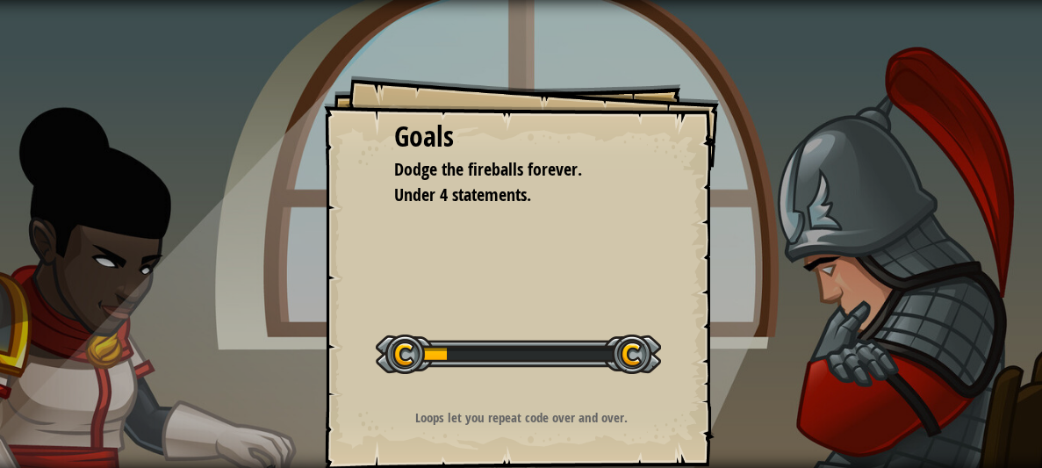
click at [516, 414] on p "Loops let you repeat code over and over." at bounding box center [522, 417] width 352 height 18
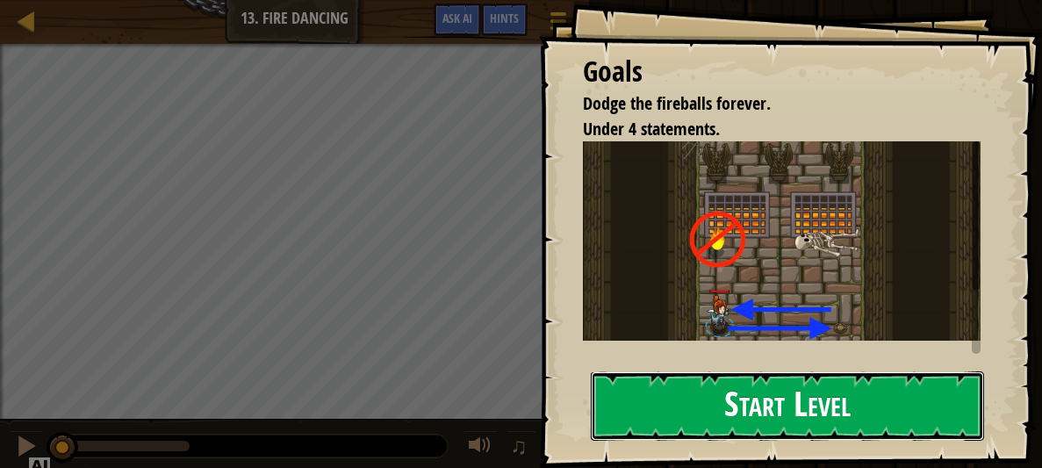
click at [829, 379] on button "Start Level" at bounding box center [788, 405] width 394 height 69
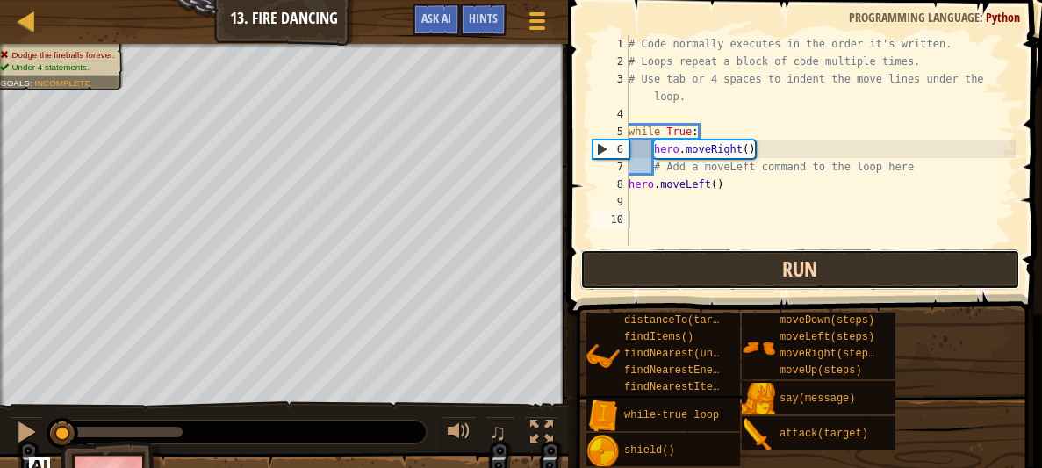
click at [761, 266] on button "Run" at bounding box center [800, 269] width 440 height 40
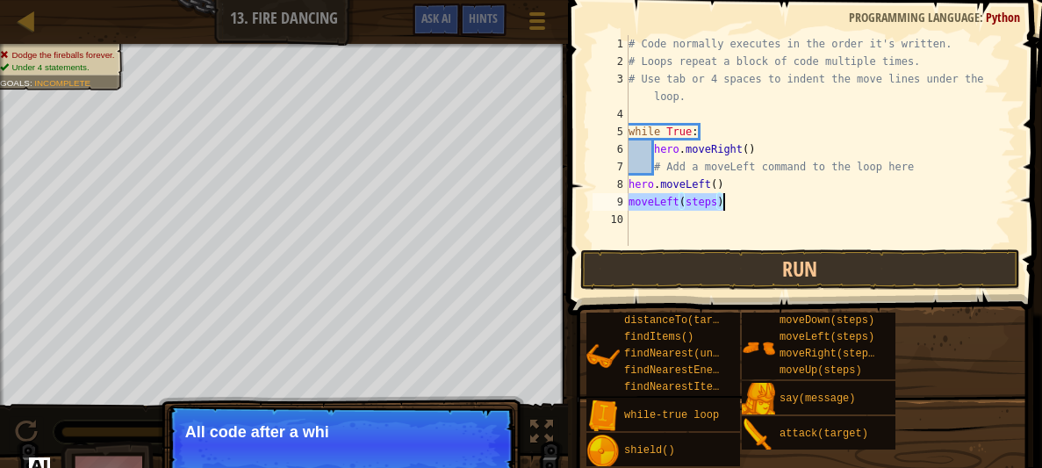
click at [717, 204] on div "# Code normally executes in the order it's written. # Loops repeat a block of c…" at bounding box center [820, 140] width 391 height 211
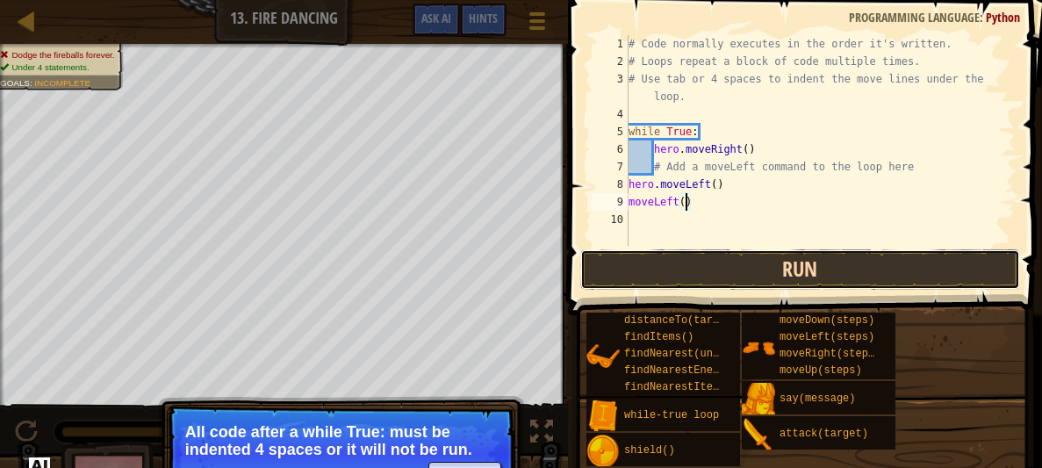
click at [920, 282] on button "Run" at bounding box center [800, 269] width 440 height 40
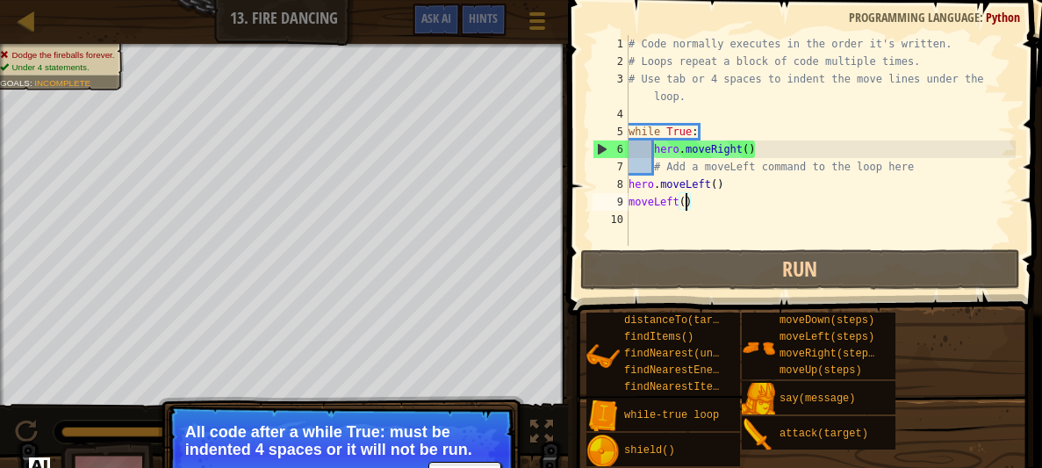
click at [724, 186] on div "# Code normally executes in the order it's written. # Loops repeat a block of c…" at bounding box center [820, 158] width 391 height 246
click at [710, 184] on div "# Code normally executes in the order it's written. # Loops repeat a block of c…" at bounding box center [820, 158] width 391 height 246
click at [717, 186] on div "# Code normally executes in the order it's written. # Loops repeat a block of c…" at bounding box center [820, 158] width 391 height 246
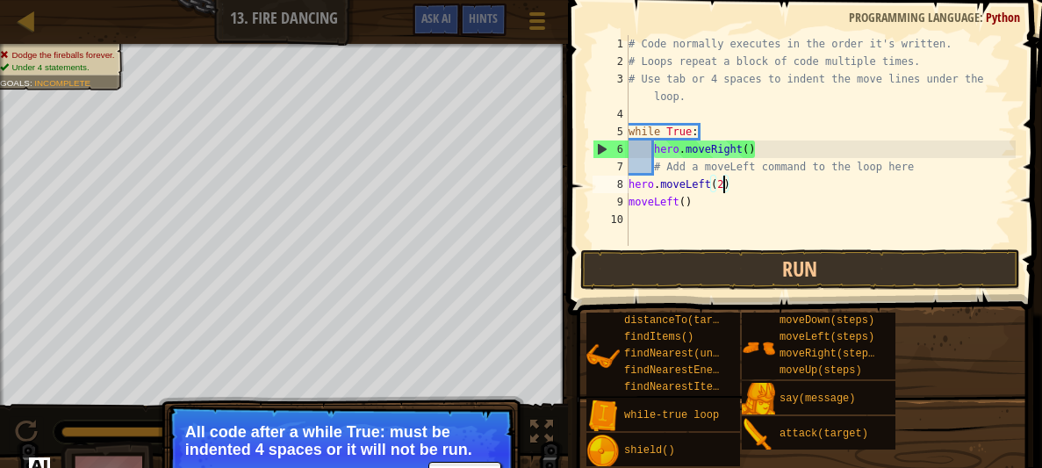
scroll to position [8, 6]
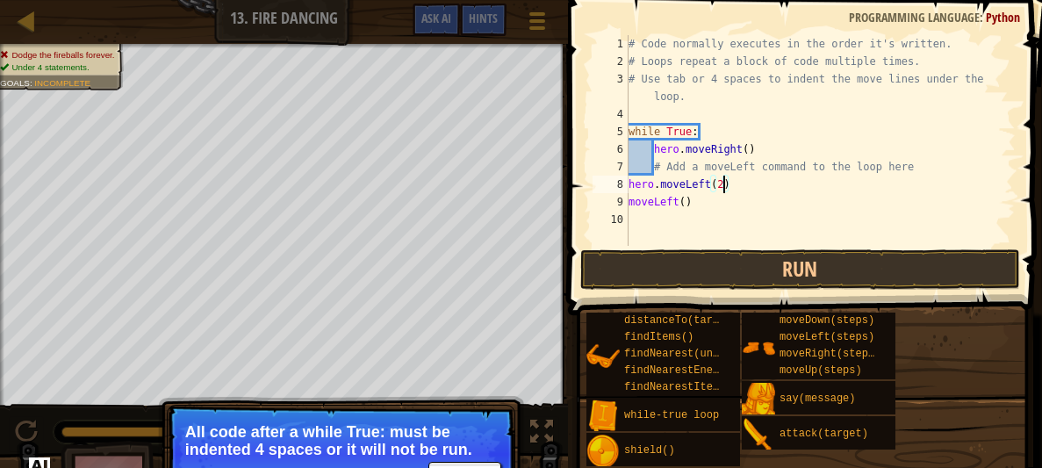
click at [746, 150] on div "# Code normally executes in the order it's written. # Loops repeat a block of c…" at bounding box center [820, 158] width 391 height 246
drag, startPoint x: 694, startPoint y: 202, endPoint x: 628, endPoint y: 198, distance: 66.0
click at [628, 198] on div "# Code normally executes in the order it's written. # Loops repeat a block of c…" at bounding box center [820, 158] width 391 height 246
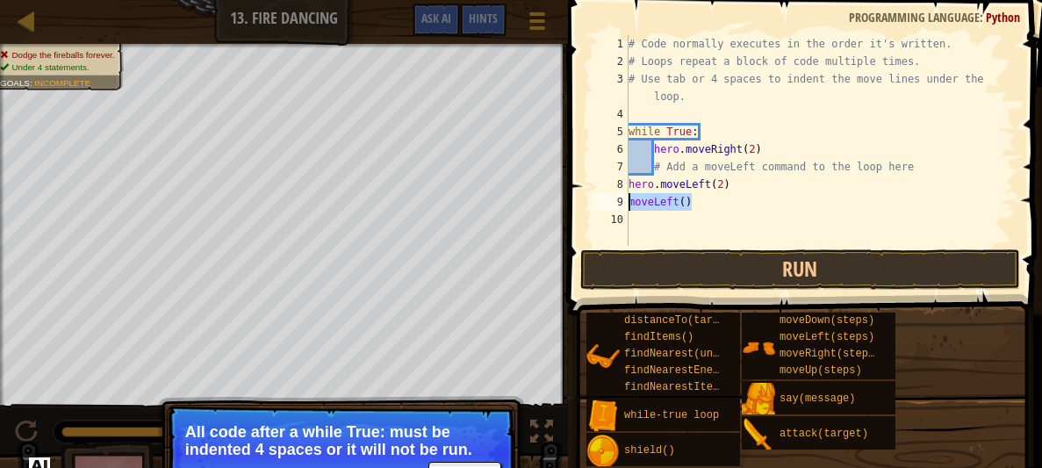
type textarea "\"
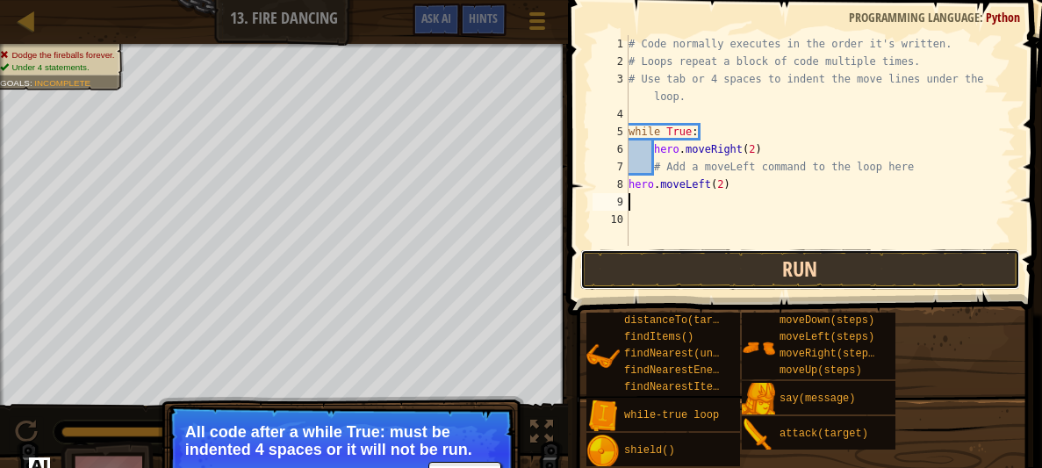
click at [938, 250] on button "Run" at bounding box center [800, 269] width 440 height 40
click at [741, 277] on button "Run" at bounding box center [800, 269] width 440 height 40
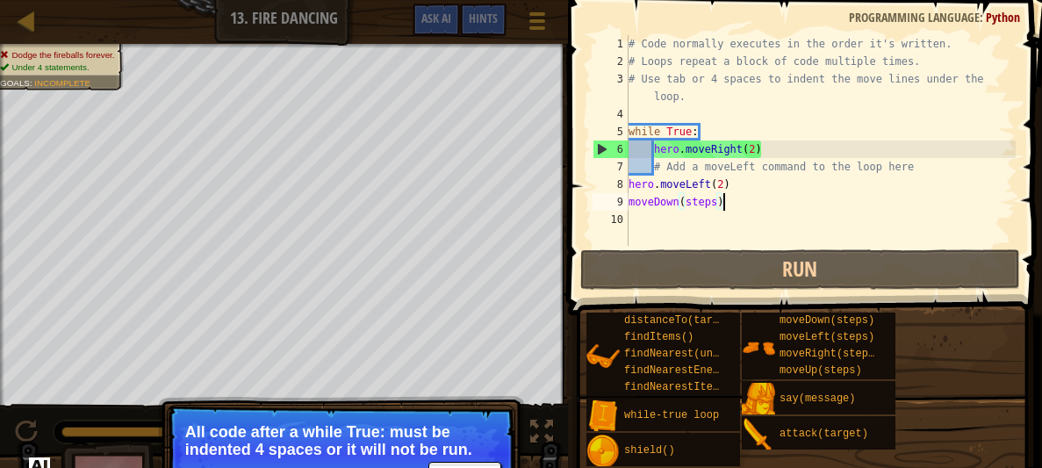
click at [715, 205] on div "# Code normally executes in the order it's written. # Loops repeat a block of c…" at bounding box center [820, 158] width 391 height 246
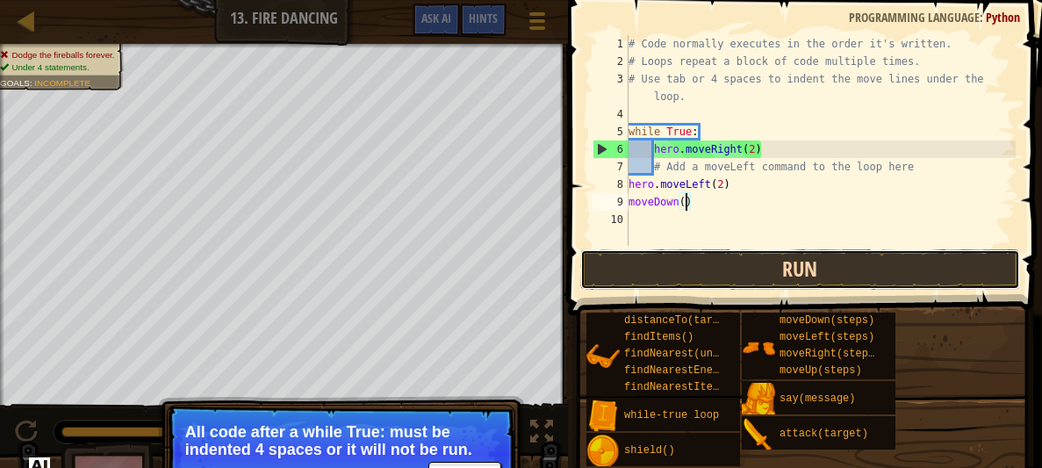
click at [934, 251] on button "Run" at bounding box center [800, 269] width 440 height 40
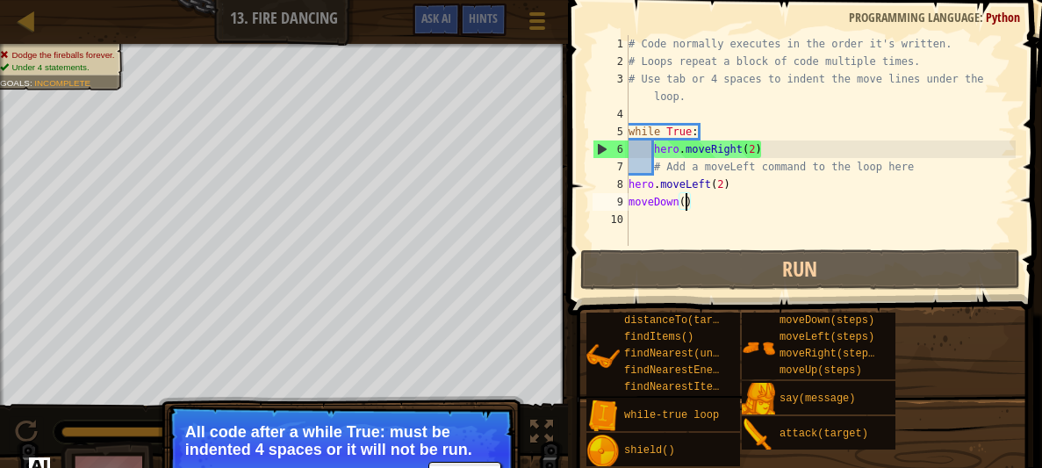
click at [741, 202] on div "# Code normally executes in the order it's written. # Loops repeat a block of c…" at bounding box center [820, 158] width 391 height 246
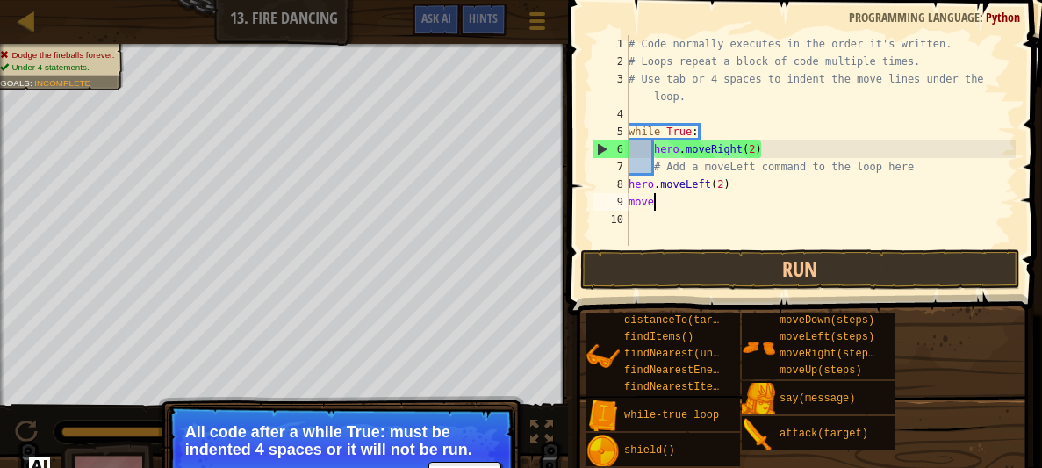
type textarea "m"
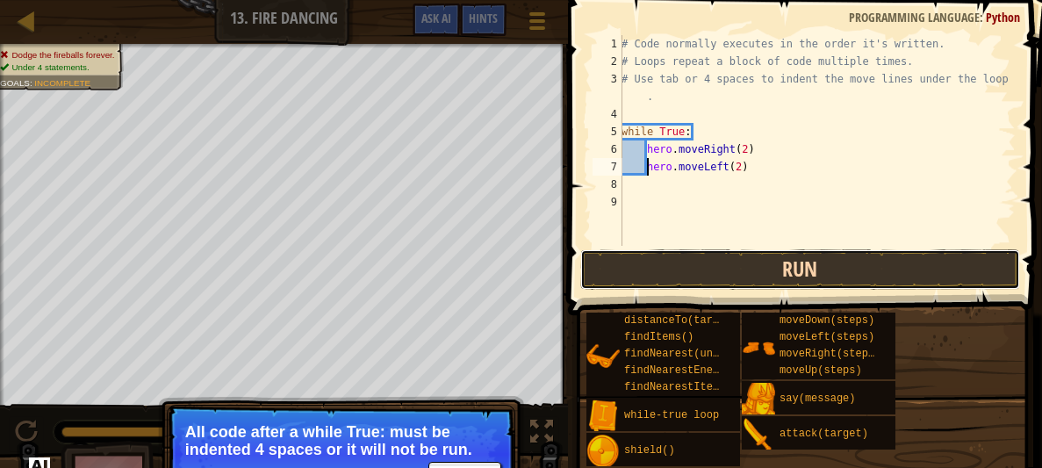
click at [816, 274] on button "Run" at bounding box center [800, 269] width 440 height 40
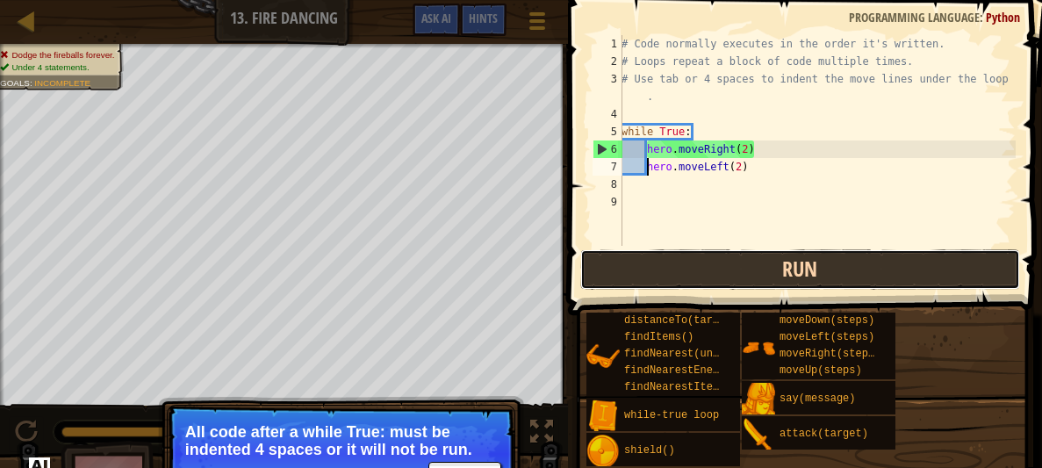
click at [726, 261] on button "Run" at bounding box center [800, 269] width 440 height 40
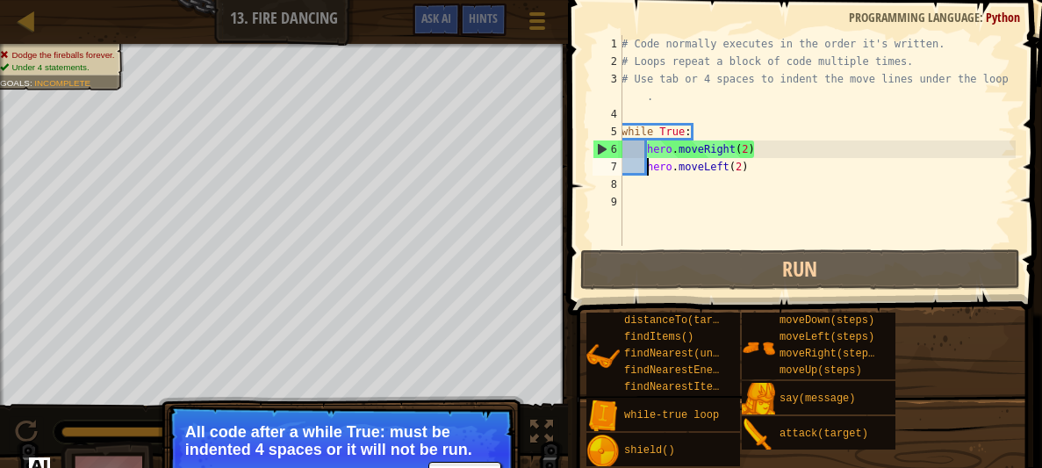
click at [626, 131] on div "# Code normally executes in the order it's written. # Loops repeat a block of c…" at bounding box center [817, 158] width 398 height 246
click at [620, 131] on div "5" at bounding box center [608, 132] width 30 height 18
click at [738, 126] on div "# Code normally executes in the order it's written. # Loops repeat a block of c…" at bounding box center [817, 158] width 398 height 246
click at [618, 128] on div "5" at bounding box center [608, 132] width 30 height 18
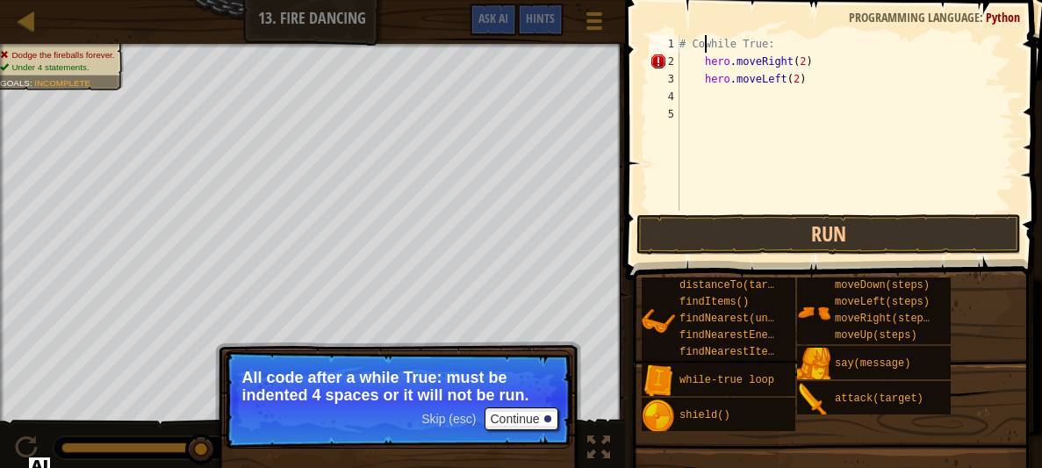
type textarea "#while True:"
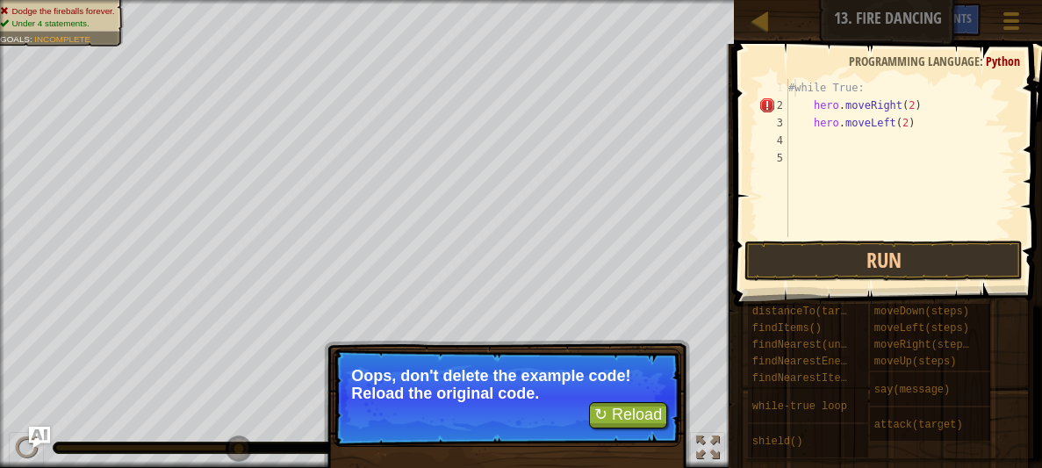
click at [795, 86] on div "#while True: hero . moveRight ( 2 ) hero . moveLeft ( 2 )" at bounding box center [900, 175] width 231 height 193
click at [824, 256] on button "Run" at bounding box center [884, 261] width 278 height 40
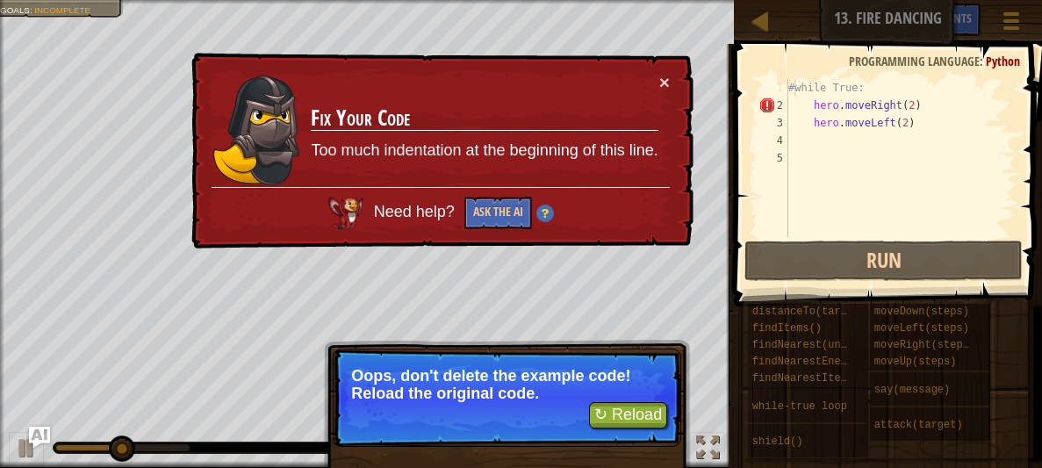
click at [798, 90] on div "#while True: hero . moveRight ( 2 ) hero . moveLeft ( 2 )" at bounding box center [900, 175] width 231 height 193
click at [795, 90] on div "#while True: hero . moveRight ( 2 ) hero . moveLeft ( 2 )" at bounding box center [900, 175] width 231 height 193
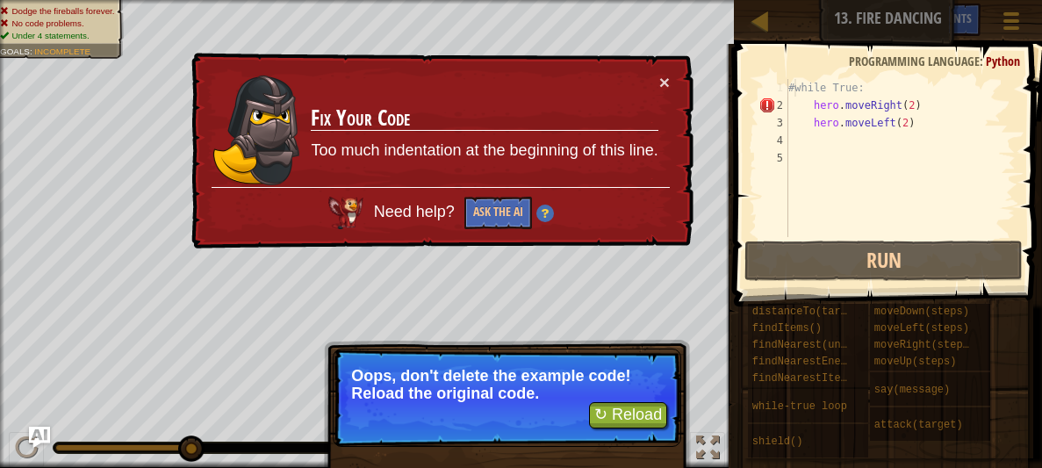
click at [796, 85] on div "#while True: hero . moveRight ( 2 ) hero . moveLeft ( 2 )" at bounding box center [900, 175] width 231 height 193
click at [630, 405] on button "↻ Reload" at bounding box center [628, 415] width 78 height 26
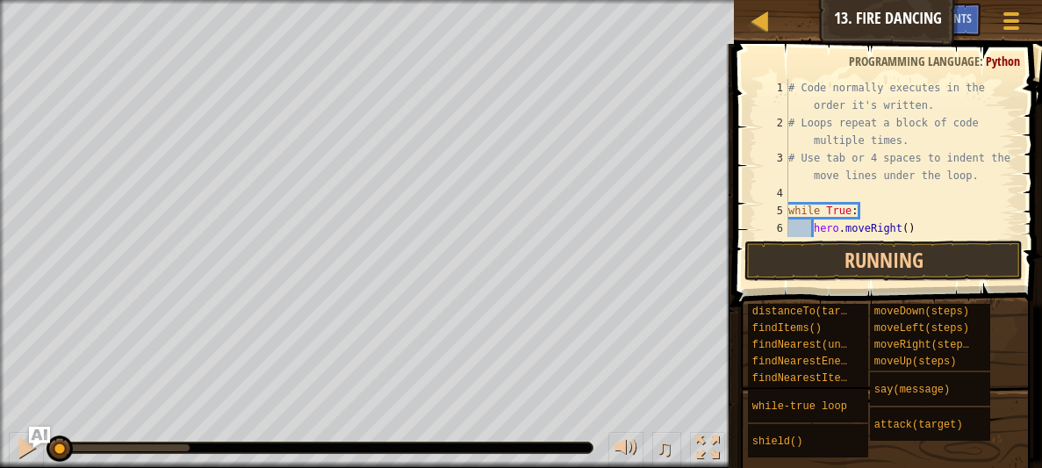
scroll to position [52, 0]
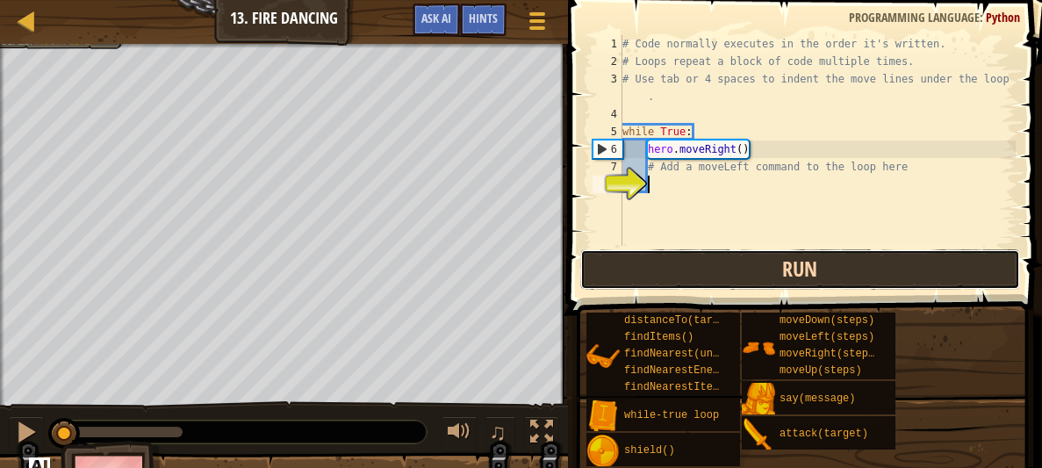
click at [668, 260] on button "Run" at bounding box center [800, 269] width 440 height 40
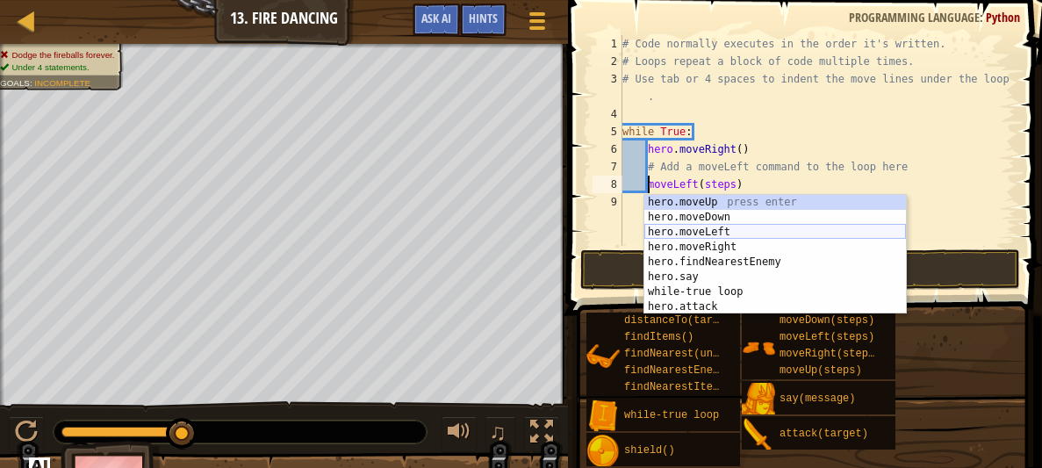
click at [699, 230] on div "hero.moveUp press enter hero.moveDown press enter hero.moveLeft press enter her…" at bounding box center [776, 269] width 262 height 149
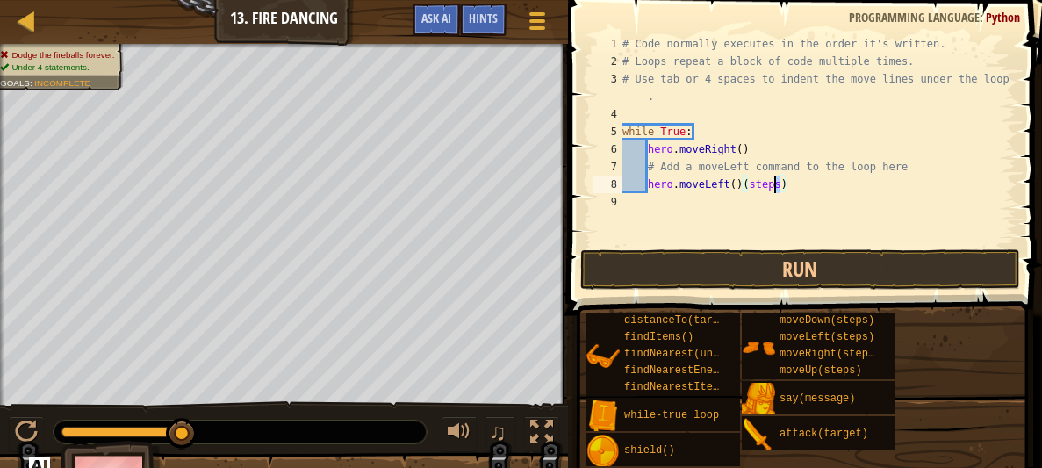
click at [775, 179] on div "# Code normally executes in the order it's written. # Loops repeat a block of c…" at bounding box center [817, 158] width 397 height 246
drag, startPoint x: 787, startPoint y: 180, endPoint x: 742, endPoint y: 178, distance: 44.8
click at [742, 178] on div "# Code normally executes in the order it's written. # Loops repeat a block of c…" at bounding box center [817, 158] width 397 height 246
type textarea "hero.moveLeft()"
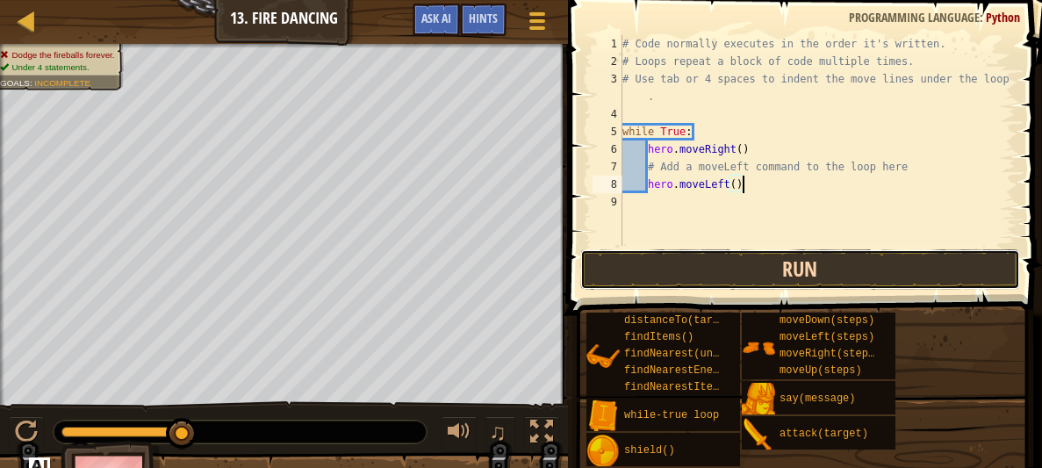
click at [956, 274] on button "Run" at bounding box center [800, 269] width 440 height 40
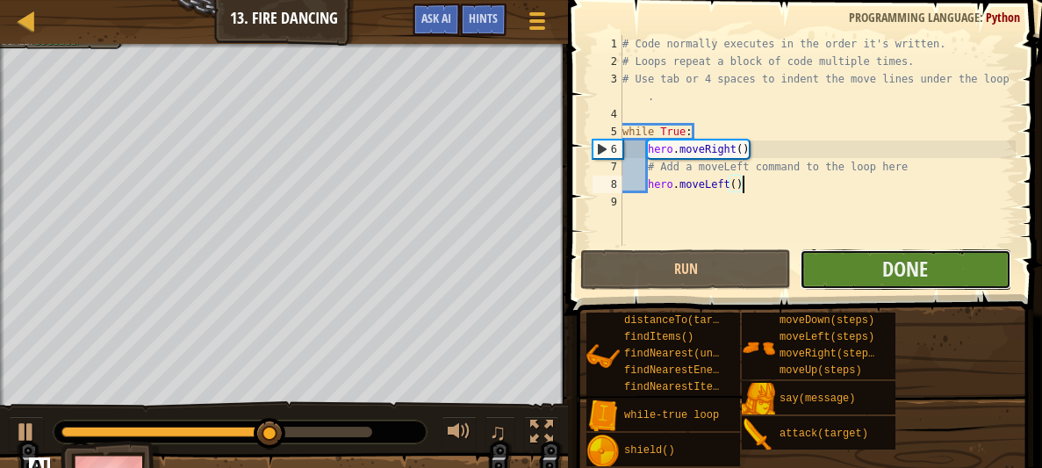
click at [971, 258] on button "Done" at bounding box center [905, 269] width 211 height 40
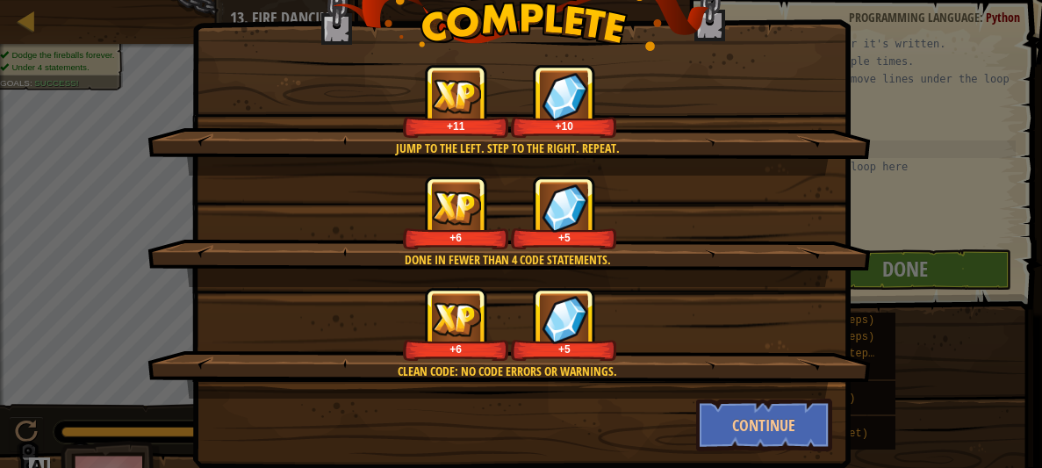
scroll to position [86, 0]
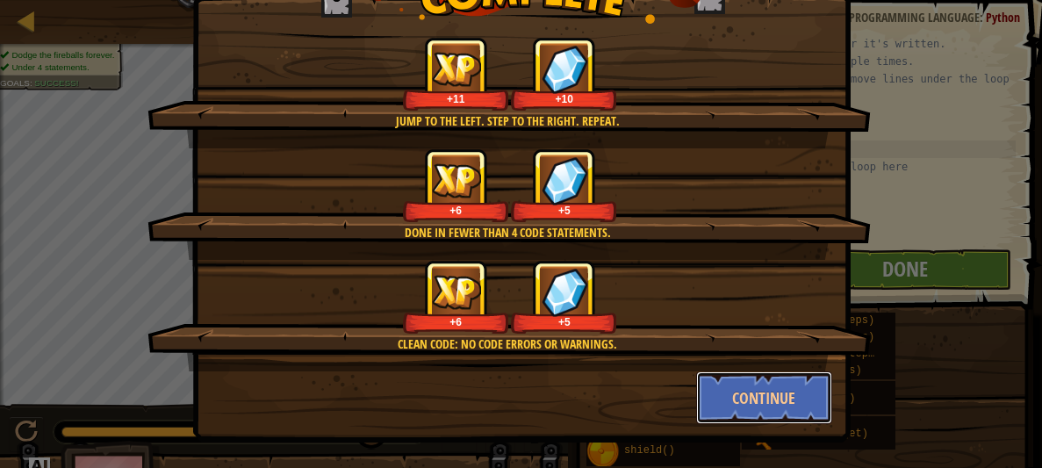
click at [779, 380] on button "Continue" at bounding box center [764, 397] width 136 height 53
click at [787, 396] on div "Jump to the left. Step to the right. Repeat. +11 +10 Done in fewer than 4 code …" at bounding box center [521, 156] width 659 height 573
click at [808, 405] on div "Jump to the left. Step to the right. Repeat. +11 +10 Done in fewer than 4 code …" at bounding box center [521, 234] width 1042 height 468
click at [804, 402] on div "Jump to the left. Step to the right. Repeat. +11 +10 Done in fewer than 4 code …" at bounding box center [521, 234] width 1042 height 468
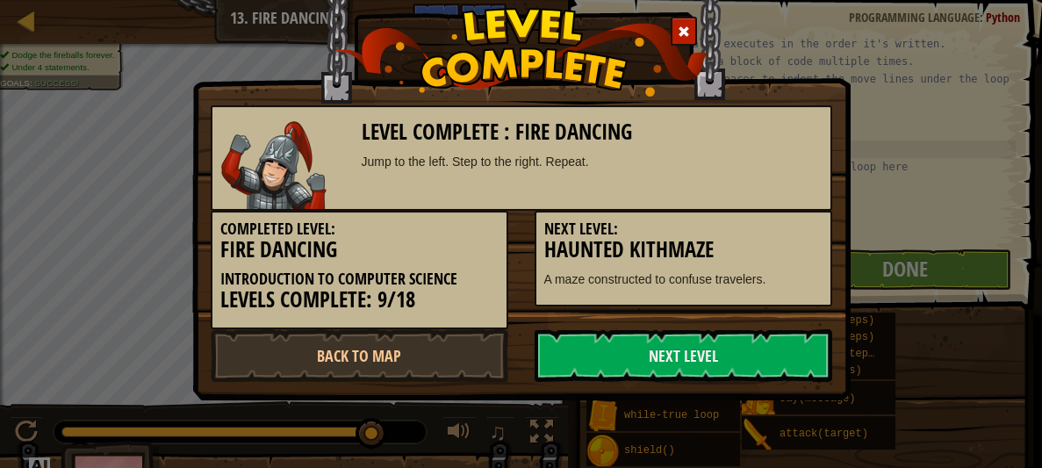
scroll to position [0, 0]
click at [784, 405] on div "Level Complete : Fire Dancing Jump to the left. Step to the right. Repeat. Comp…" at bounding box center [521, 234] width 1042 height 468
click at [788, 355] on link "Next Level" at bounding box center [684, 355] width 298 height 53
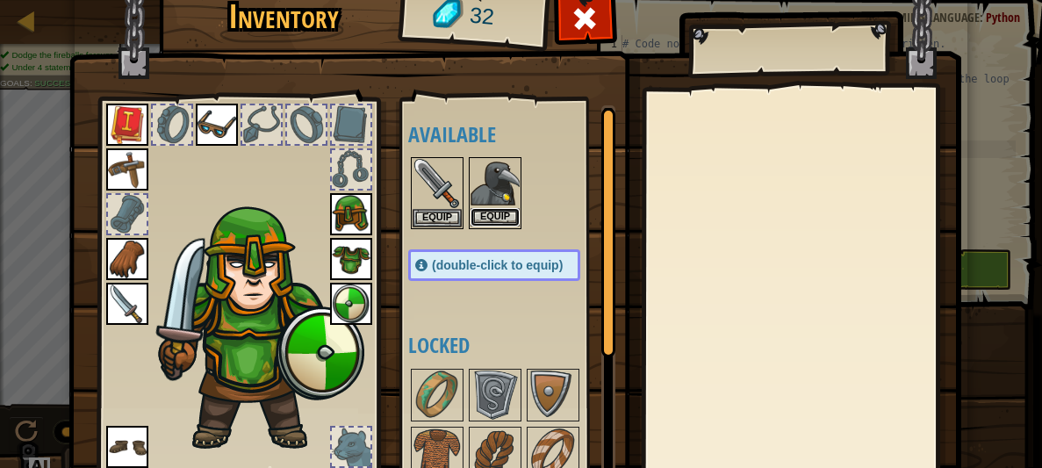
click at [508, 214] on button "Equip" at bounding box center [495, 217] width 49 height 18
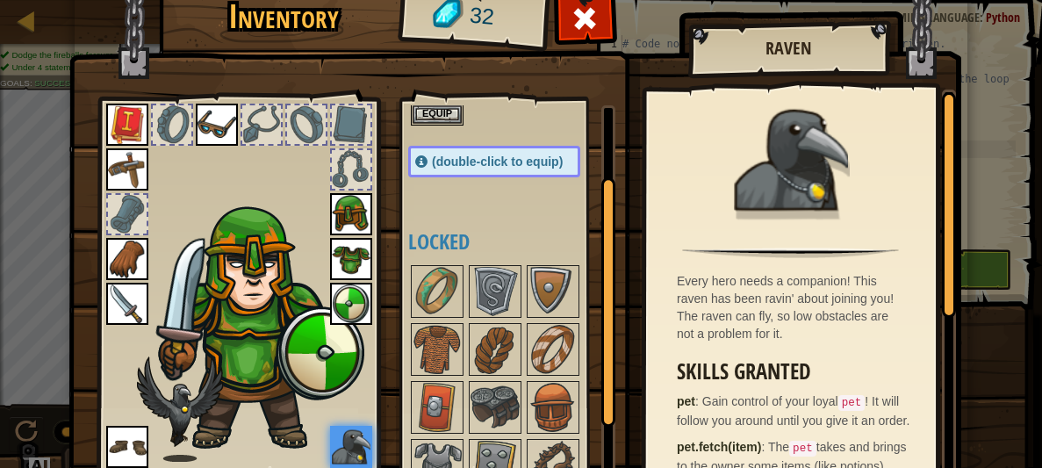
scroll to position [180, 0]
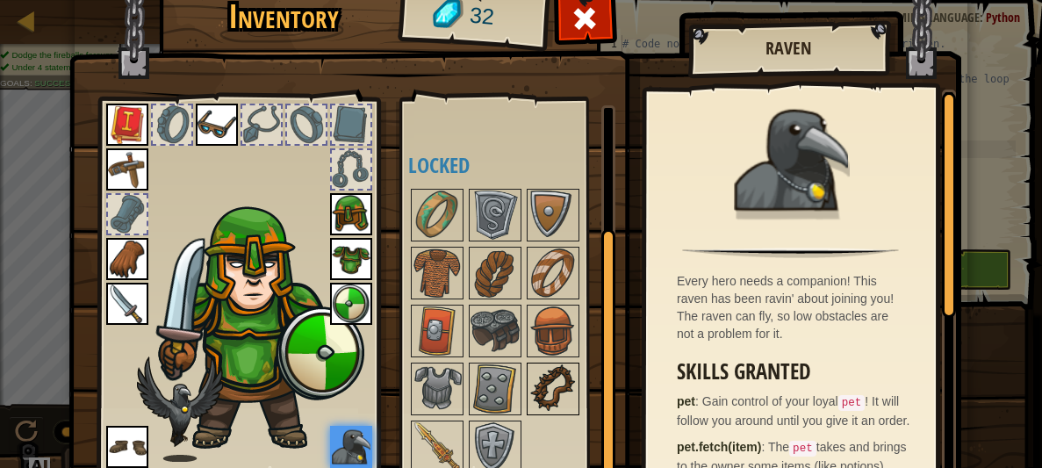
click at [559, 387] on img at bounding box center [553, 388] width 49 height 49
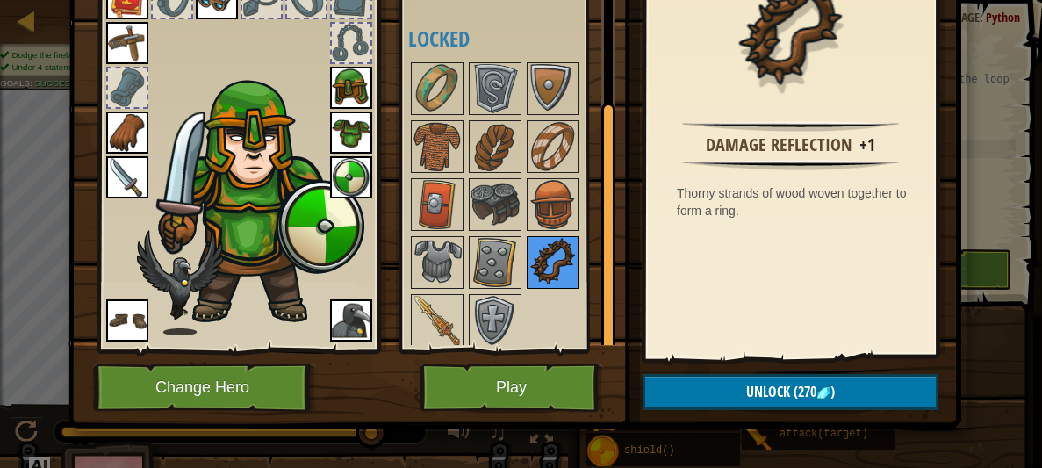
scroll to position [138, 0]
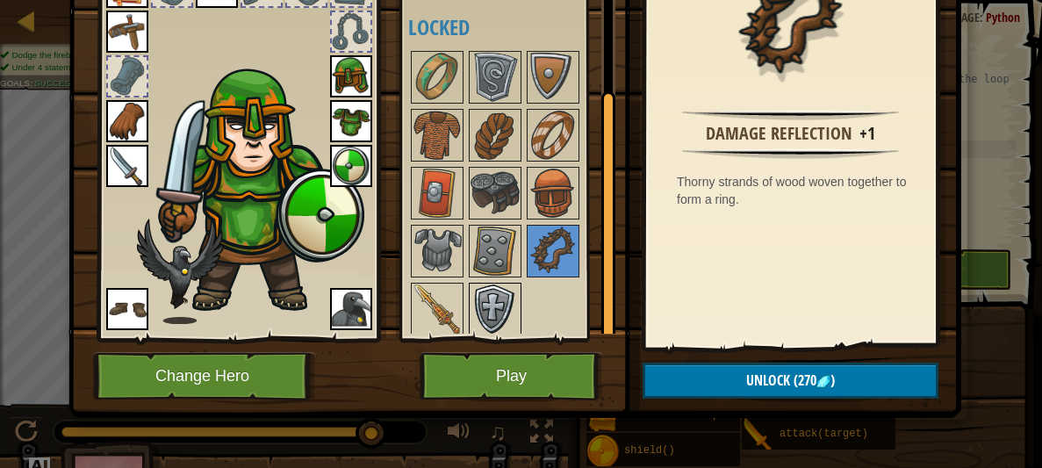
click at [473, 309] on img at bounding box center [495, 309] width 49 height 49
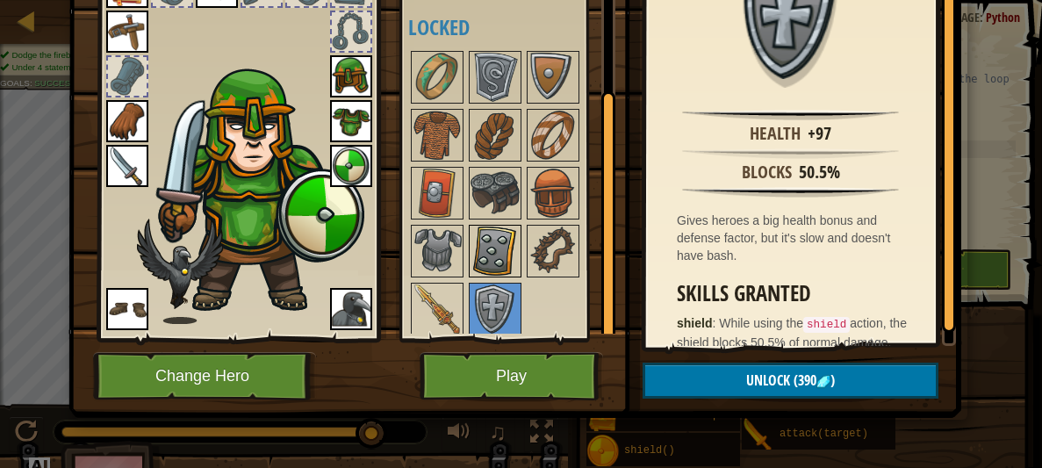
click at [499, 260] on img at bounding box center [495, 251] width 49 height 49
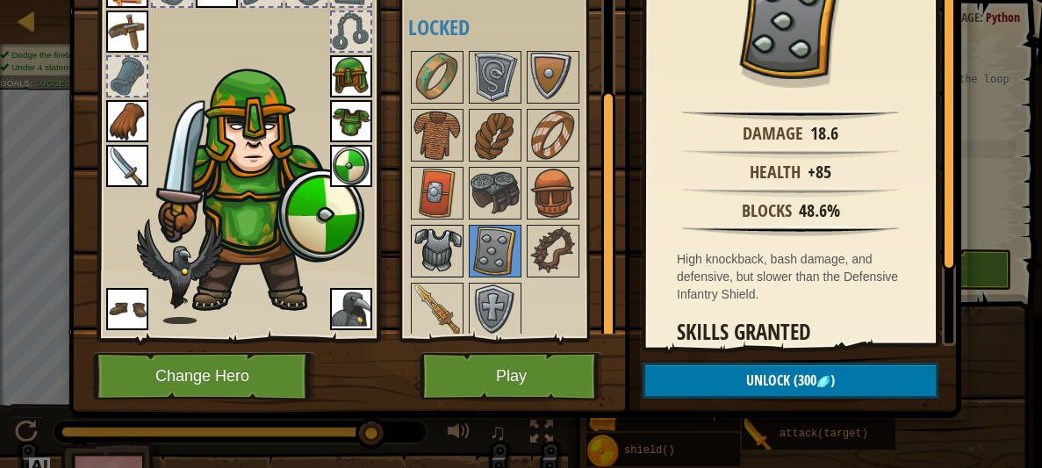
click at [428, 239] on img at bounding box center [437, 251] width 49 height 49
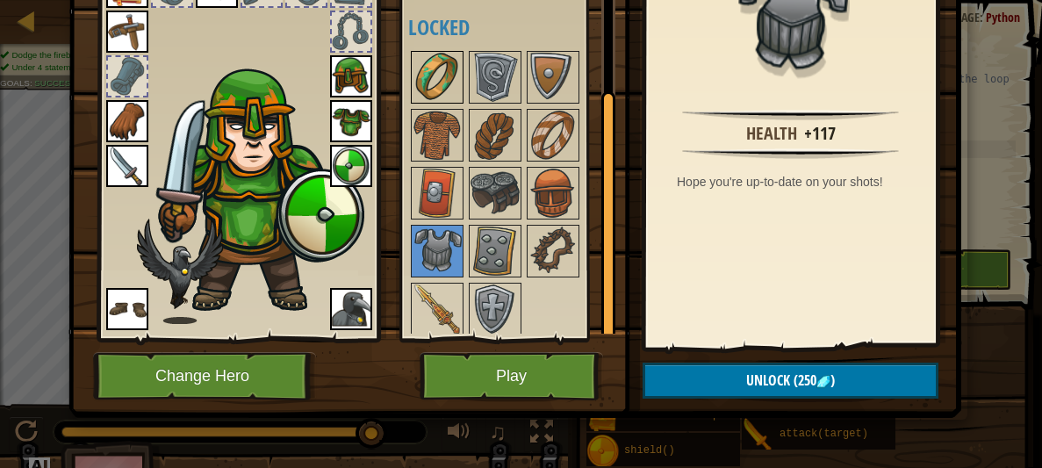
click at [450, 80] on img at bounding box center [437, 77] width 49 height 49
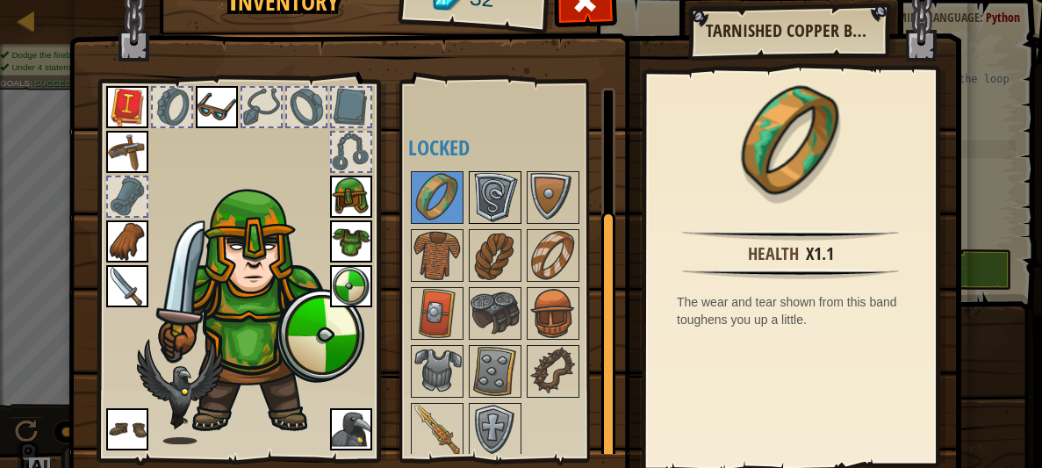
scroll to position [19, 0]
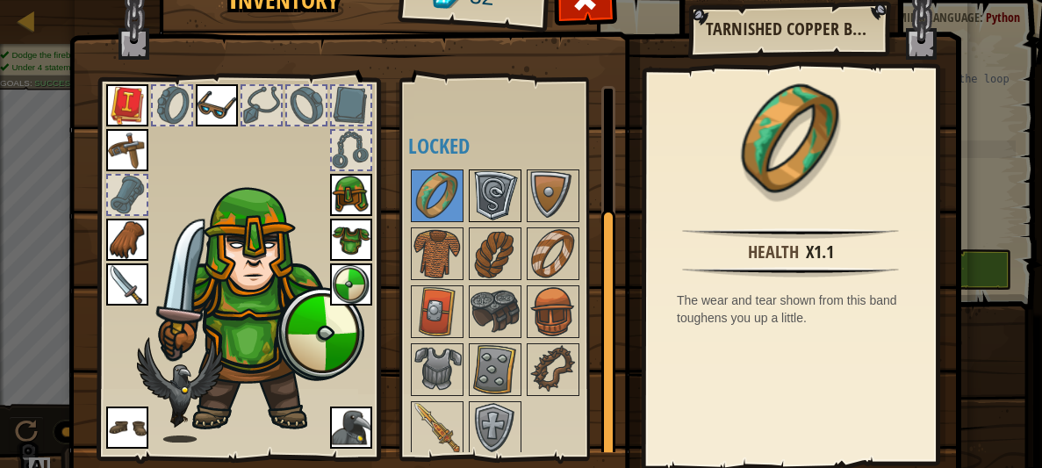
click at [495, 184] on img at bounding box center [495, 195] width 49 height 49
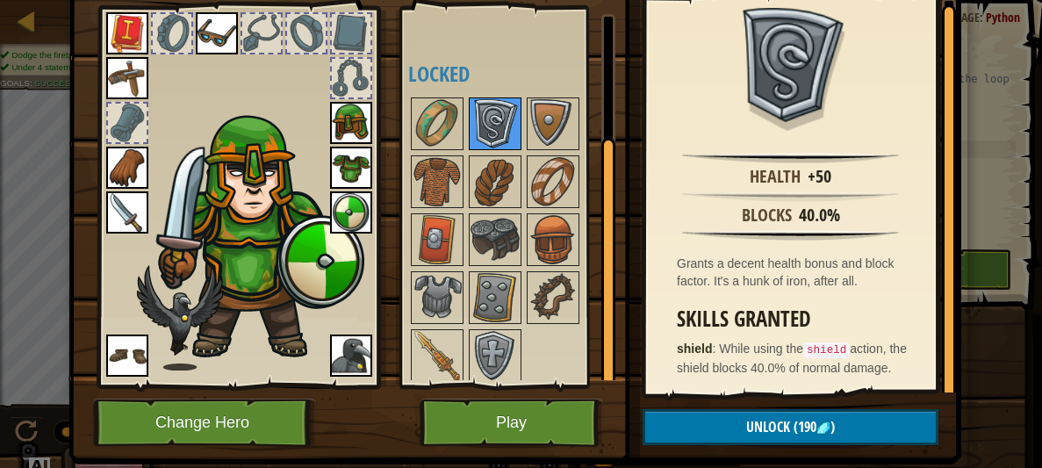
scroll to position [138, 0]
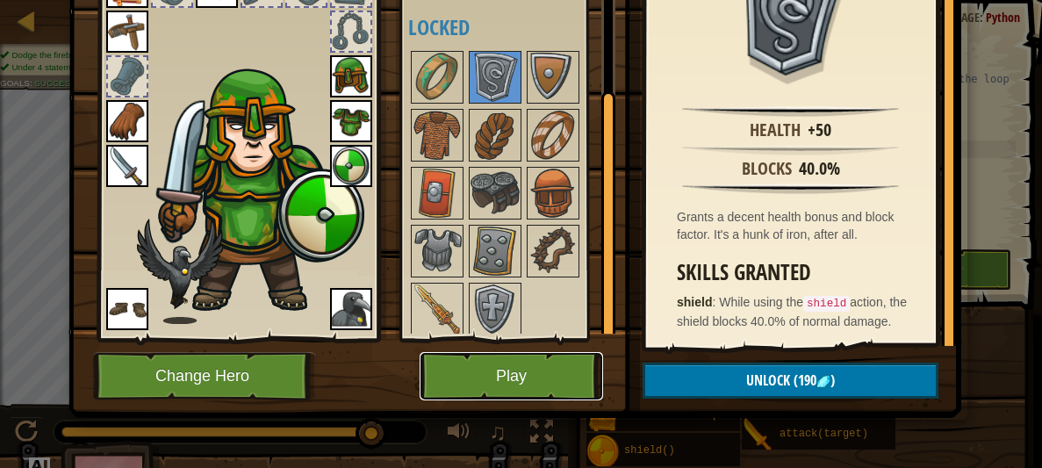
click at [576, 381] on button "Play" at bounding box center [512, 376] width 184 height 48
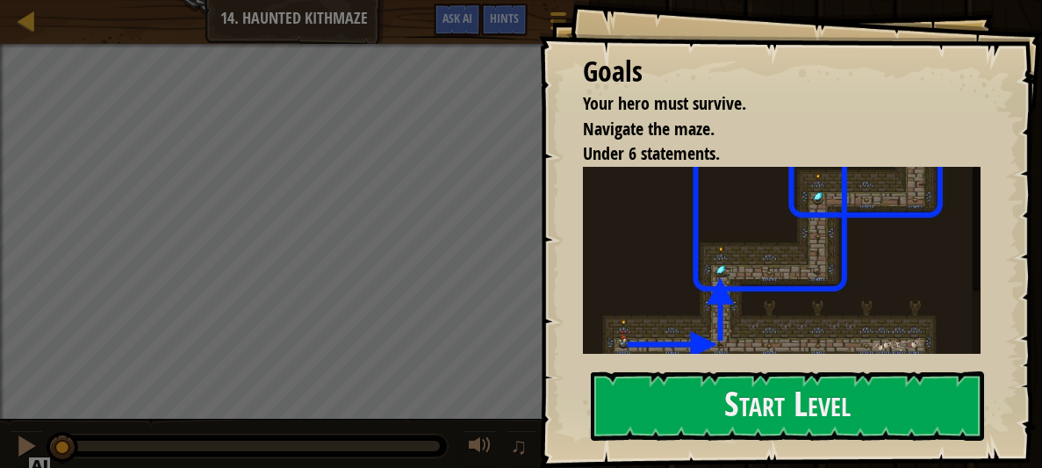
click at [697, 370] on div "Goals Your hero must survive. Navigate the maze. Under 6 statements. Double che…" at bounding box center [791, 234] width 504 height 468
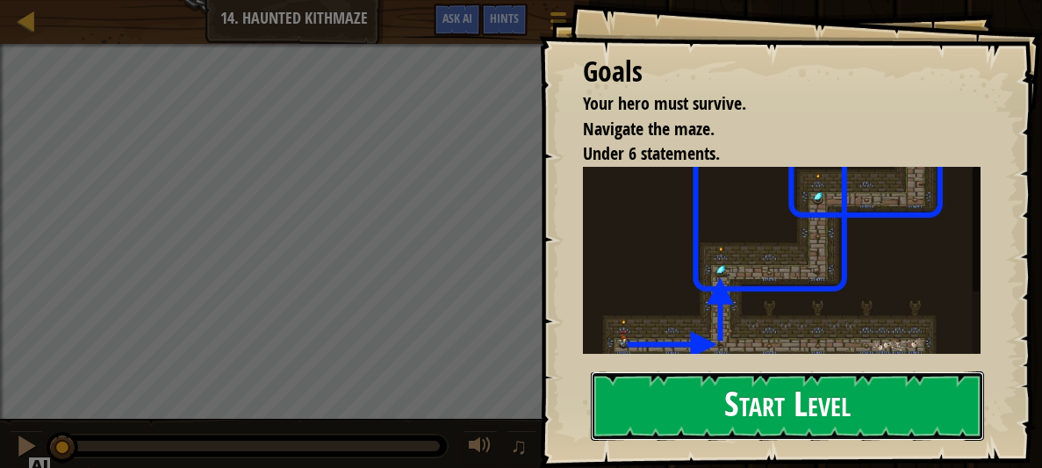
click at [687, 386] on button "Start Level" at bounding box center [788, 405] width 394 height 69
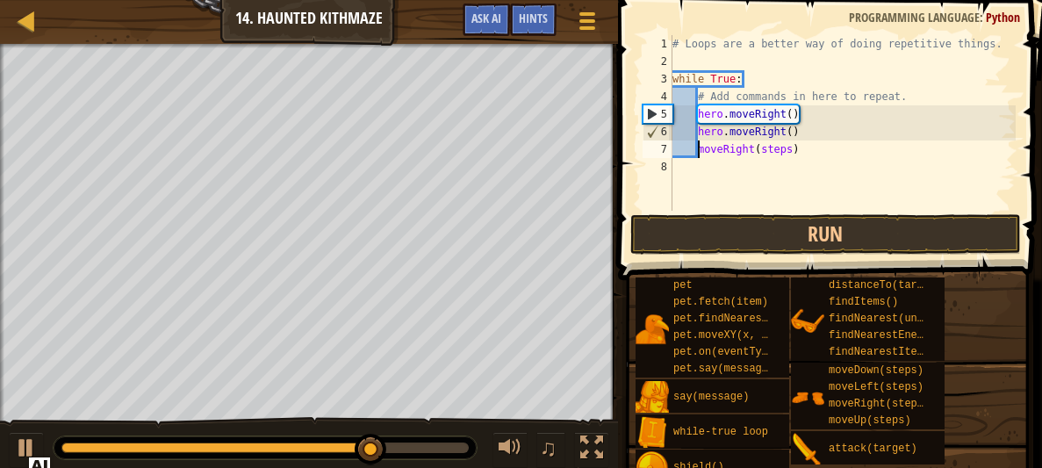
click at [795, 148] on div "# Loops are a better way of doing repetitive things. while True : # Add command…" at bounding box center [842, 140] width 347 height 211
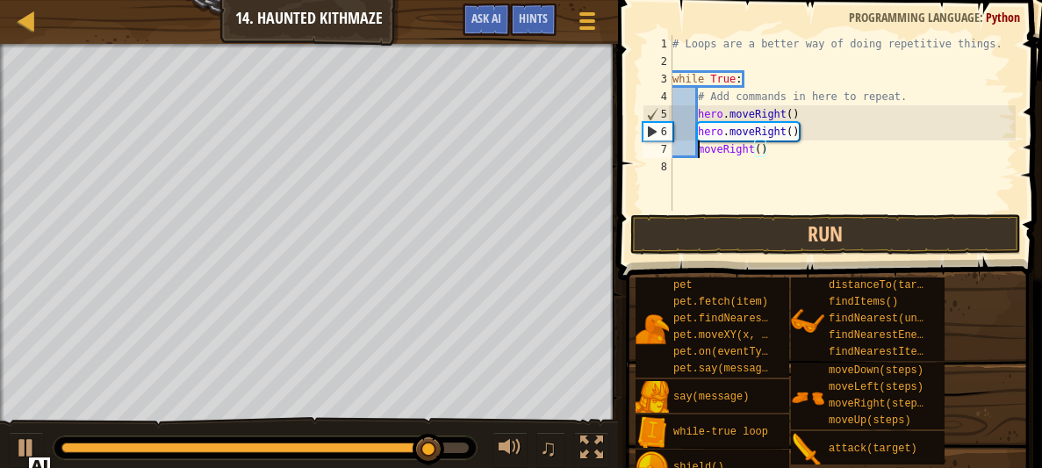
click at [696, 148] on div "# Loops are a better way of doing repetitive things. while True : # Add command…" at bounding box center [842, 140] width 347 height 211
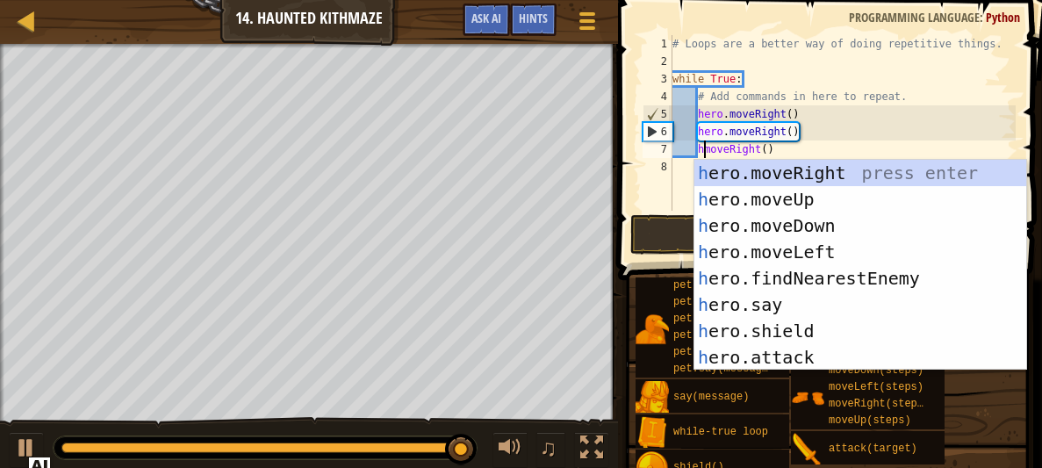
scroll to position [8, 3]
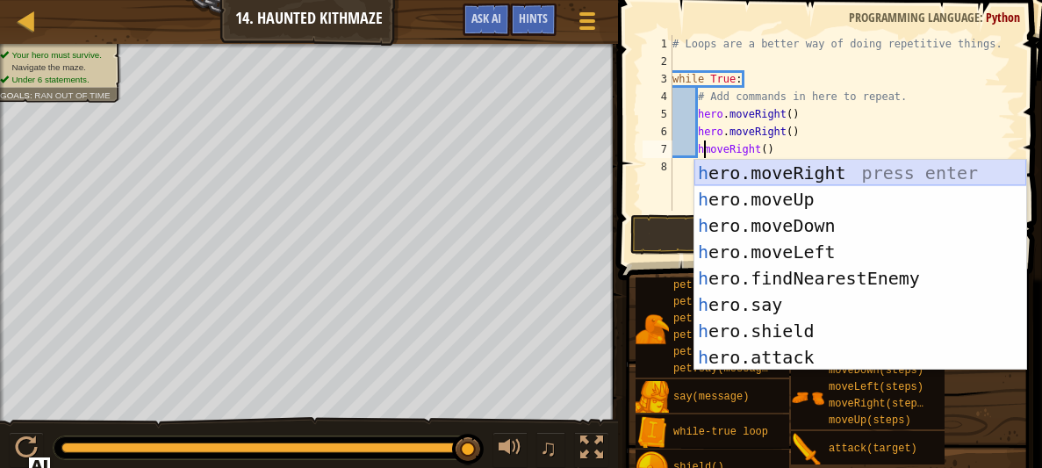
click at [760, 174] on div "h ero.moveRight press enter h ero.moveUp press enter h ero.moveDown press enter…" at bounding box center [861, 291] width 332 height 263
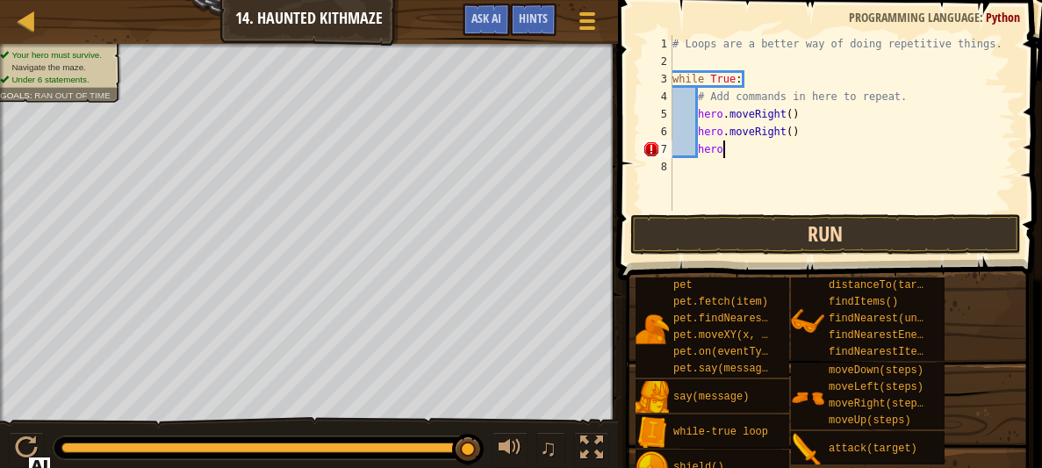
type textarea "h"
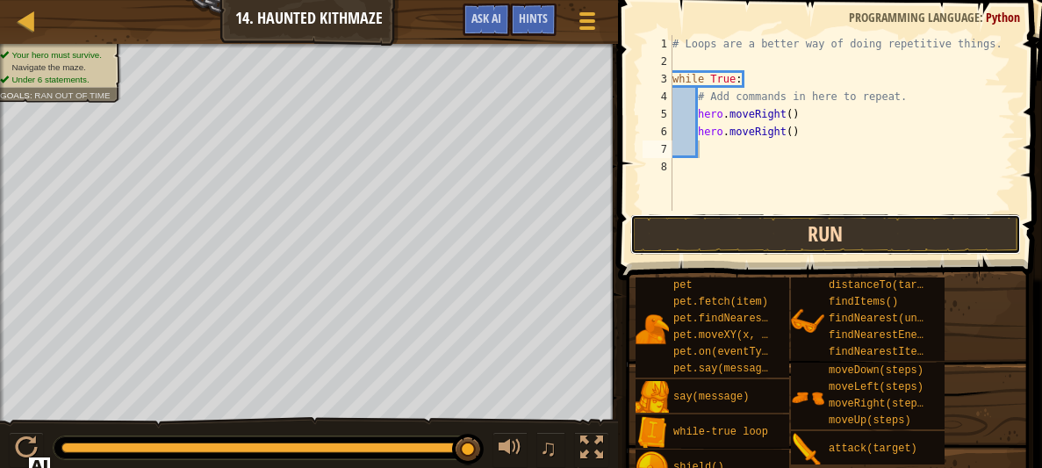
click at [753, 253] on button "Run" at bounding box center [826, 234] width 391 height 40
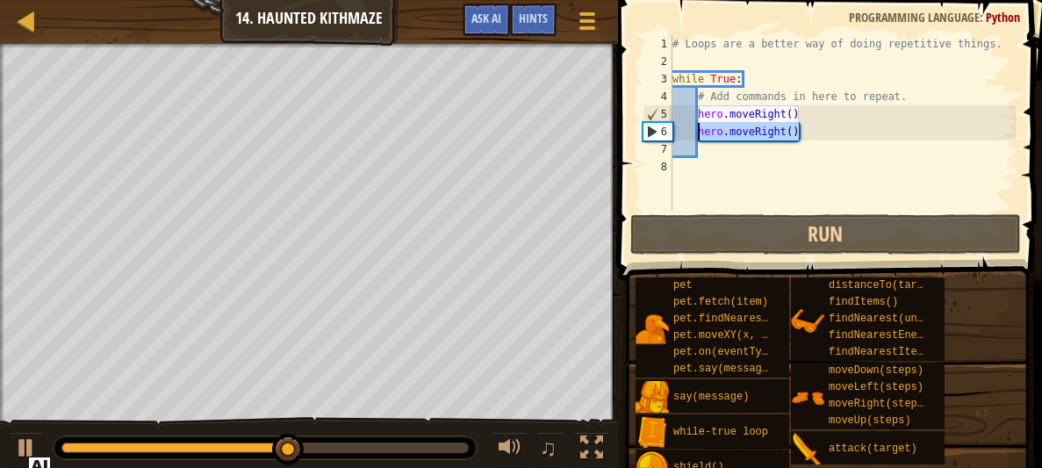
drag, startPoint x: 803, startPoint y: 127, endPoint x: 701, endPoint y: 126, distance: 101.9
click at [701, 126] on div "# Loops are a better way of doing repetitive things. while True : # Add command…" at bounding box center [842, 140] width 347 height 211
type textarea "hero.moveRight()"
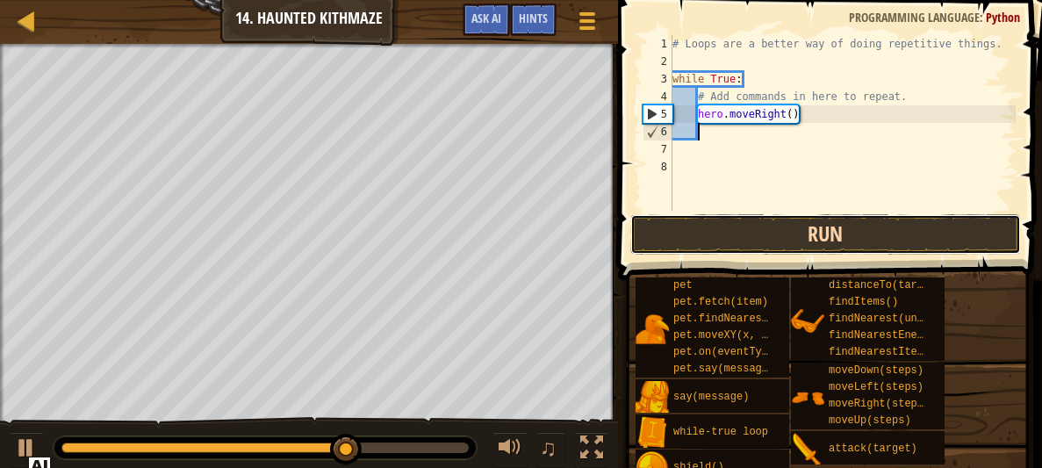
click at [715, 228] on button "Run" at bounding box center [826, 234] width 391 height 40
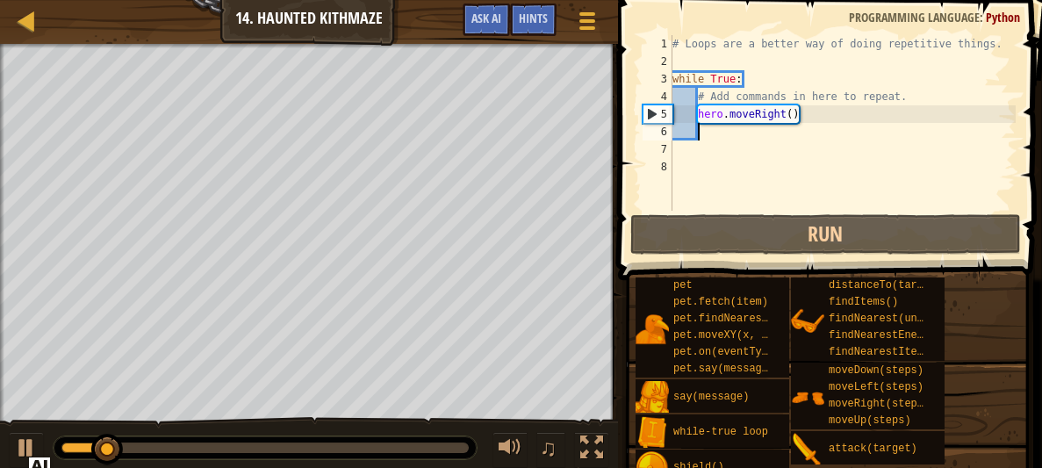
click at [796, 112] on div "# Loops are a better way of doing repetitive things. while True : # Add command…" at bounding box center [842, 140] width 347 height 211
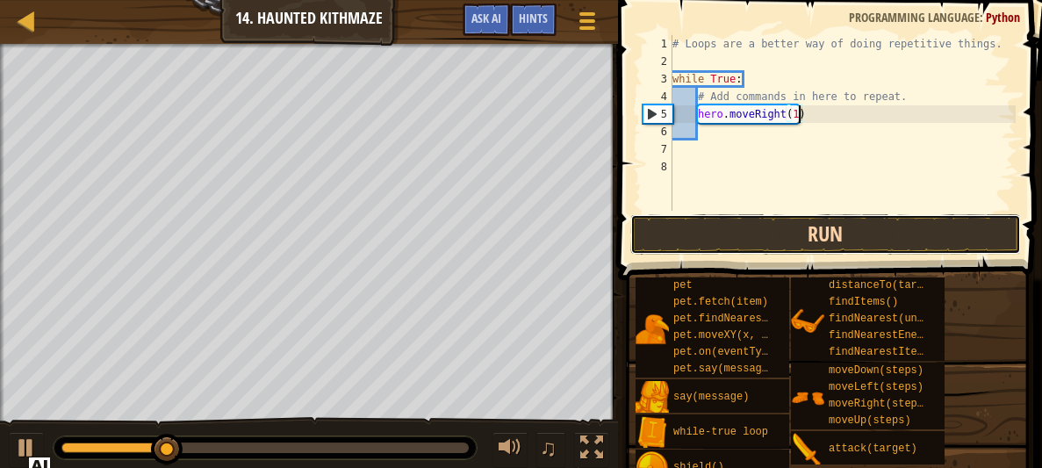
click at [887, 245] on button "Run" at bounding box center [826, 234] width 391 height 40
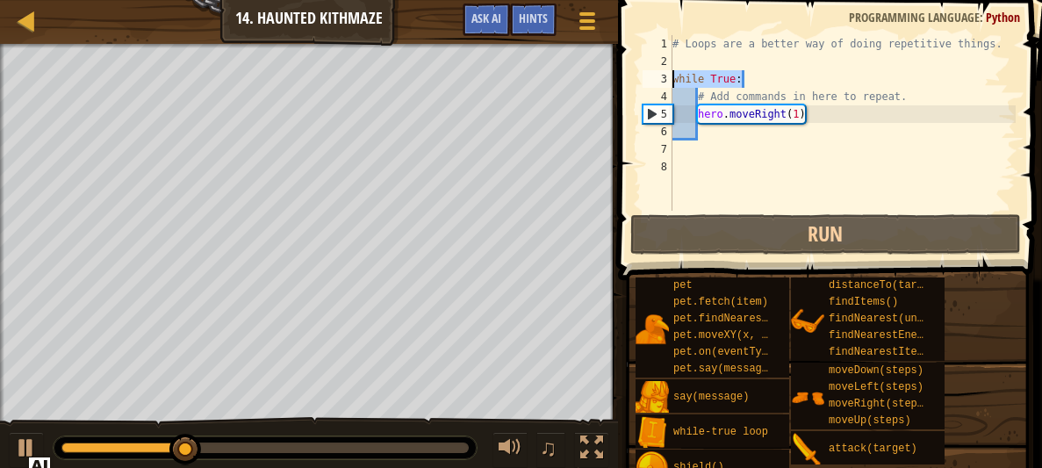
drag, startPoint x: 742, startPoint y: 85, endPoint x: 665, endPoint y: 82, distance: 77.4
click at [665, 82] on div "hero.moveRight(1) 1 2 3 4 5 6 7 8 # Loops are a better way of doing repetitive …" at bounding box center [827, 123] width 377 height 176
type textarea "while True:"
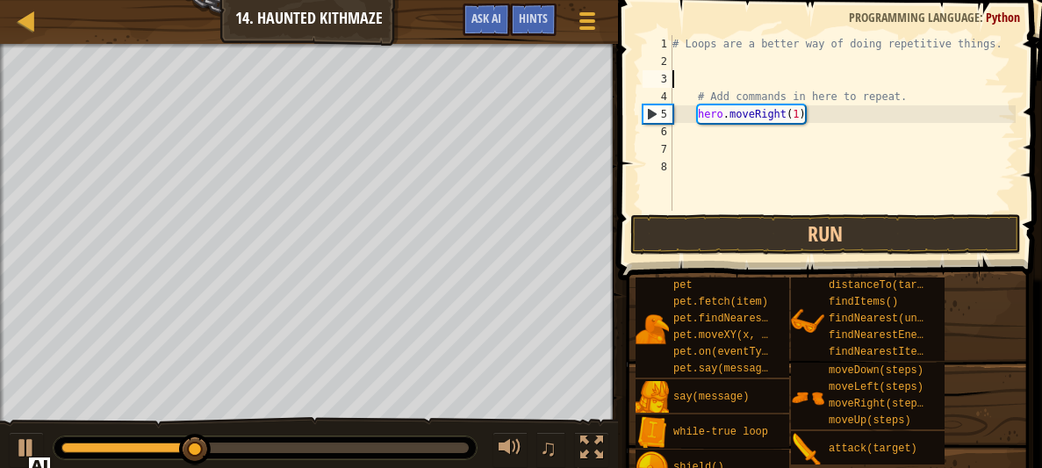
scroll to position [8, 0]
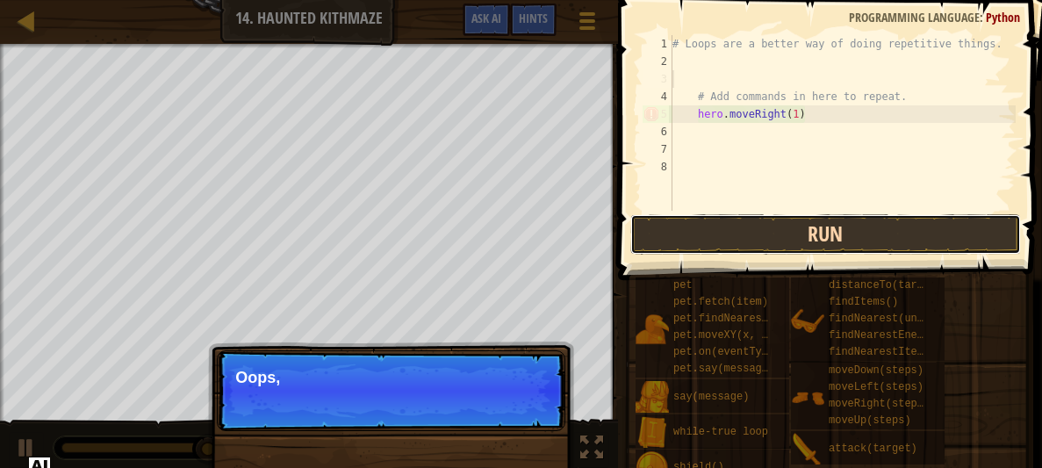
click at [727, 234] on button "Run" at bounding box center [826, 234] width 391 height 40
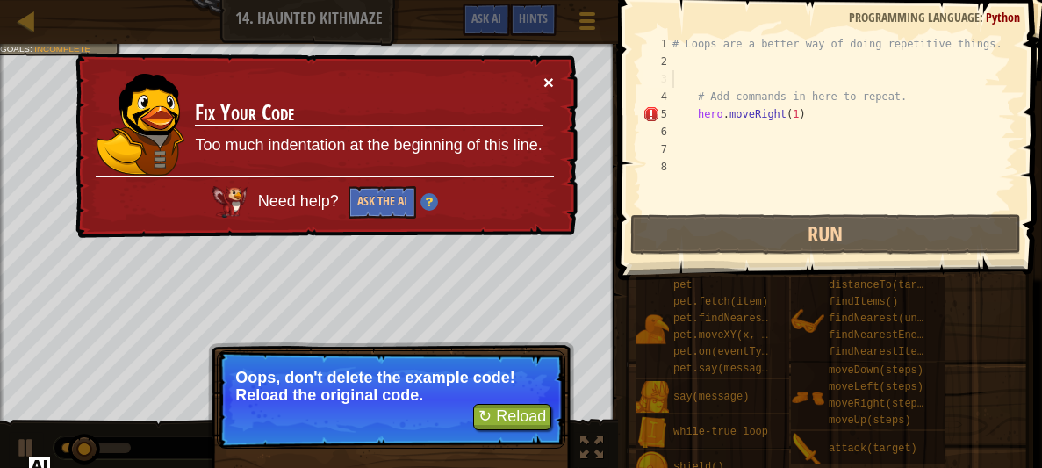
click at [553, 75] on button "×" at bounding box center [549, 82] width 11 height 18
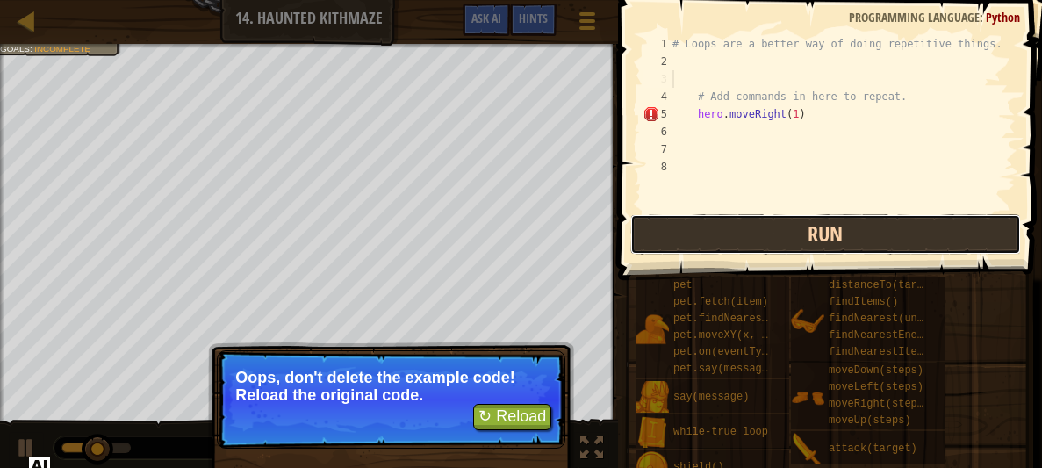
click at [664, 243] on button "Run" at bounding box center [826, 234] width 391 height 40
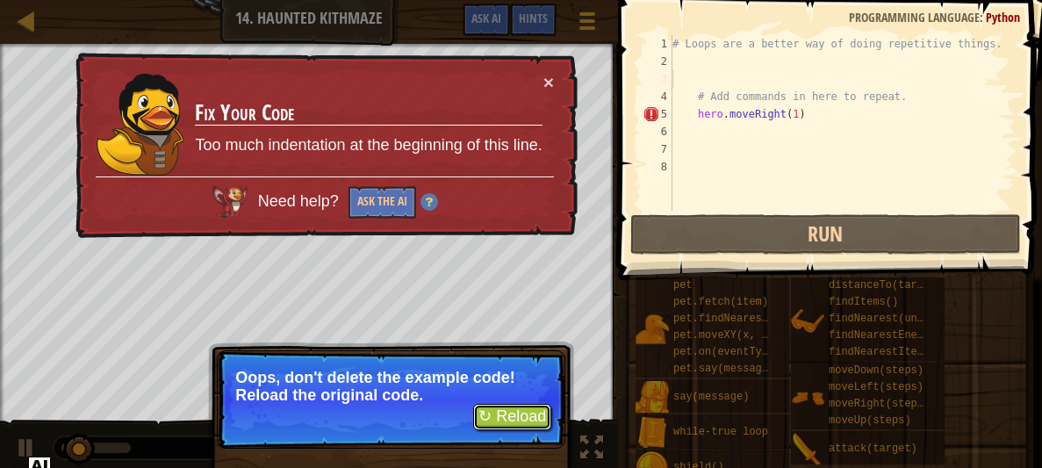
click at [522, 408] on button "↻ Reload" at bounding box center [512, 417] width 78 height 26
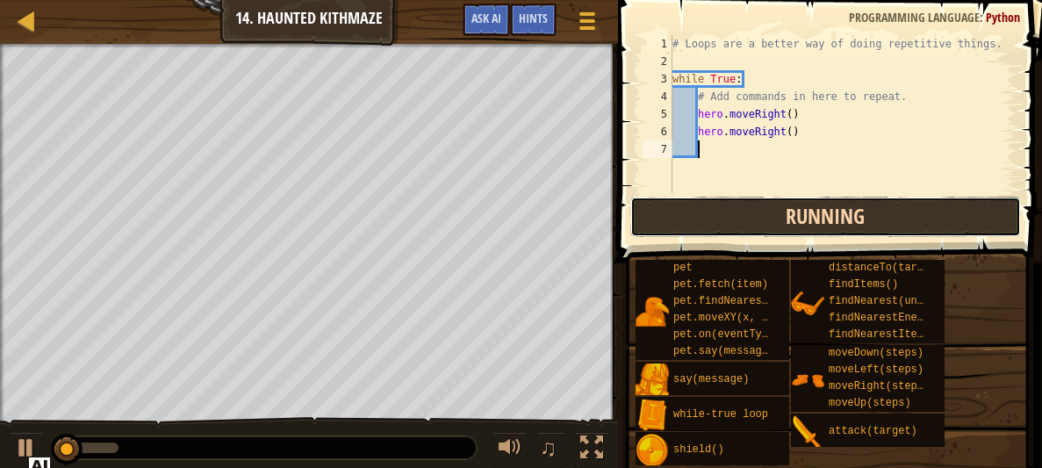
click at [752, 212] on button "Running" at bounding box center [826, 217] width 391 height 40
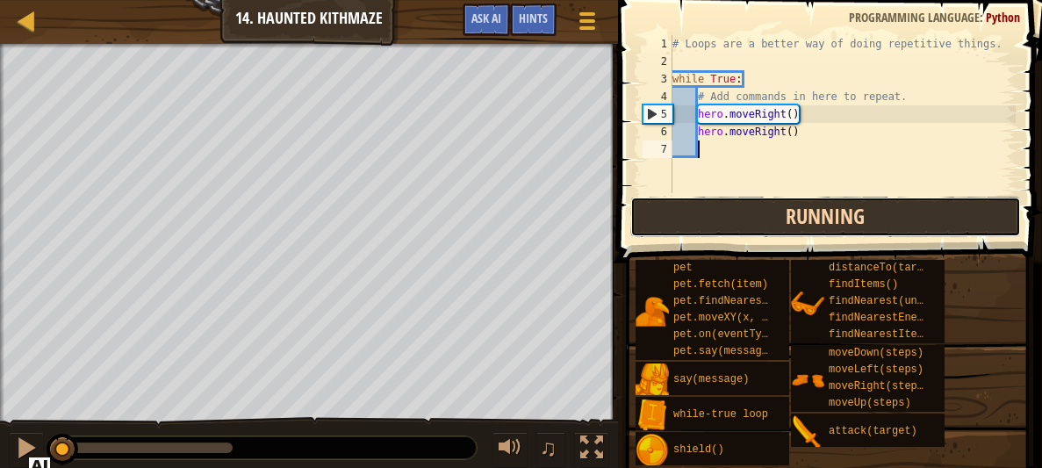
click at [752, 212] on button "Running" at bounding box center [826, 217] width 391 height 40
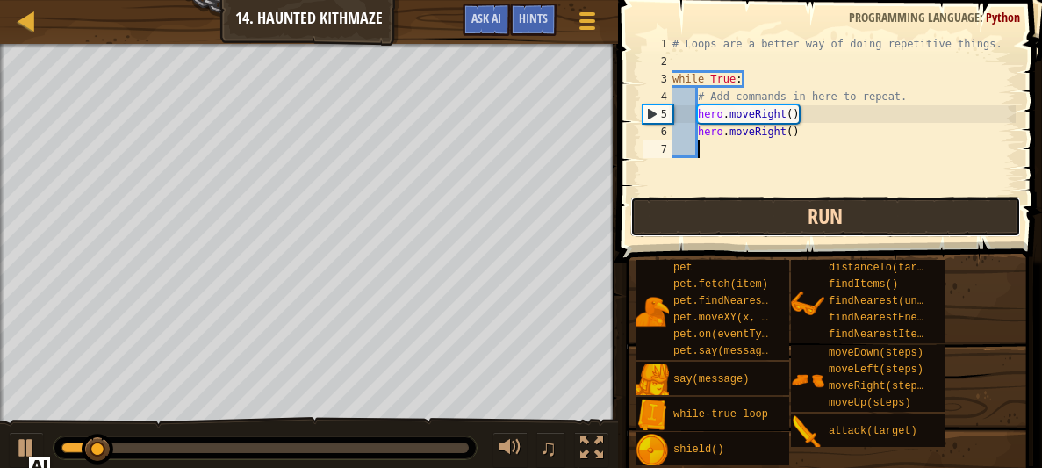
click at [749, 218] on button "Run" at bounding box center [826, 217] width 391 height 40
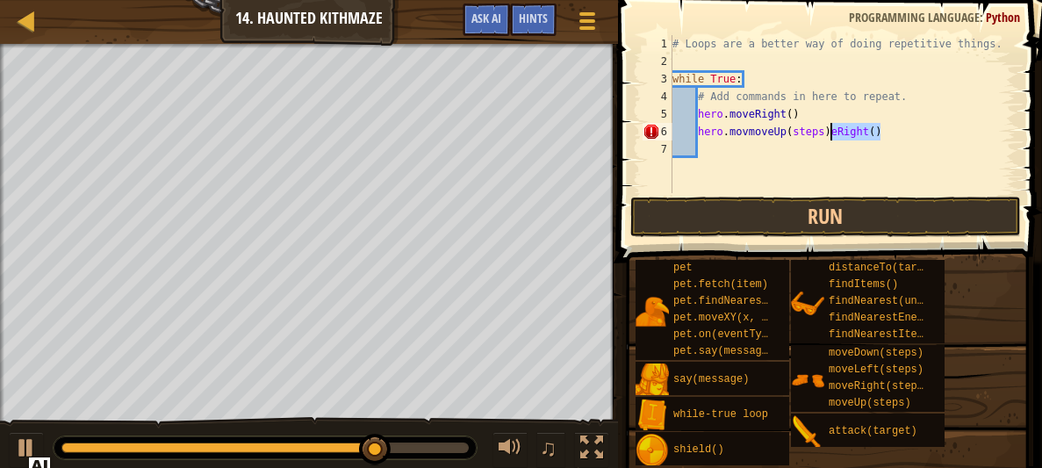
drag, startPoint x: 889, startPoint y: 126, endPoint x: 829, endPoint y: 124, distance: 59.8
click at [829, 124] on div "# Loops are a better way of doing repetitive things. while True : # Add command…" at bounding box center [842, 131] width 347 height 193
click at [747, 127] on div "# Loops are a better way of doing repetitive things. while True : # Add command…" at bounding box center [842, 131] width 347 height 193
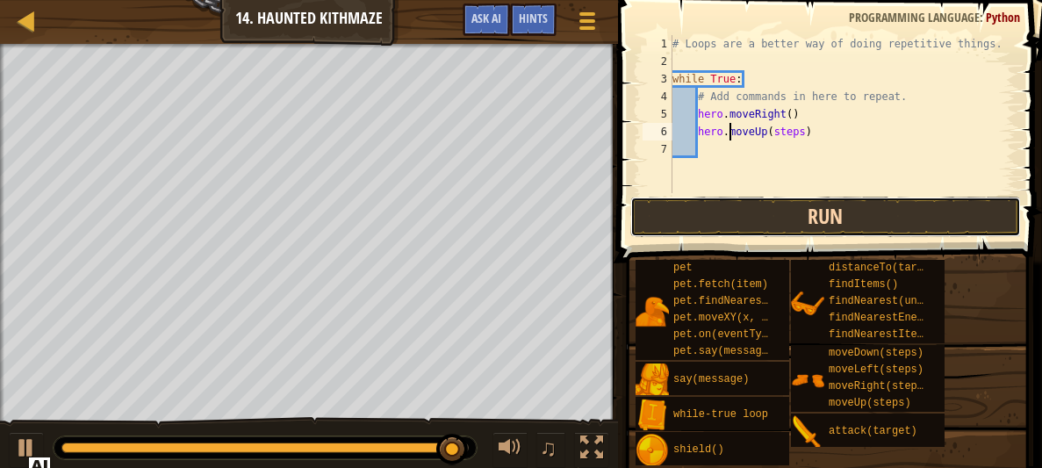
click at [955, 215] on button "Run" at bounding box center [826, 217] width 391 height 40
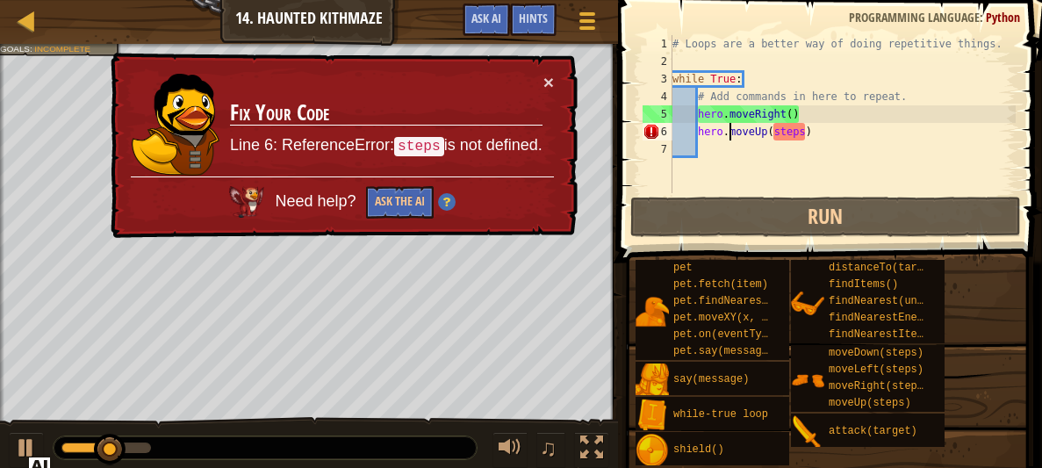
click at [802, 131] on div "# Loops are a better way of doing repetitive things. while True : # Add command…" at bounding box center [842, 131] width 347 height 193
click at [804, 131] on div "# Loops are a better way of doing repetitive things. while True : # Add command…" at bounding box center [842, 131] width 347 height 193
click at [806, 131] on div "# Loops are a better way of doing repetitive things. while True : # Add command…" at bounding box center [842, 131] width 347 height 193
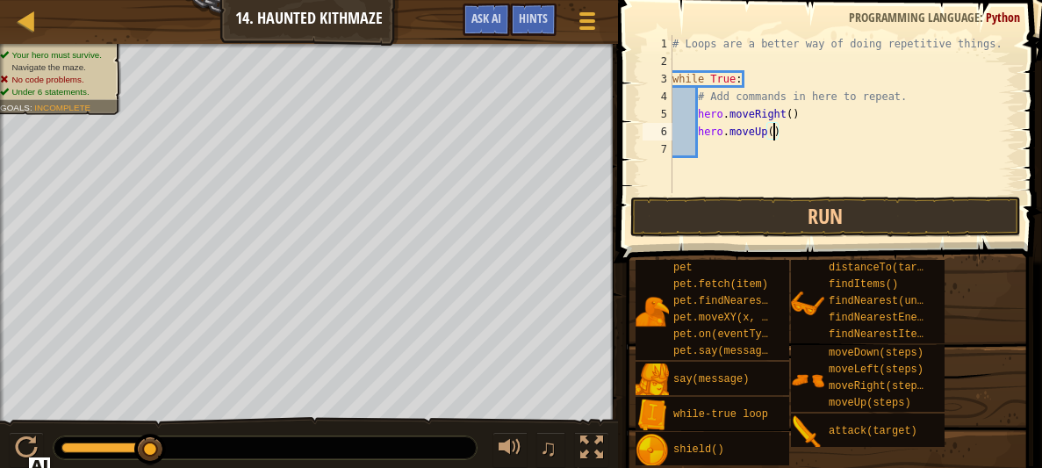
scroll to position [8, 8]
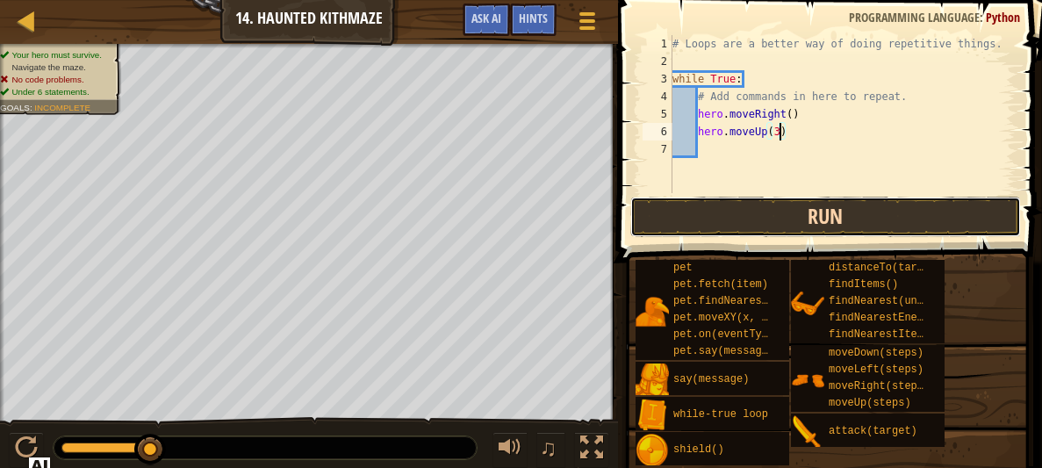
click at [957, 216] on button "Run" at bounding box center [826, 217] width 391 height 40
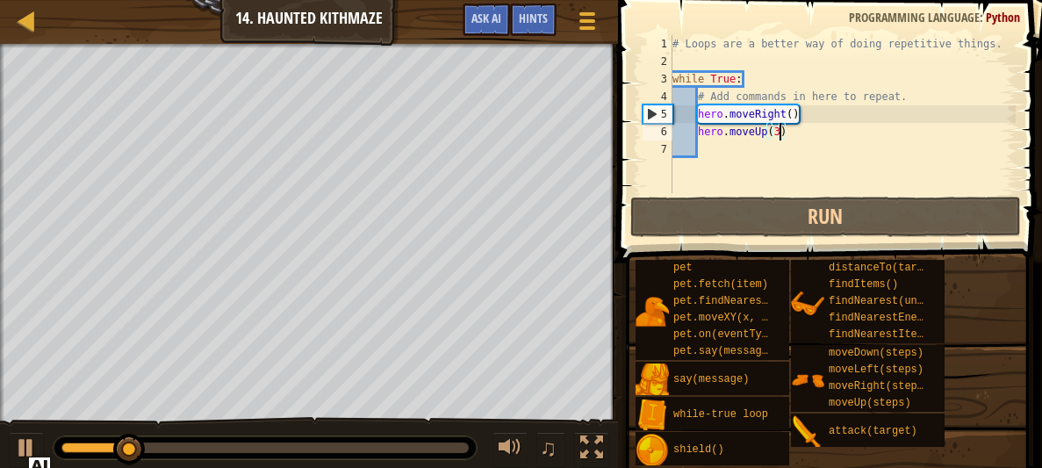
click at [794, 112] on div "# Loops are a better way of doing repetitive things. while True : # Add command…" at bounding box center [842, 131] width 347 height 193
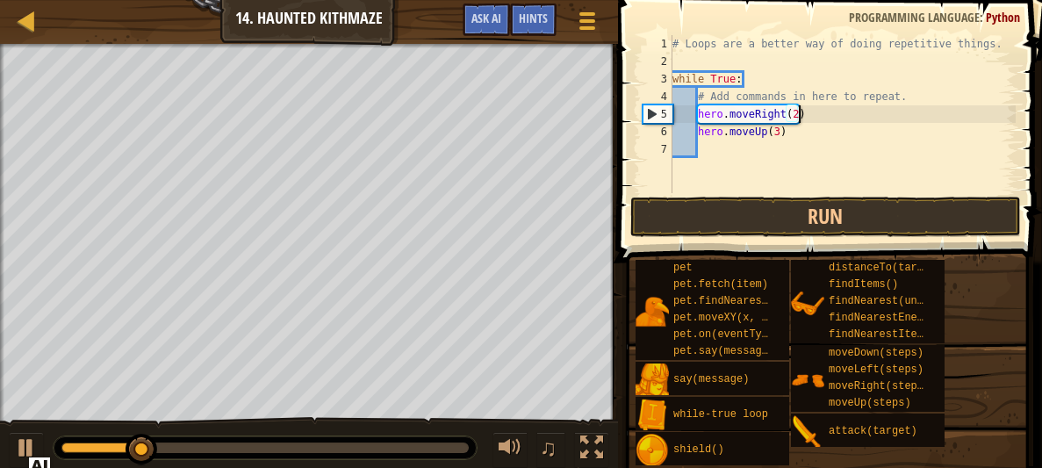
scroll to position [8, 10]
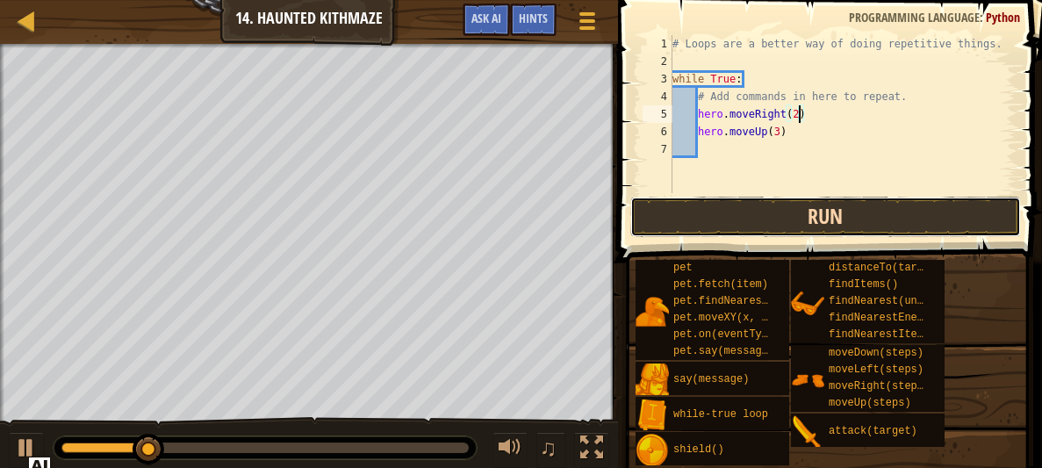
click at [935, 216] on button "Run" at bounding box center [826, 217] width 391 height 40
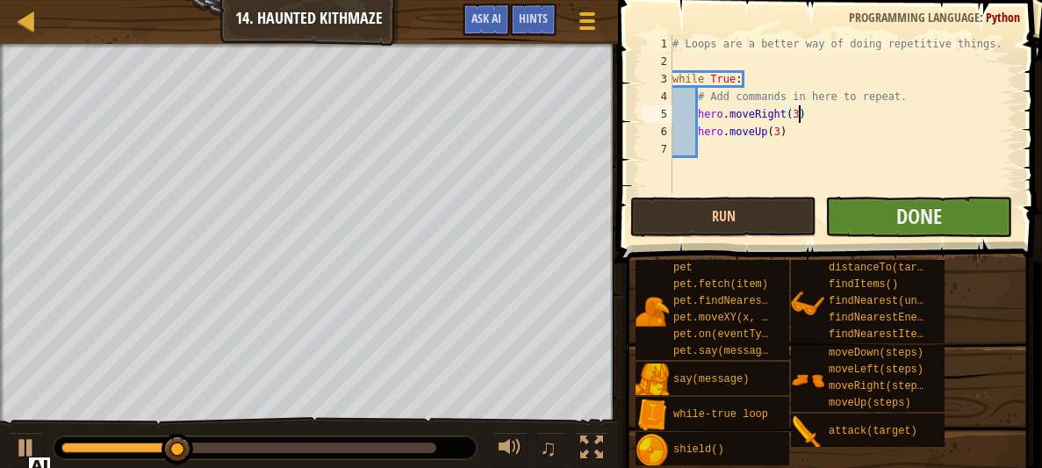
type textarea "hero.moveRight(3)"
click at [976, 226] on button "Done" at bounding box center [918, 217] width 186 height 40
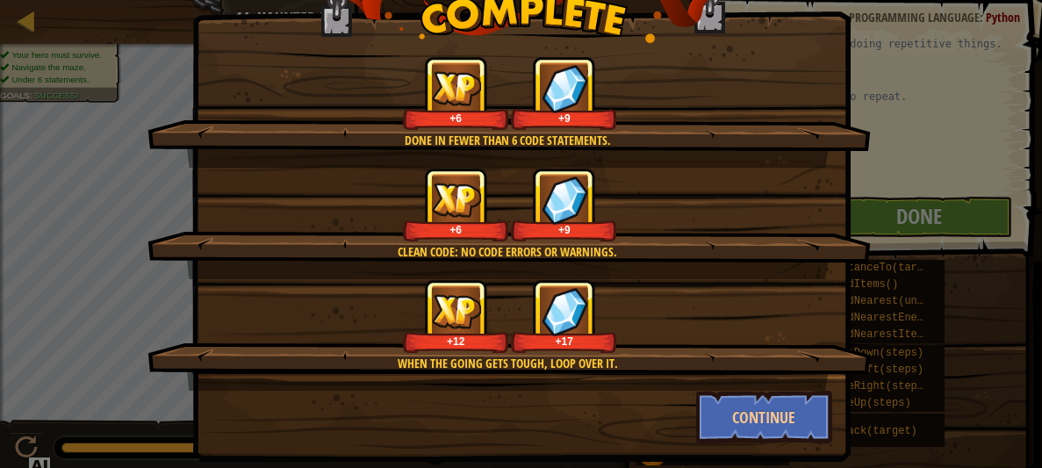
scroll to position [76, 0]
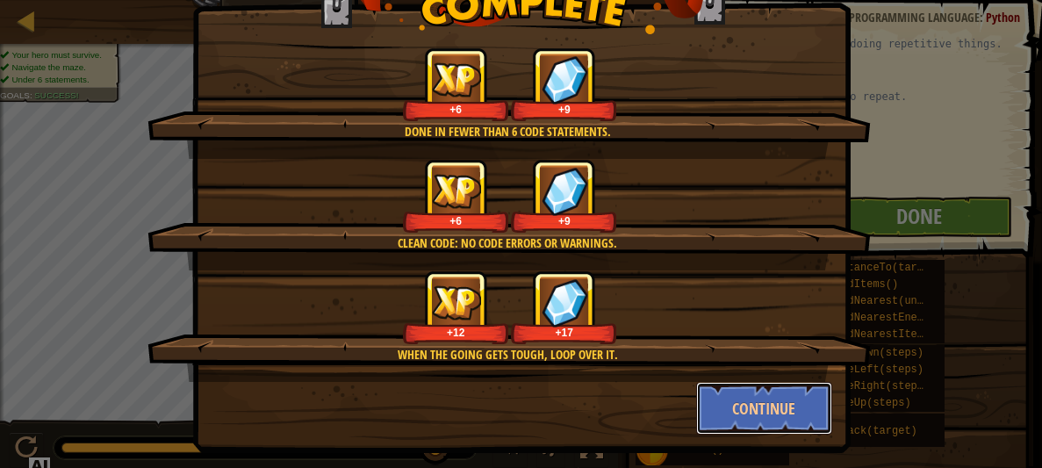
click at [792, 420] on button "Continue" at bounding box center [764, 408] width 136 height 53
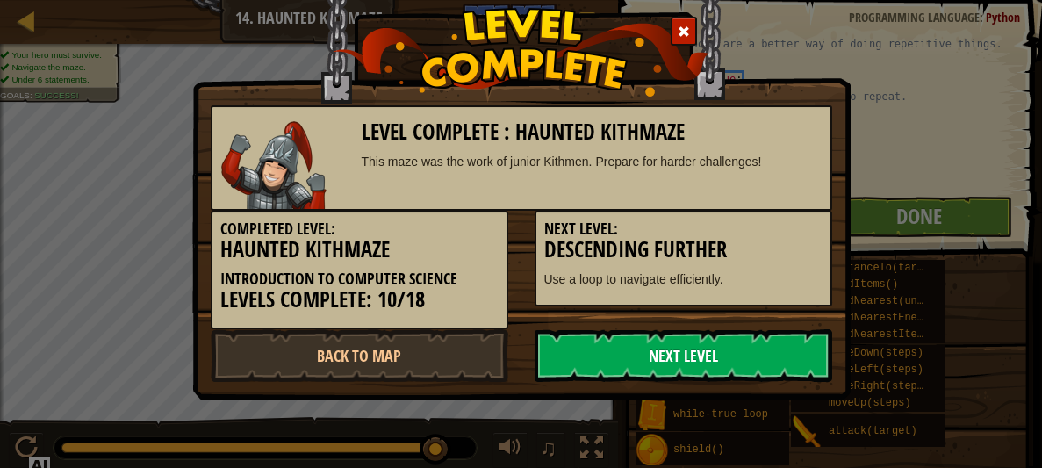
click at [804, 413] on div "Level Complete : Haunted Kithmaze This maze was the work of junior Kithmen. Pre…" at bounding box center [521, 234] width 1042 height 468
click at [789, 416] on div "Level Complete : Haunted Kithmaze This maze was the work of junior Kithmen. Pre…" at bounding box center [521, 234] width 1042 height 468
click at [883, 363] on div "Level Complete : Haunted Kithmaze This maze was the work of junior Kithmen. Pre…" at bounding box center [521, 234] width 1042 height 468
click at [817, 366] on link "Next Level" at bounding box center [684, 355] width 298 height 53
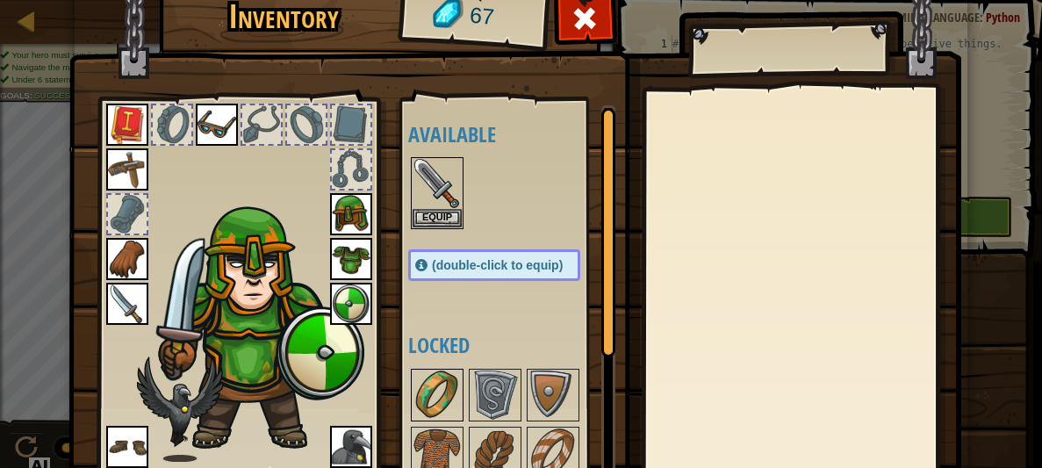
click at [442, 379] on img at bounding box center [437, 395] width 49 height 49
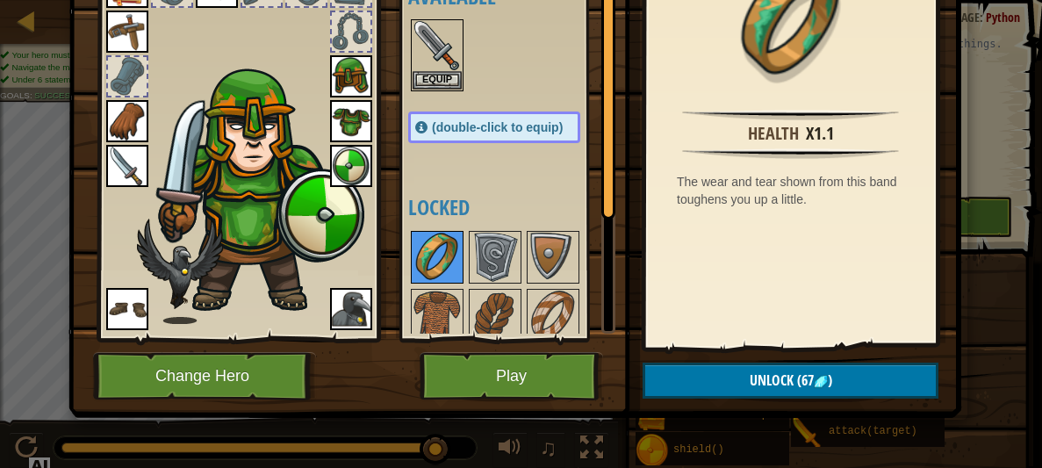
scroll to position [133, 0]
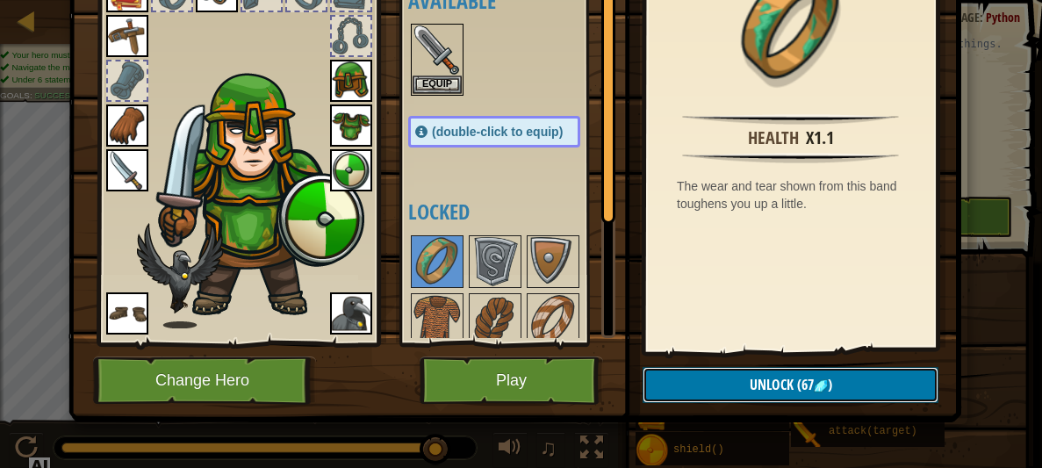
click at [890, 378] on button "Unlock (67 )" at bounding box center [791, 385] width 296 height 36
